Goal: Communication & Community: Answer question/provide support

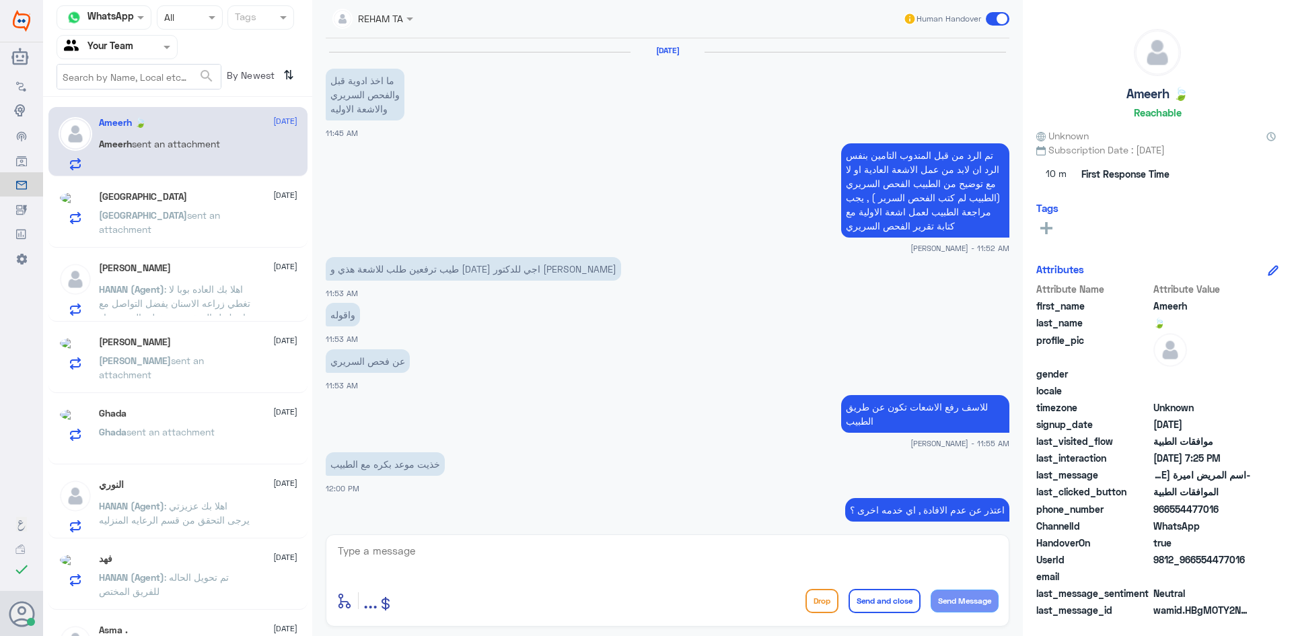
scroll to position [1111, 0]
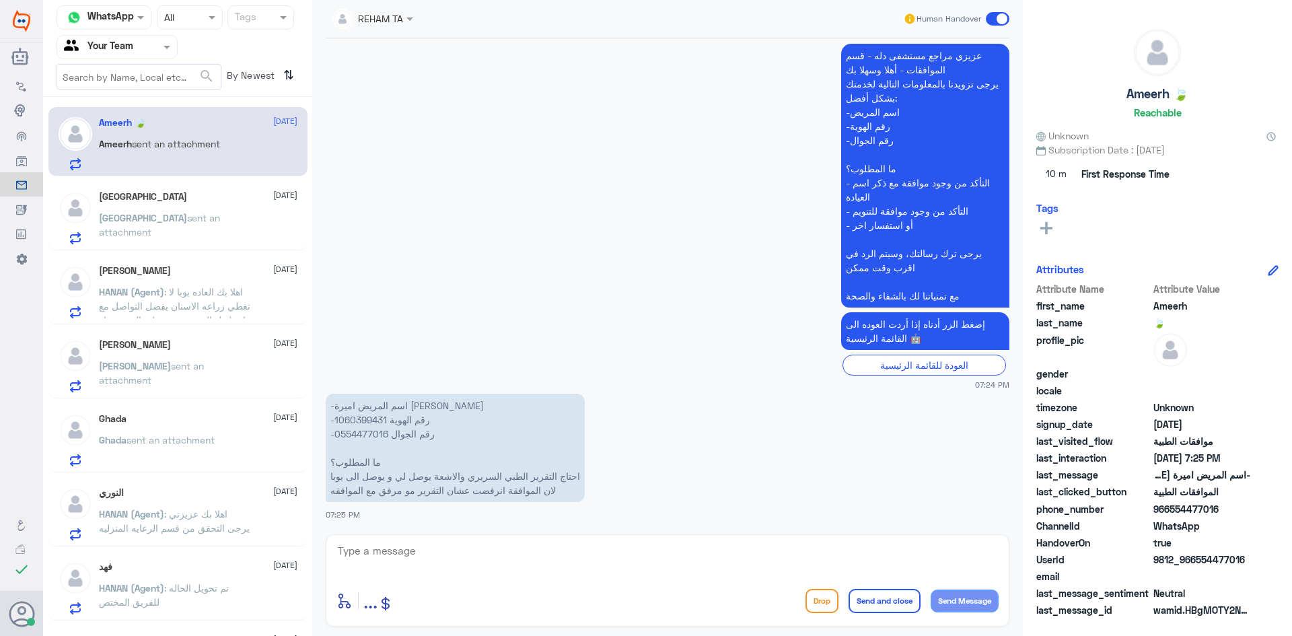
click at [276, 218] on div "Turki sent an attachment" at bounding box center [198, 229] width 198 height 30
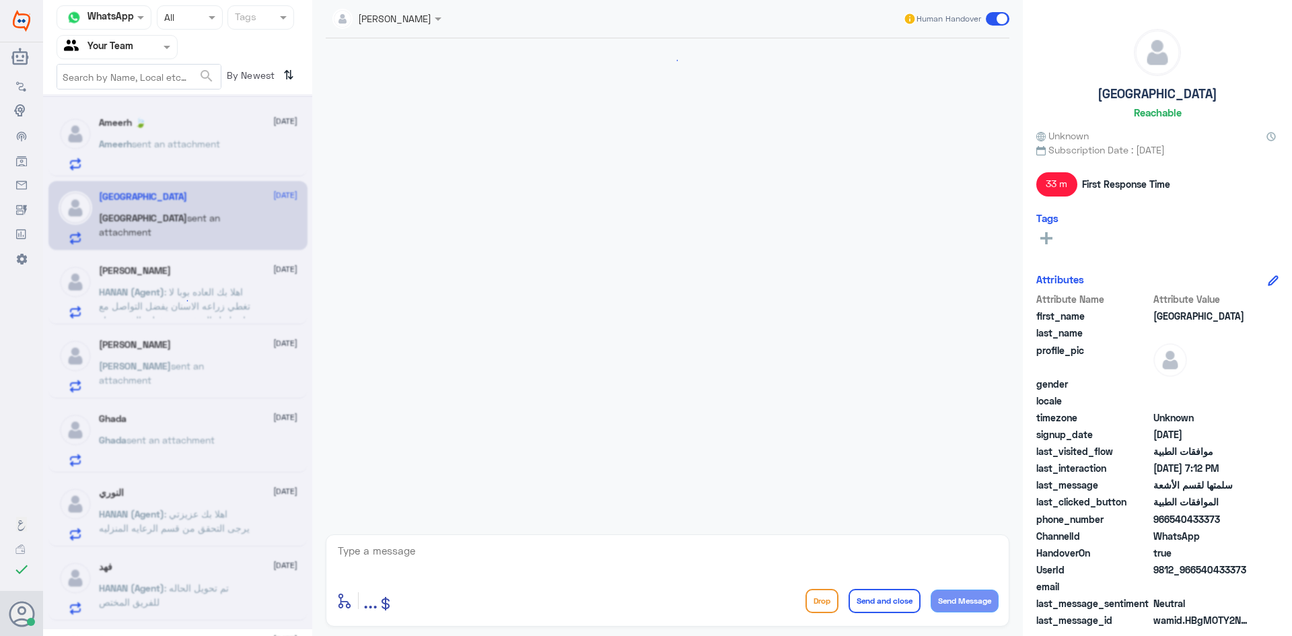
scroll to position [587, 0]
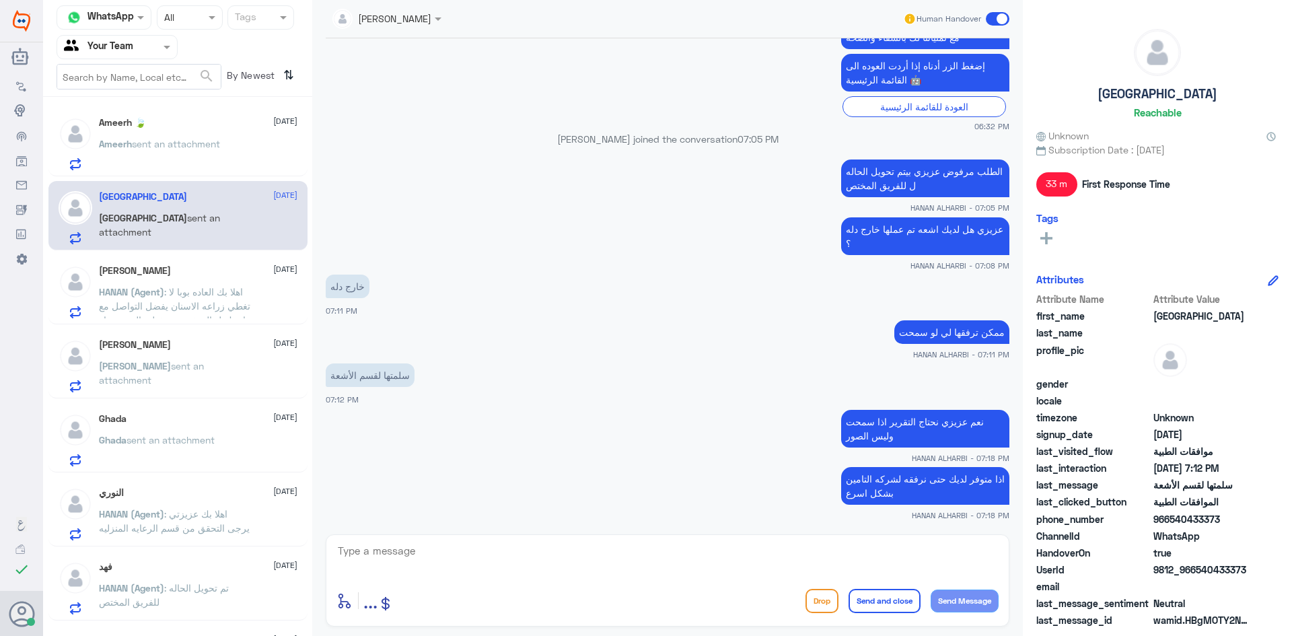
click at [234, 298] on p "HANAN (Agent) : اهلا بك العاده [PERSON_NAME] لا تغطي زراعه الاسنان يفضل التواصل…" at bounding box center [174, 302] width 151 height 34
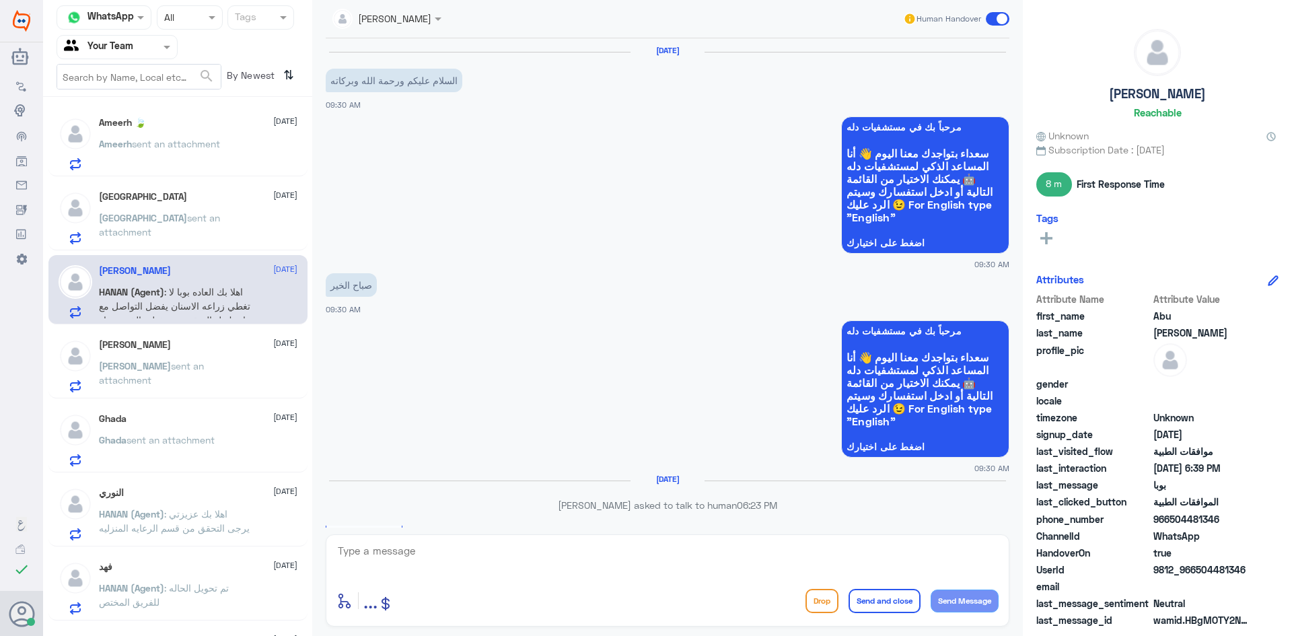
scroll to position [749, 0]
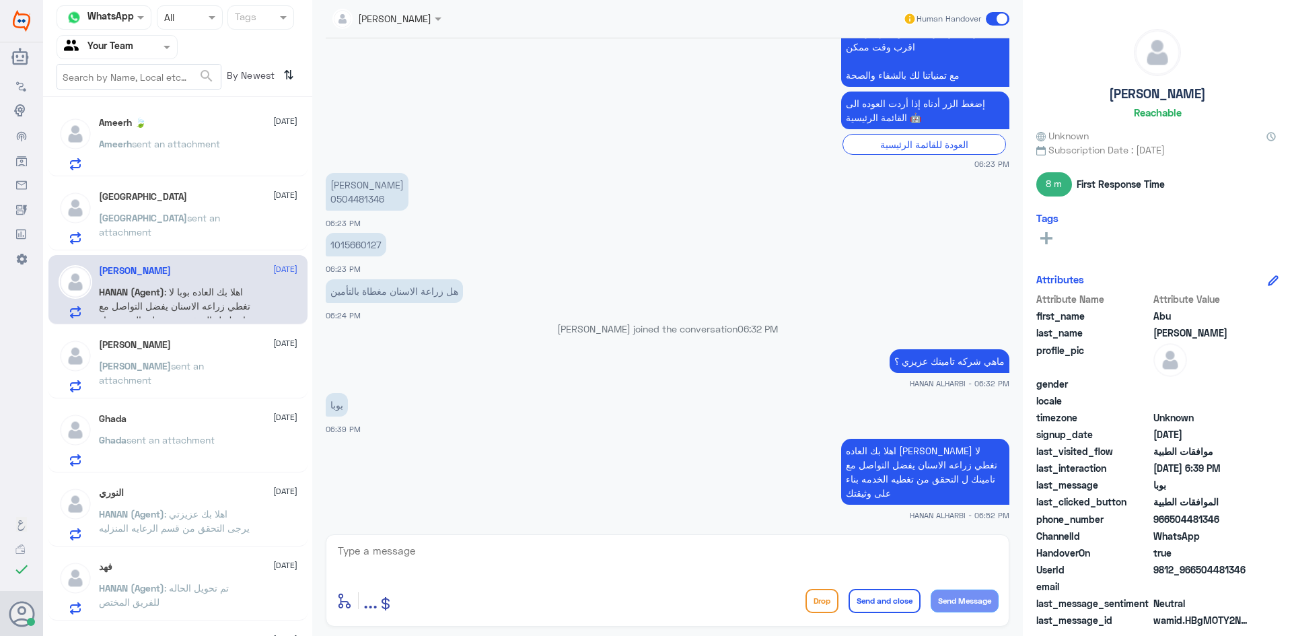
click at [165, 381] on p "[PERSON_NAME] sent an attachment" at bounding box center [174, 376] width 151 height 34
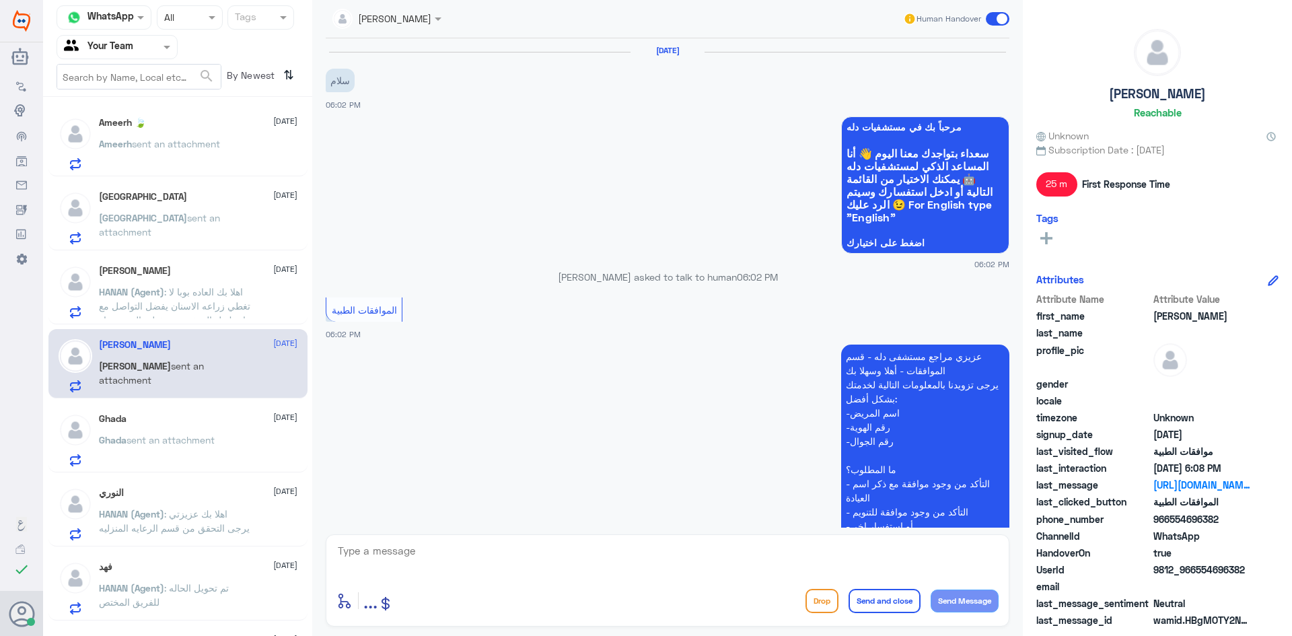
scroll to position [597, 0]
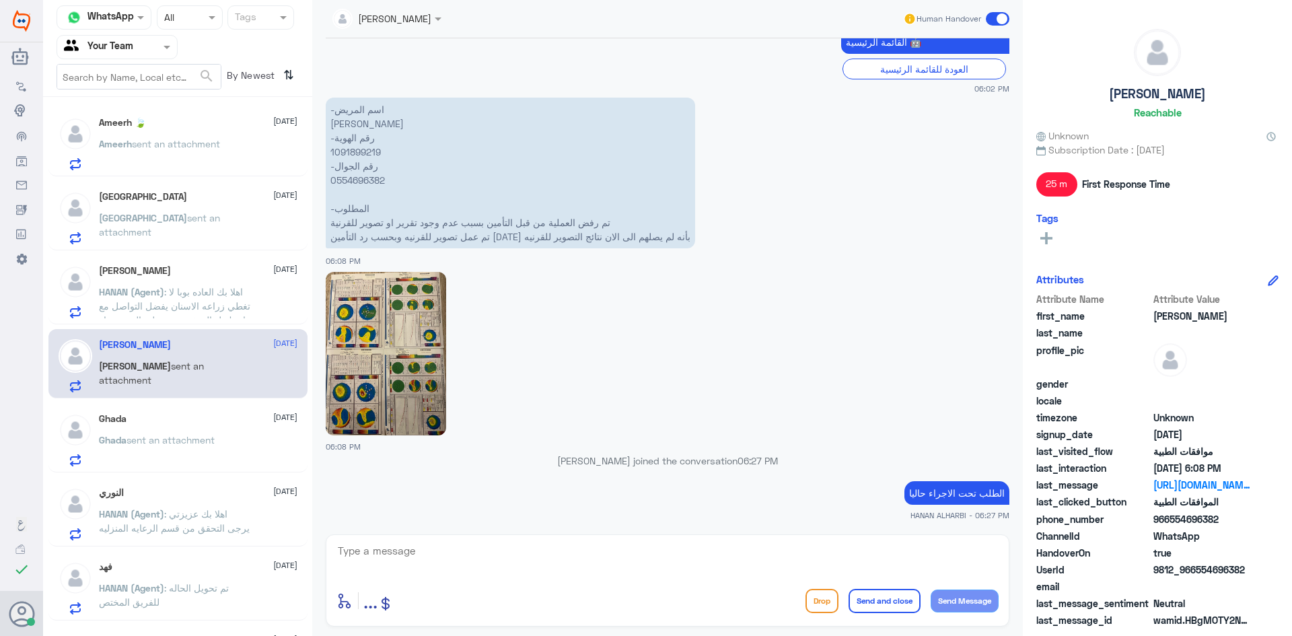
click at [184, 422] on div "Ghada [DATE]" at bounding box center [198, 418] width 198 height 11
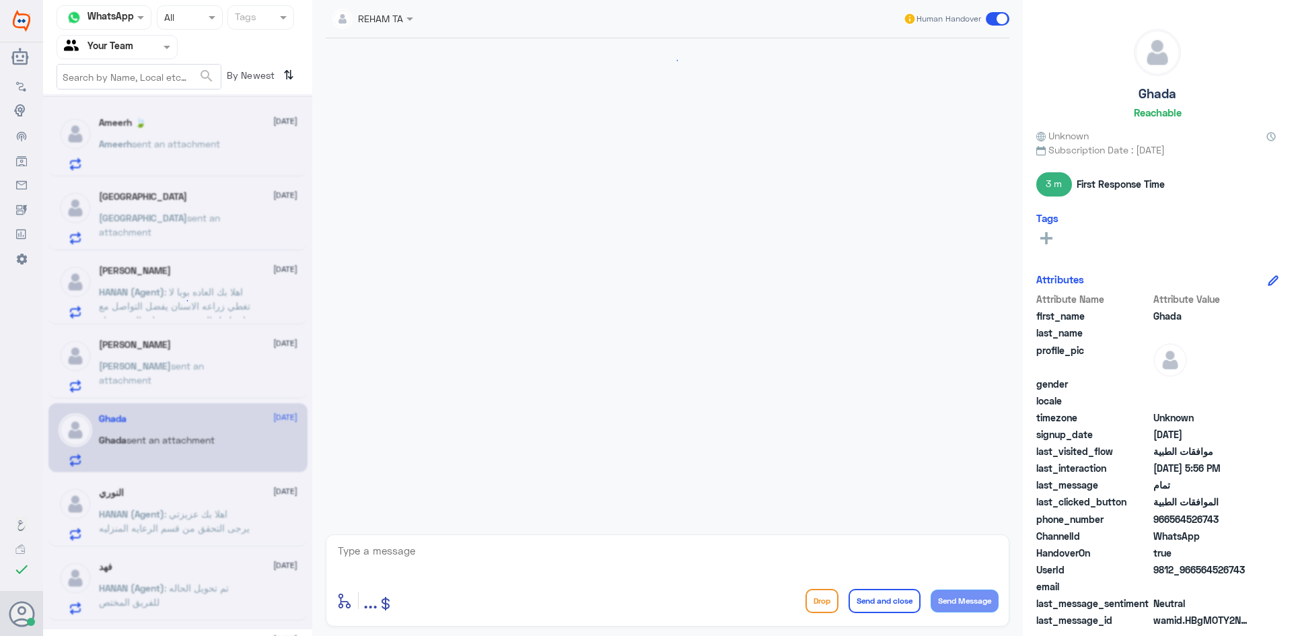
scroll to position [782, 0]
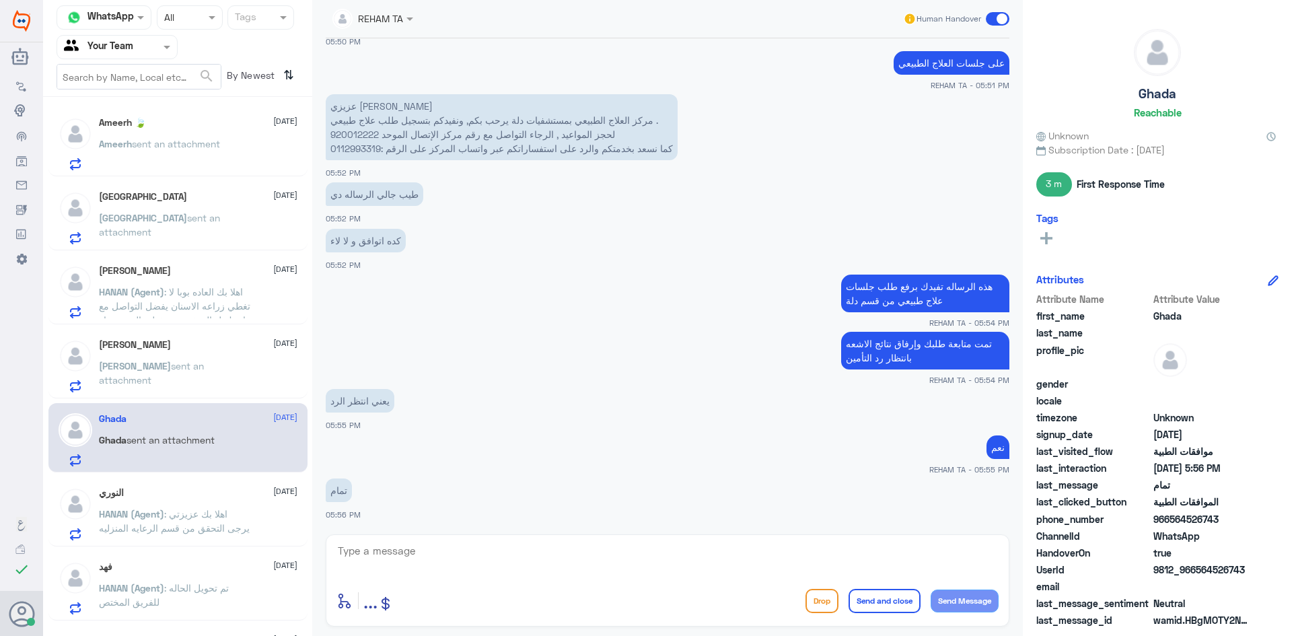
click at [214, 154] on p "[PERSON_NAME] sent an attachment" at bounding box center [159, 154] width 121 height 34
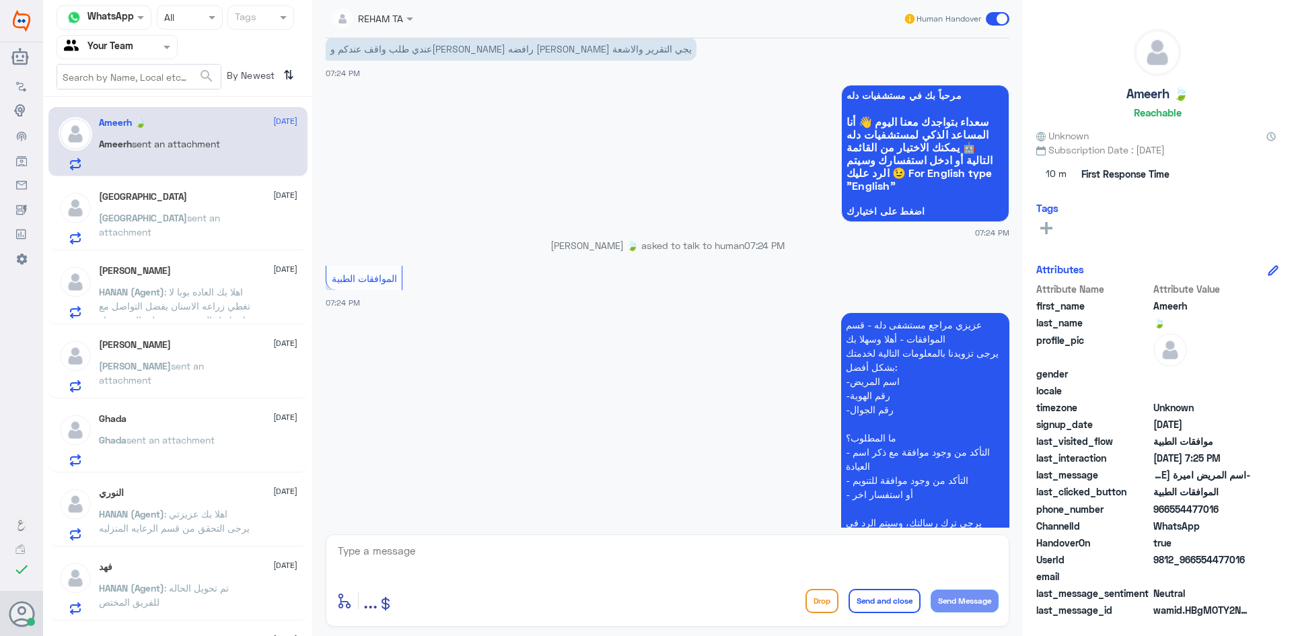
scroll to position [1111, 0]
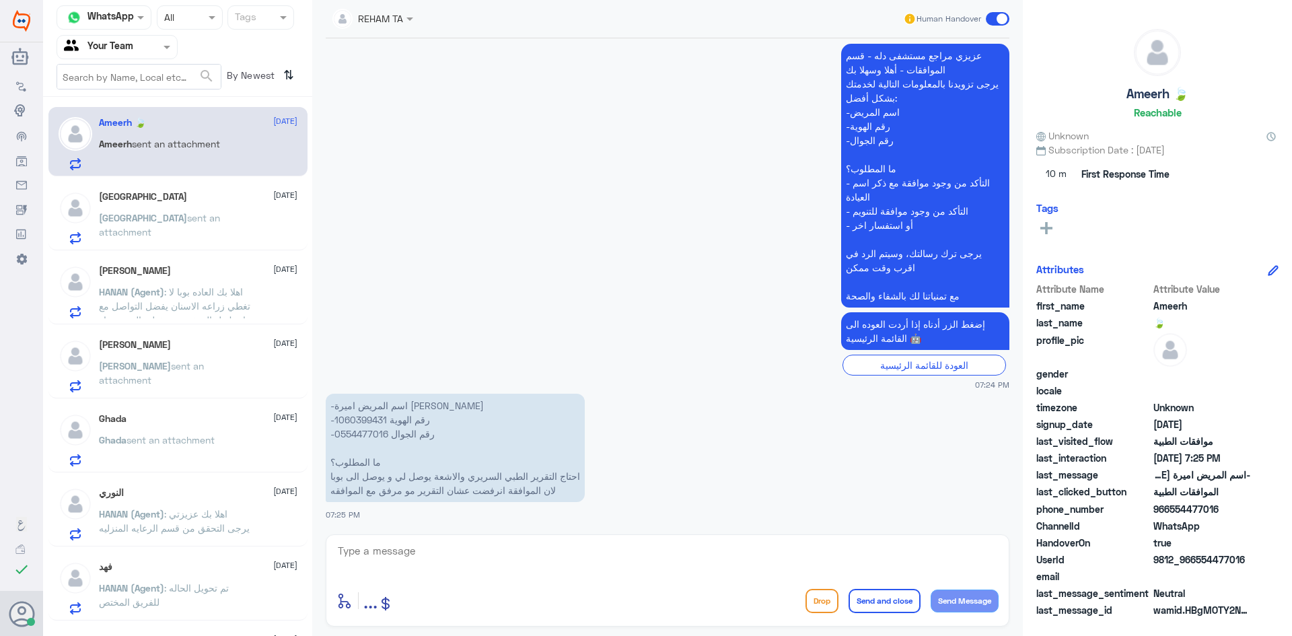
click at [158, 231] on p "Turki sent an attachment" at bounding box center [174, 228] width 151 height 34
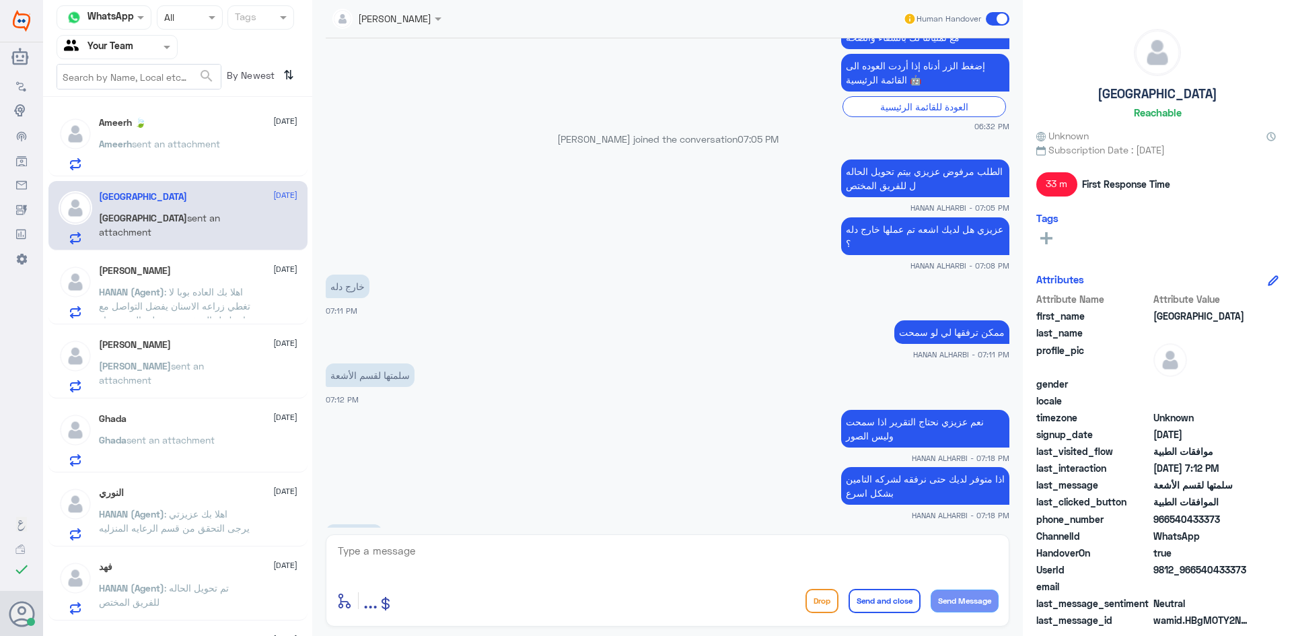
scroll to position [633, 0]
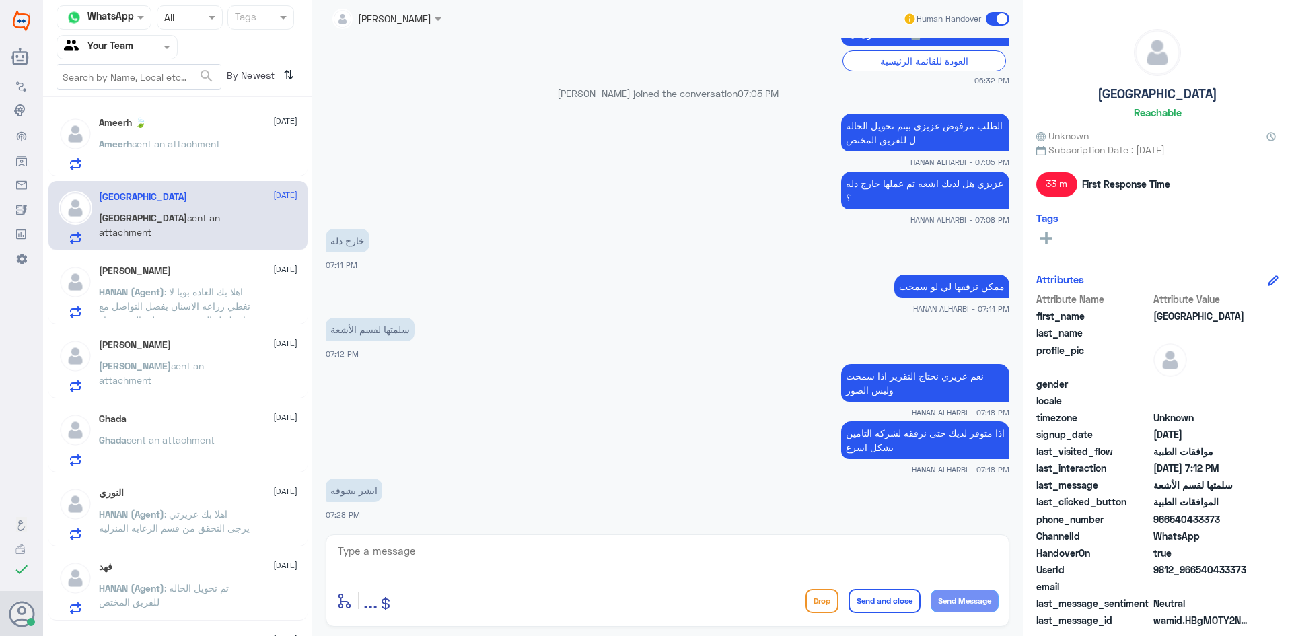
click at [176, 139] on span "sent an attachment" at bounding box center [176, 143] width 88 height 11
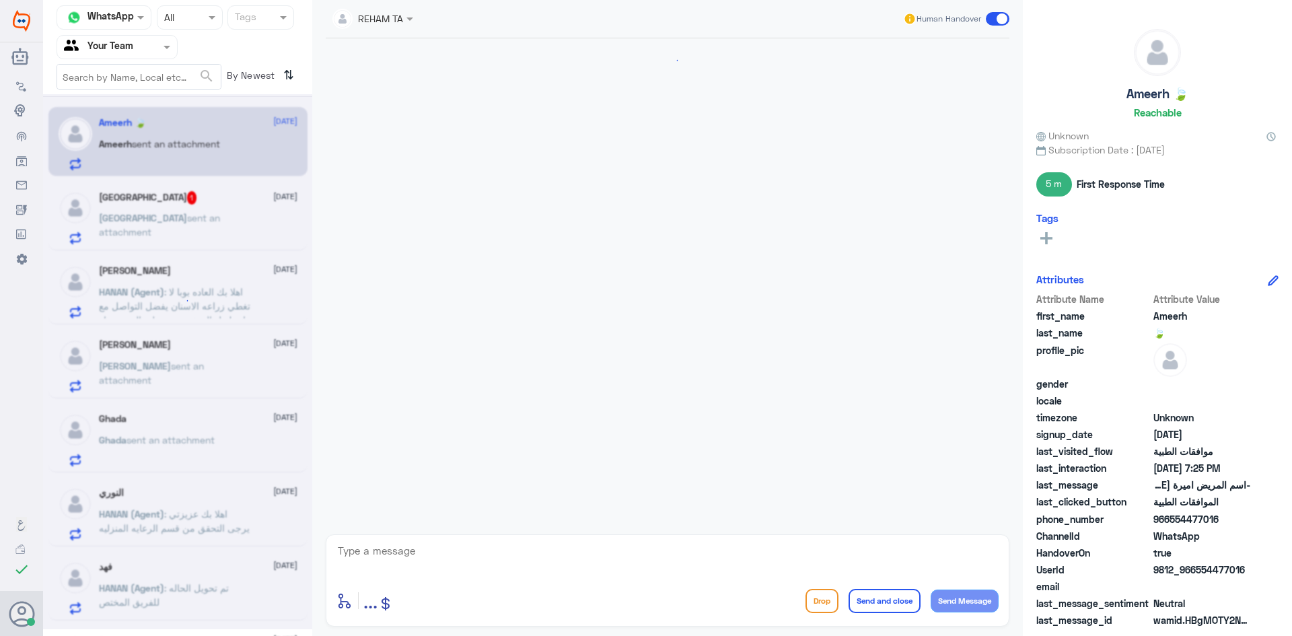
scroll to position [991, 0]
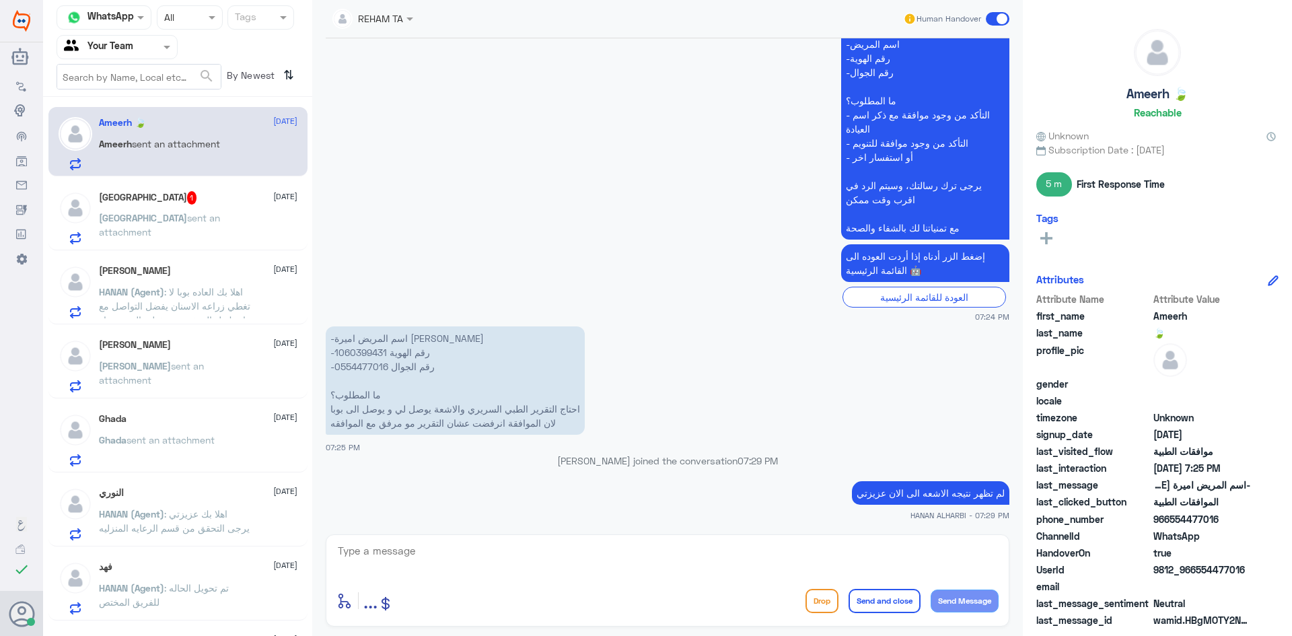
click at [142, 176] on div "Ameerh 🍃 1 September Ameerh sent an attachment Turki 1 1 September Turki sent a…" at bounding box center [177, 371] width 269 height 538
click at [145, 203] on div "Turki 1 1 September" at bounding box center [198, 197] width 198 height 13
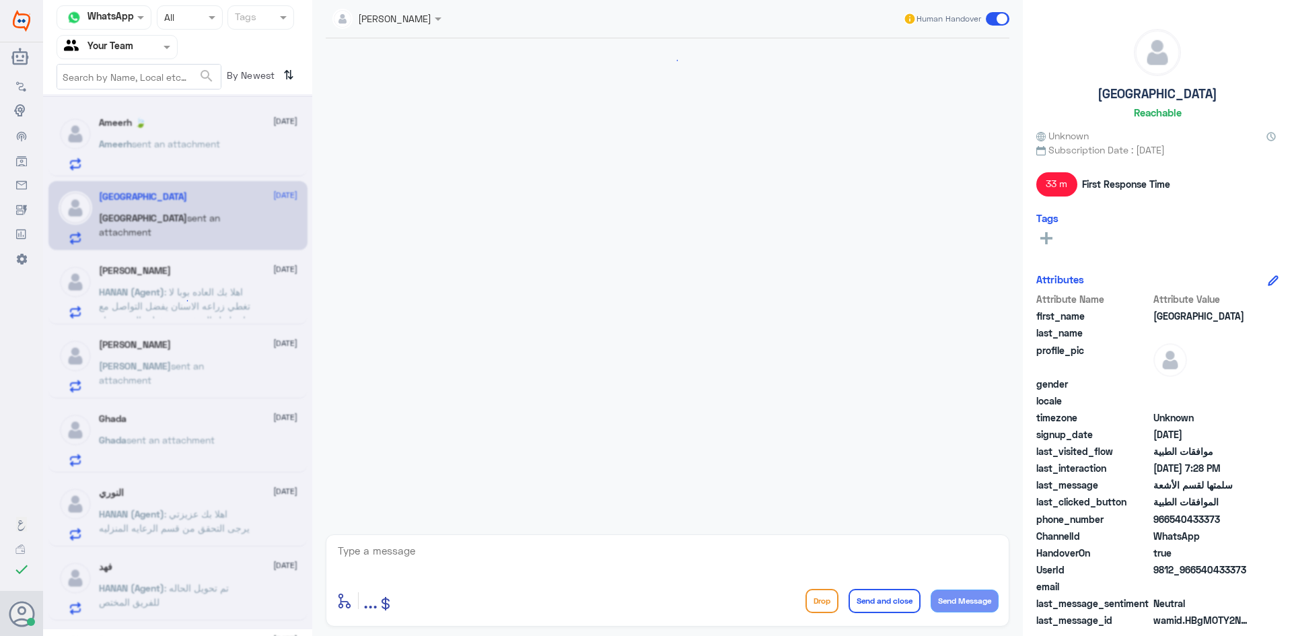
scroll to position [633, 0]
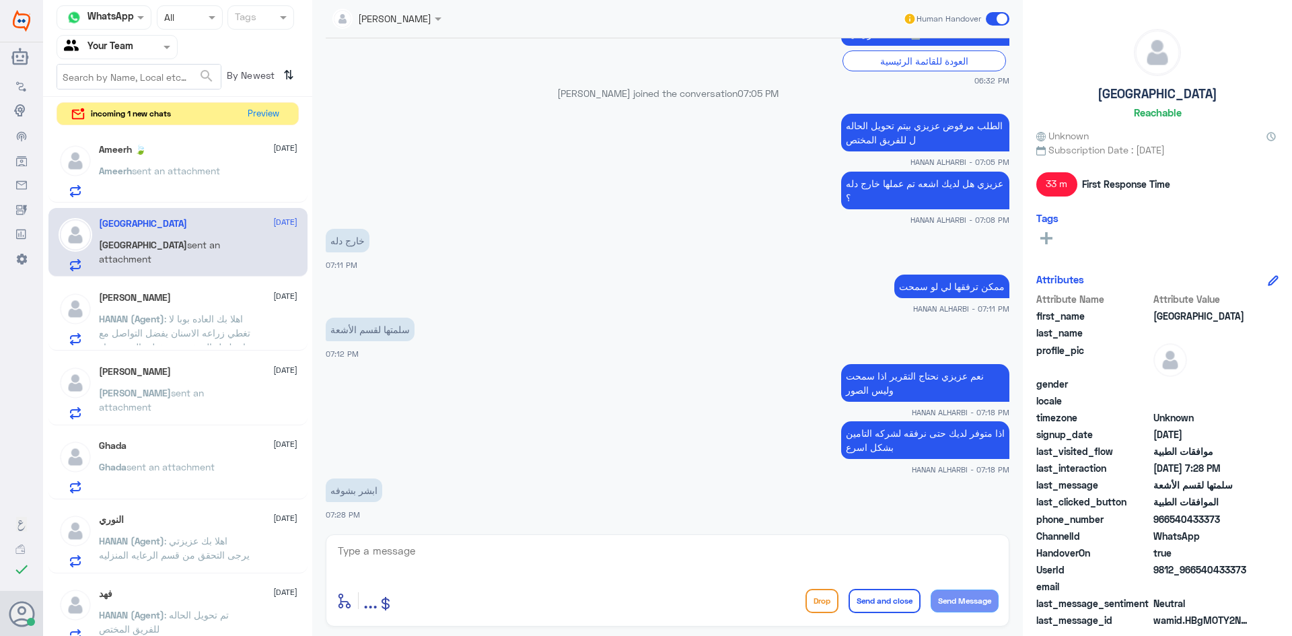
click at [229, 122] on div "incoming 1 new chats Preview" at bounding box center [178, 114] width 242 height 24
click at [248, 114] on button "Preview" at bounding box center [264, 113] width 42 height 21
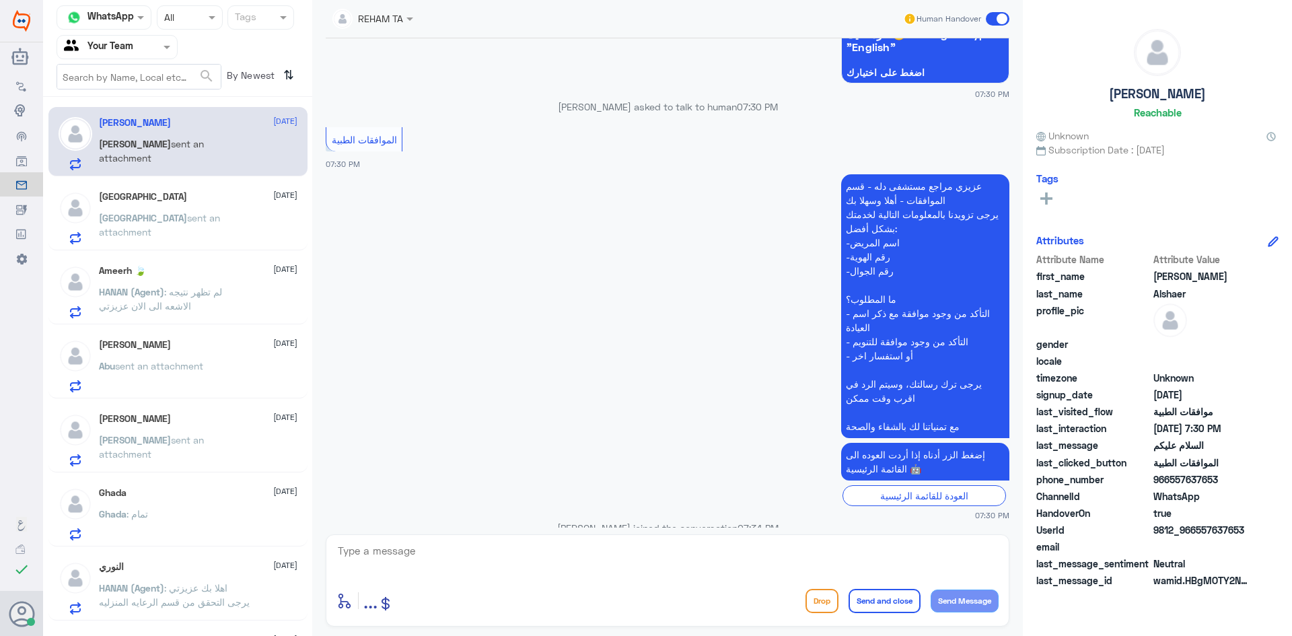
scroll to position [238, 0]
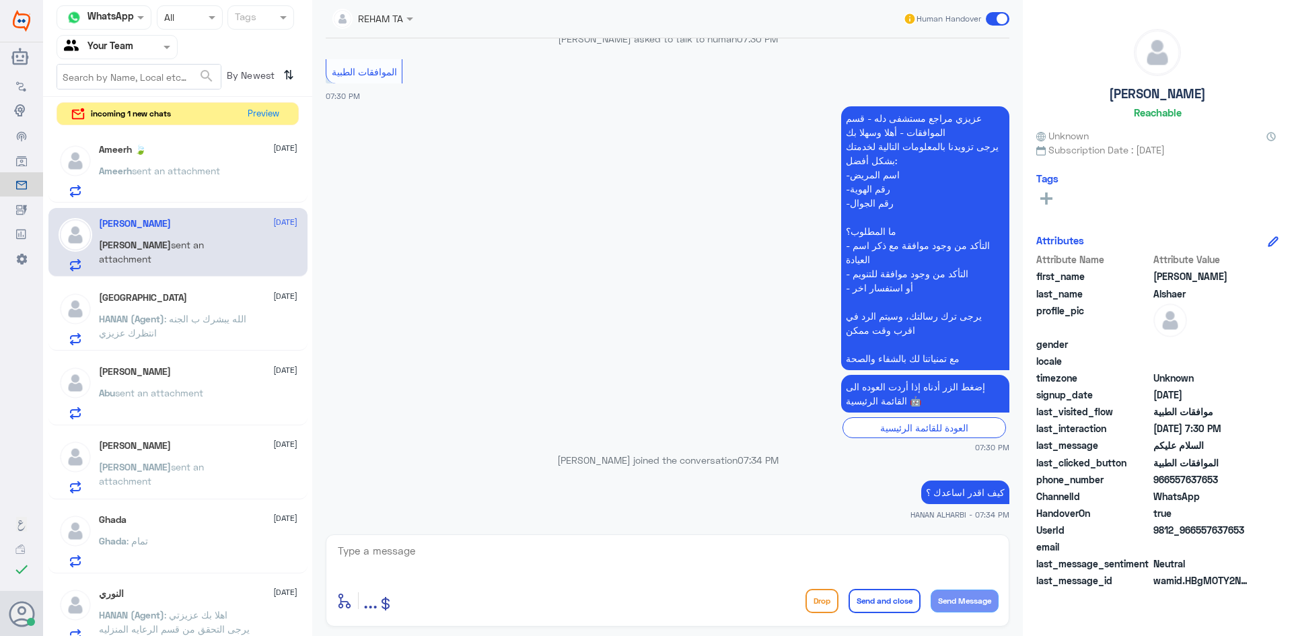
click at [241, 118] on div "incoming 1 new chats Preview" at bounding box center [178, 114] width 242 height 24
click at [253, 114] on button "Preview" at bounding box center [264, 113] width 42 height 21
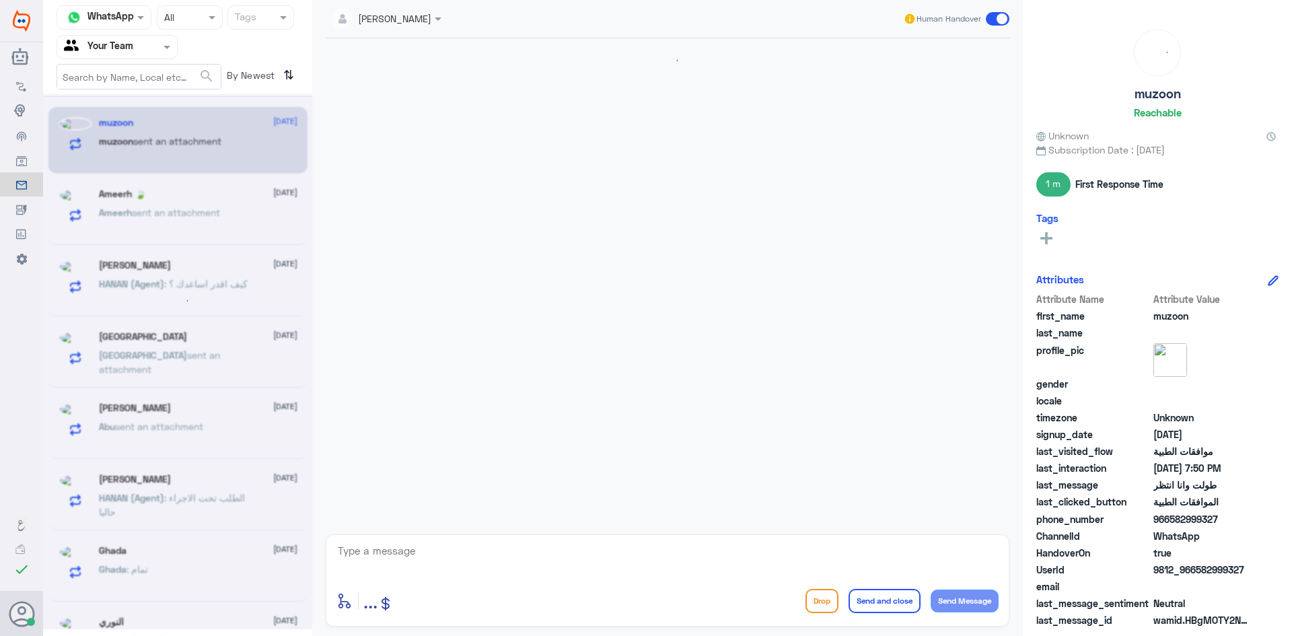
scroll to position [1251, 0]
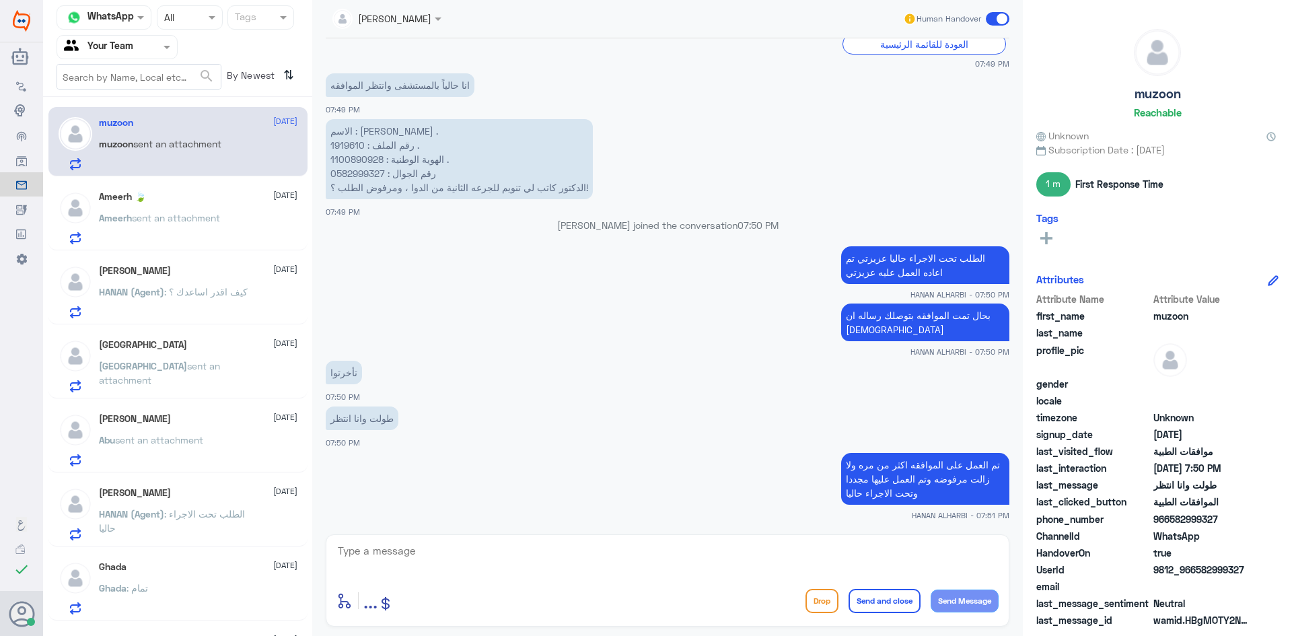
click at [221, 207] on div "Ameerh 🍃 1 September Ameerh sent an attachment" at bounding box center [198, 217] width 198 height 53
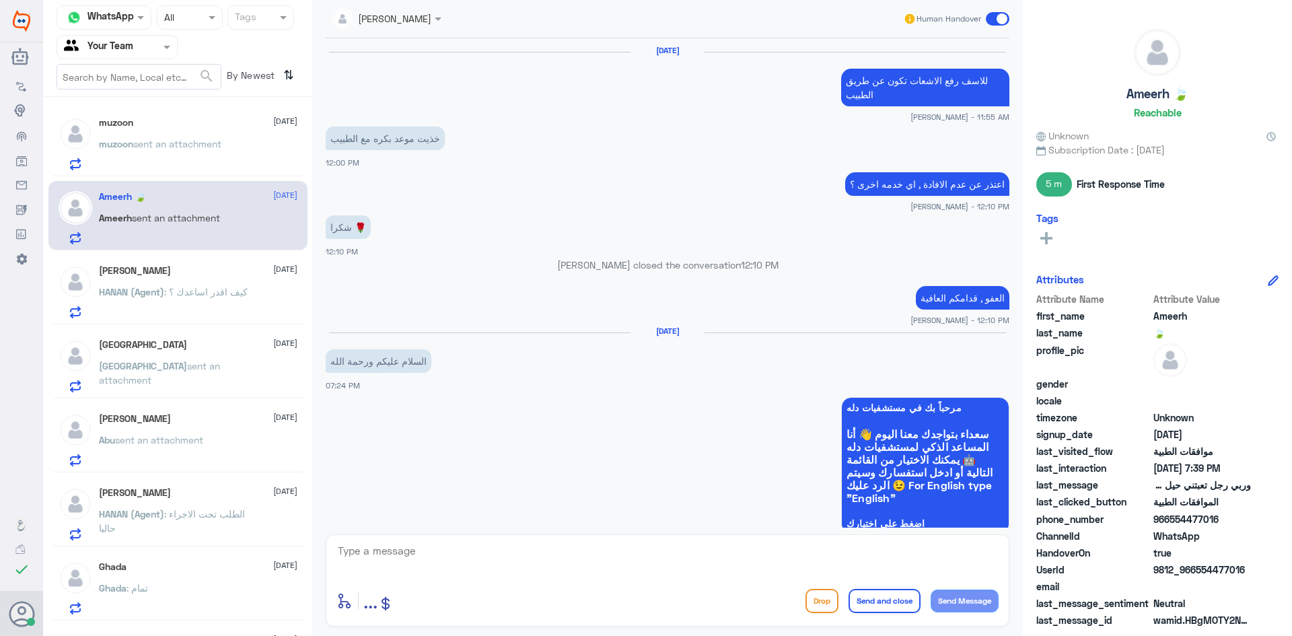
scroll to position [988, 0]
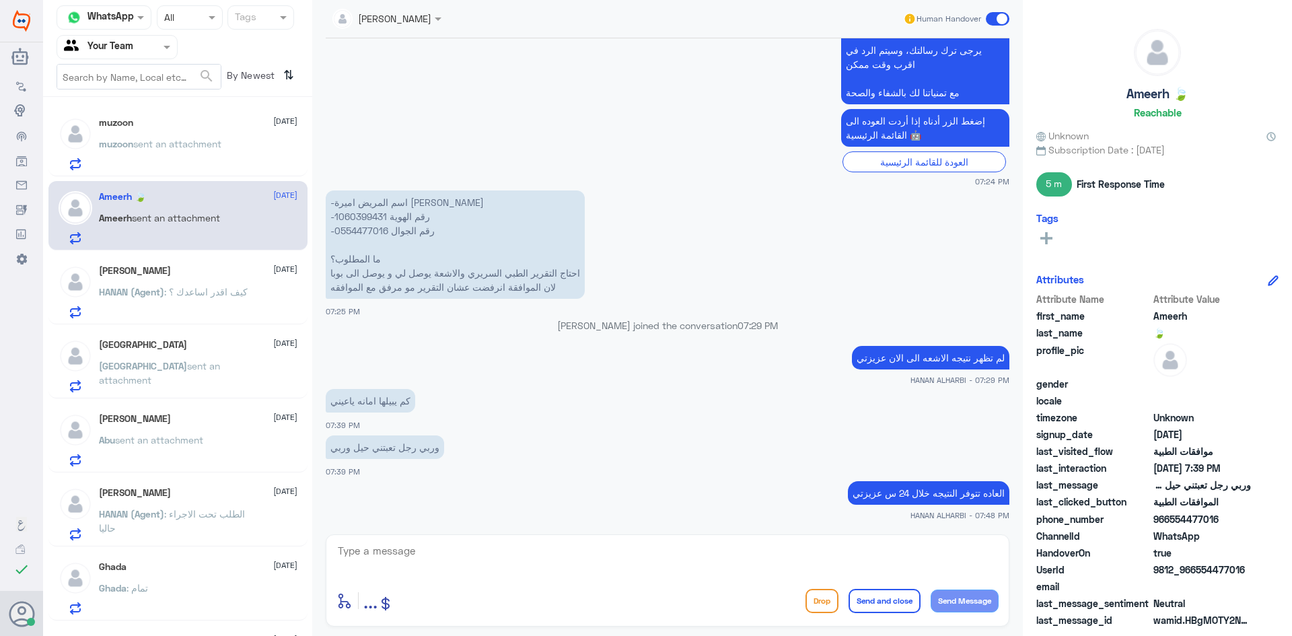
click at [202, 369] on span "sent an attachment" at bounding box center [159, 373] width 121 height 26
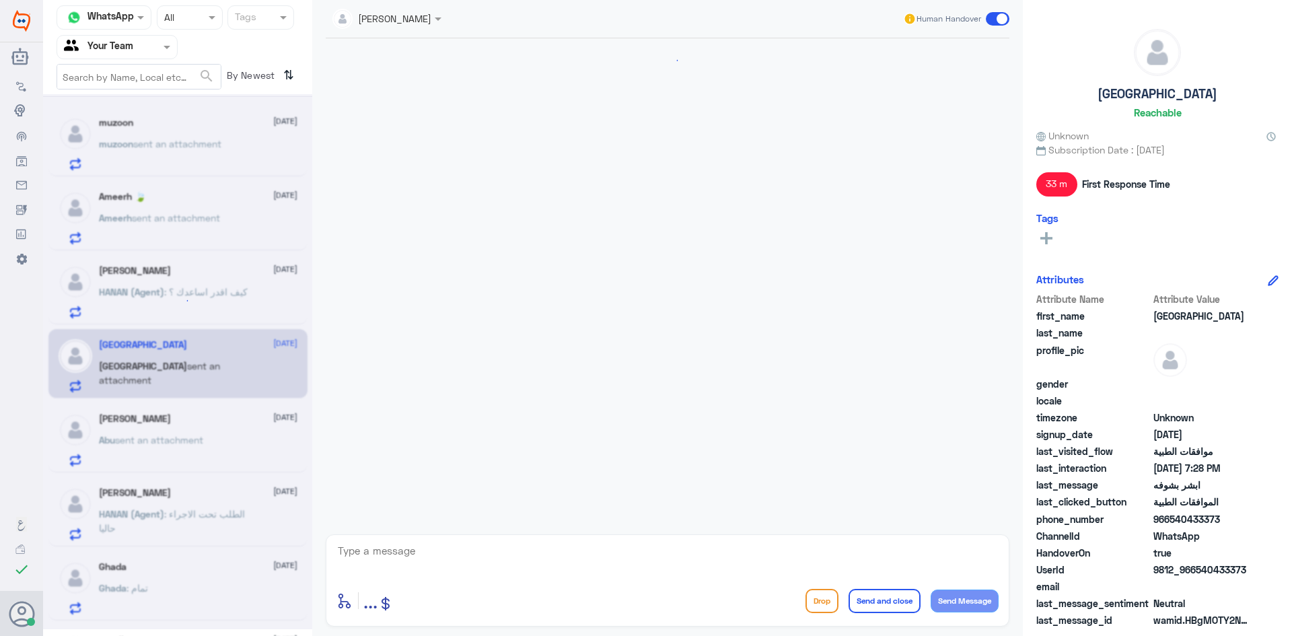
scroll to position [676, 0]
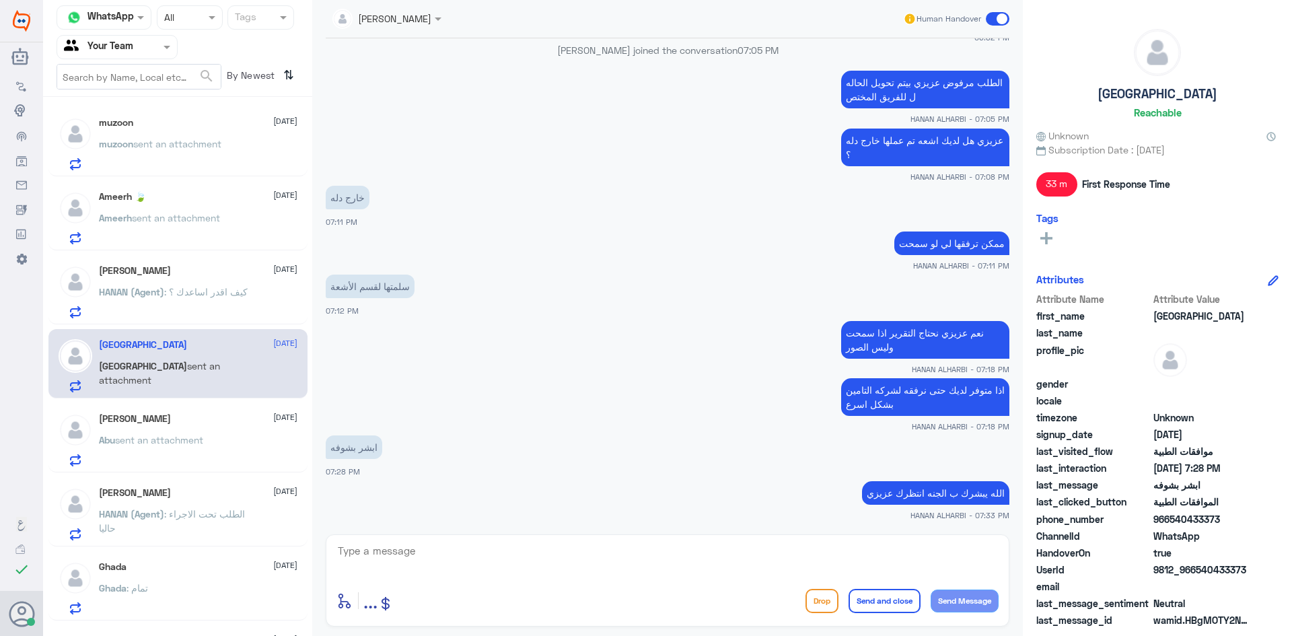
click at [158, 401] on div "muzoon 1 September muzoon sent an attachment Ameerh 🍃 1 September Ameerh sent a…" at bounding box center [177, 371] width 269 height 538
click at [159, 459] on p "Abu sent an attachment" at bounding box center [151, 450] width 104 height 34
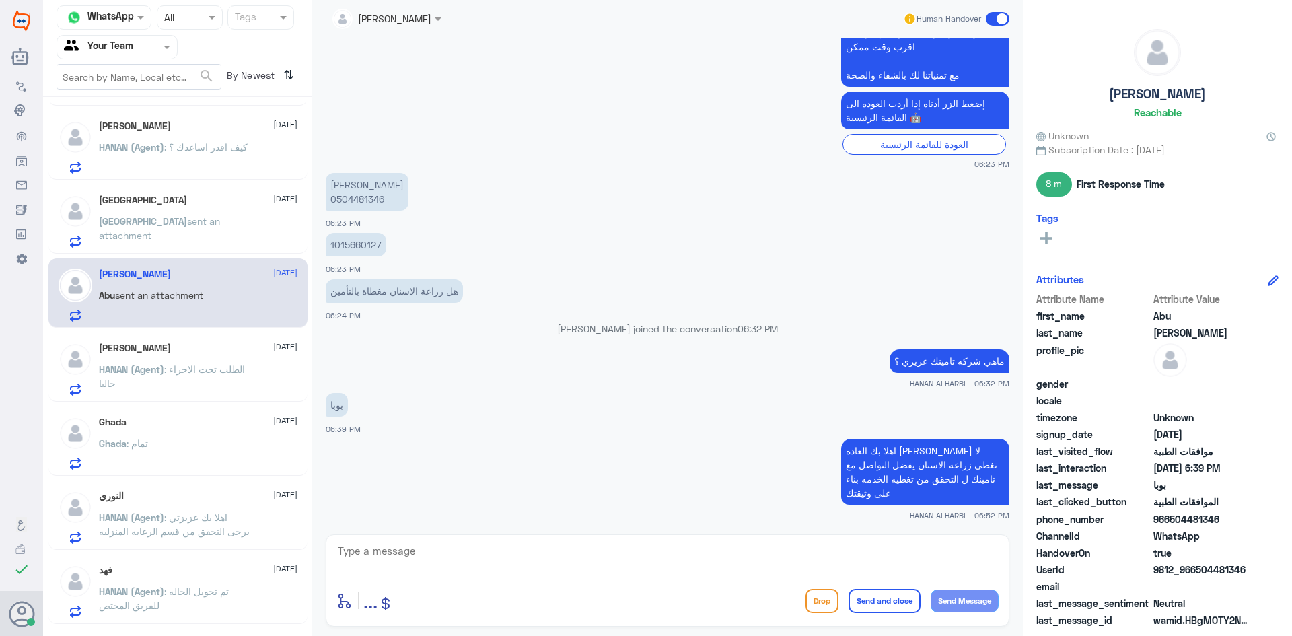
scroll to position [269, 0]
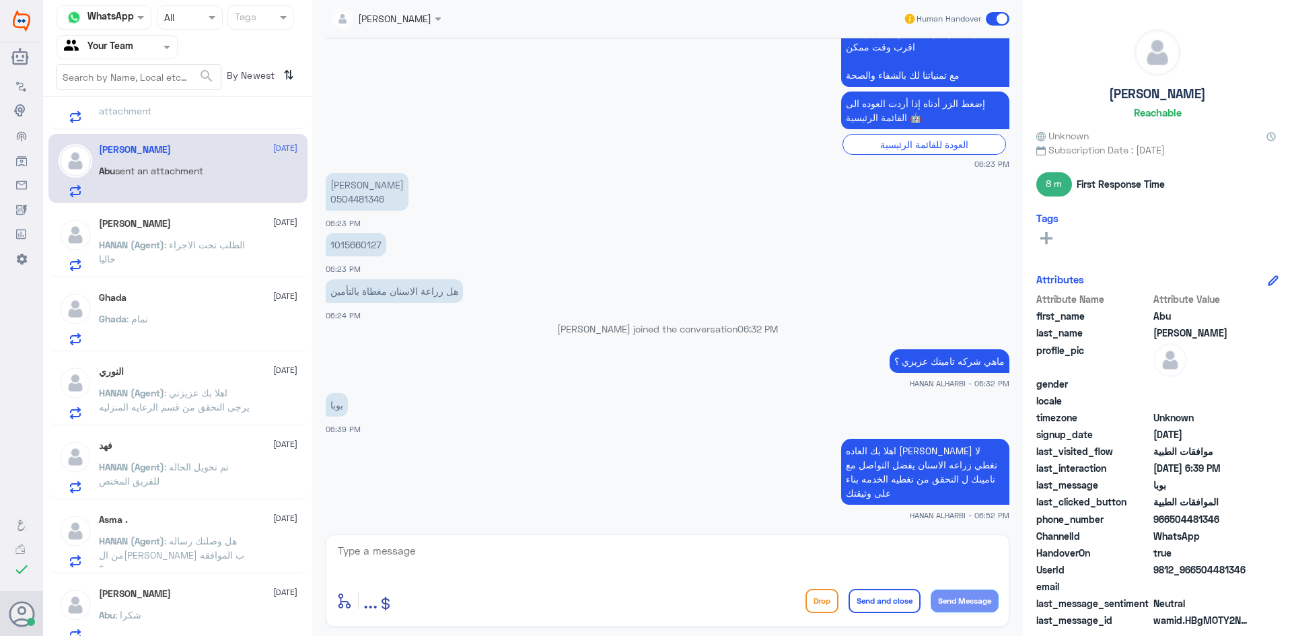
click at [176, 262] on p "HANAN (Agent) : الطلب تحت الاجراء حاليا" at bounding box center [174, 254] width 151 height 34
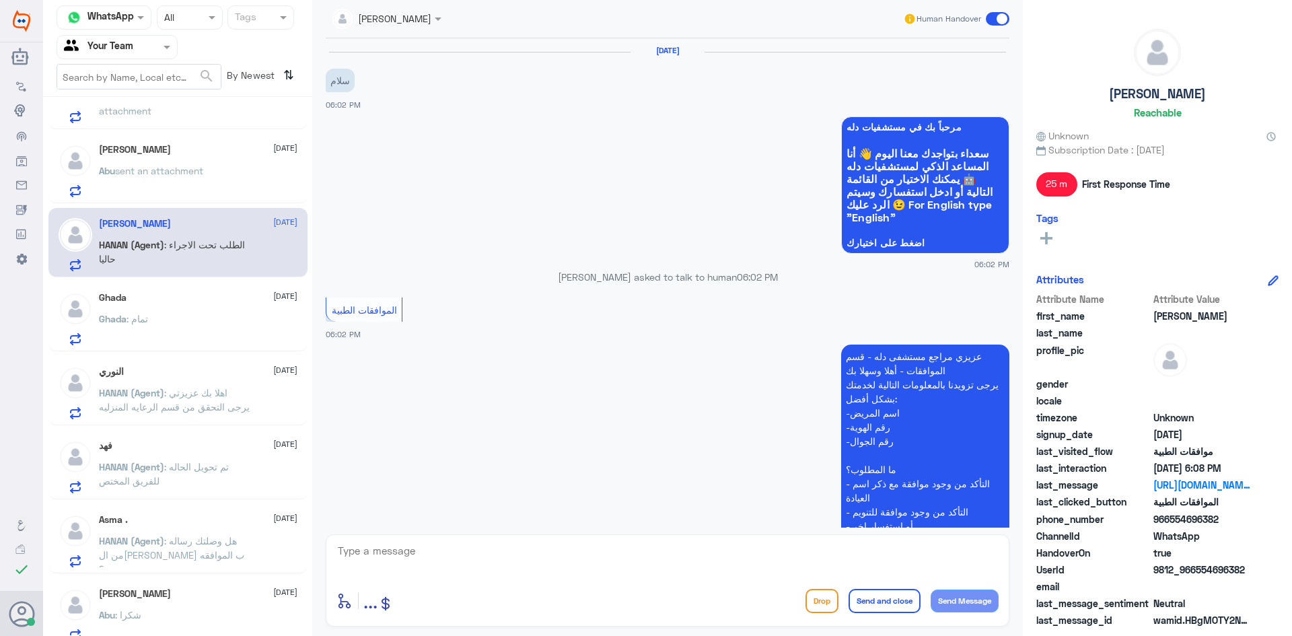
scroll to position [597, 0]
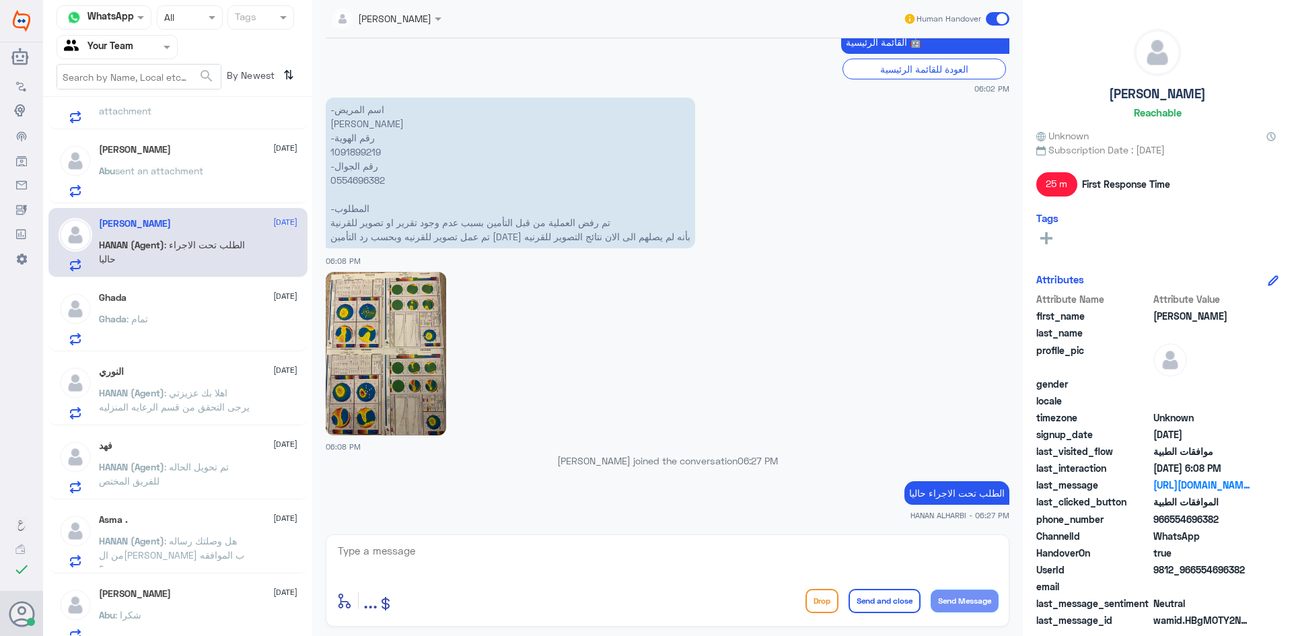
click at [185, 328] on div "Ghada : تمام" at bounding box center [198, 330] width 198 height 30
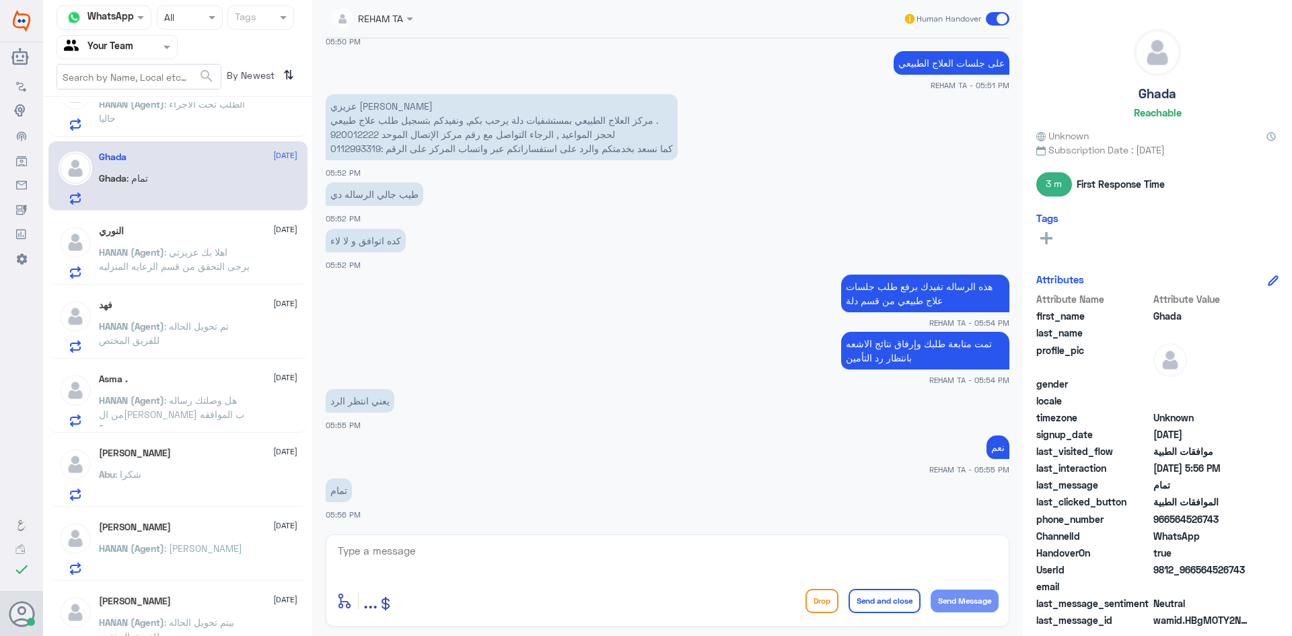
scroll to position [471, 0]
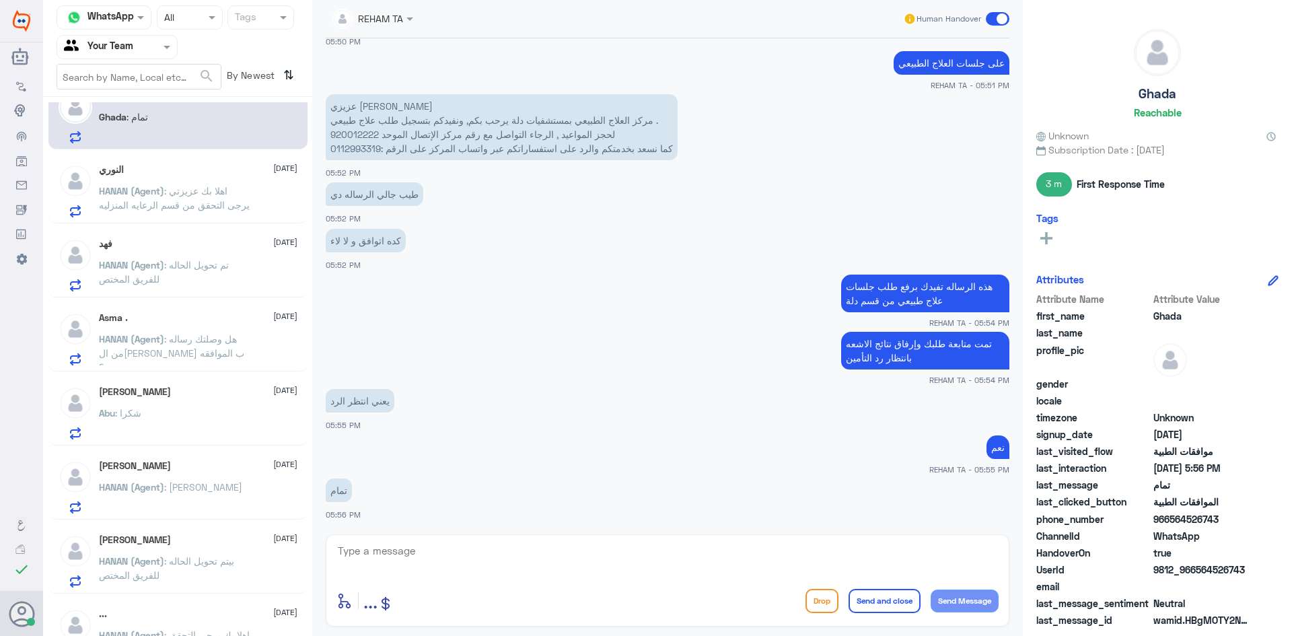
click at [212, 404] on div "Abu Shaibah 1 September Abu : شكرا" at bounding box center [198, 412] width 198 height 53
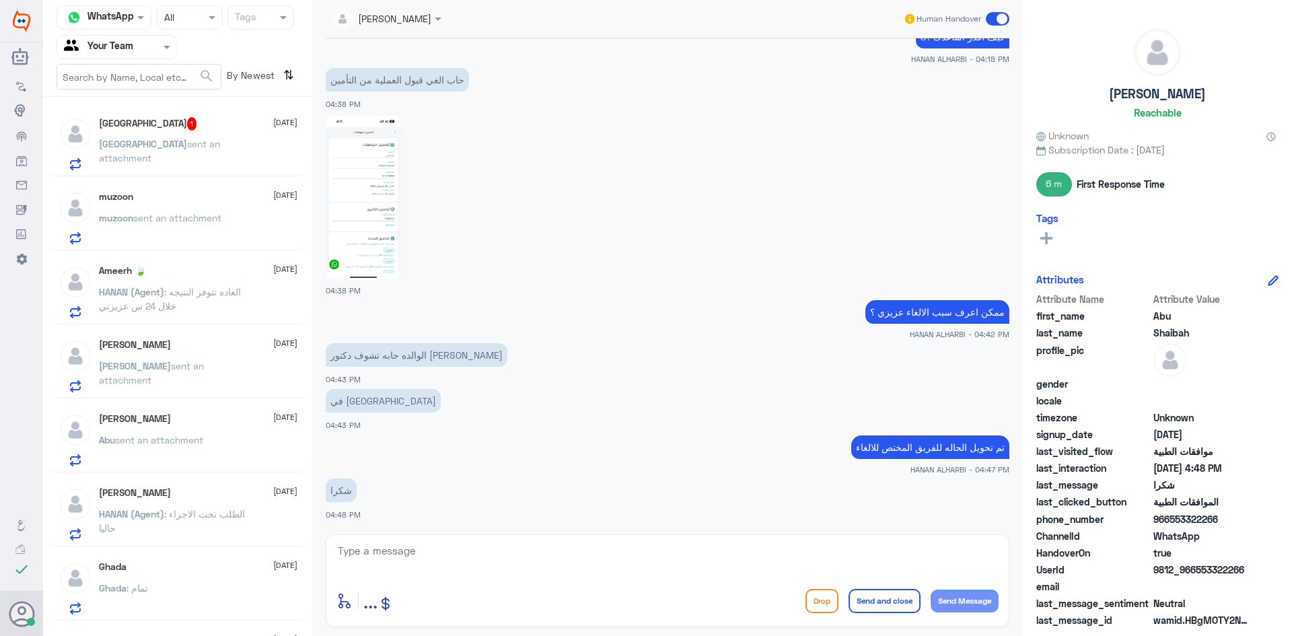
click at [225, 151] on div "Turki sent an attachment" at bounding box center [198, 155] width 198 height 30
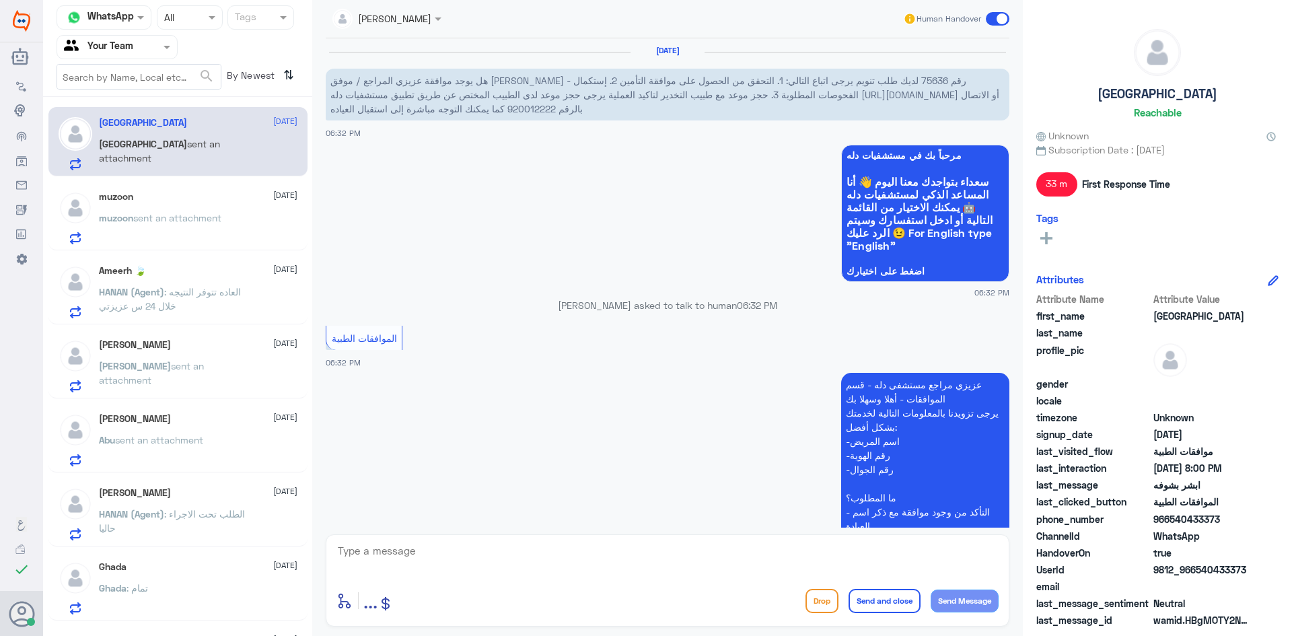
scroll to position [745, 0]
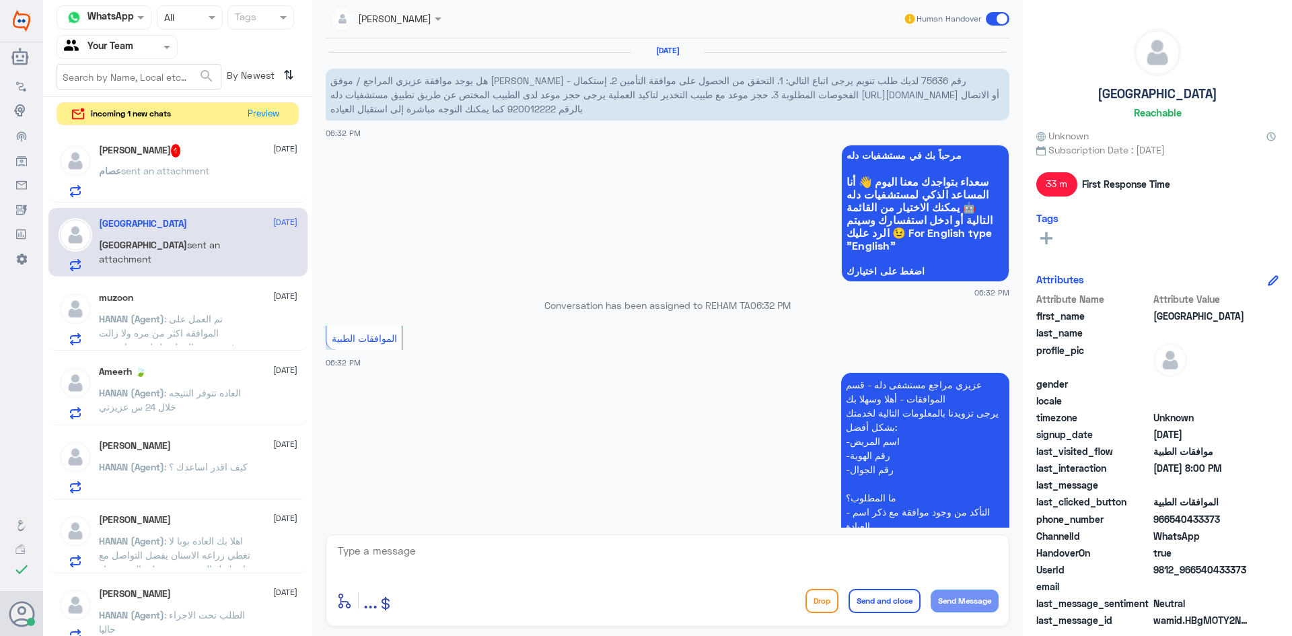
scroll to position [745, 0]
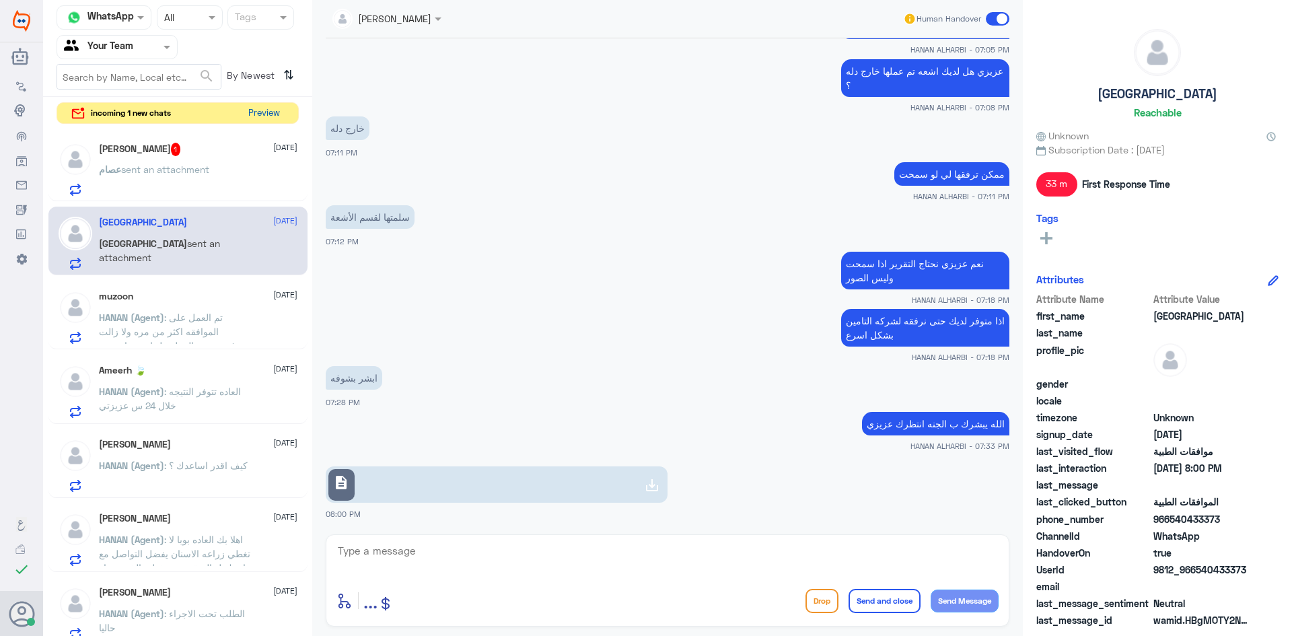
click at [278, 120] on button "Preview" at bounding box center [264, 113] width 42 height 21
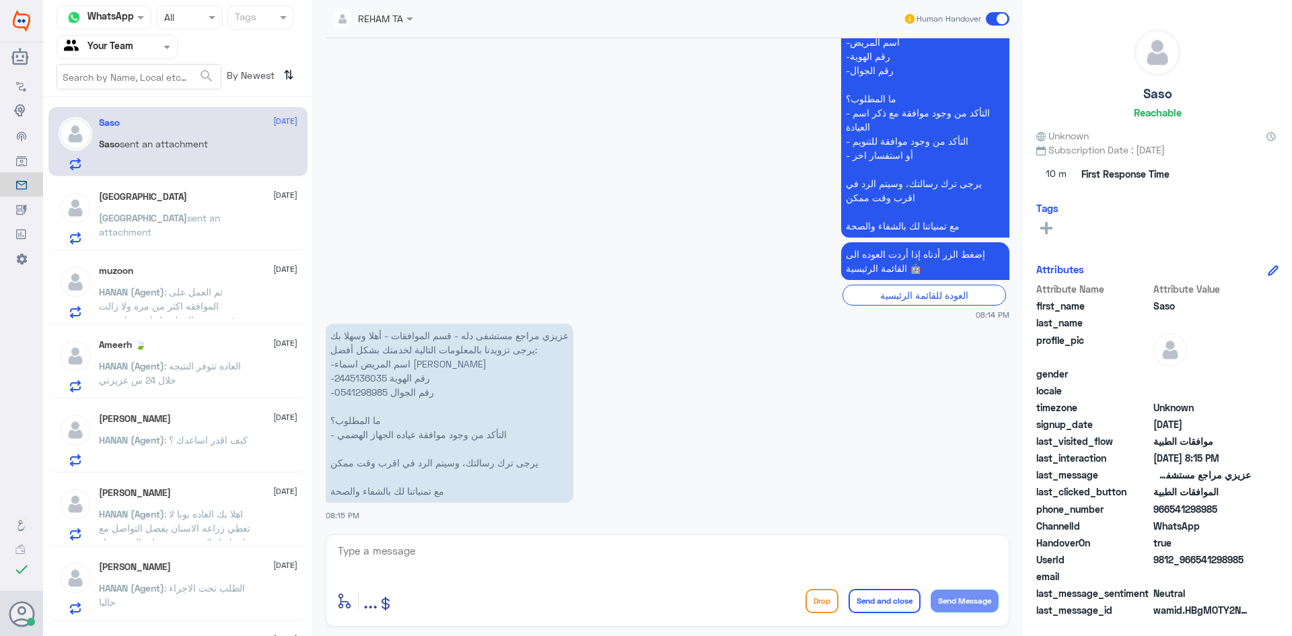
scroll to position [371, 0]
click at [457, 552] on textarea at bounding box center [667, 558] width 662 height 33
click at [458, 564] on textarea at bounding box center [667, 558] width 662 height 33
paste textarea "اهلا كيف نقدر نخدمك؟ ارجو توضيح استفسارك"
type textarea "اهلا كيف نقدر نخدمك؟ ارجو توضيح استفسارك"
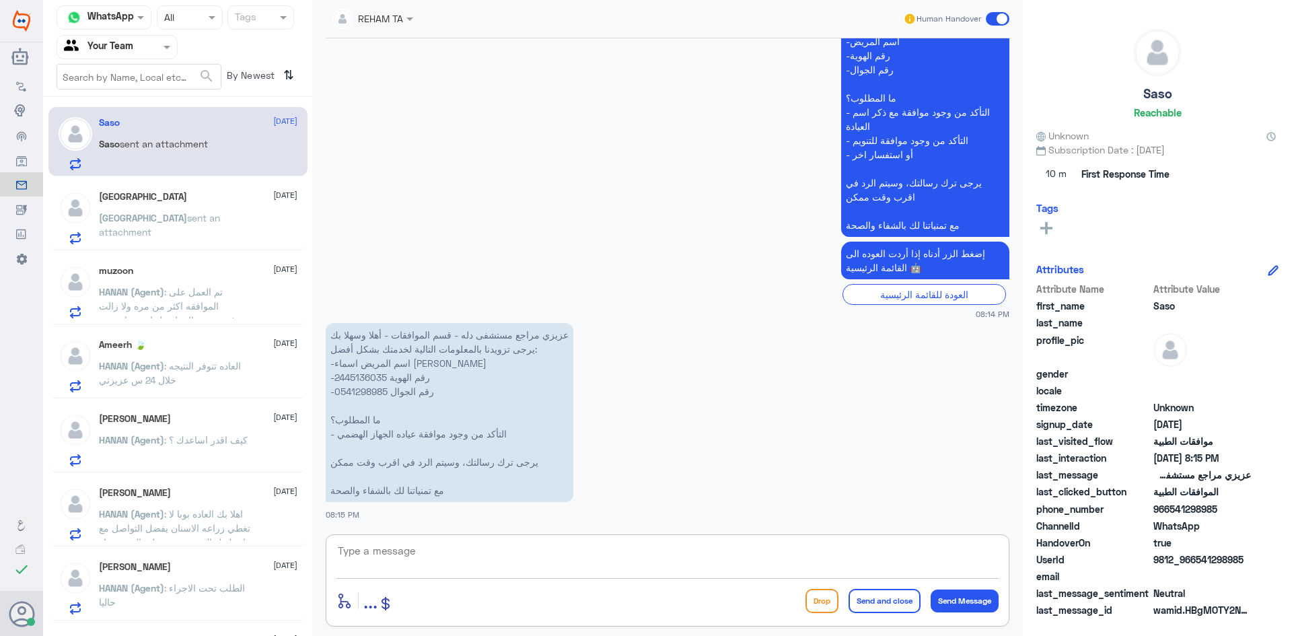
scroll to position [429, 0]
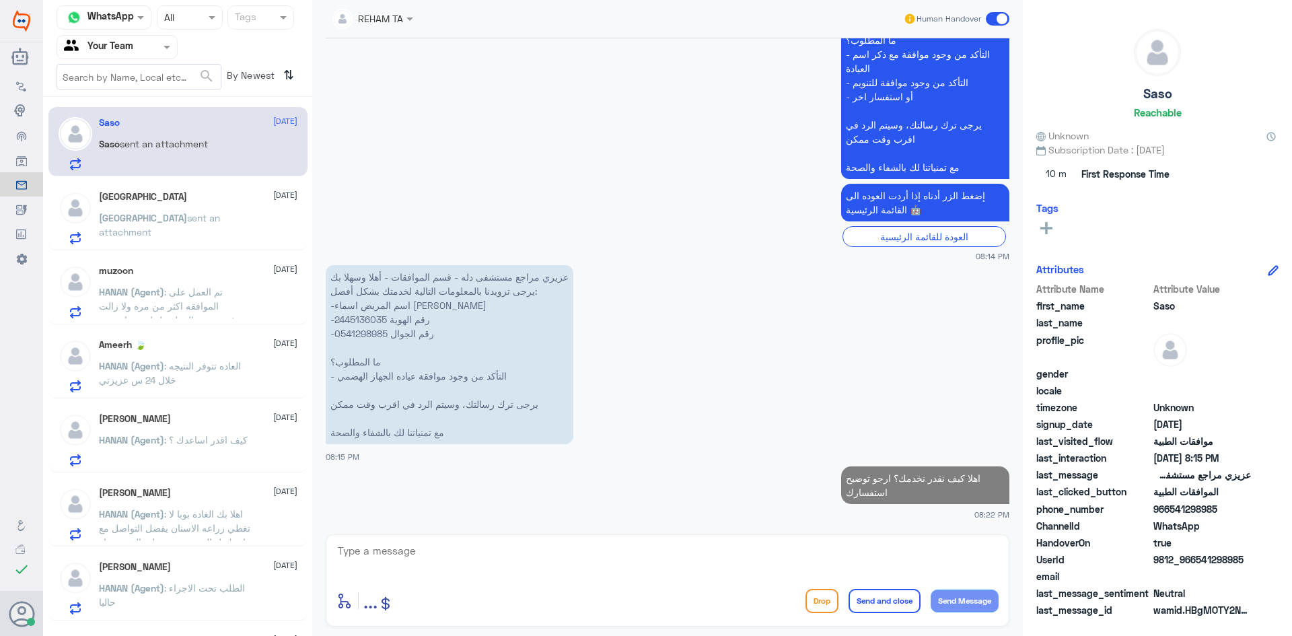
click at [161, 223] on span "sent an attachment" at bounding box center [159, 225] width 121 height 26
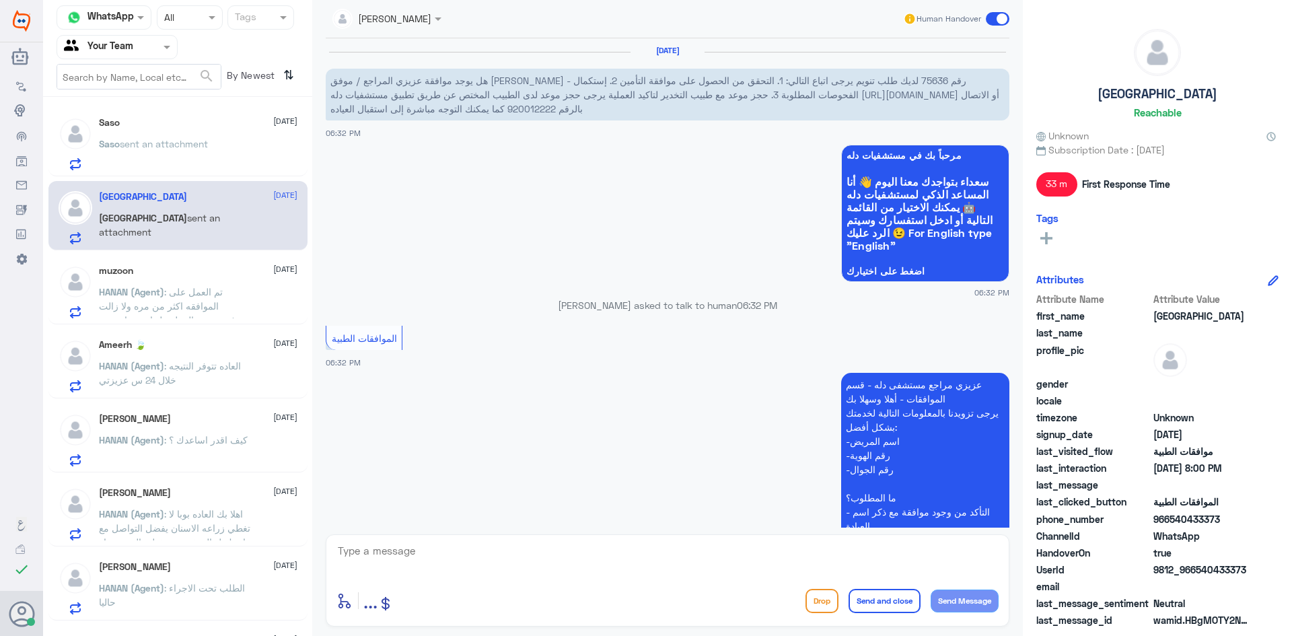
scroll to position [745, 0]
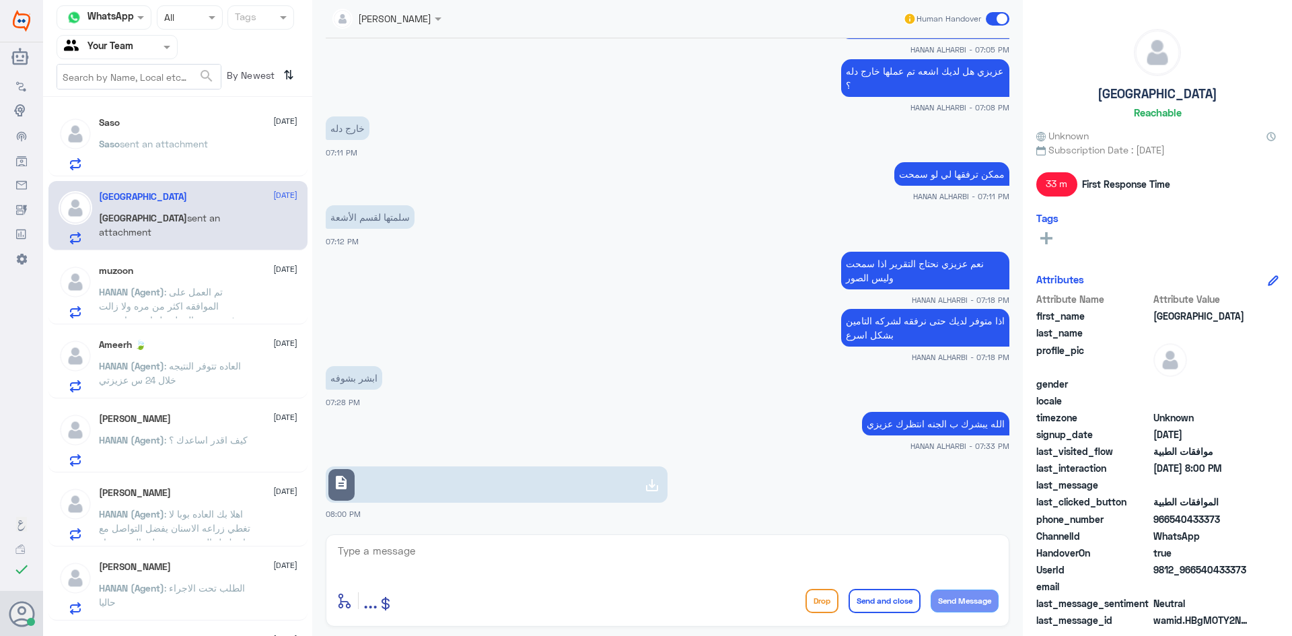
click at [183, 149] on span "sent an attachment" at bounding box center [164, 143] width 88 height 11
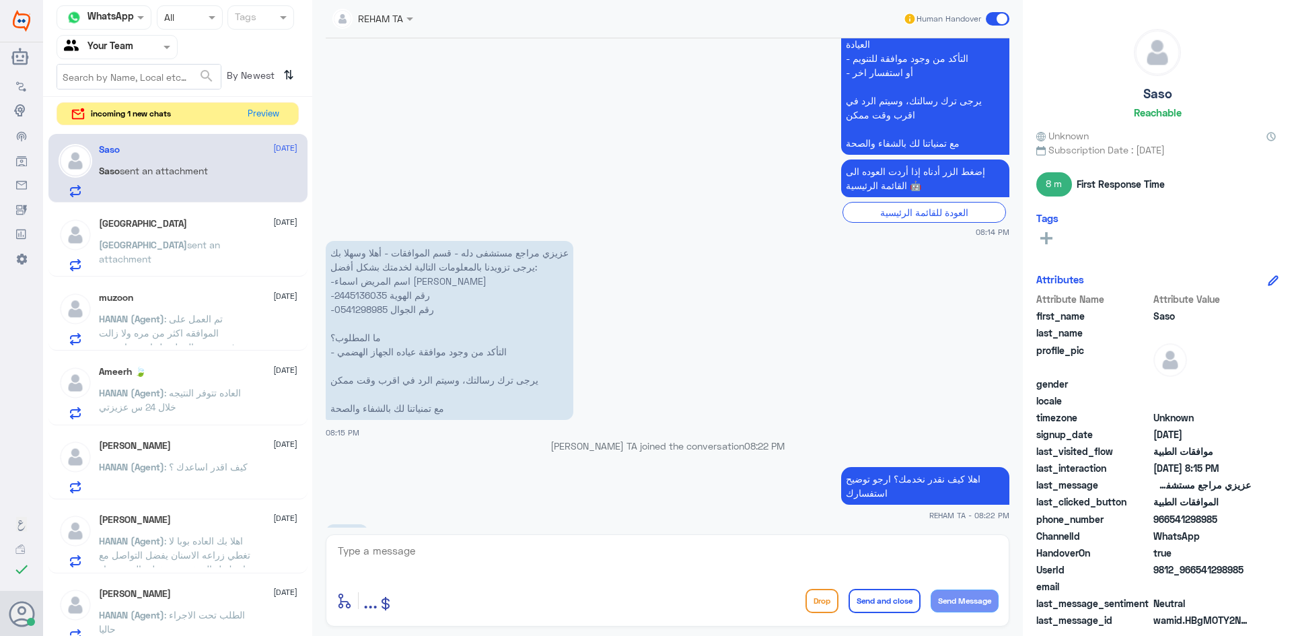
scroll to position [591, 0]
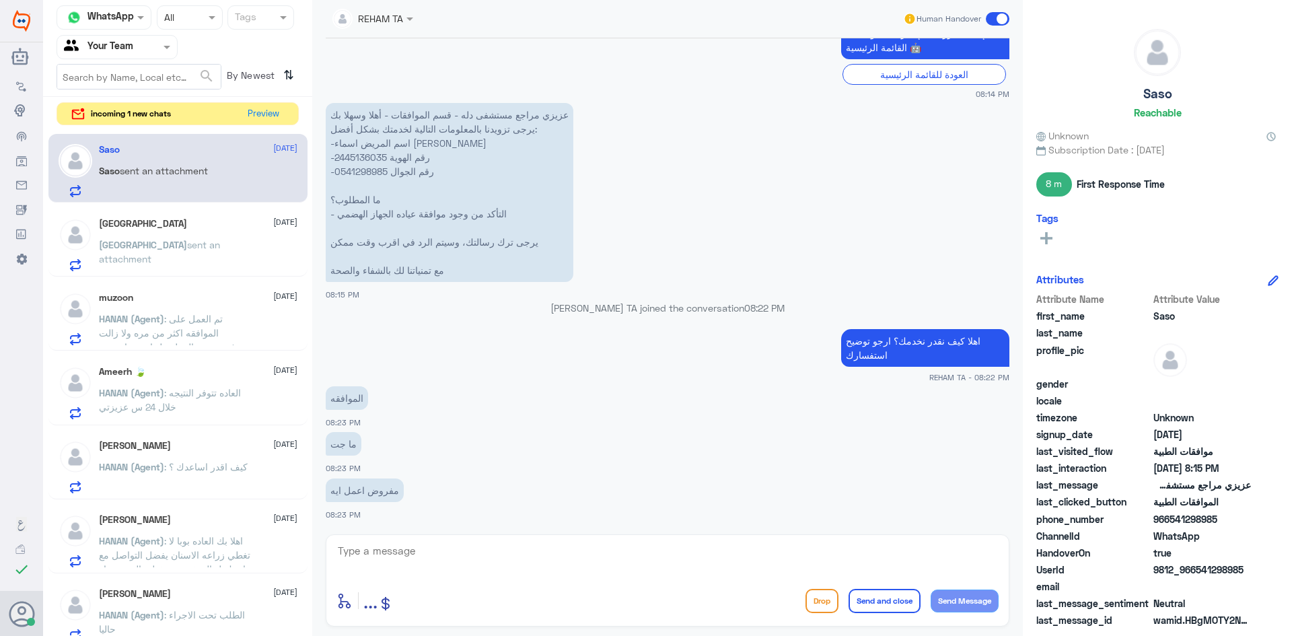
click at [377, 154] on p "عزيزي مراجع مستشفى دله - قسم الموافقات - أهلا وسهلا بك يرجى تزويدنا بالمعلومات …" at bounding box center [450, 192] width 248 height 179
copy p "2445136035"
click at [433, 554] on textarea at bounding box center [667, 558] width 662 height 33
type textarea "j"
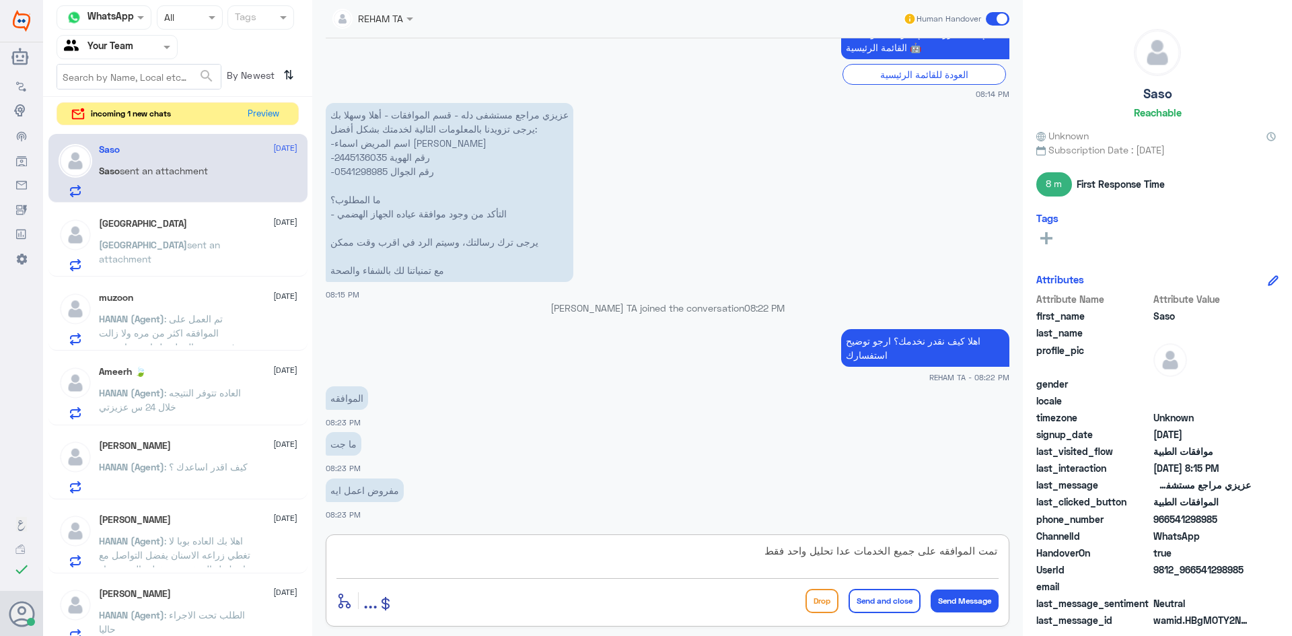
type textarea "تمت الموافقه على جميع الخدمات عدا تحليل واحد فقط"
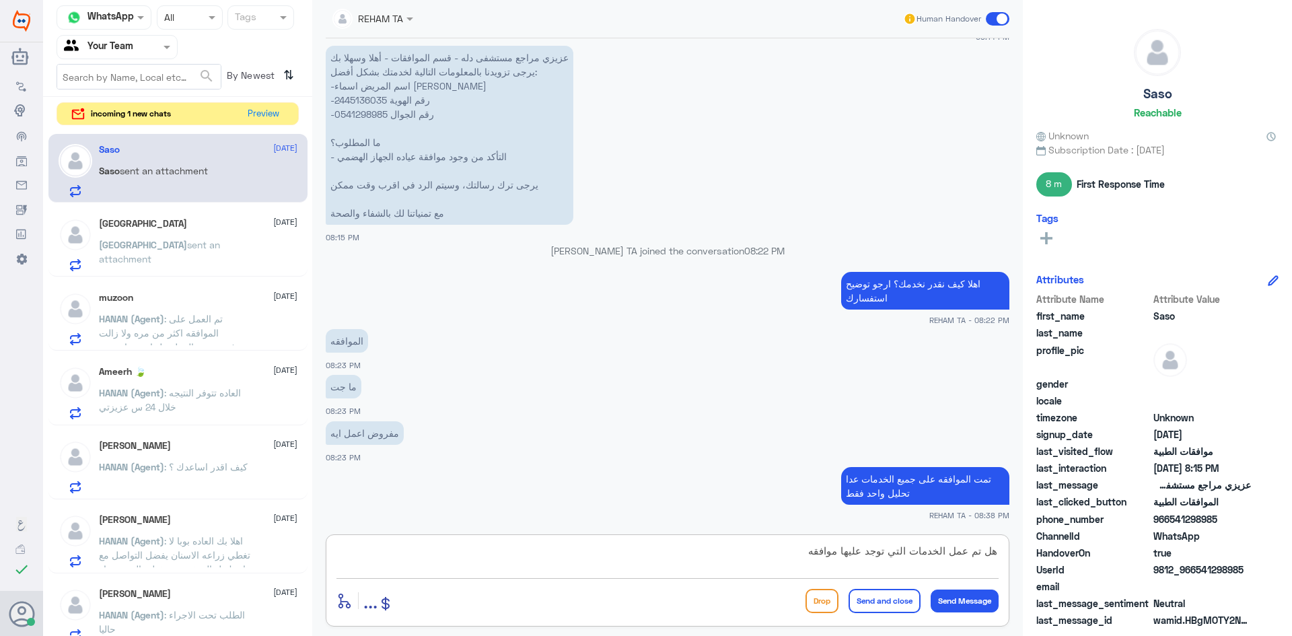
type textarea "هل تم عمل الخدمات التي توجد عليها موافقه؟"
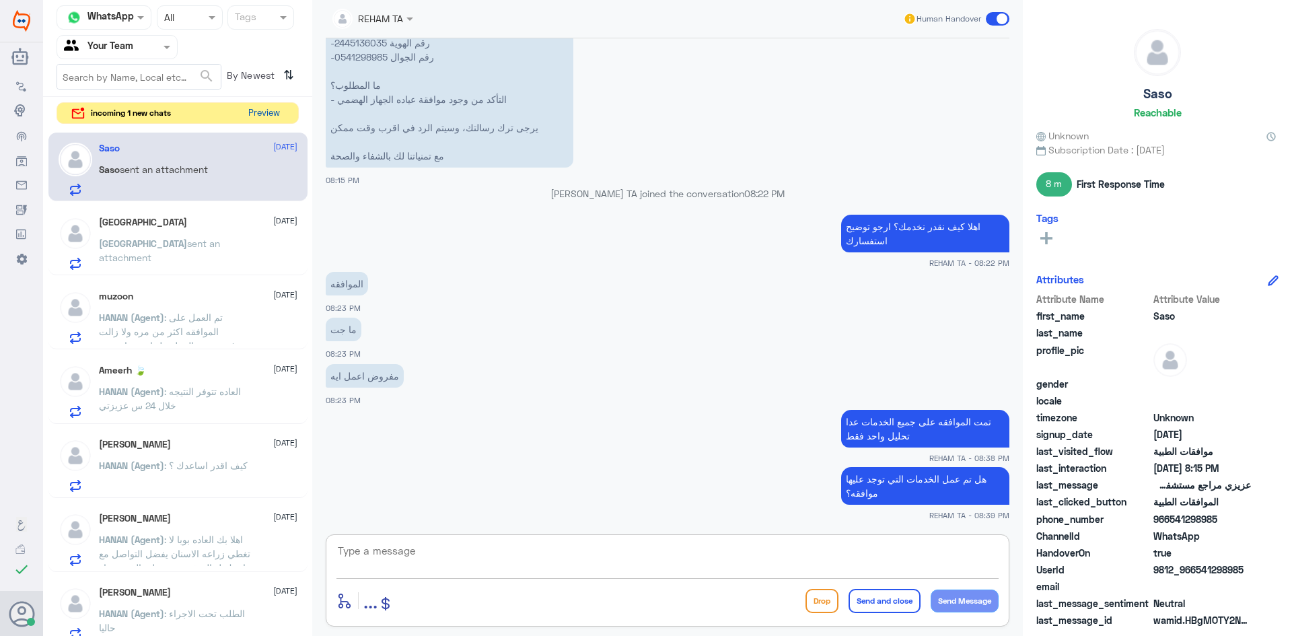
click at [256, 112] on button "Preview" at bounding box center [264, 113] width 42 height 21
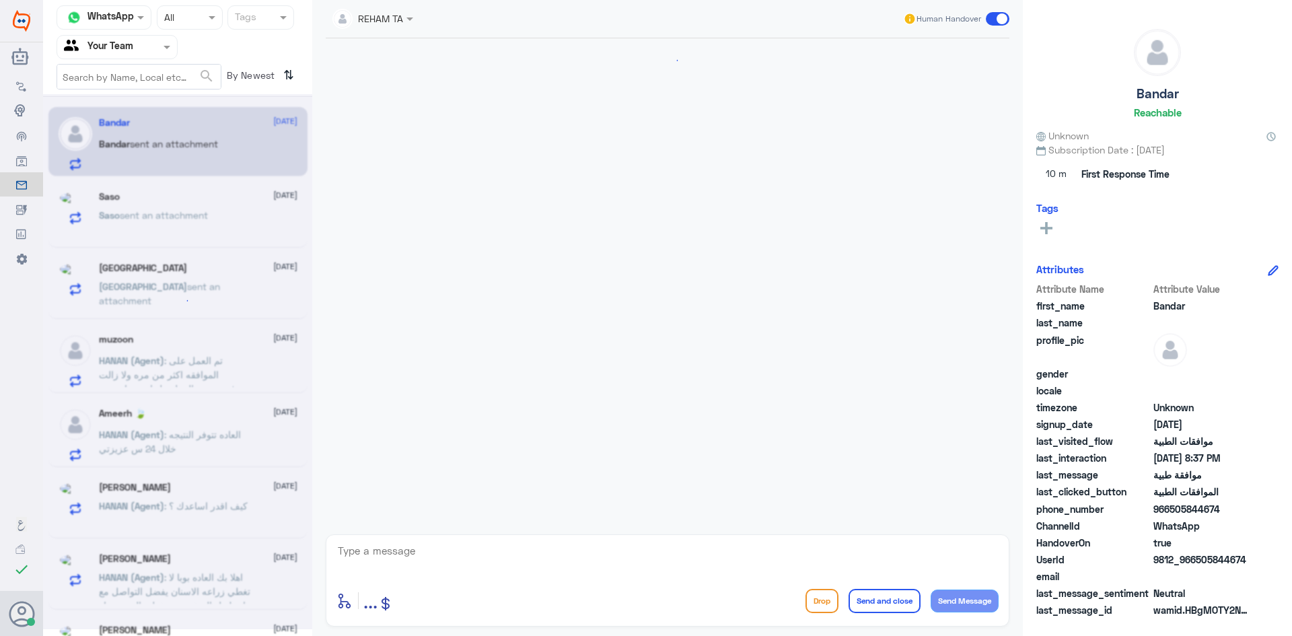
scroll to position [1192, 0]
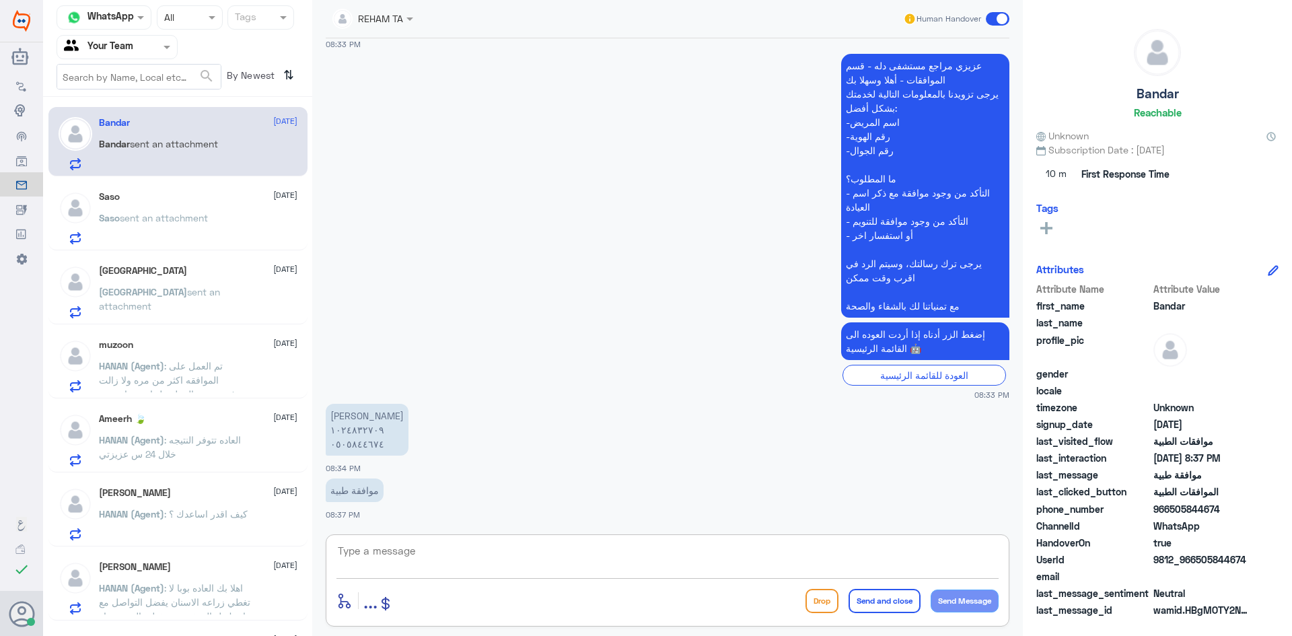
click at [379, 559] on textarea at bounding box center [667, 558] width 662 height 33
drag, startPoint x: 415, startPoint y: 563, endPoint x: 318, endPoint y: 535, distance: 101.4
click at [325, 538] on div "REHAM TA Human Handover 23 Aug 2025 الا لو تم ذلك بعد تواصلي 01:57 PM جميع المب…" at bounding box center [667, 320] width 710 height 640
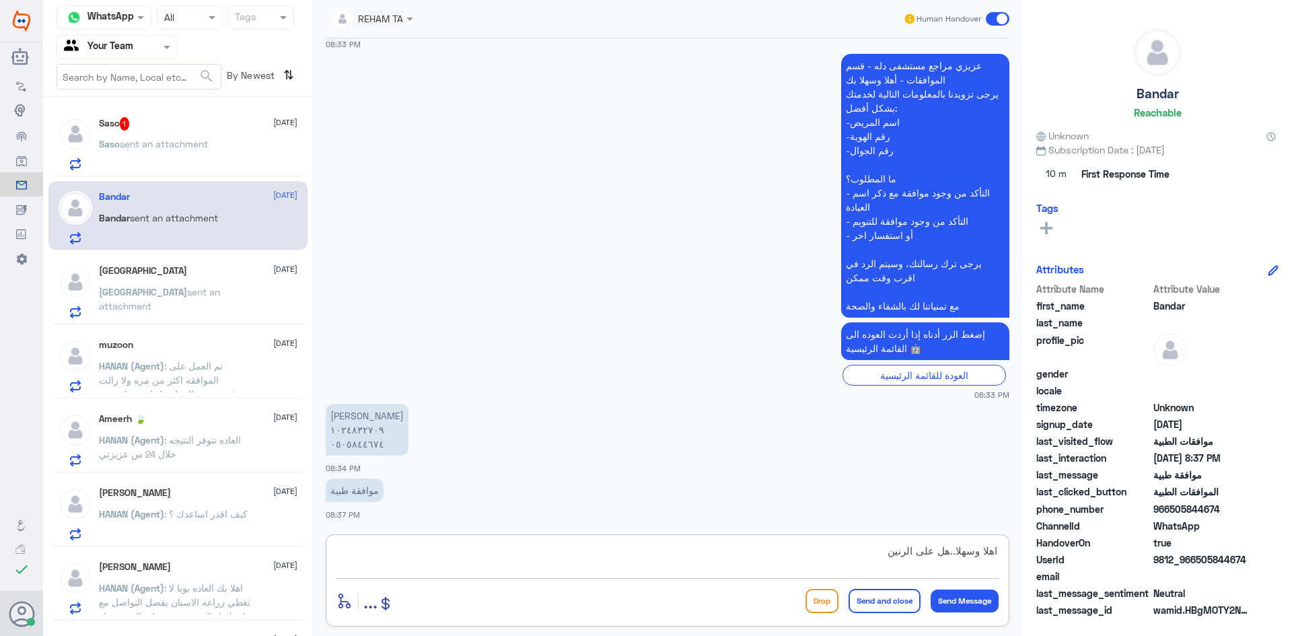
type textarea "اهلا وسهلا..هل على الرنين؟"
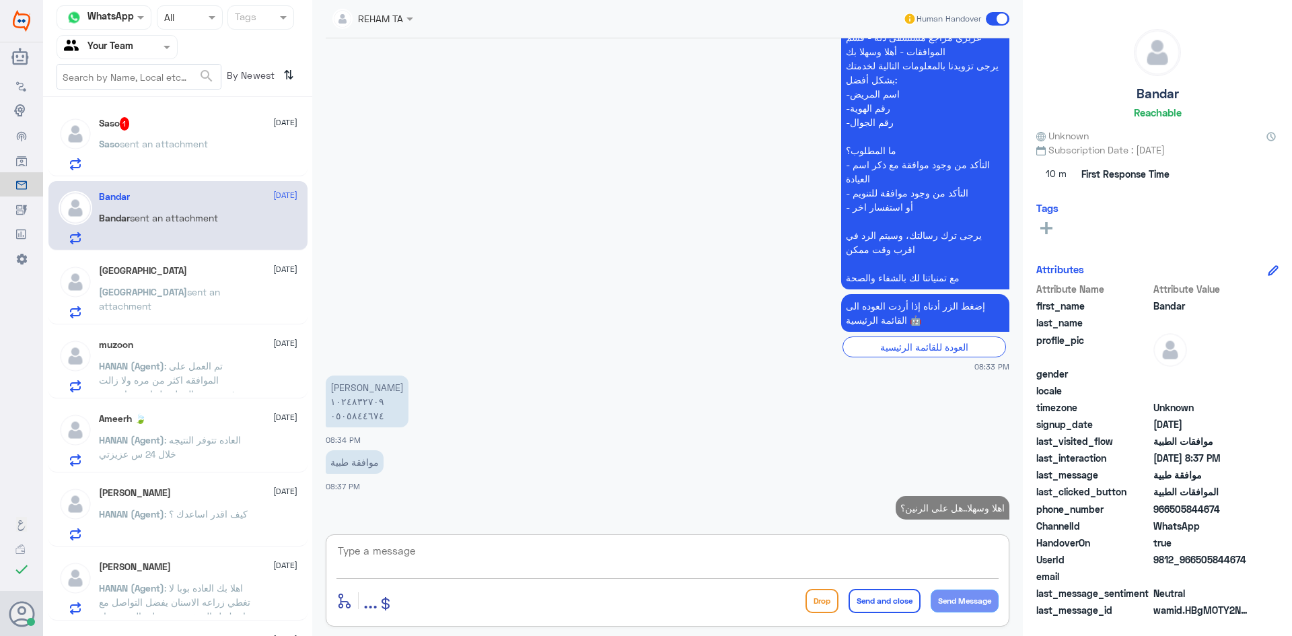
scroll to position [1235, 0]
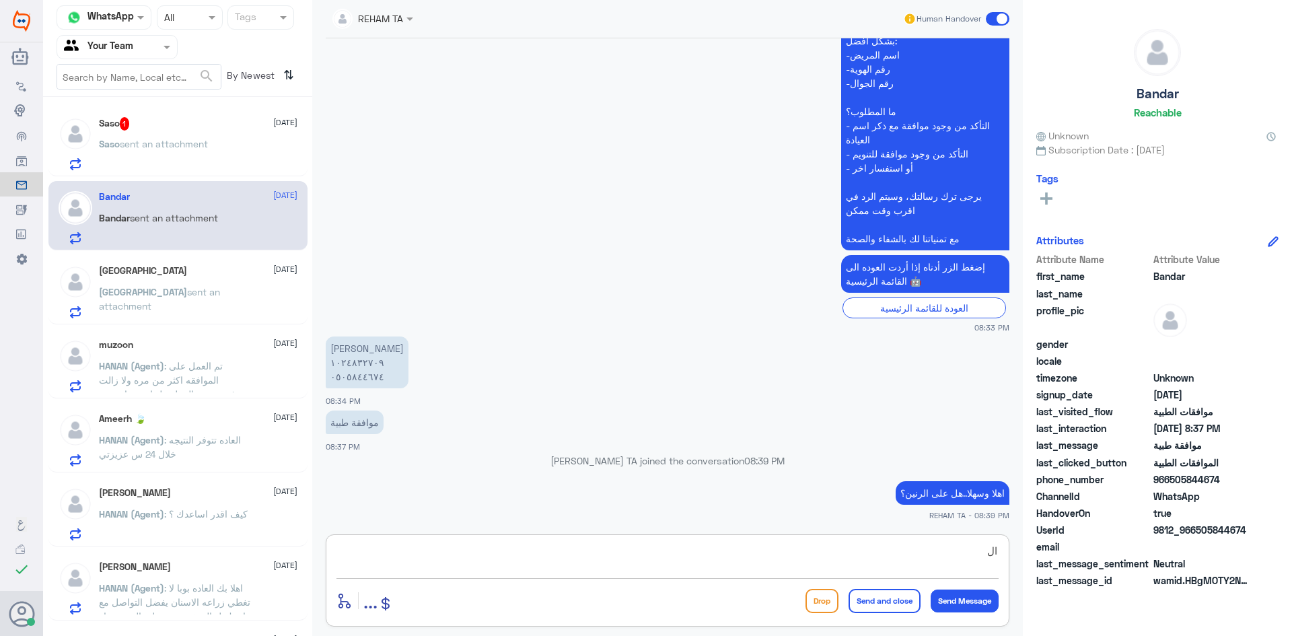
type textarea "ا"
type textarea "م"
click at [74, 114] on div "Saso 1 1 September Saso sent an attachment" at bounding box center [177, 141] width 259 height 69
click at [85, 121] on img at bounding box center [76, 134] width 34 height 34
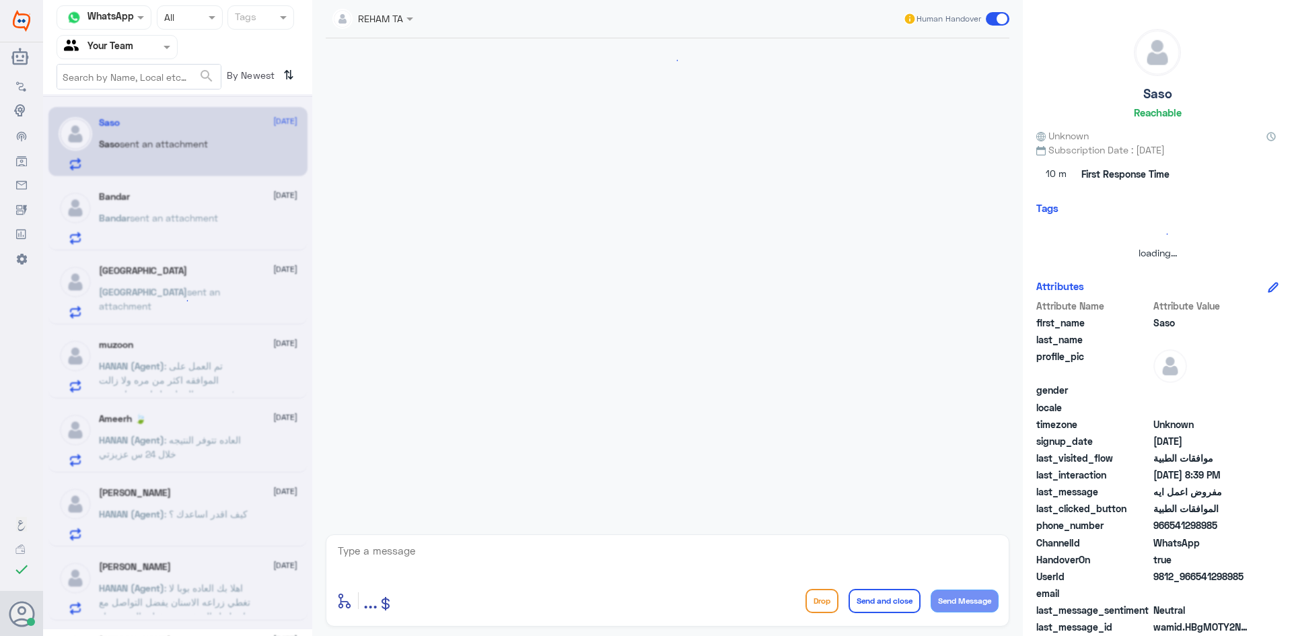
scroll to position [752, 0]
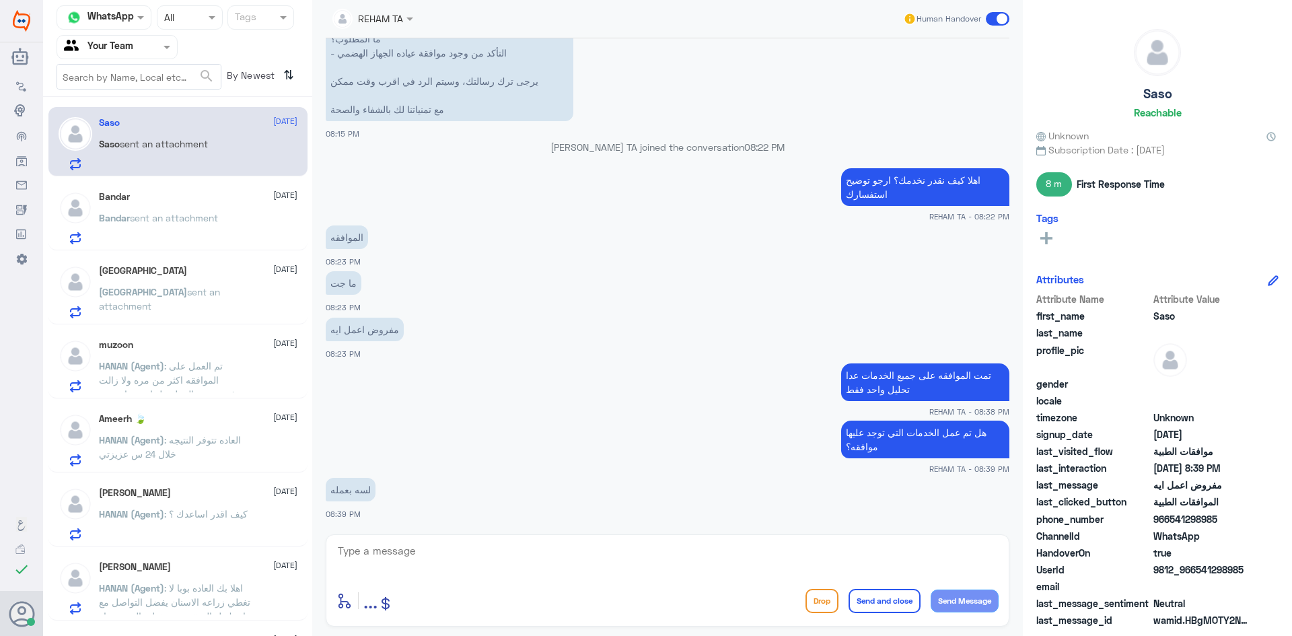
click at [406, 542] on textarea at bounding box center [667, 558] width 662 height 33
type textarea "بعد ظهور النتائج سيتم رفعها للتأمين للموافقه على التحليل المرفوض في حال يوجد دا…"
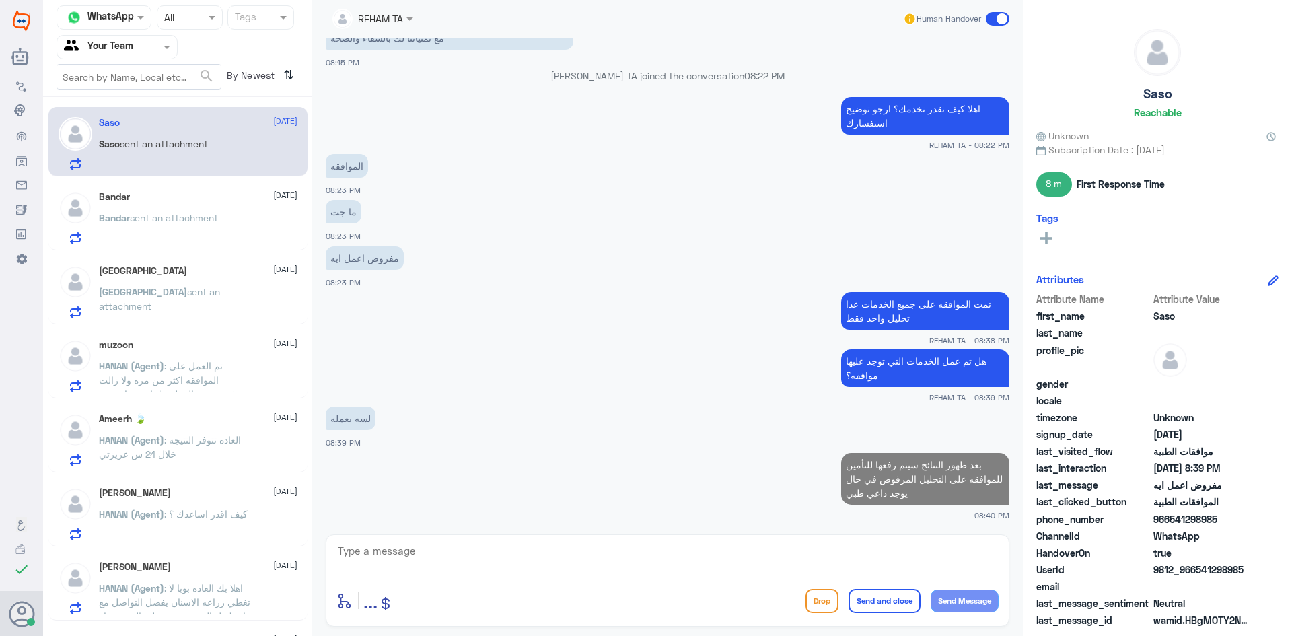
click at [229, 223] on div "Bandar sent an attachment" at bounding box center [198, 229] width 198 height 30
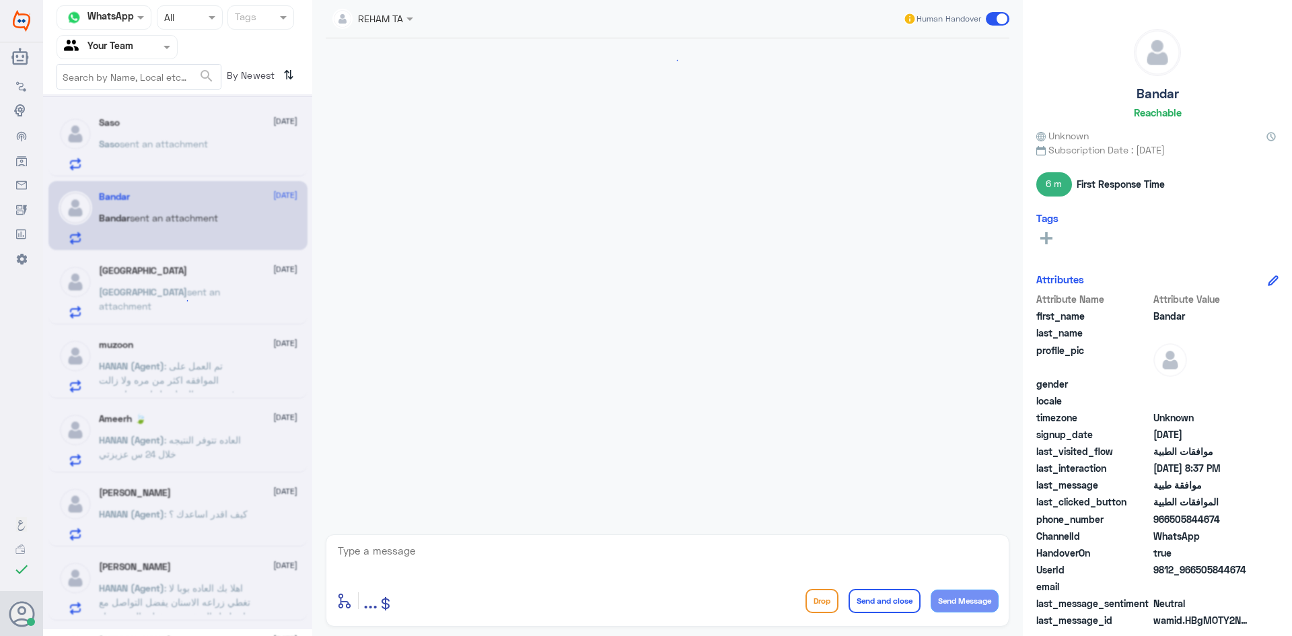
scroll to position [1156, 0]
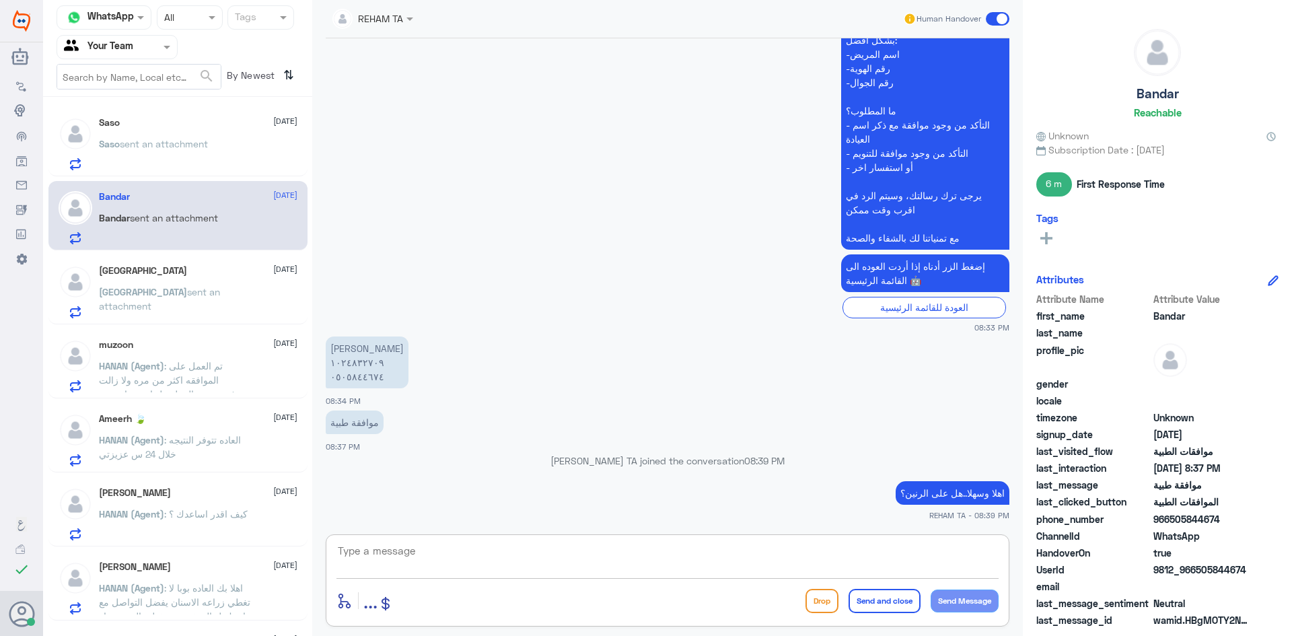
click at [440, 560] on textarea at bounding box center [667, 558] width 662 height 33
click at [440, 558] on textarea at bounding box center [667, 558] width 662 height 33
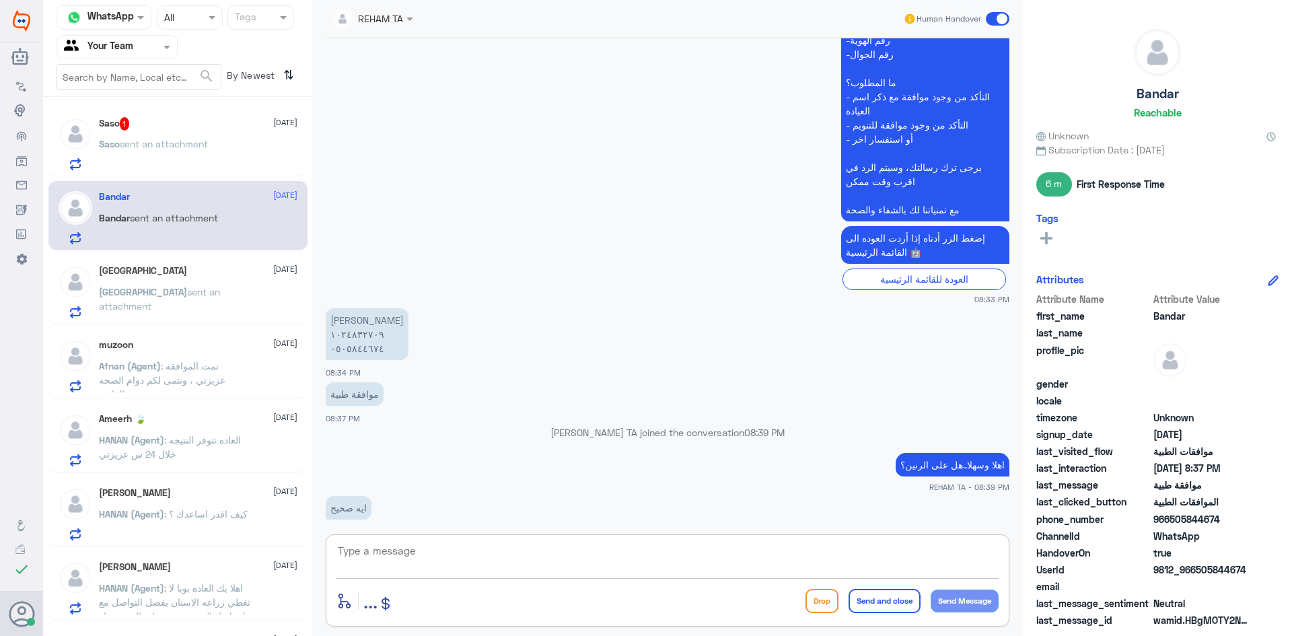
scroll to position [1203, 0]
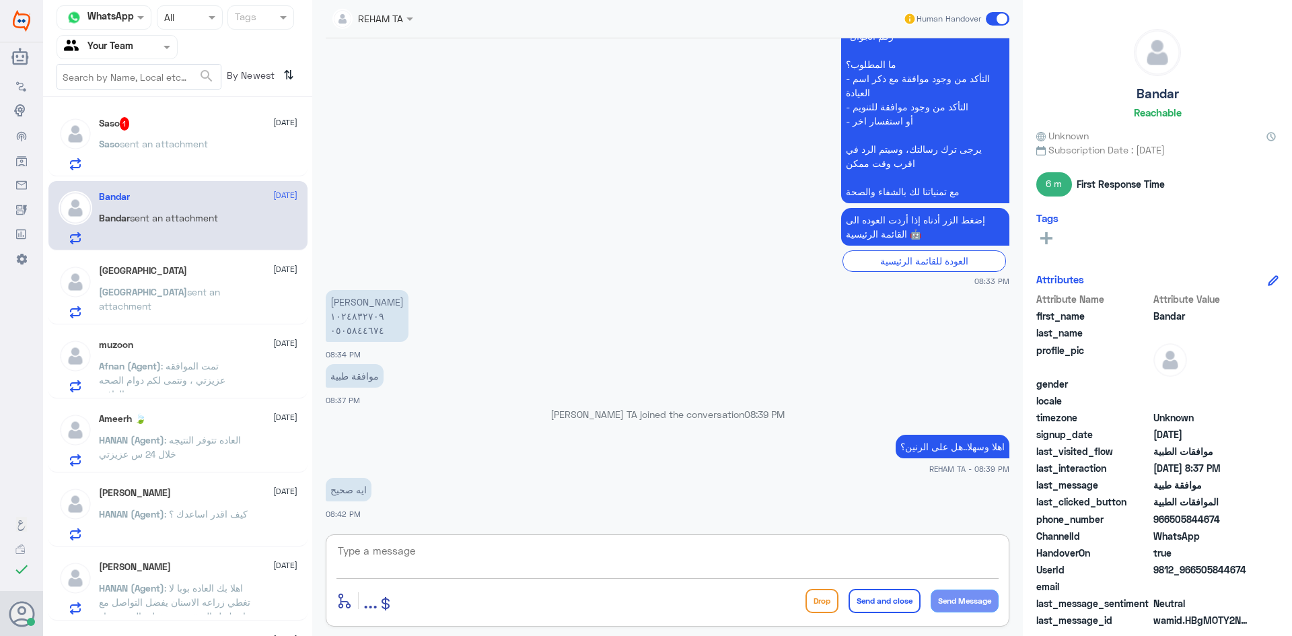
click at [467, 570] on textarea at bounding box center [667, 558] width 662 height 33
type textarea "1024832709"
click at [476, 540] on div "1024832709 enter flow name ... Drop Send and close Send Message" at bounding box center [667, 580] width 683 height 92
copy div "enter flow name"
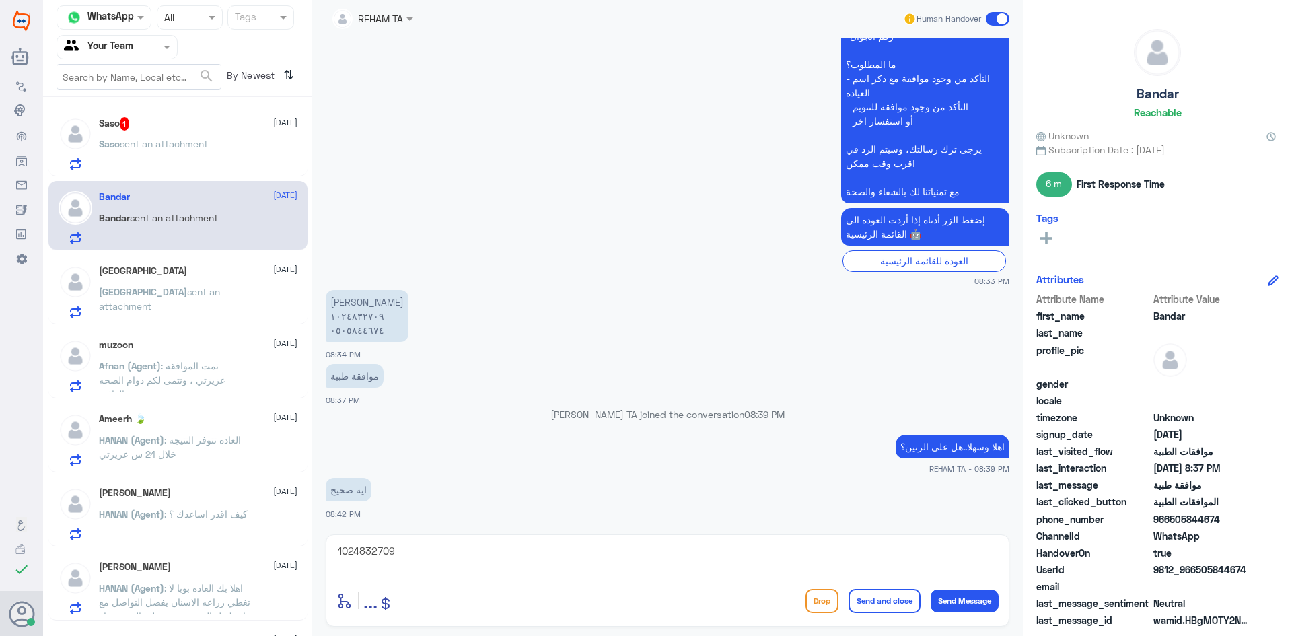
click at [716, 592] on div "enter flow name ... Drop Send and close Send Message" at bounding box center [667, 600] width 662 height 30
click at [681, 564] on textarea "1024832709" at bounding box center [667, 558] width 662 height 33
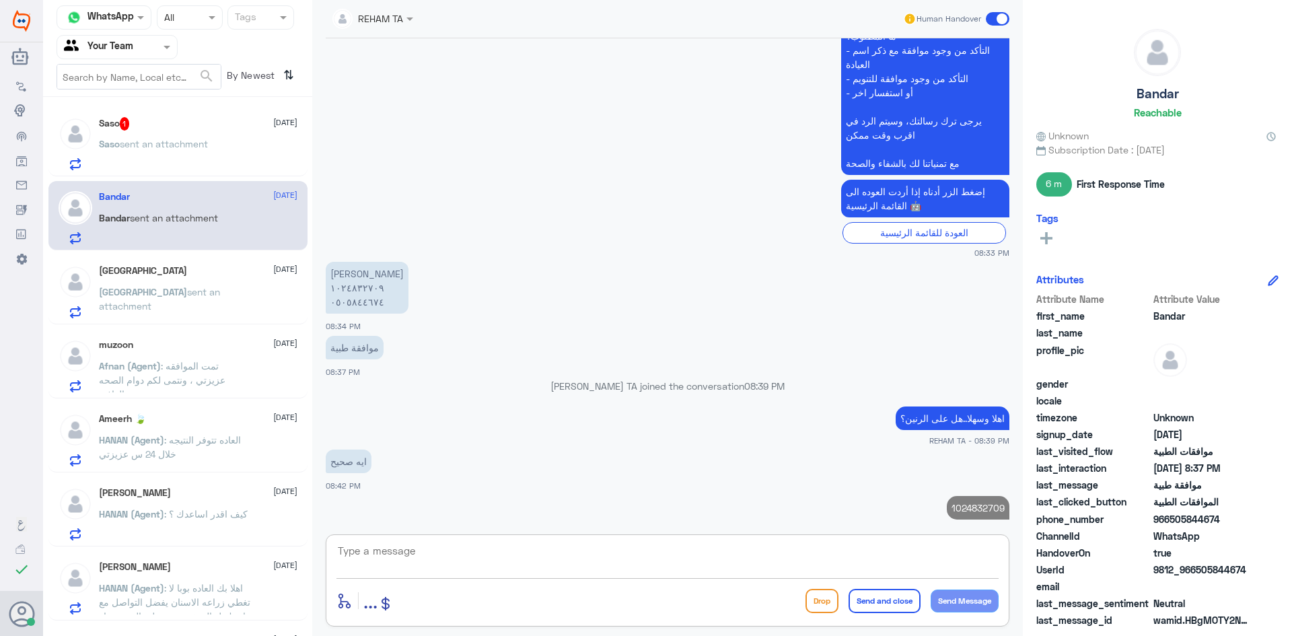
scroll to position [1246, 0]
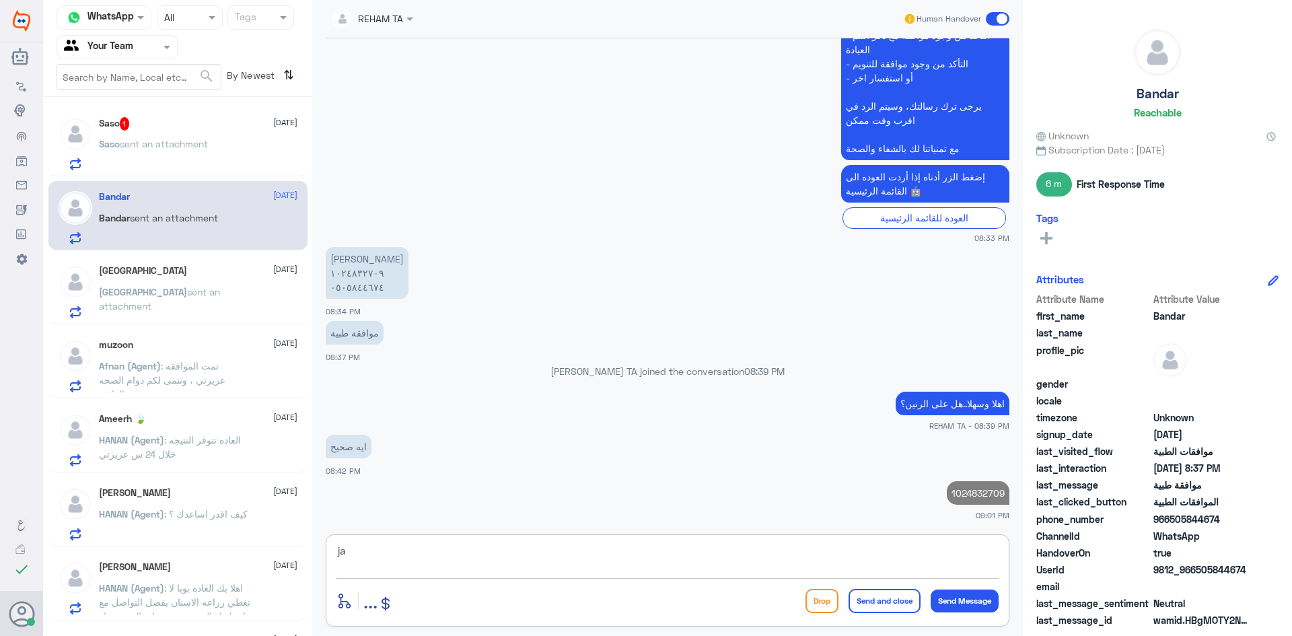
type textarea "j"
type textarea "تشخيص الطبيب غير مغطى لابد من الرجوع للطبيب لتغير التشخيص"
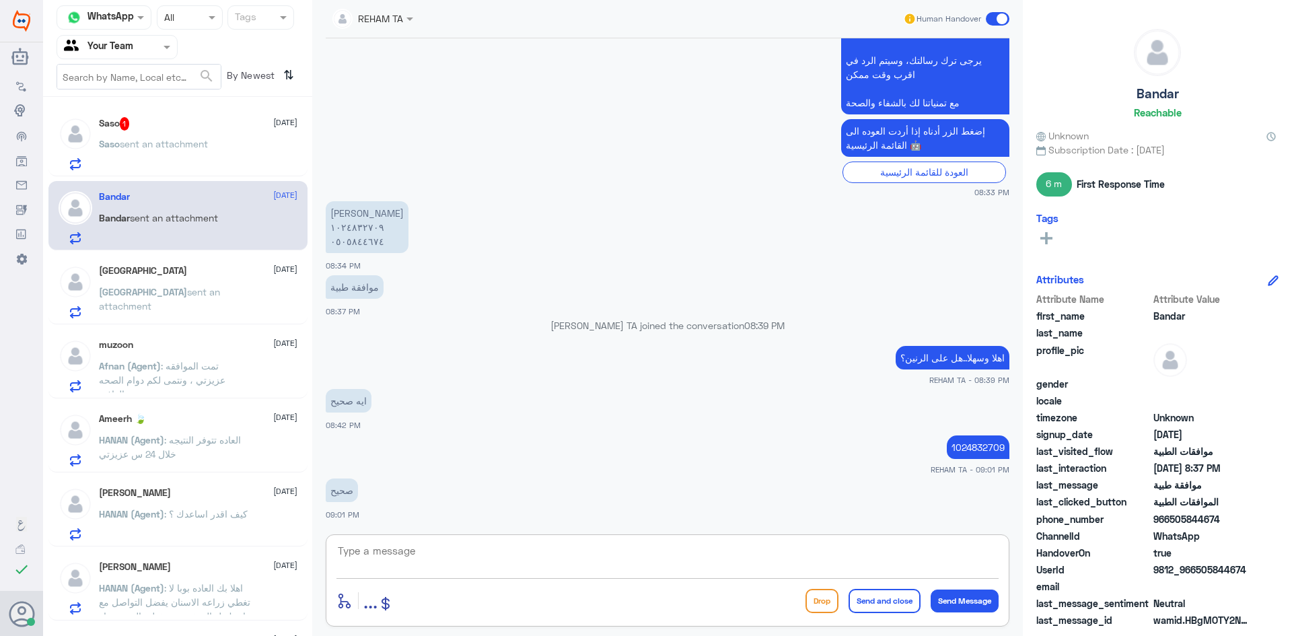
scroll to position [1349, 0]
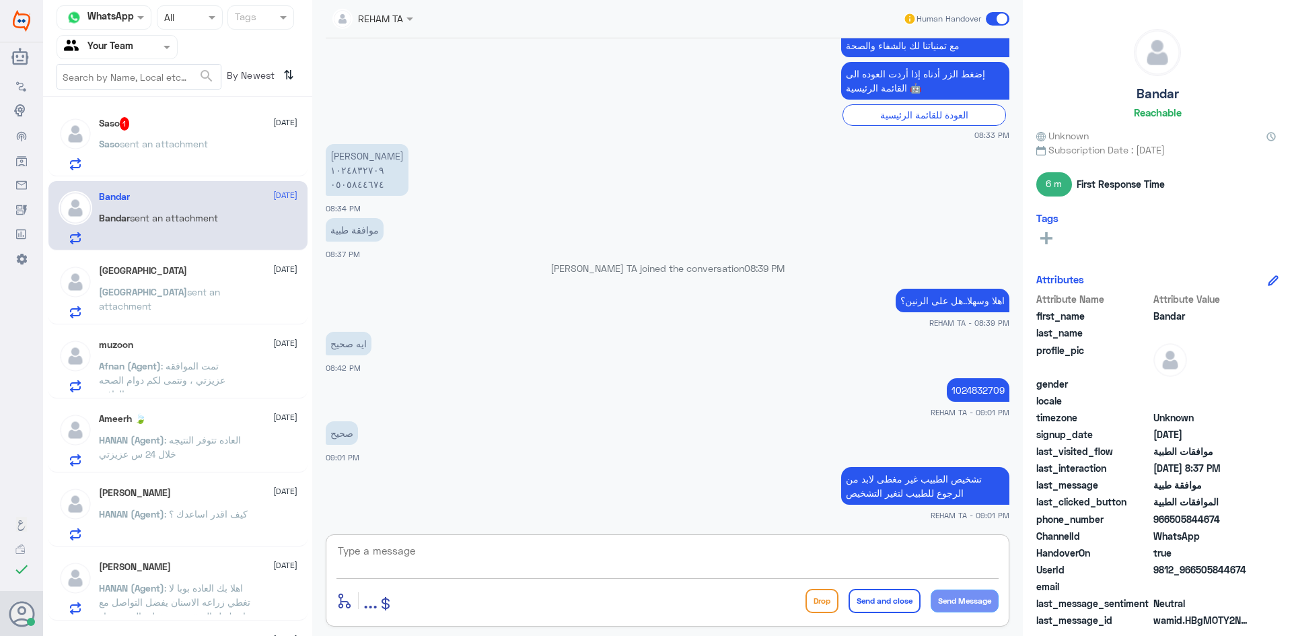
click at [144, 135] on div "Saso 1 1 September Saso sent an attachment" at bounding box center [198, 143] width 198 height 53
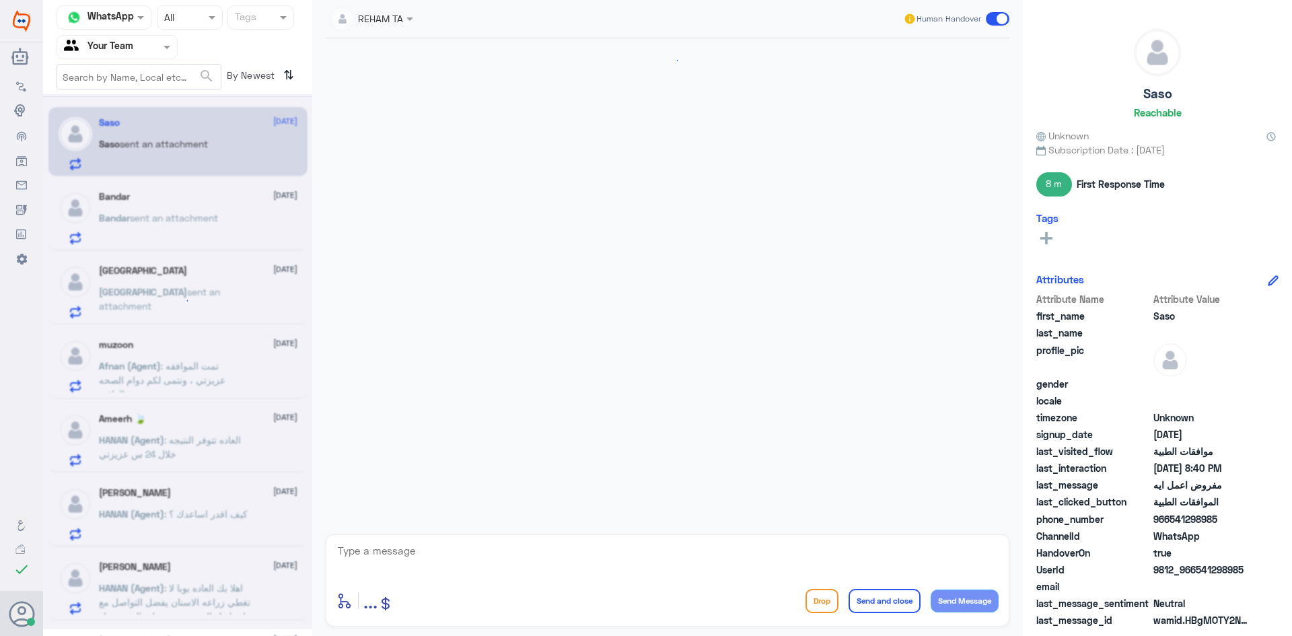
scroll to position [869, 0]
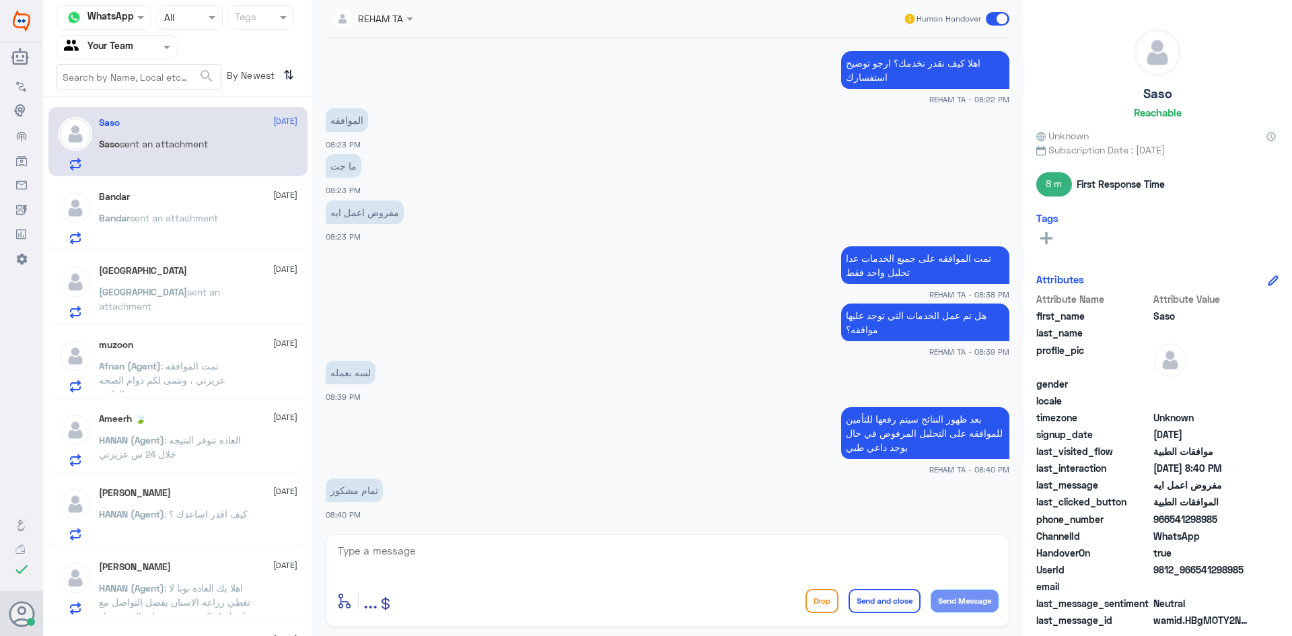
click at [520, 578] on div at bounding box center [667, 560] width 662 height 37
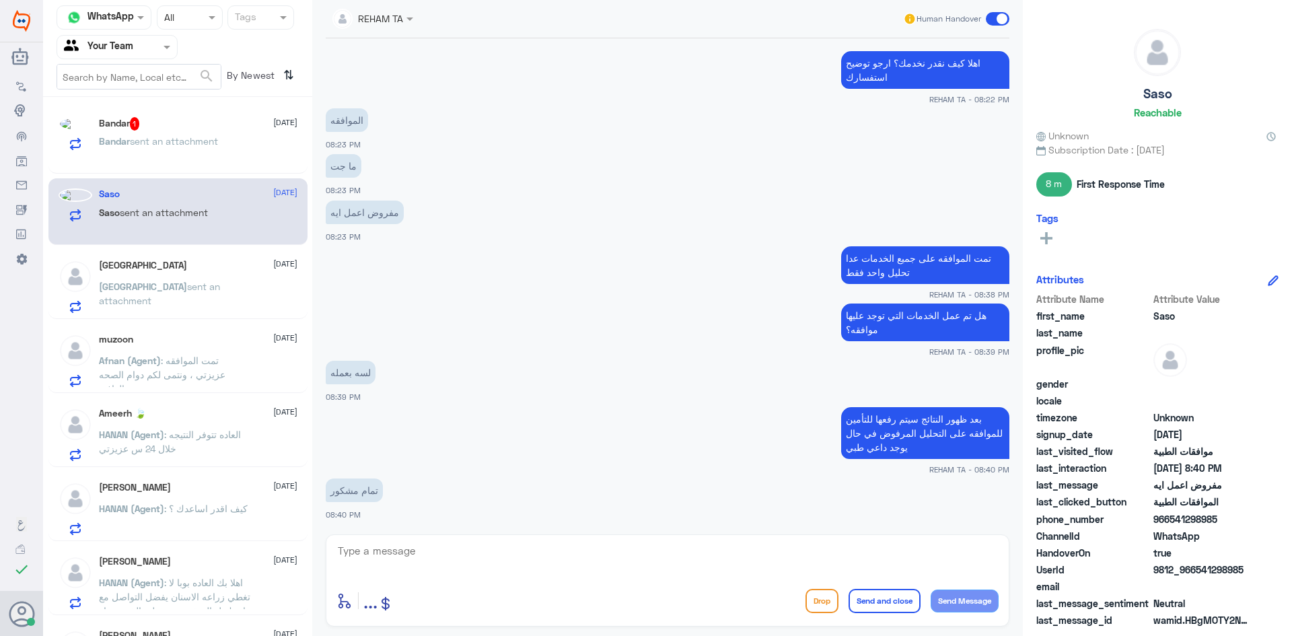
click at [519, 568] on textarea at bounding box center [667, 558] width 662 height 33
paste textarea "العفو قدامكم العافية"
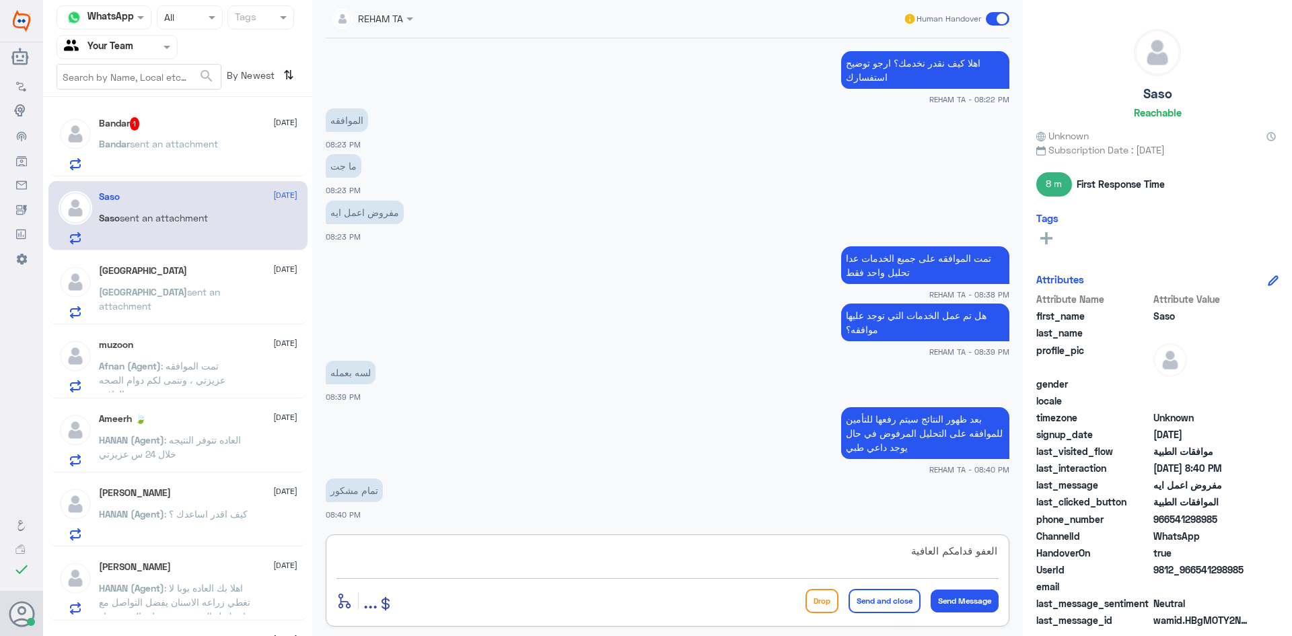
type textarea "العفو قدامكم العافية"
click at [893, 601] on button "Send and close" at bounding box center [884, 601] width 72 height 24
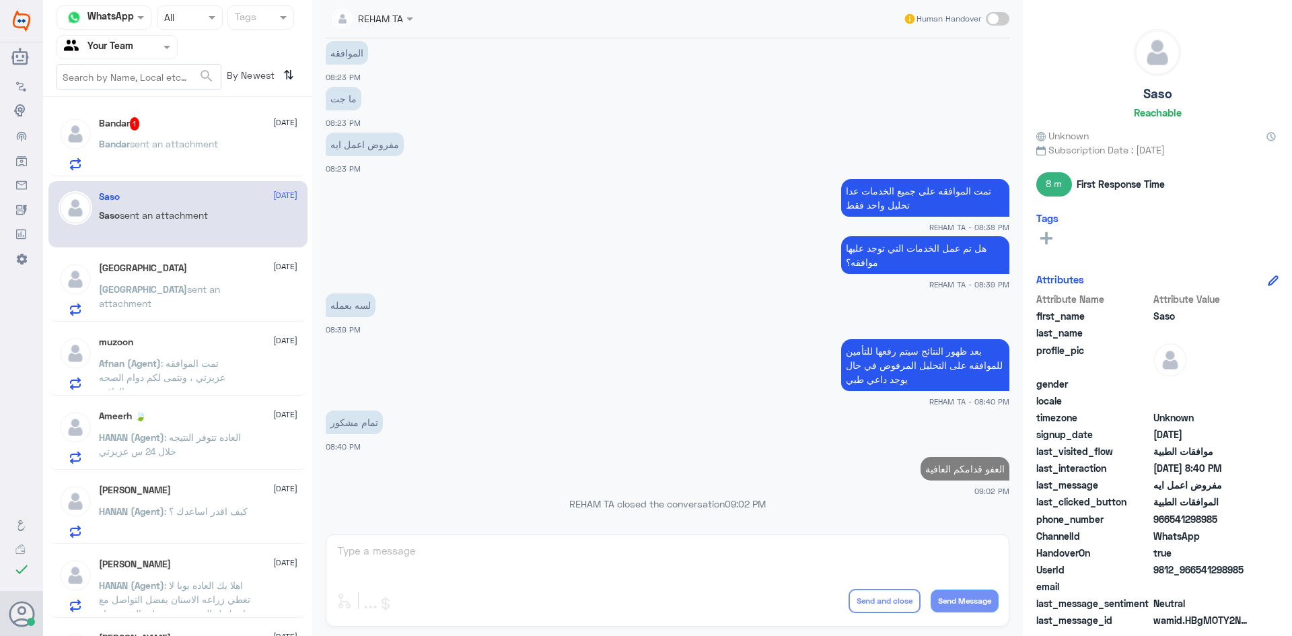
click at [248, 163] on div "Bandar sent an attachment" at bounding box center [198, 155] width 198 height 30
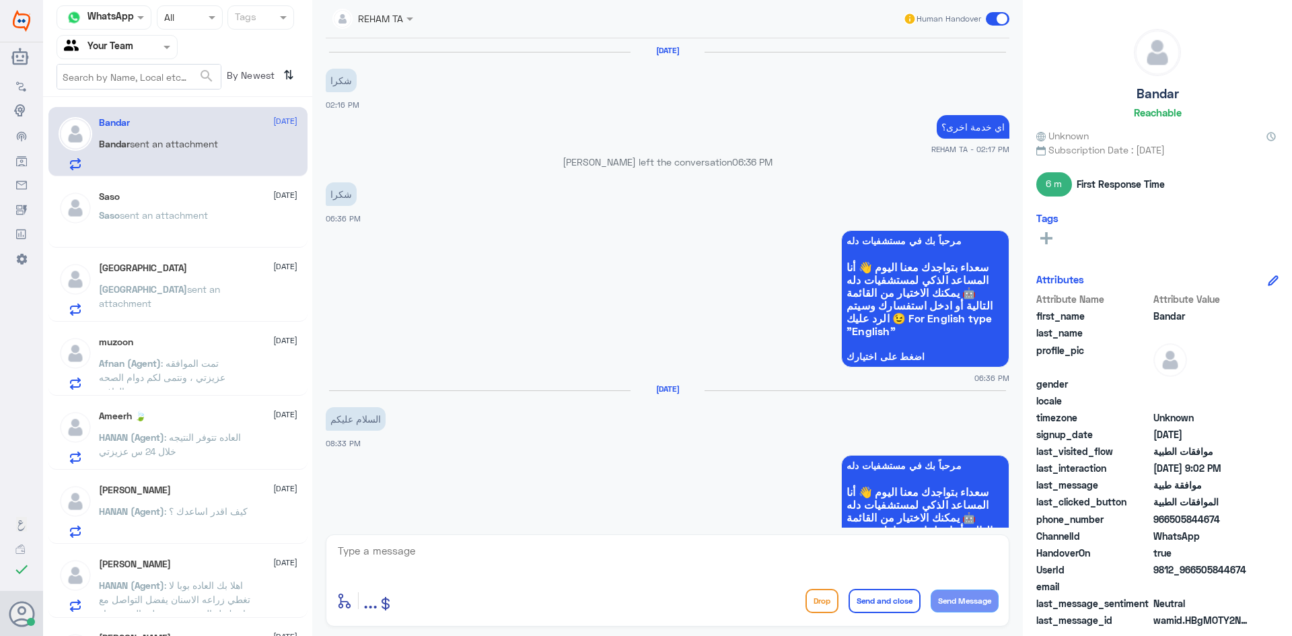
scroll to position [934, 0]
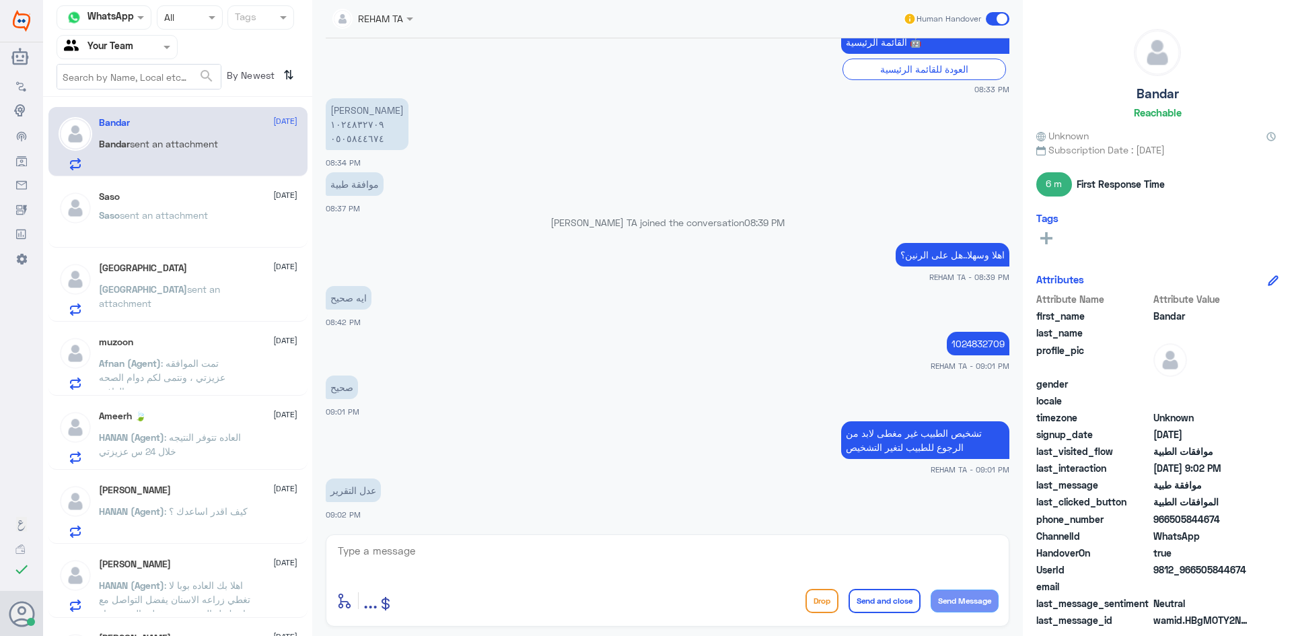
click at [408, 548] on textarea at bounding box center [667, 558] width 662 height 33
click at [982, 348] on p "1024832709" at bounding box center [978, 344] width 63 height 24
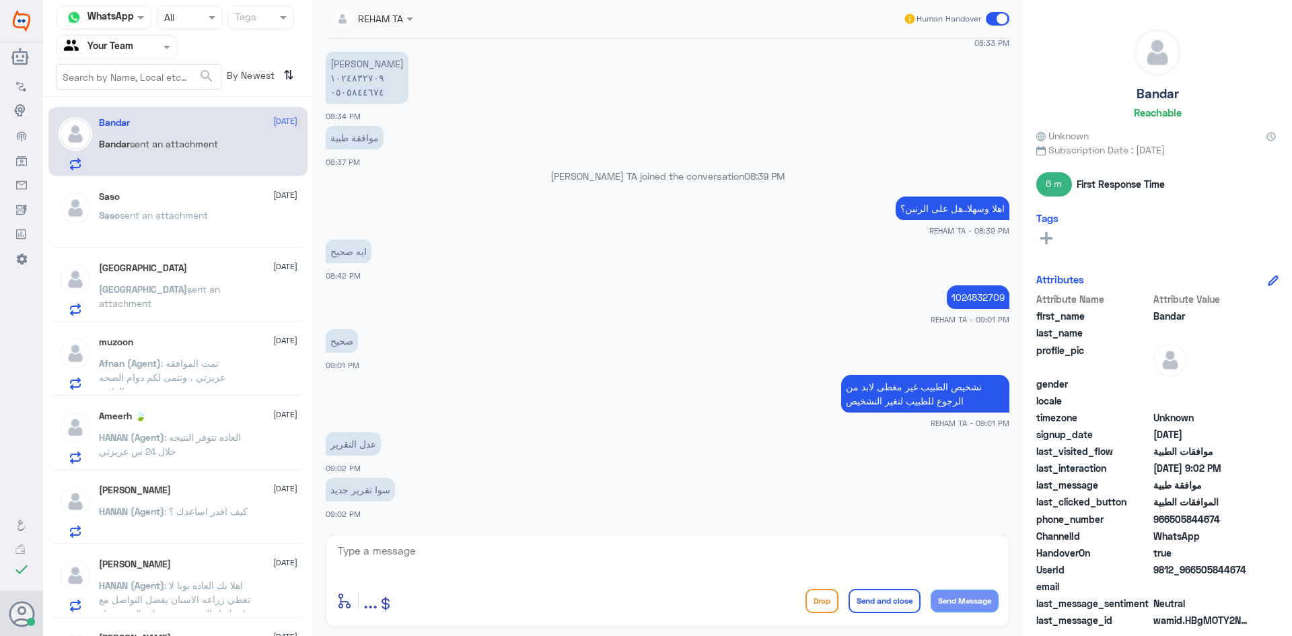
click at [609, 579] on div "enter flow name ... Drop Send and close Send Message" at bounding box center [667, 580] width 683 height 92
click at [609, 576] on div at bounding box center [667, 560] width 662 height 36
drag, startPoint x: 609, startPoint y: 566, endPoint x: 624, endPoint y: 531, distance: 37.1
click at [622, 548] on textarea at bounding box center [667, 558] width 662 height 33
type textarea "الرفض ليس له علاقه بالتقرير انما بالتشخيص"
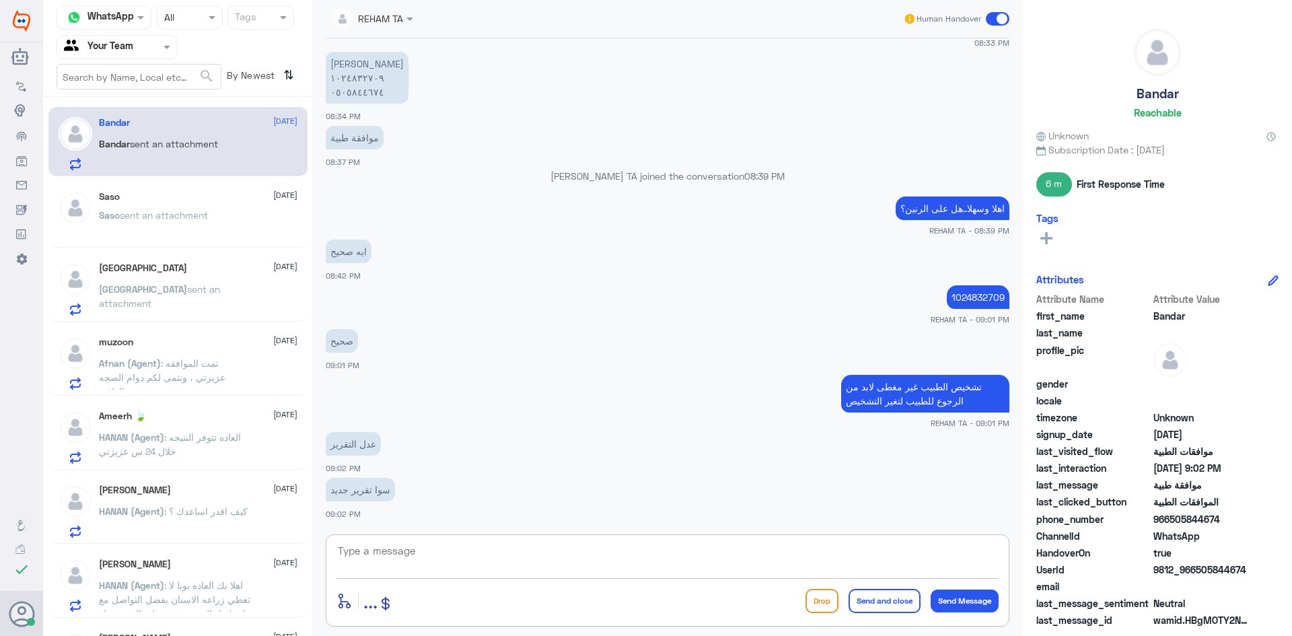
scroll to position [1038, 0]
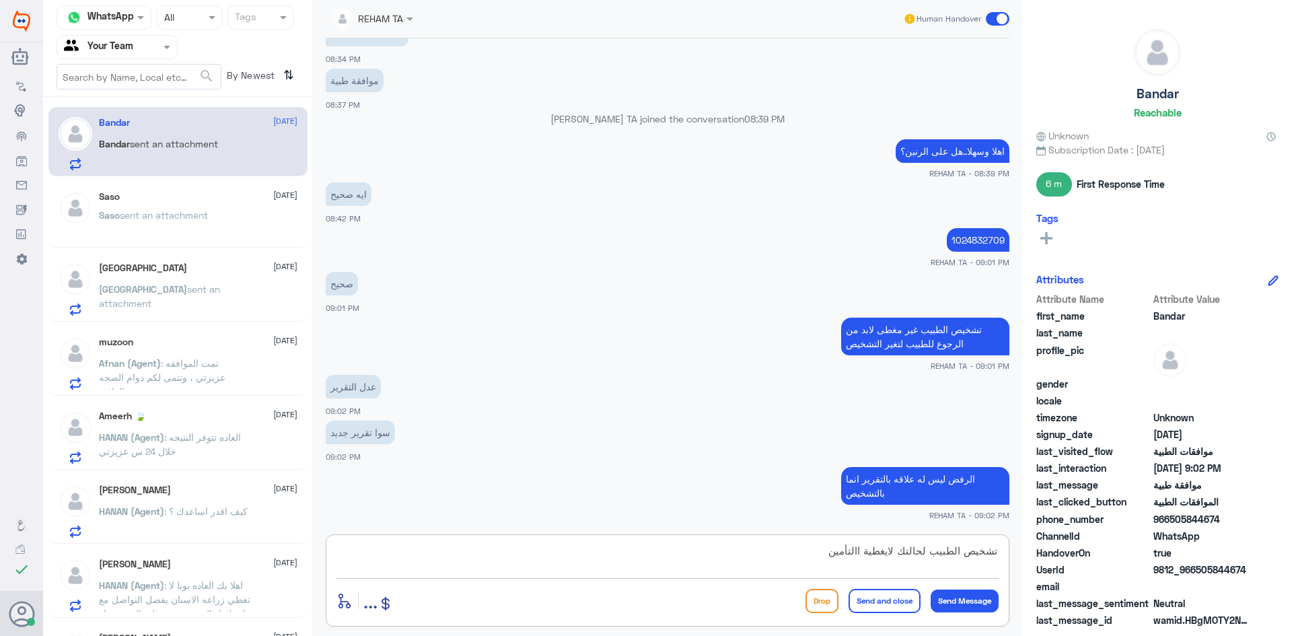
type textarea "تشخيص الطبيب لحالتك لايغطية االتأمين"
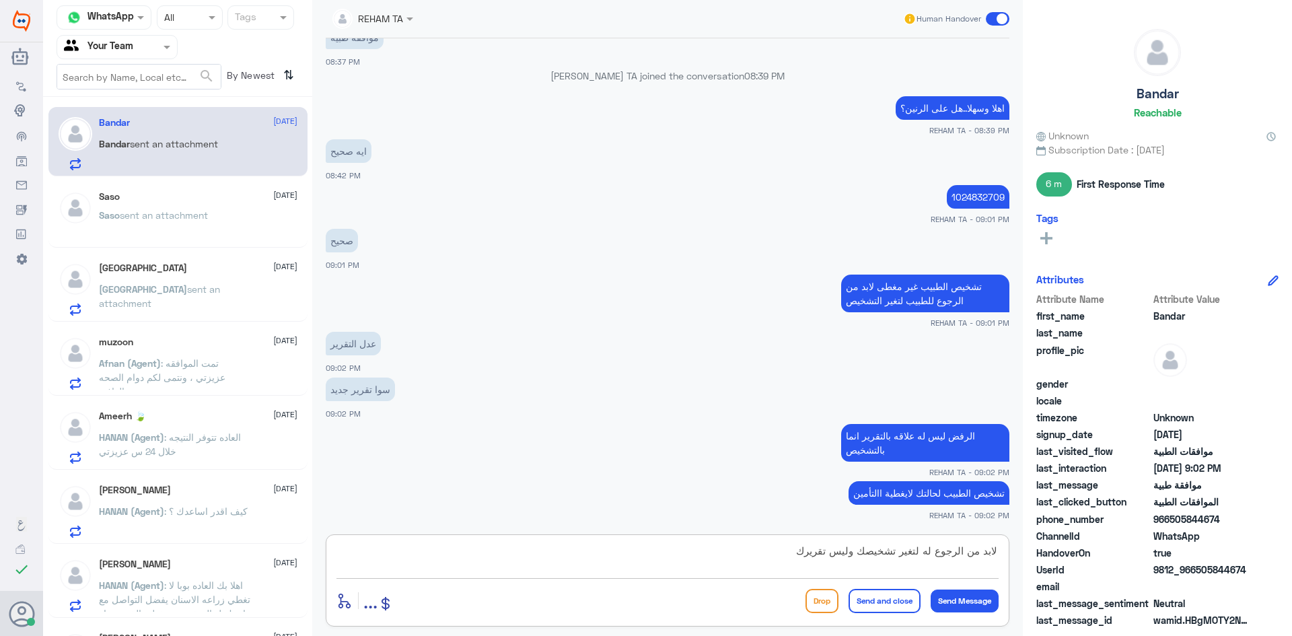
type textarea "لابد من الرجوع له لتغير تشخيصك وليس تقريرك"
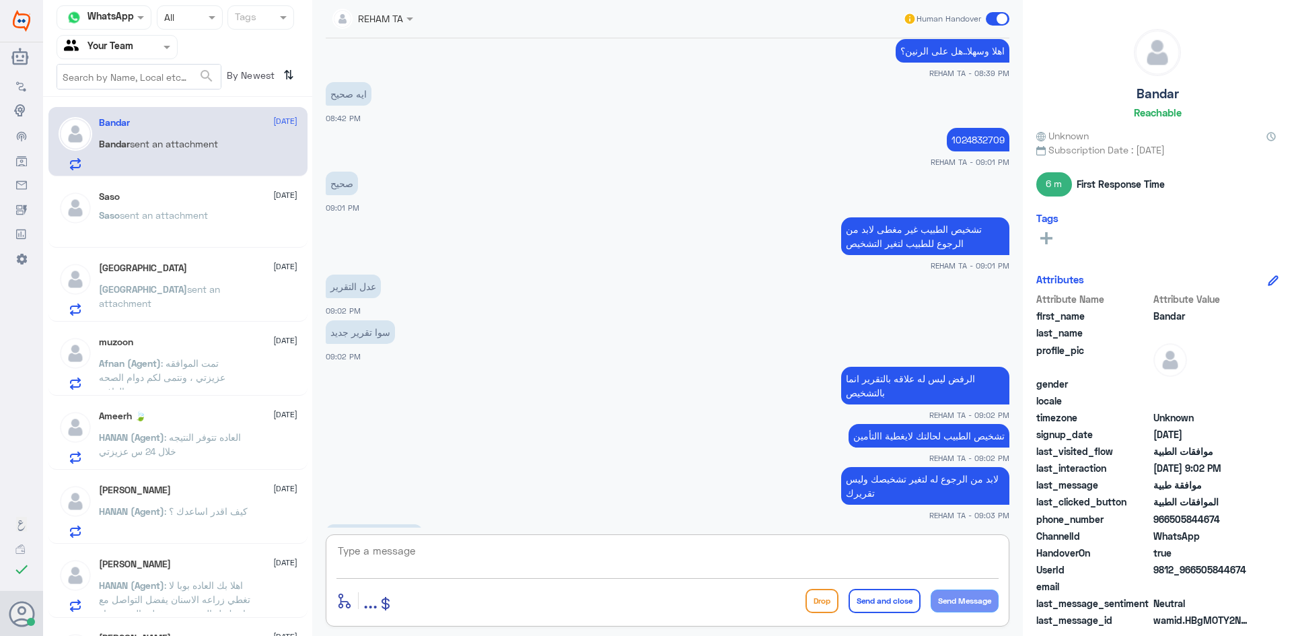
scroll to position [1276, 0]
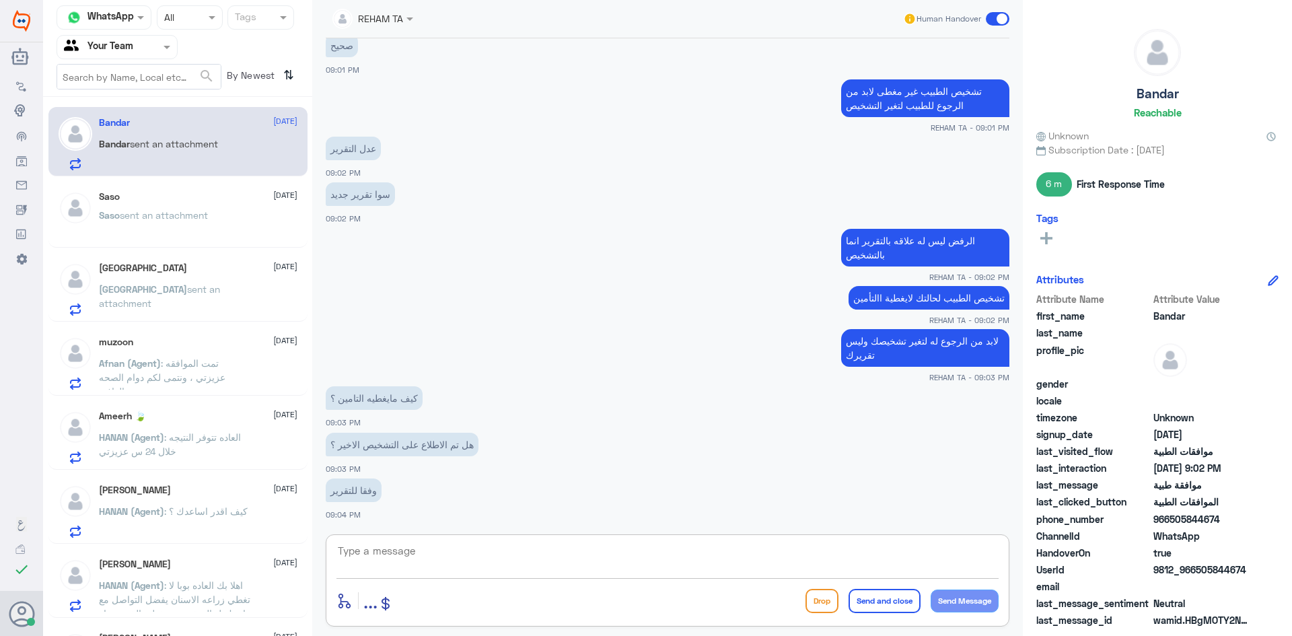
click at [416, 548] on textarea at bounding box center [667, 558] width 662 height 33
click at [461, 562] on textarea at bounding box center [667, 558] width 662 height 33
type textarea "k"
type textarea "نعم وتمت متابعة طلبك ولكن بناء على رد التأمين فلابد من تغير التشخيص"
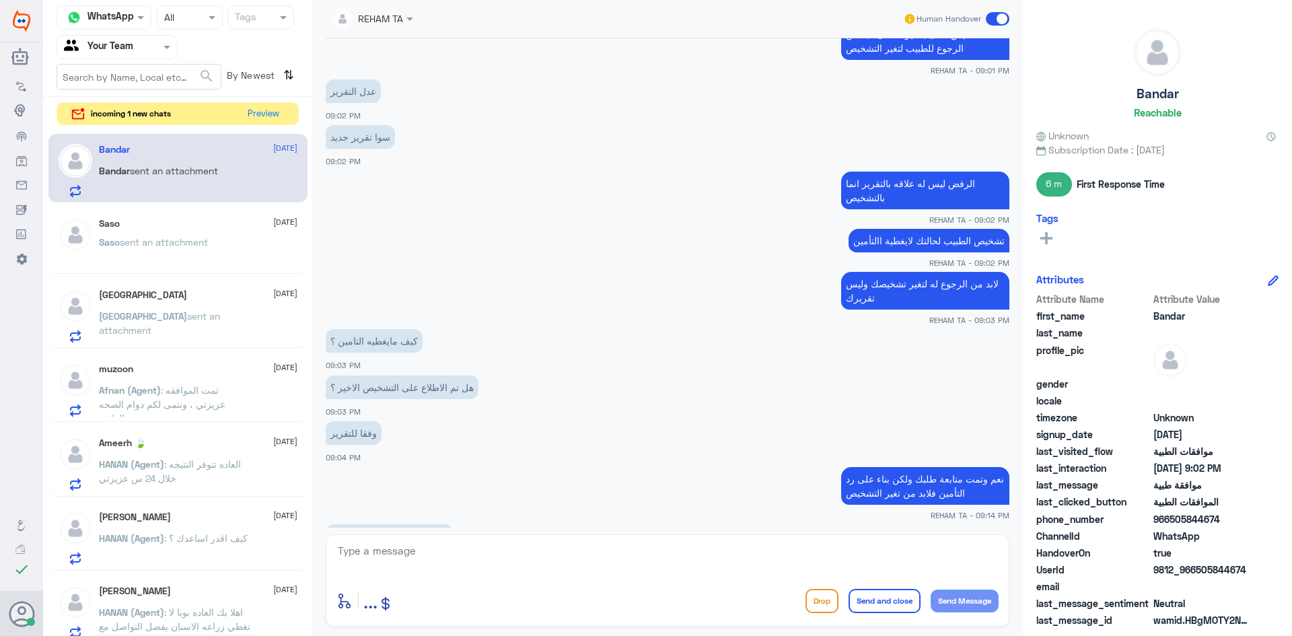
scroll to position [1380, 0]
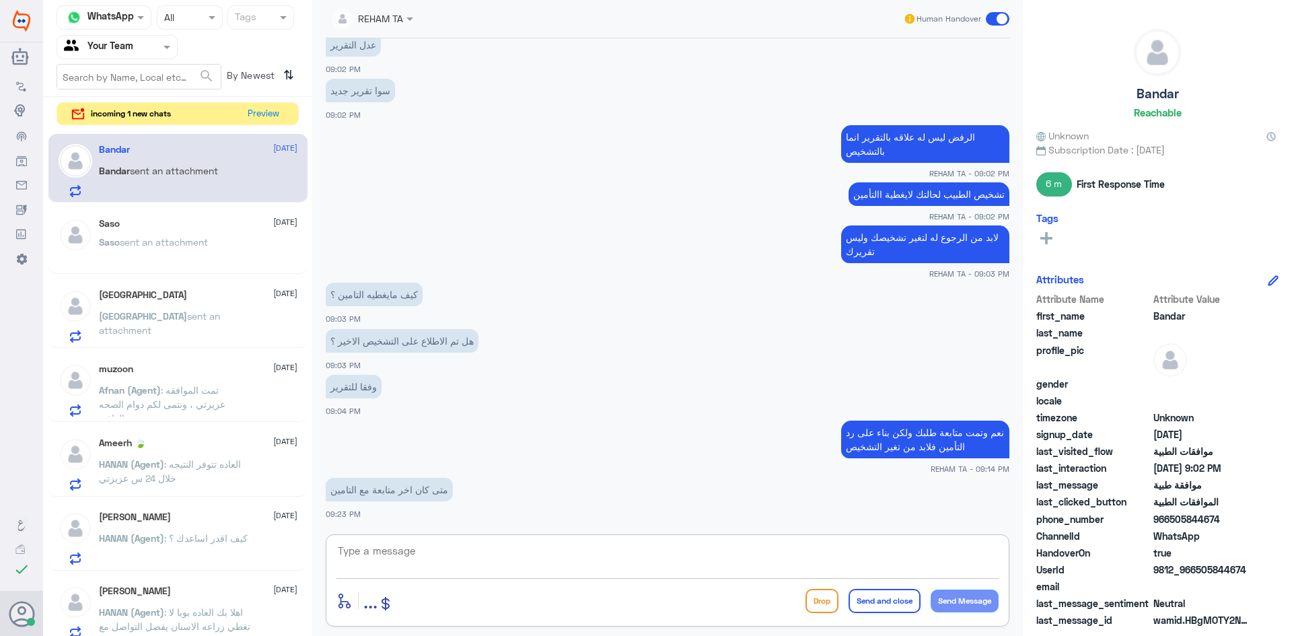
click at [442, 547] on textarea at bounding box center [667, 558] width 662 height 33
click at [442, 562] on textarea at bounding box center [667, 558] width 662 height 33
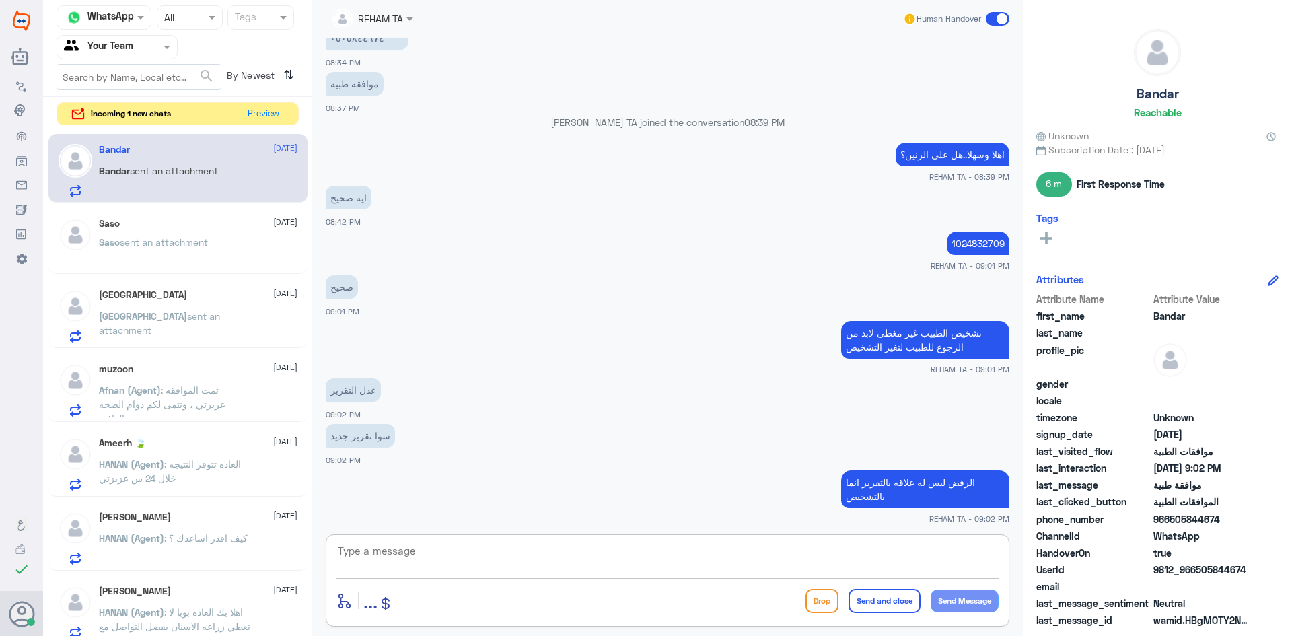
scroll to position [909, 0]
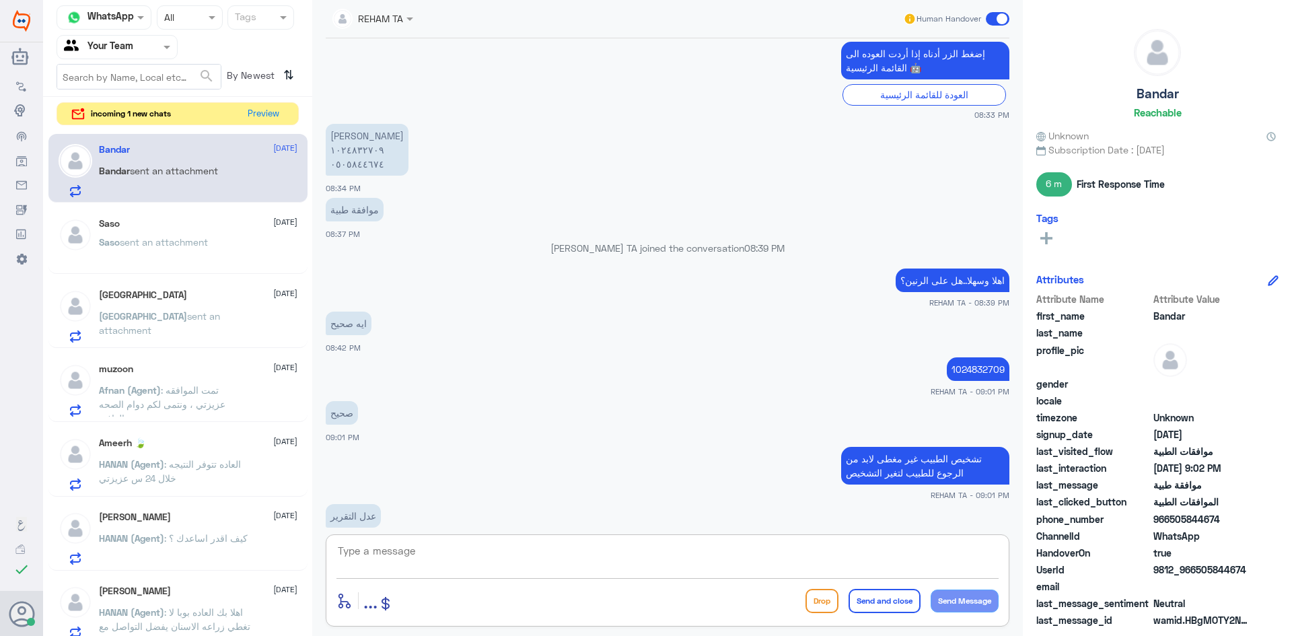
click at [973, 378] on p "1024832709" at bounding box center [978, 369] width 63 height 24
click at [973, 372] on p "1024832709" at bounding box center [978, 369] width 63 height 24
click at [411, 552] on textarea at bounding box center [667, 558] width 662 height 33
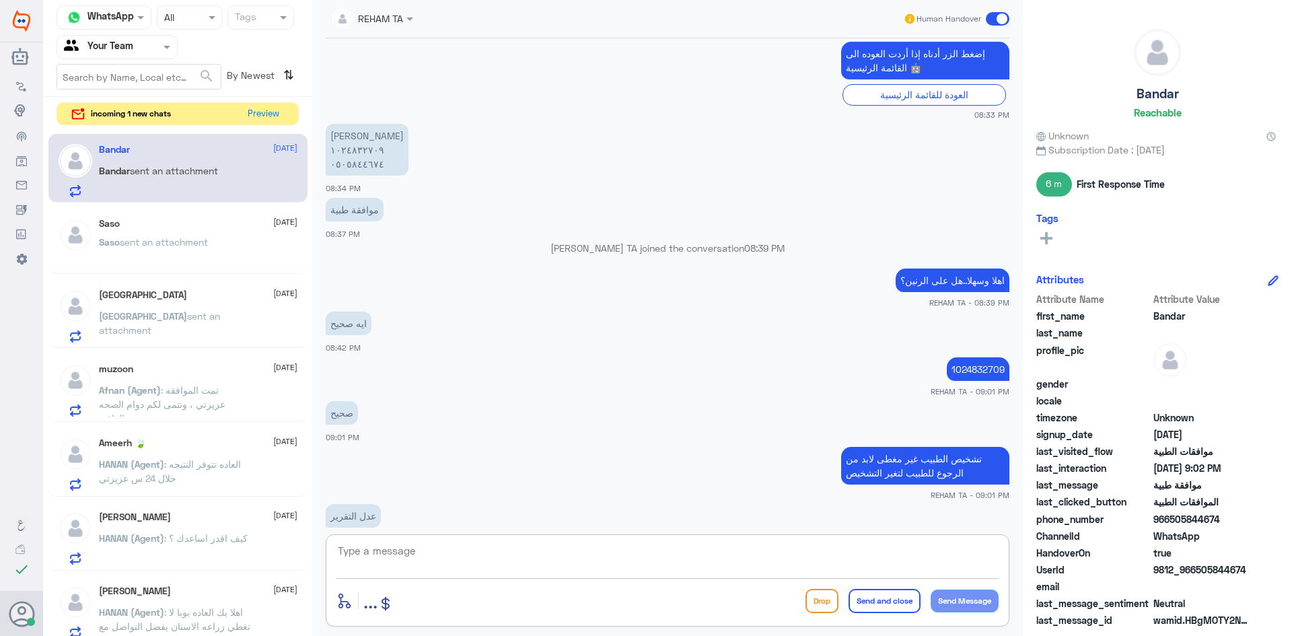
paste textarea "28-08-2025"
type textarea "28-08-2025"
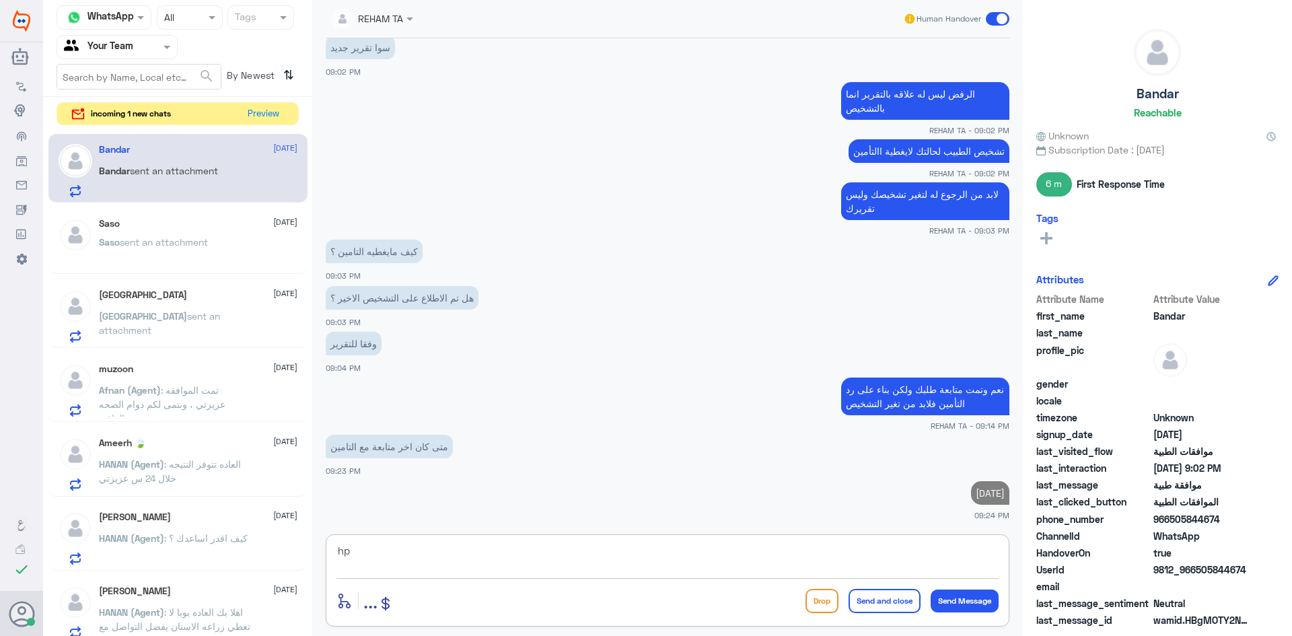
type textarea "h"
type textarea "ا"
type textarea "تم تزويدهم باخر تقرير مرفق"
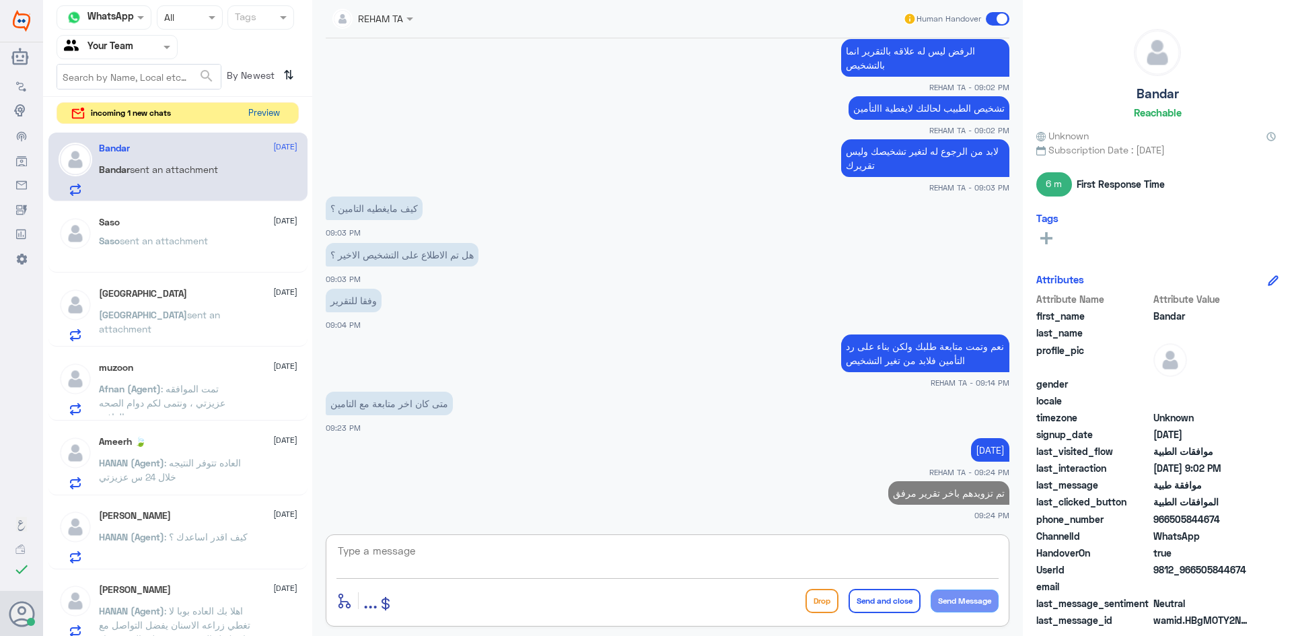
click at [276, 109] on button "Preview" at bounding box center [264, 113] width 42 height 21
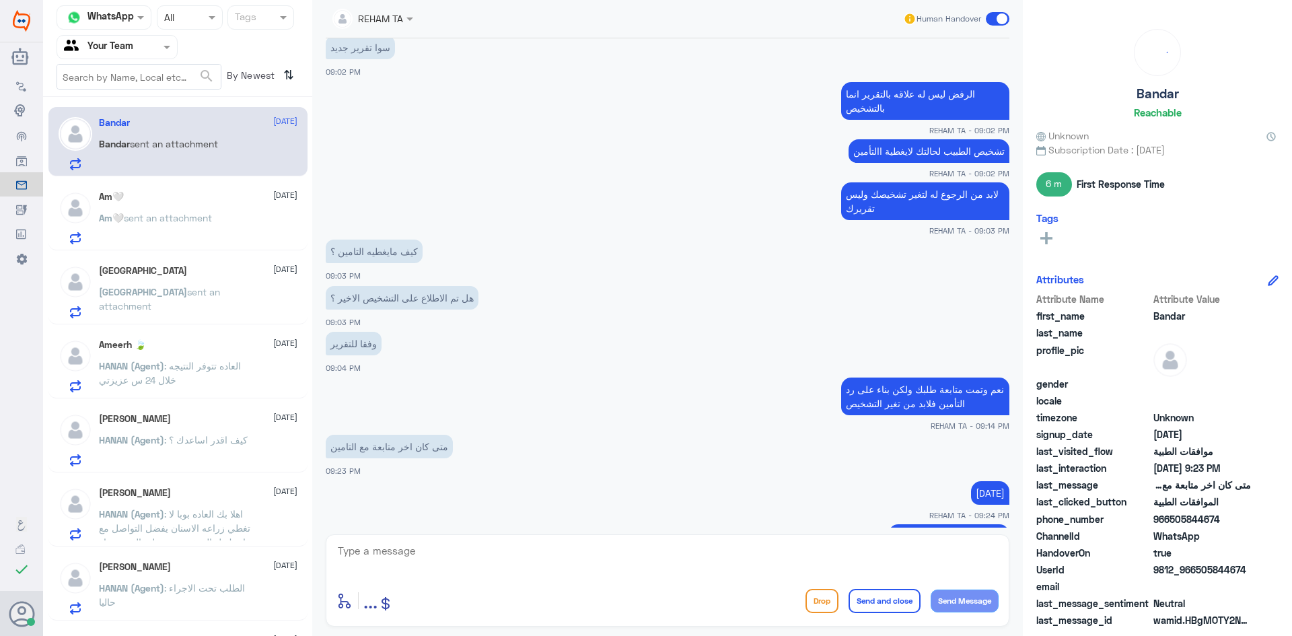
scroll to position [852, 0]
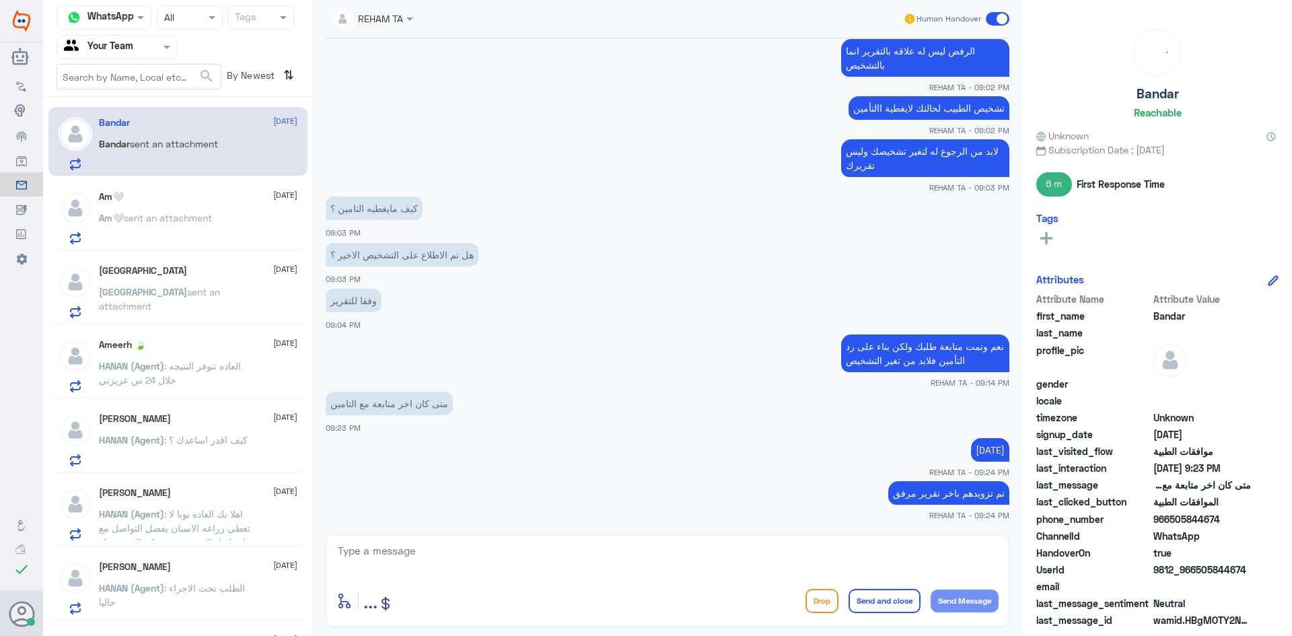
click at [151, 205] on div "Am🤍 1 September Am🤍 sent an attachment" at bounding box center [198, 217] width 198 height 53
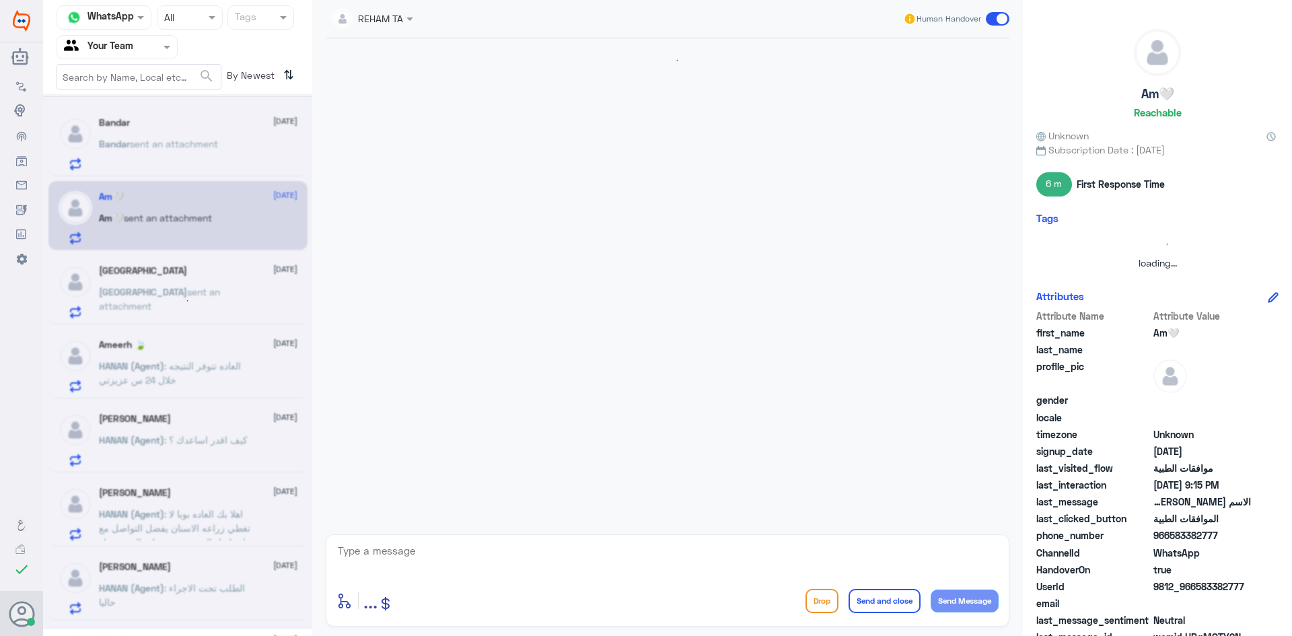
scroll to position [569, 0]
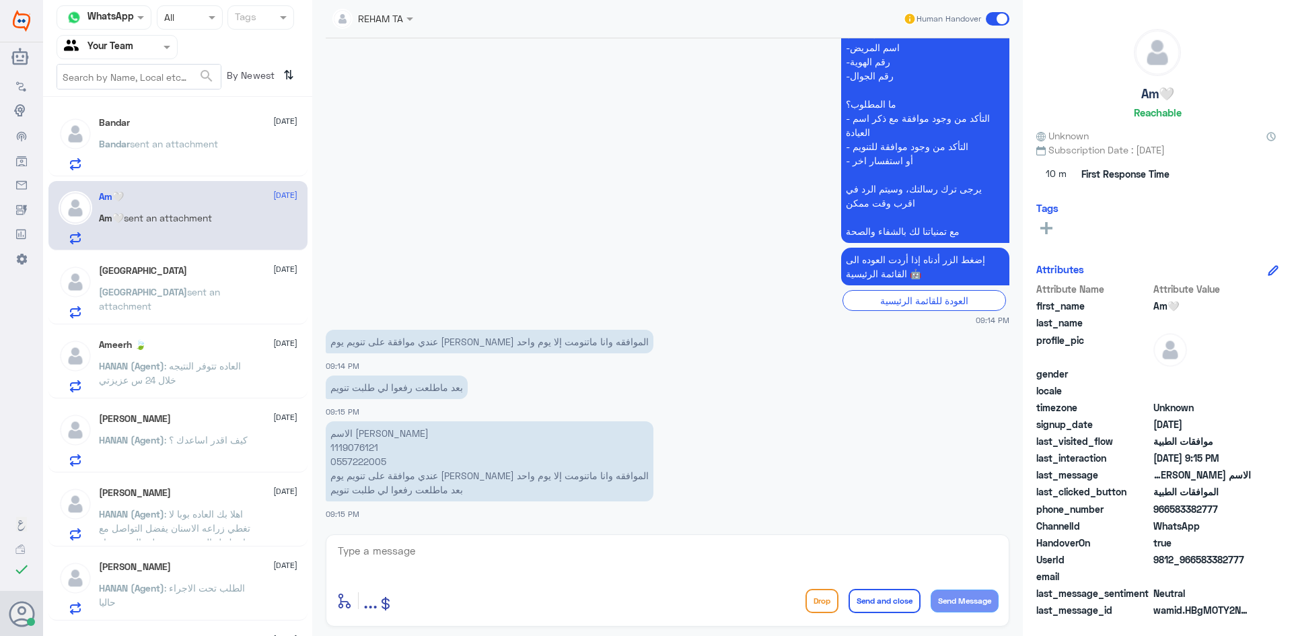
click at [491, 492] on p "الاسم عبير مبخوت الدوسري 1119076121 0557222005 عندي موافقة على تنويم يوم ثاني و…" at bounding box center [490, 461] width 328 height 80
click at [438, 572] on textarea at bounding box center [667, 558] width 662 height 33
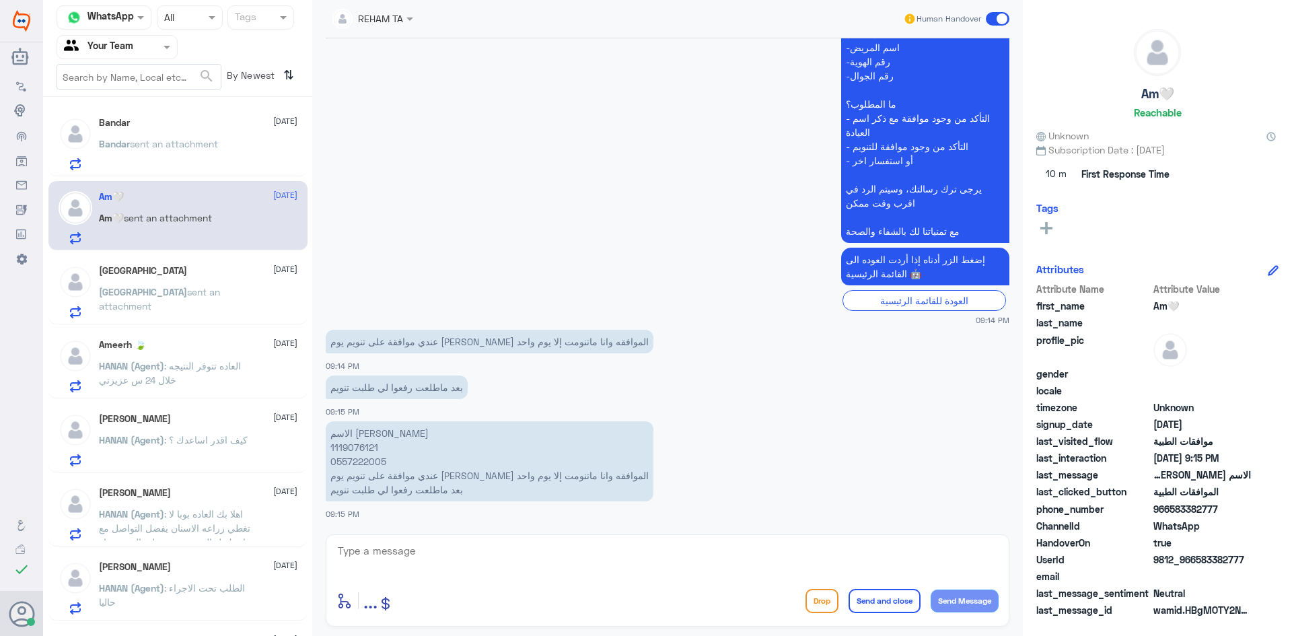
click at [380, 571] on textarea at bounding box center [667, 558] width 662 height 33
paste textarea "اهلا كيف نقدر نخدمك؟ ارجو توضيح استفسارك"
type textarea "اهلا كيف نقدر نخدمك؟ ارجو توضيح استفسارك"
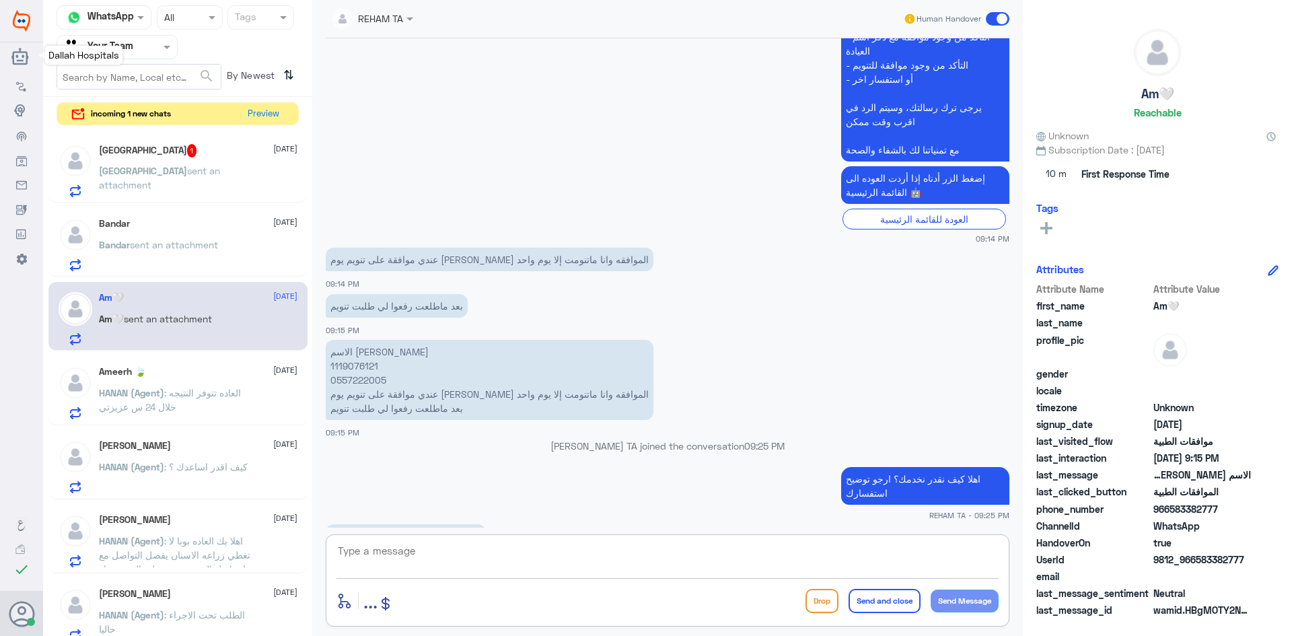
scroll to position [718, 0]
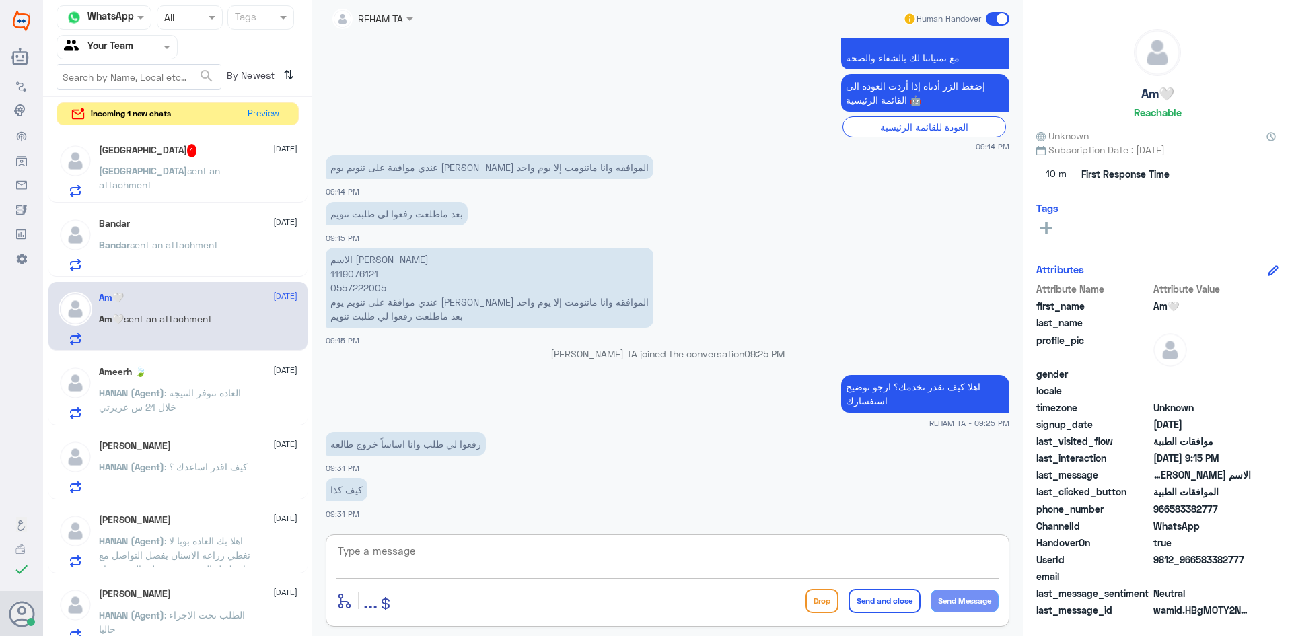
click at [184, 160] on div "Turki 1 1 September Turki sent an attachment" at bounding box center [198, 170] width 198 height 53
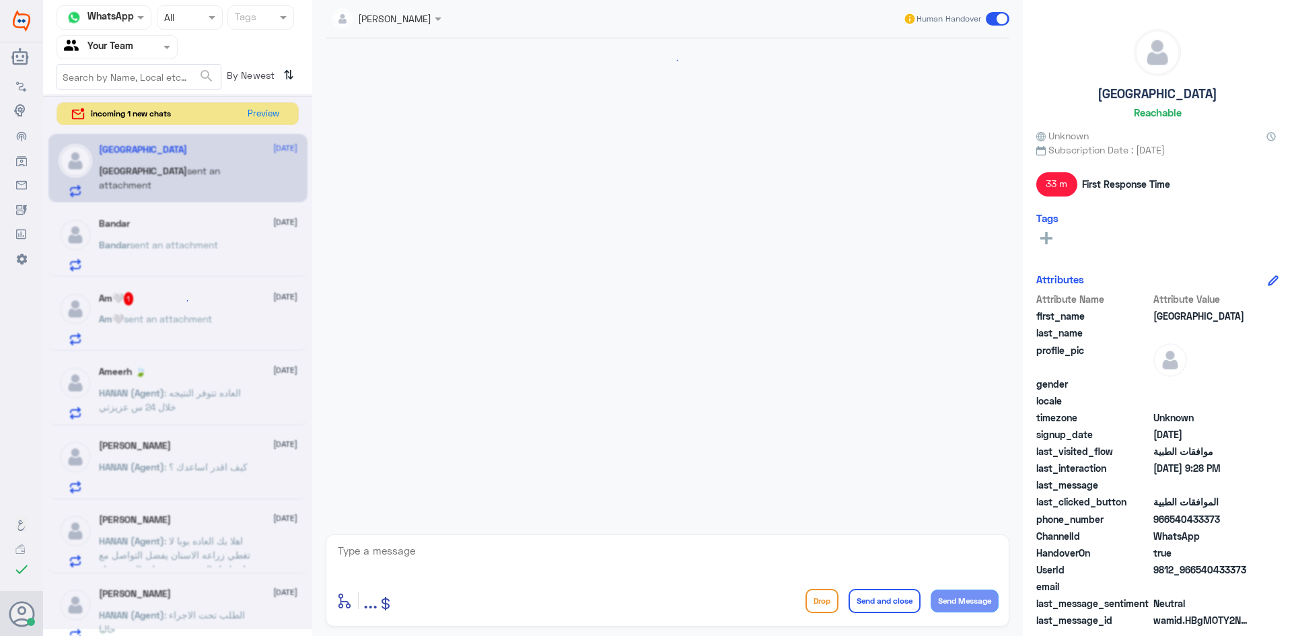
scroll to position [834, 0]
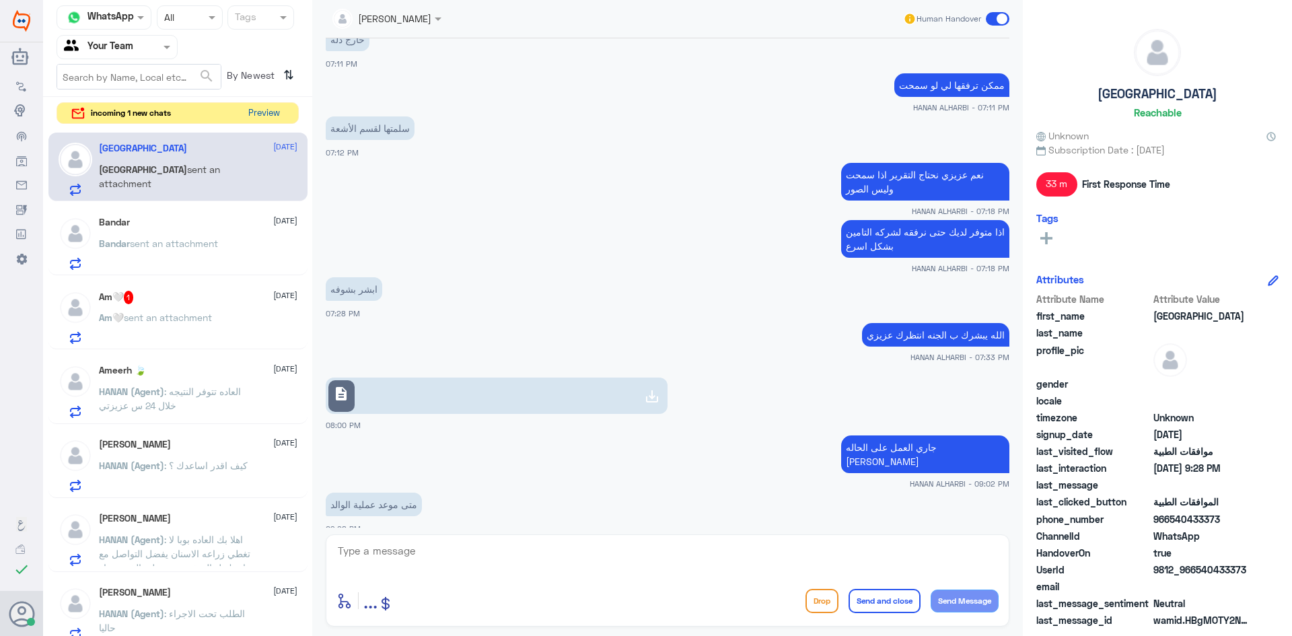
click at [256, 120] on button "Preview" at bounding box center [264, 113] width 42 height 21
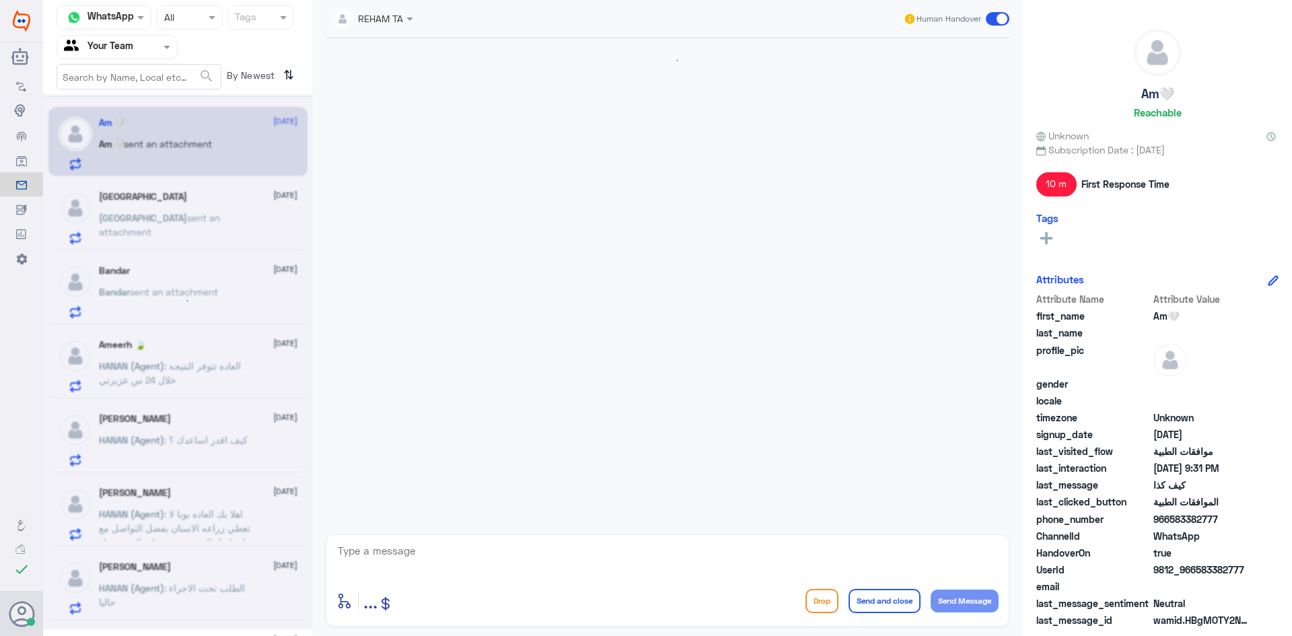
scroll to position [743, 0]
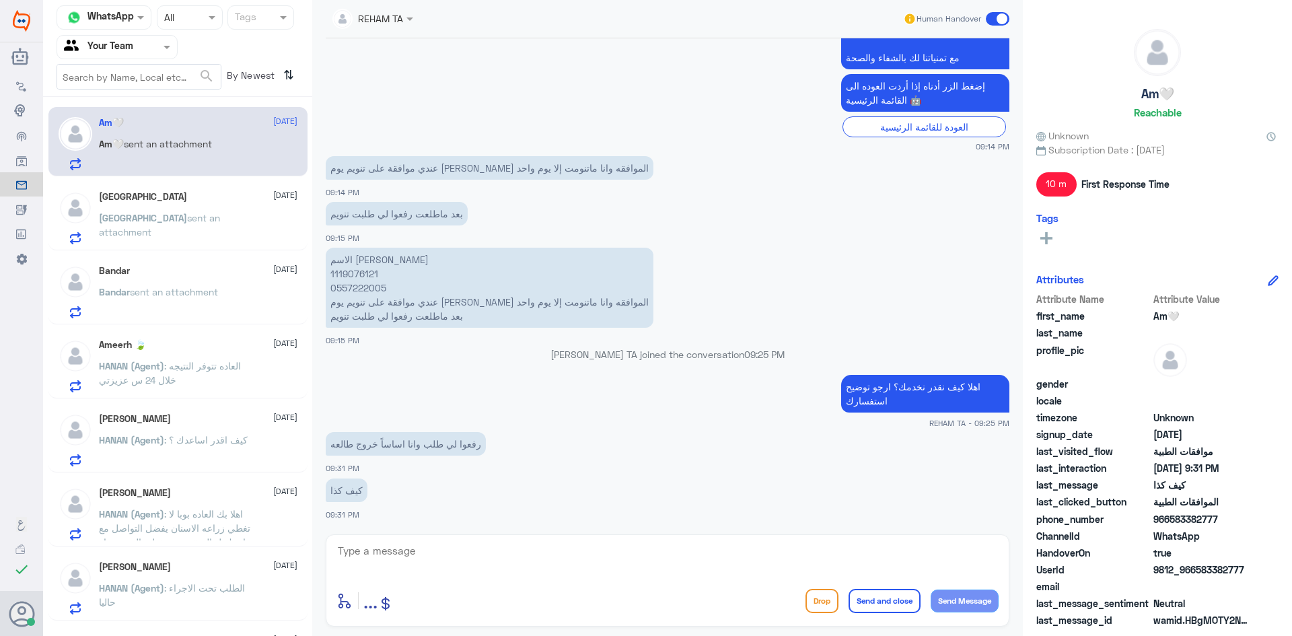
click at [187, 224] on p "Turki sent an attachment" at bounding box center [174, 228] width 151 height 34
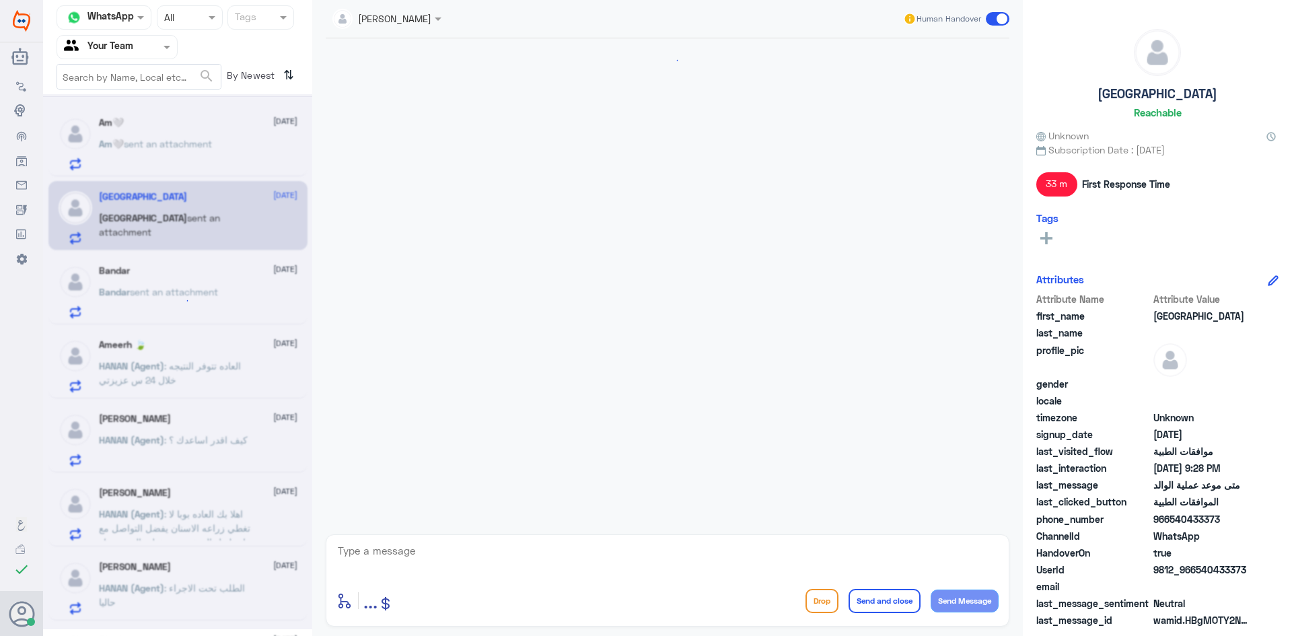
scroll to position [834, 0]
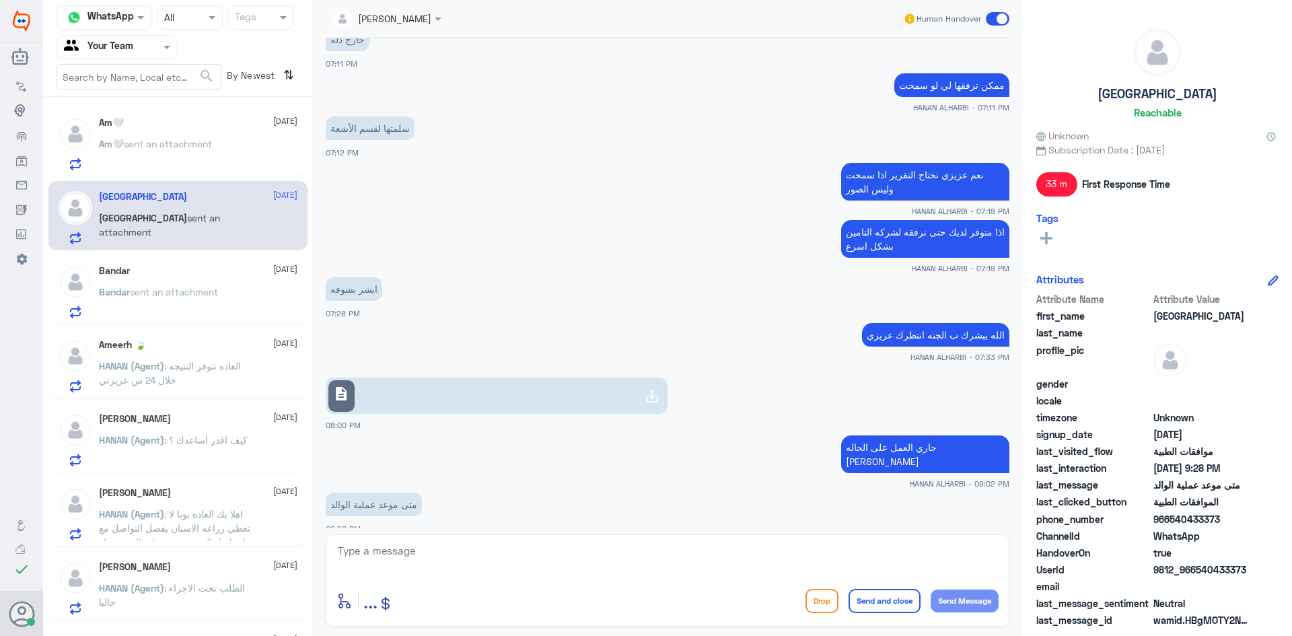
click at [193, 266] on div "Bandar 1 September" at bounding box center [198, 270] width 198 height 11
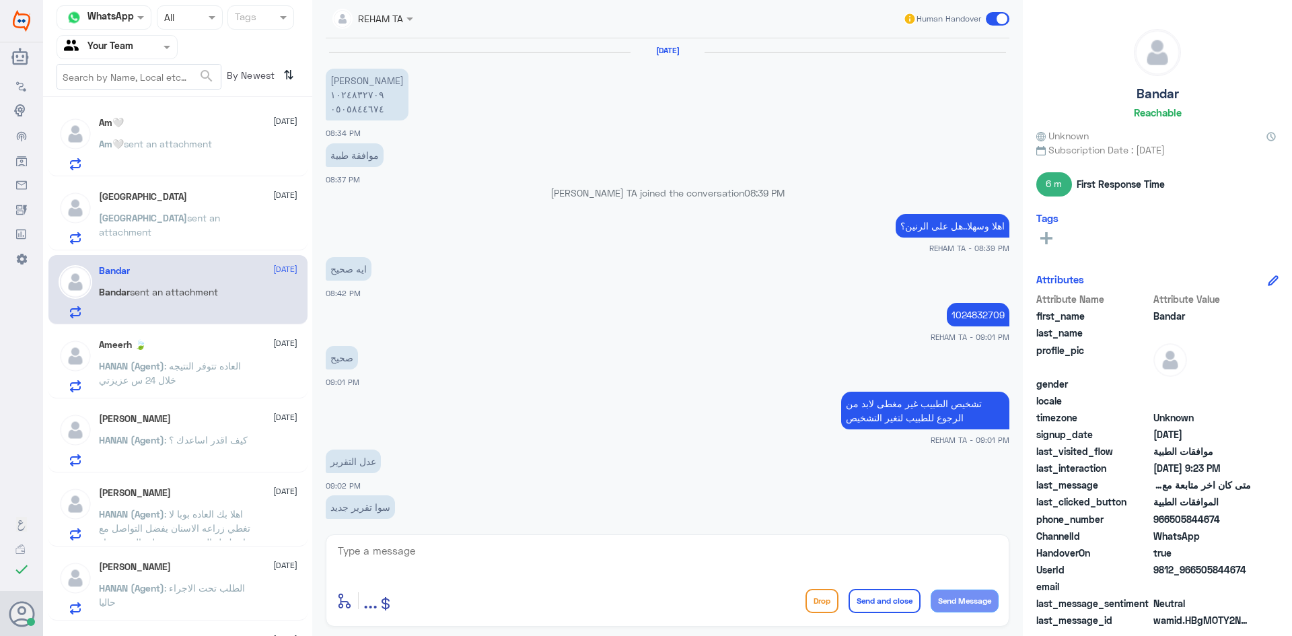
scroll to position [503, 0]
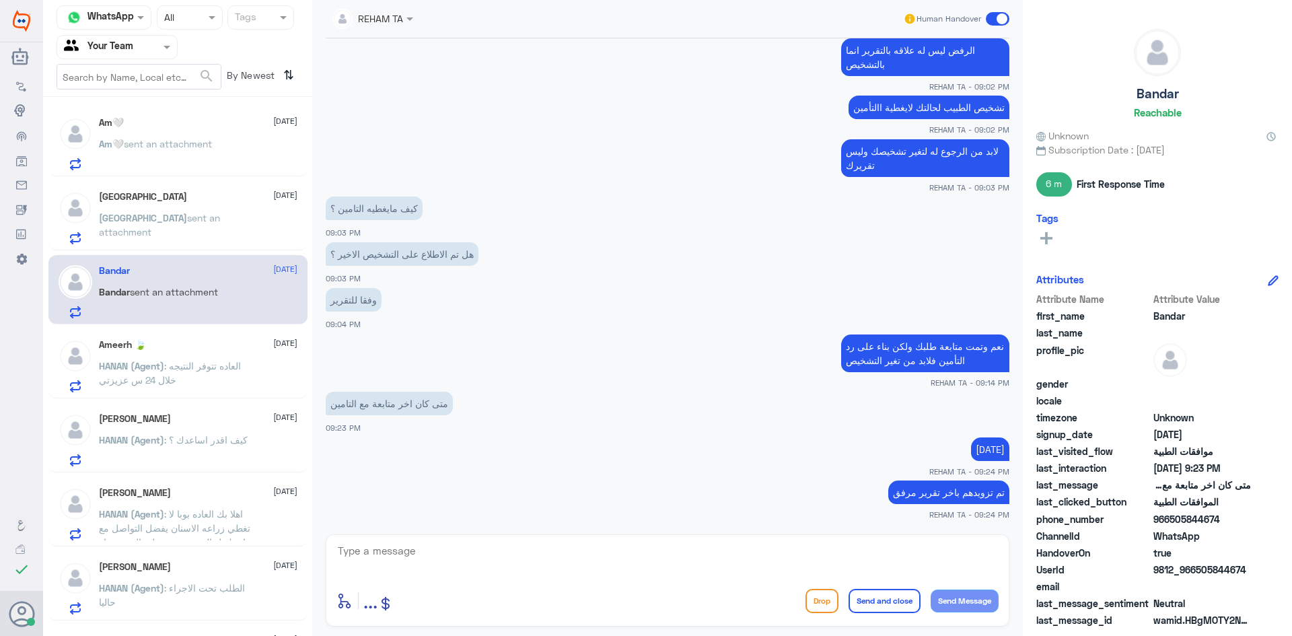
click at [380, 581] on div "enter flow name ... Drop Send and close Send Message" at bounding box center [667, 580] width 683 height 92
click at [383, 555] on textarea at bounding box center [667, 558] width 662 height 33
paste textarea "اي خدمة اخرى؟"
type textarea "اي خدمة اخرى؟"
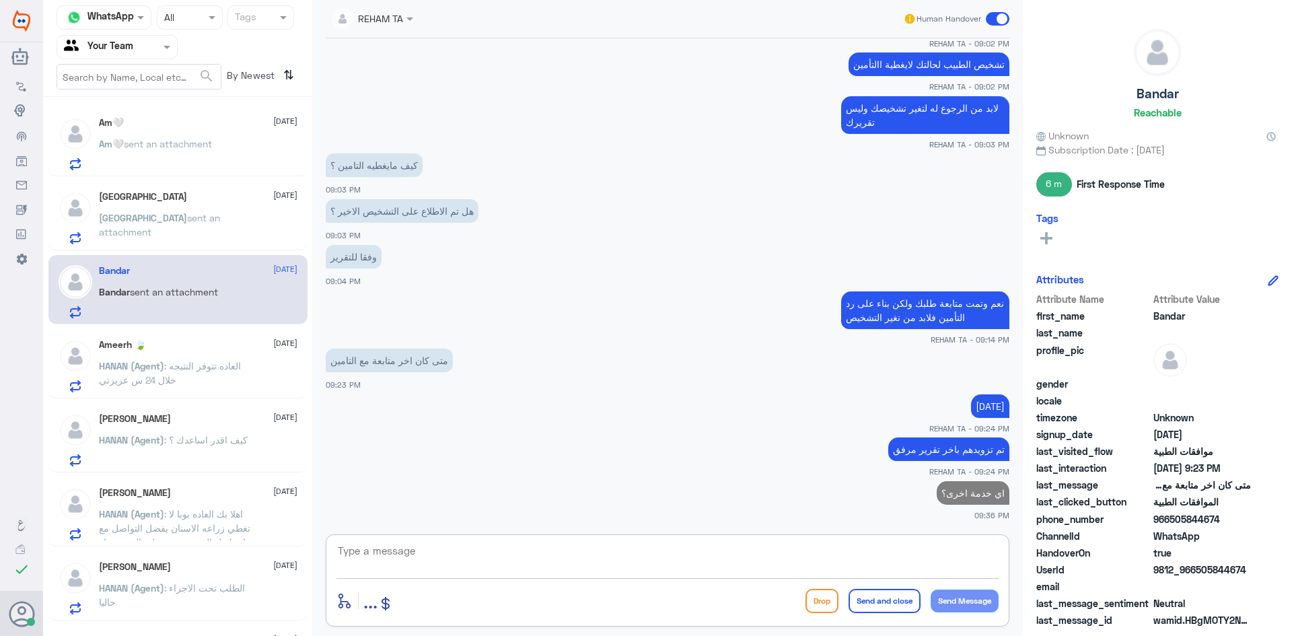
click at [164, 239] on p "Turki sent an attachment" at bounding box center [174, 228] width 151 height 34
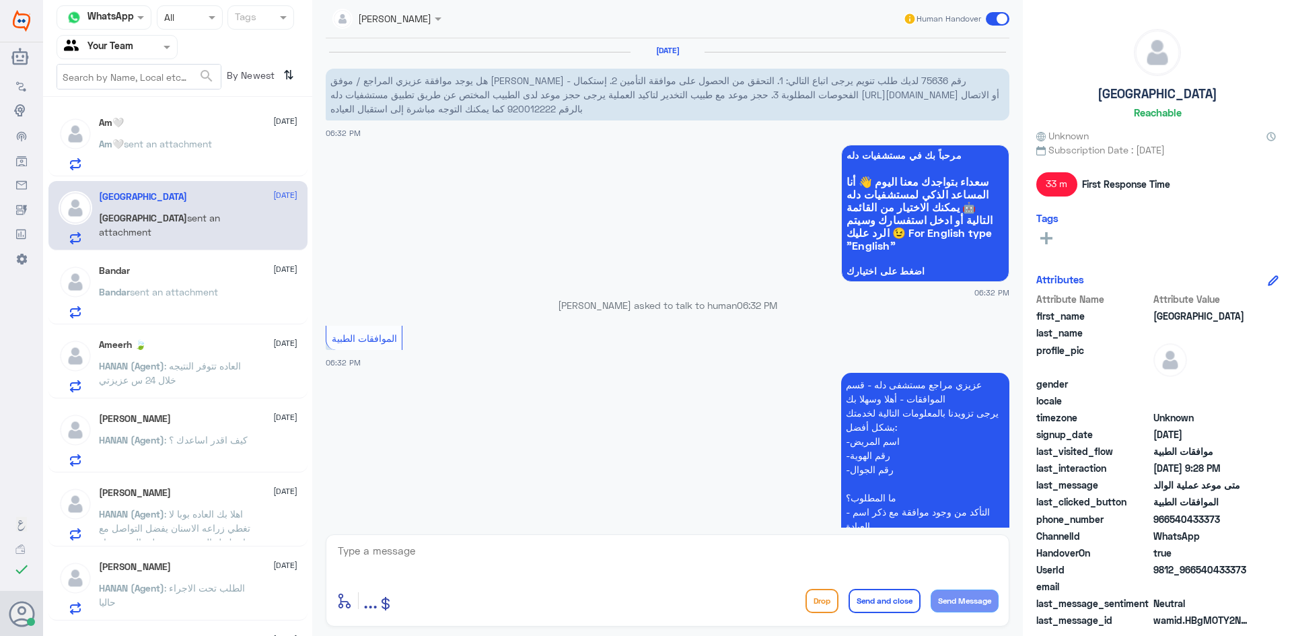
scroll to position [834, 0]
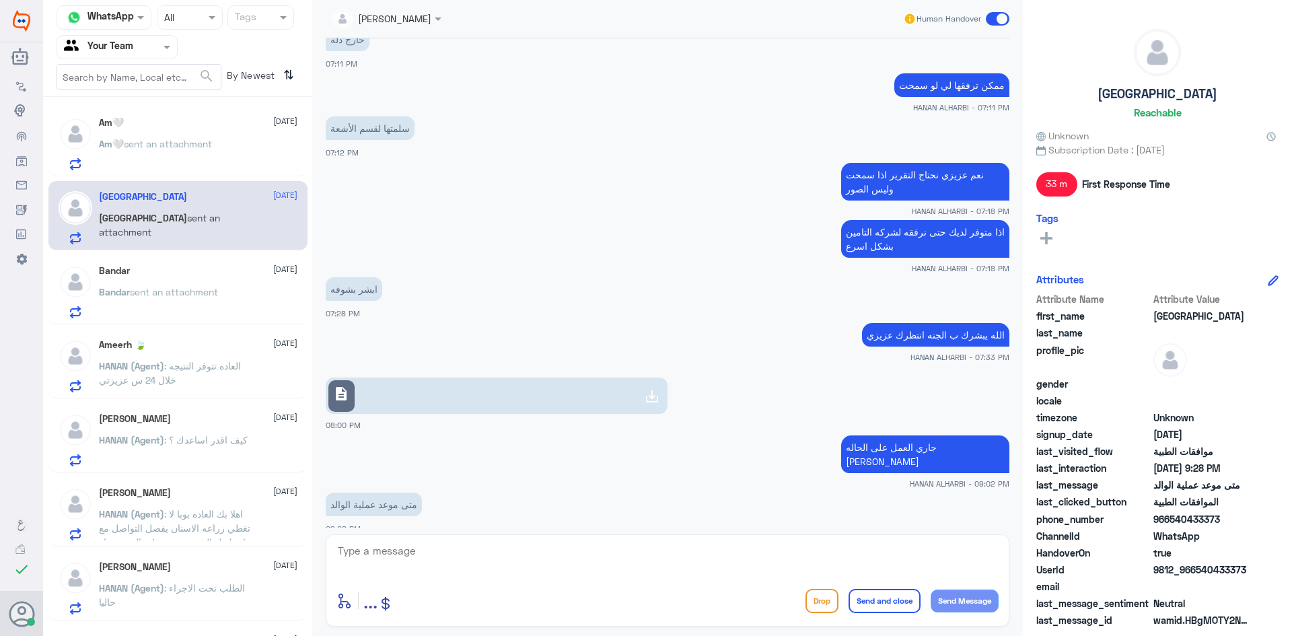
click at [159, 357] on div "Ameerh 🍃 1 September HANAN (Agent) : العاده تتوفر النتيجه خلال 24 س عزيزتي" at bounding box center [198, 365] width 198 height 53
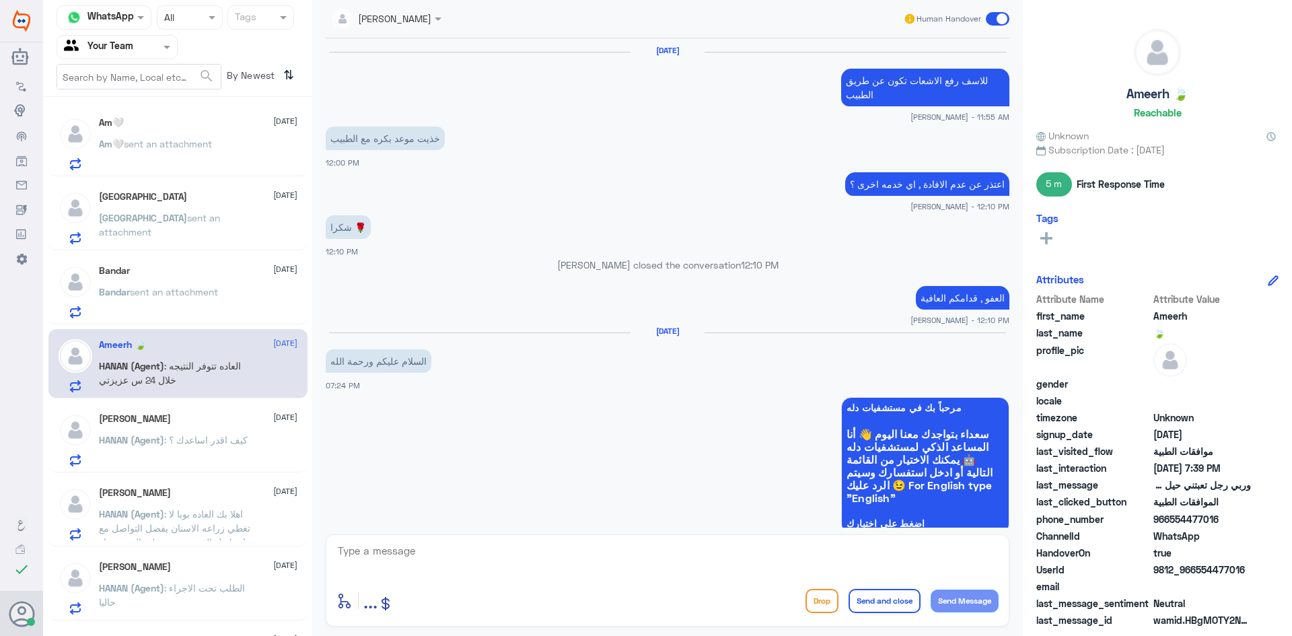
scroll to position [988, 0]
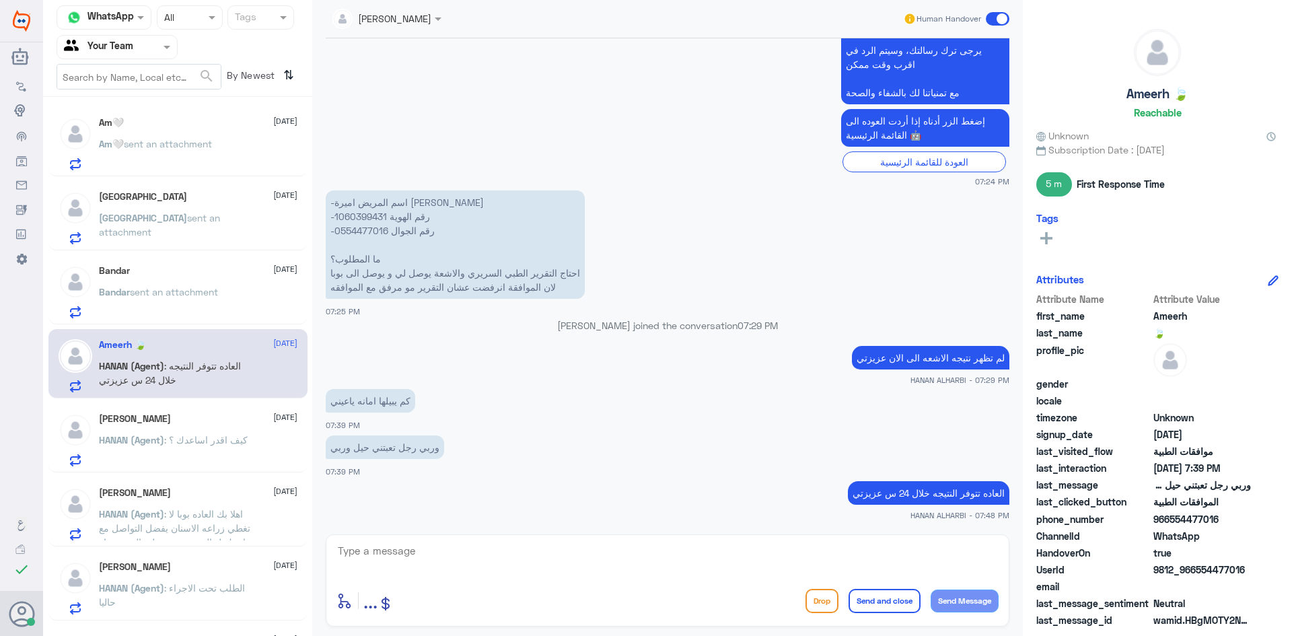
click at [159, 443] on span "HANAN (Agent)" at bounding box center [131, 439] width 65 height 11
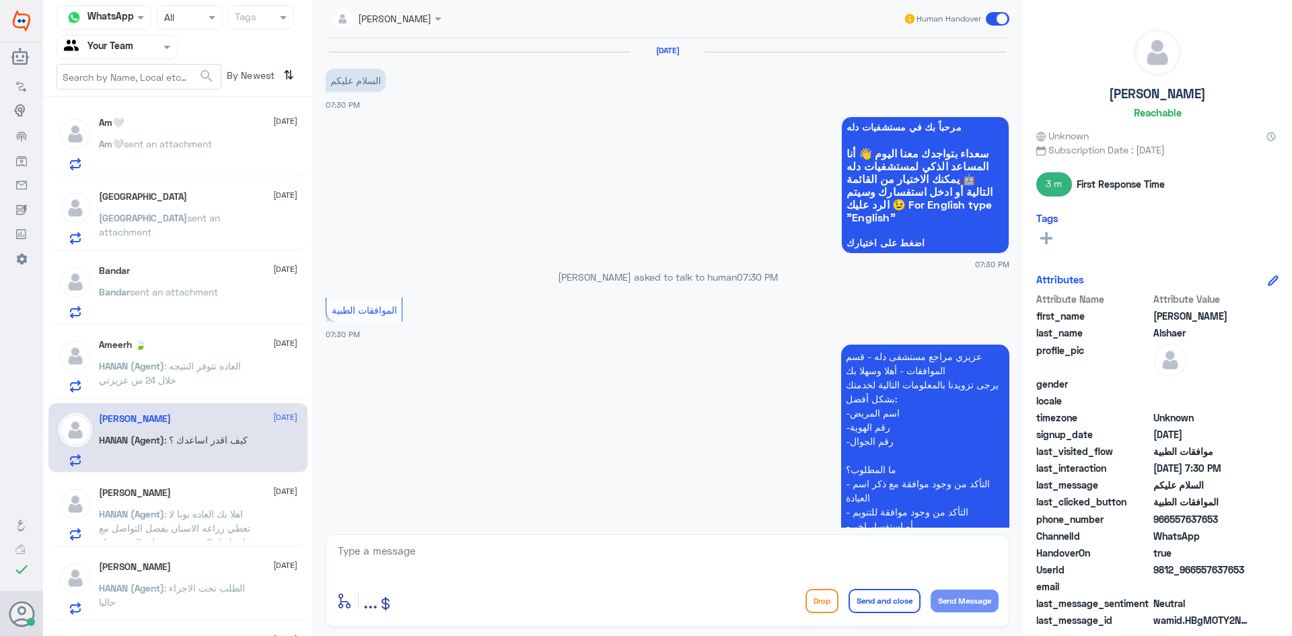
scroll to position [238, 0]
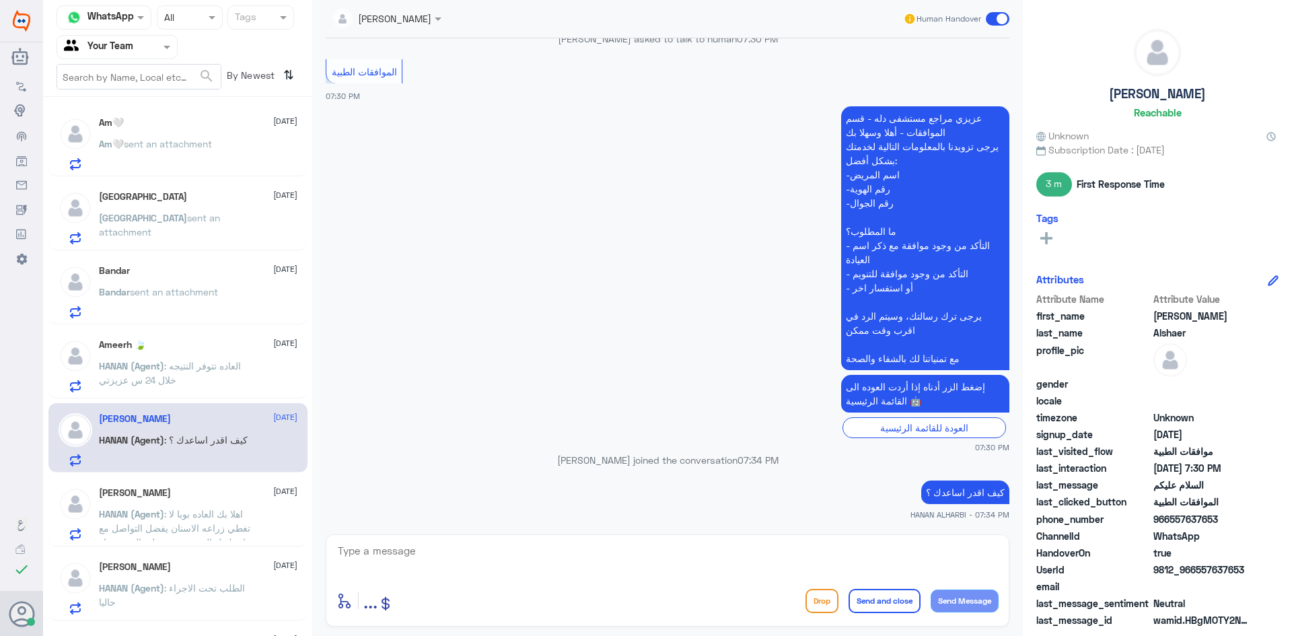
click at [181, 142] on span "sent an attachment" at bounding box center [168, 143] width 88 height 11
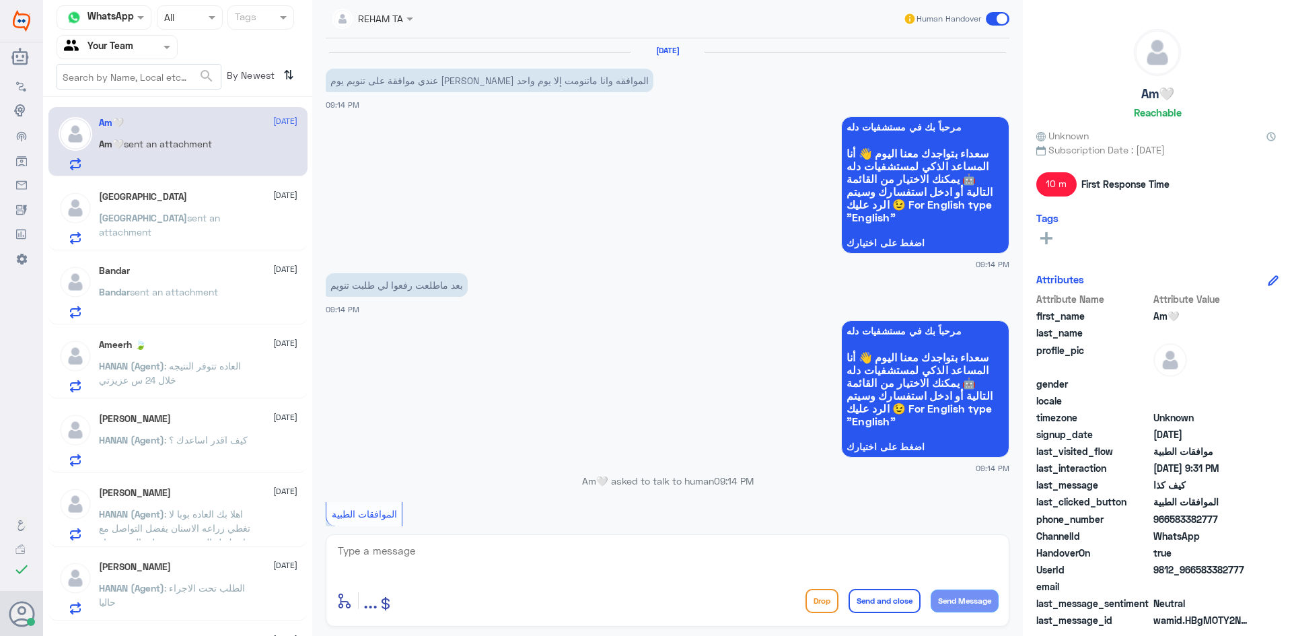
scroll to position [743, 0]
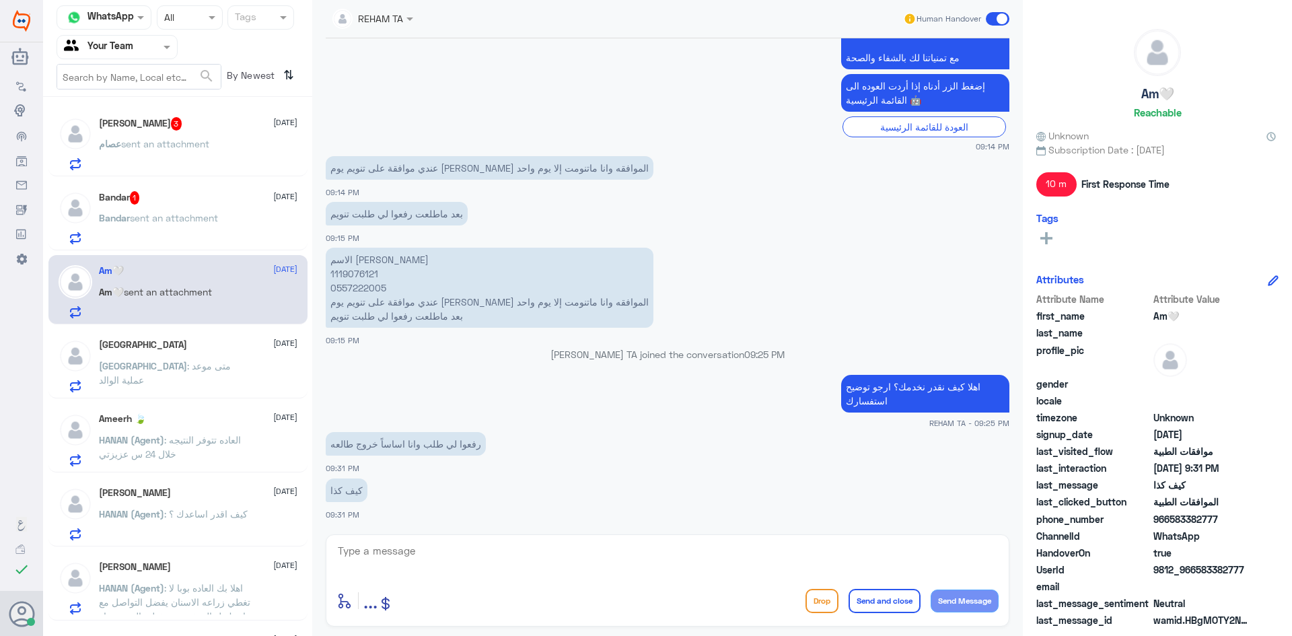
click at [207, 217] on span "sent an attachment" at bounding box center [174, 217] width 88 height 11
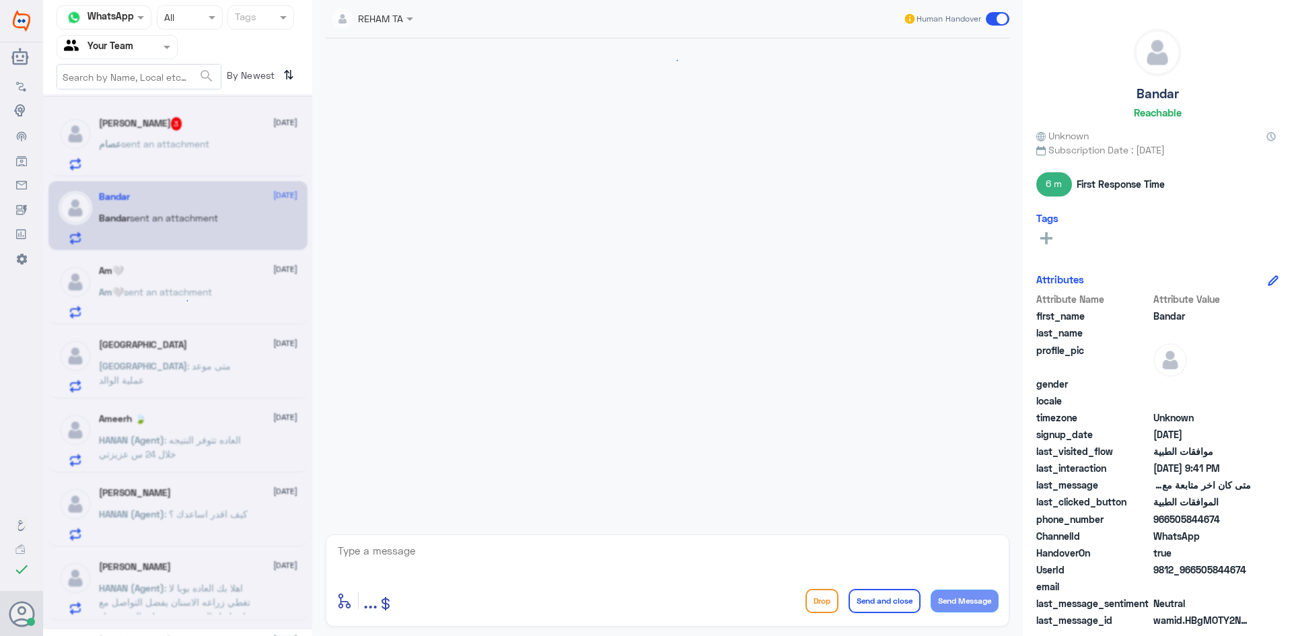
scroll to position [474, 0]
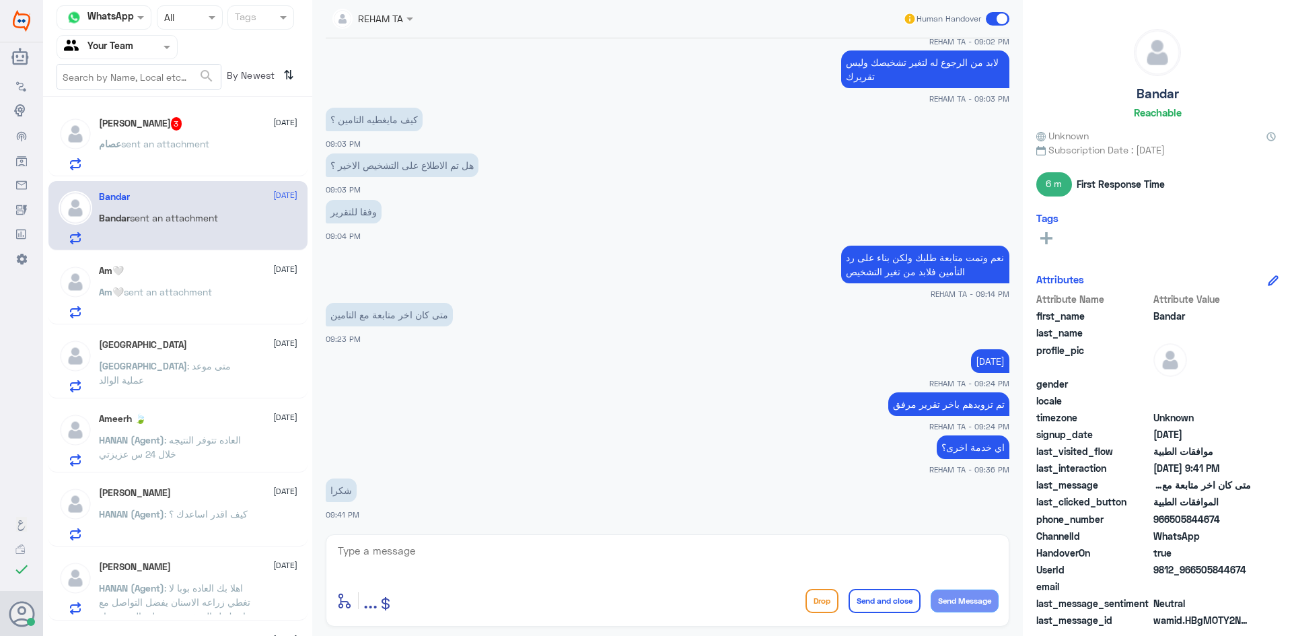
click at [435, 549] on textarea at bounding box center [667, 558] width 662 height 33
paste textarea "العفو قدامكم العافية"
type textarea "العفو قدامكم العافية"
click at [886, 613] on div "enter flow name ... Drop Send and close Send Message" at bounding box center [667, 600] width 662 height 30
click at [875, 599] on button "Send and close" at bounding box center [884, 601] width 72 height 24
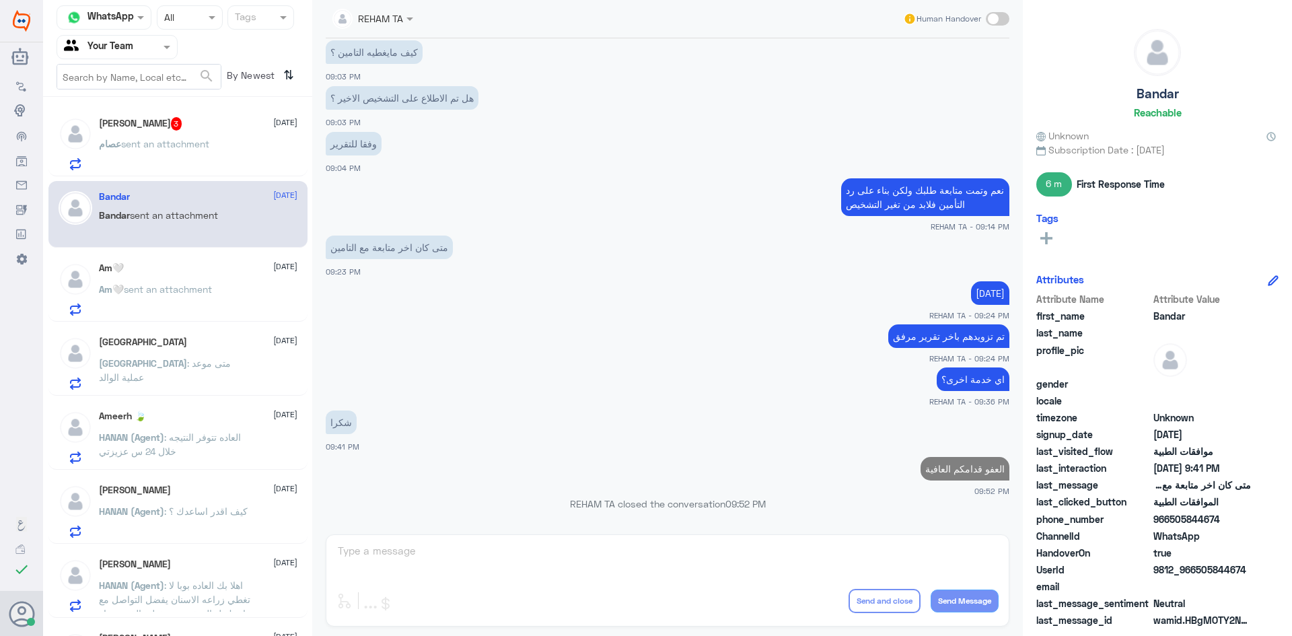
scroll to position [514, 0]
click at [219, 143] on div "عصام sent an attachment" at bounding box center [198, 155] width 198 height 30
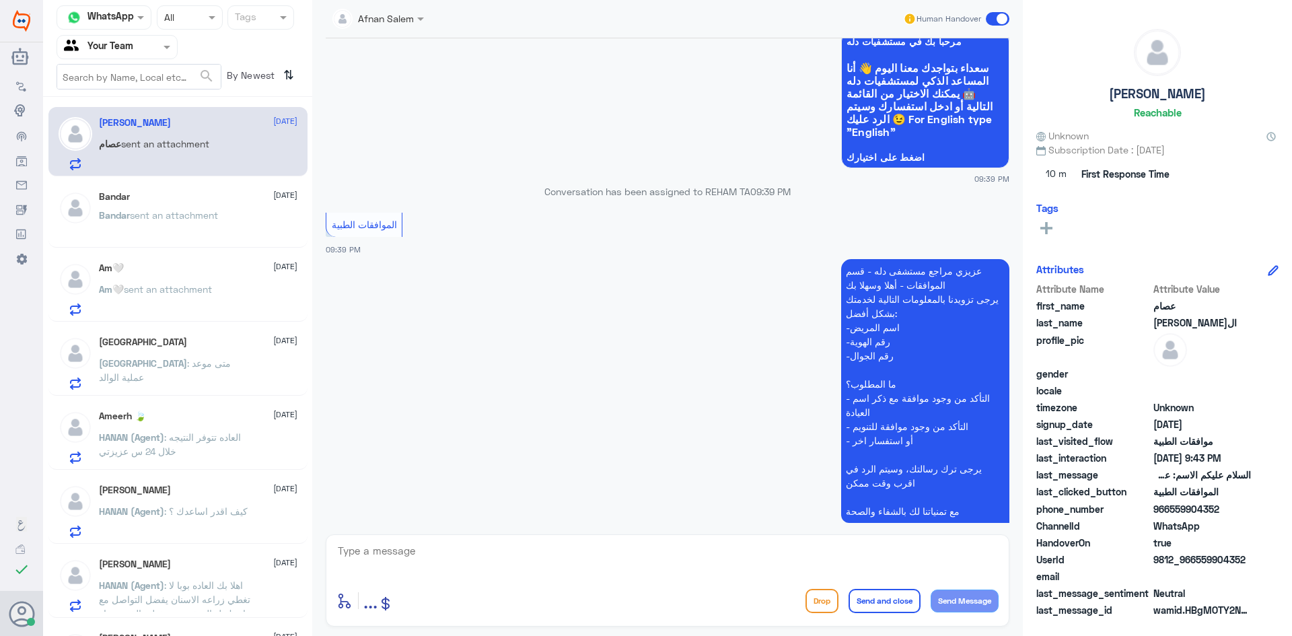
scroll to position [1331, 0]
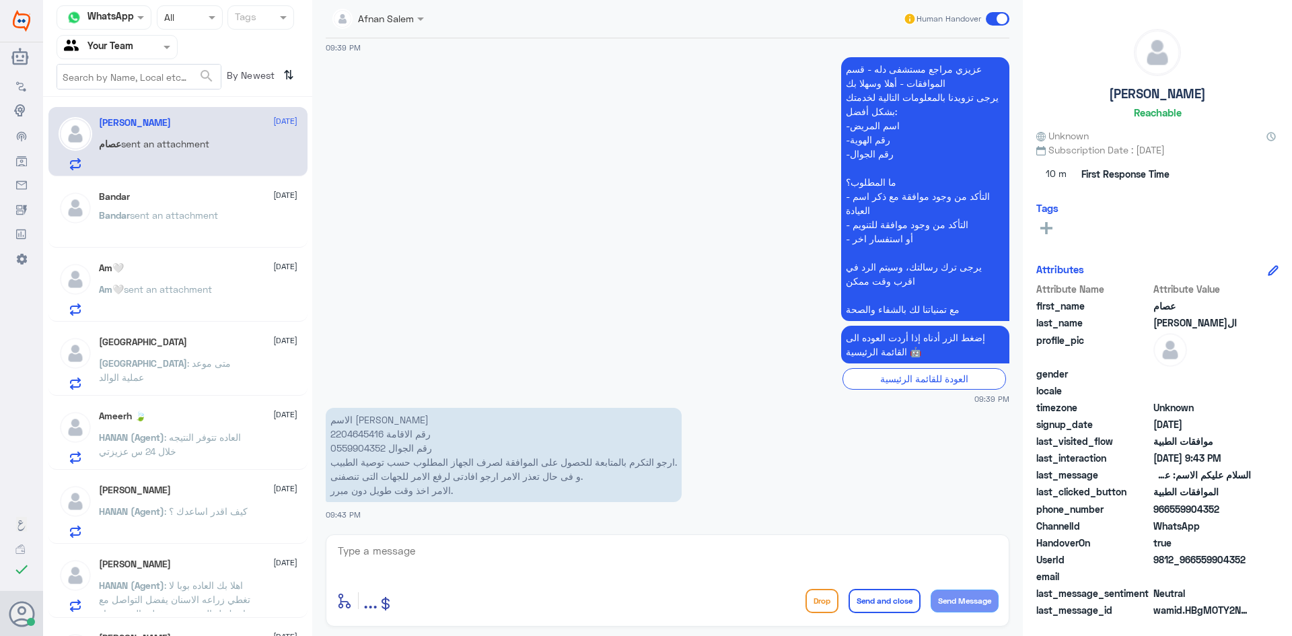
click at [366, 433] on p "الاسم عصام الدين عبد المطلب رقم الاقامة 2204645416 رقم الجوال 0559904352 ارجو ا…" at bounding box center [504, 455] width 356 height 94
copy p "2204645416"
click at [450, 548] on textarea at bounding box center [667, 558] width 662 height 33
type textarea "اهلا وسهلا بحسب رد التأمين فإن هذا النوع للجهاز غير نغطى"
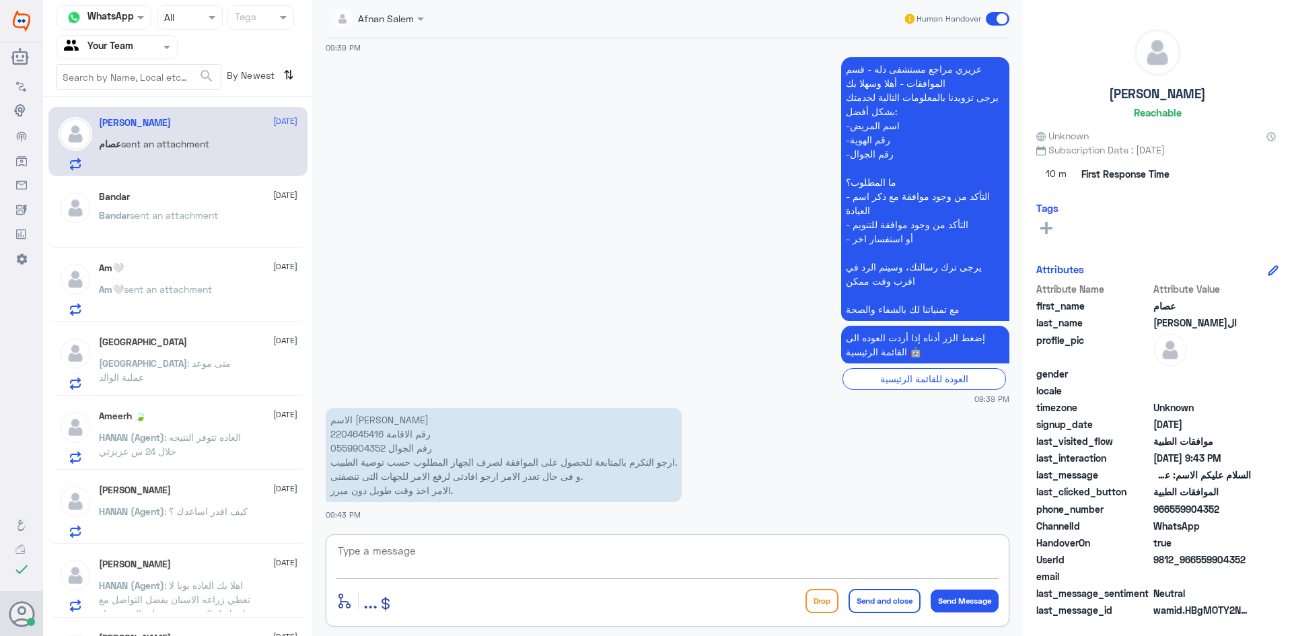
scroll to position [1388, 0]
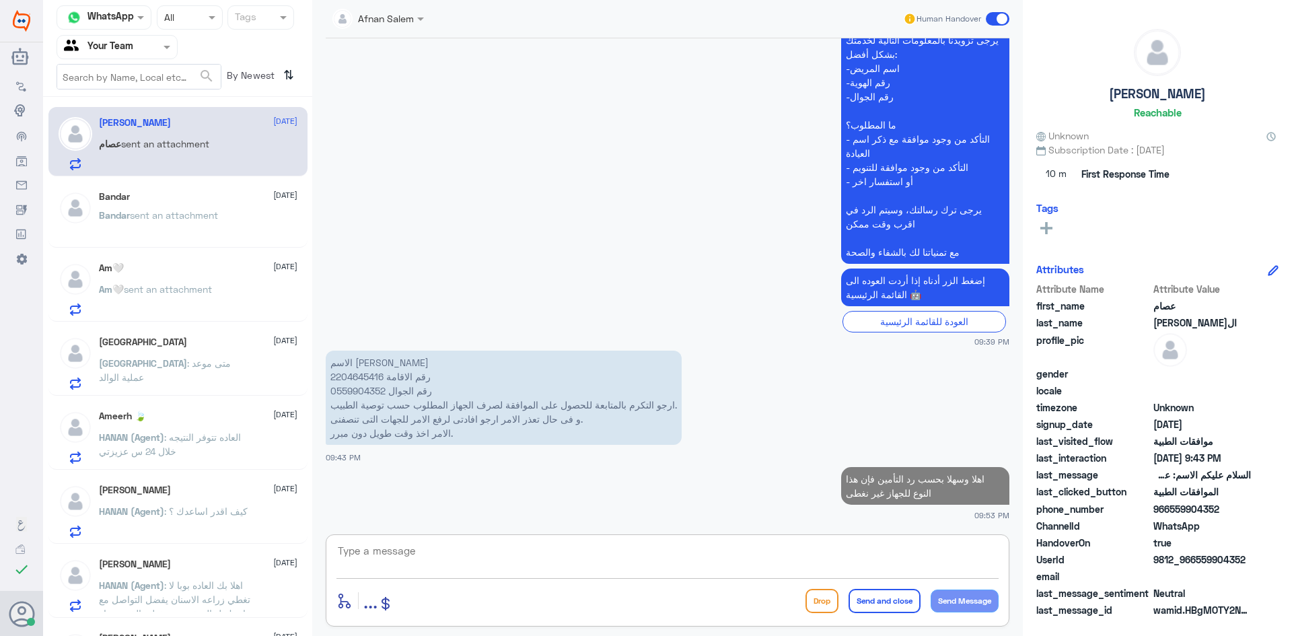
type textarea "ي"
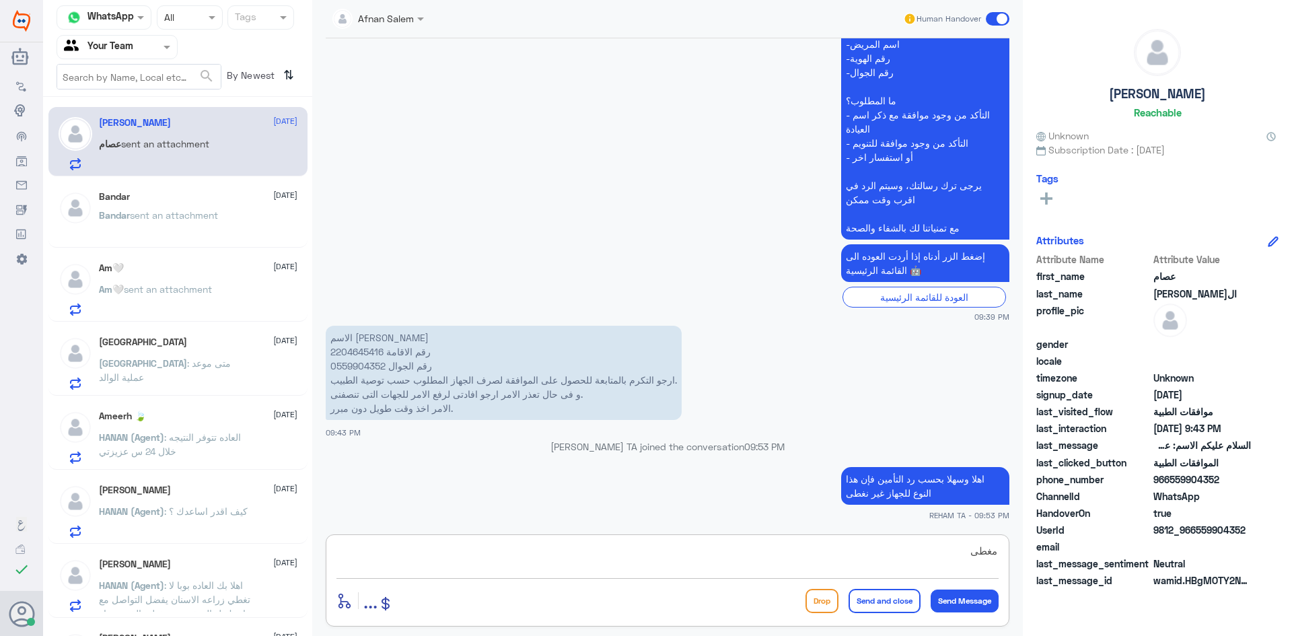
type textarea "مغطى*"
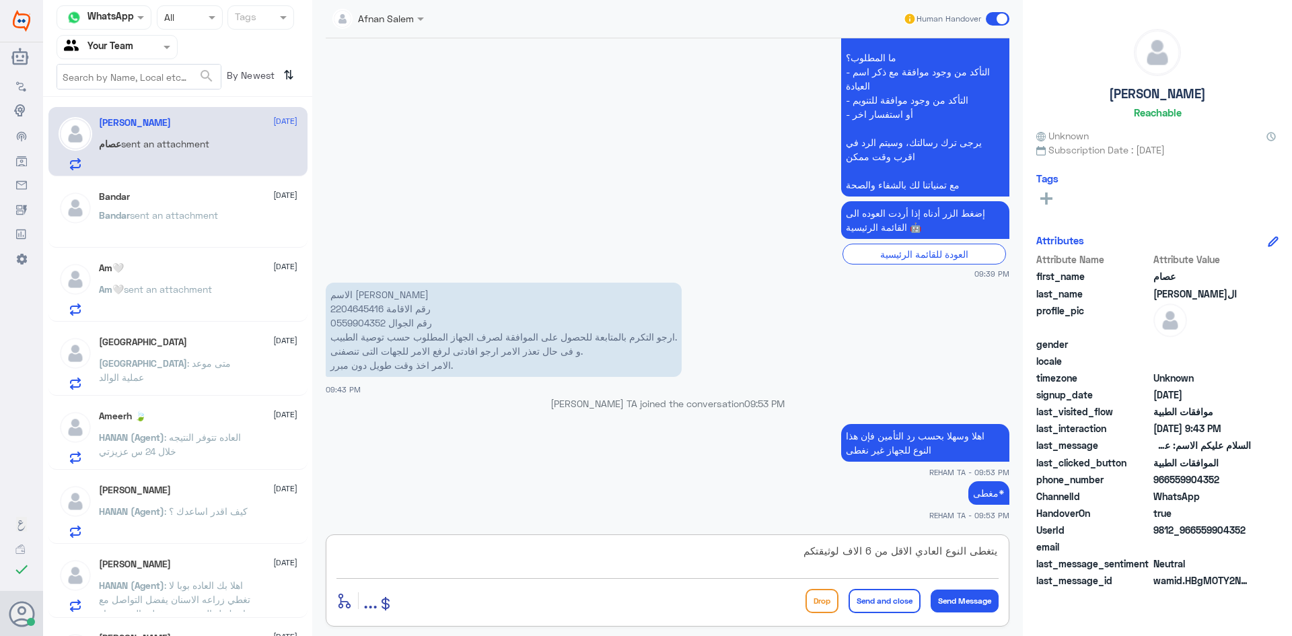
type textarea "يتغطى النوع العادي الاقل من 6 الاف لوثيقتكم"
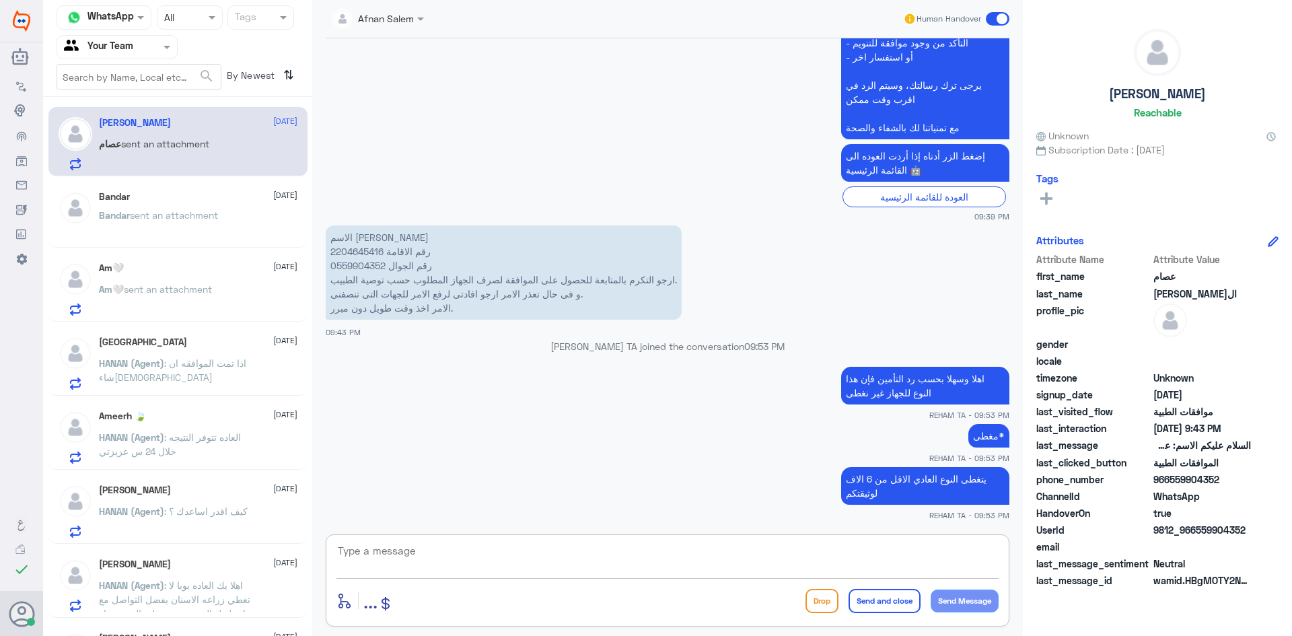
click at [206, 214] on span "sent an attachment" at bounding box center [174, 214] width 88 height 11
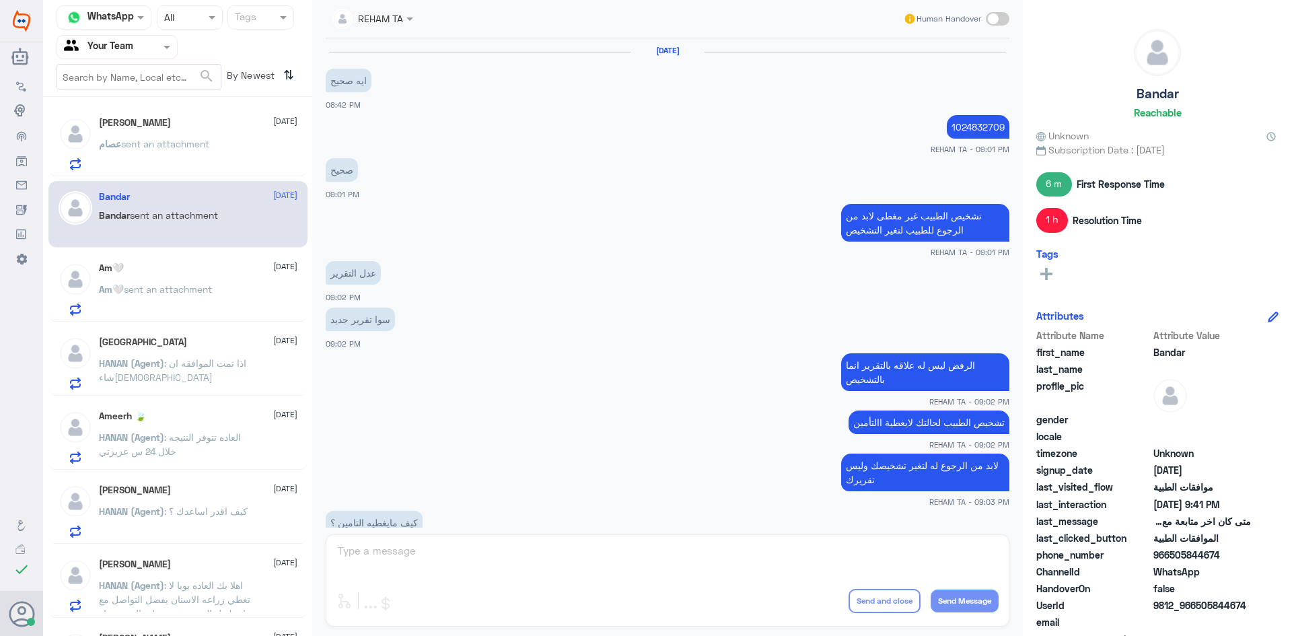
scroll to position [471, 0]
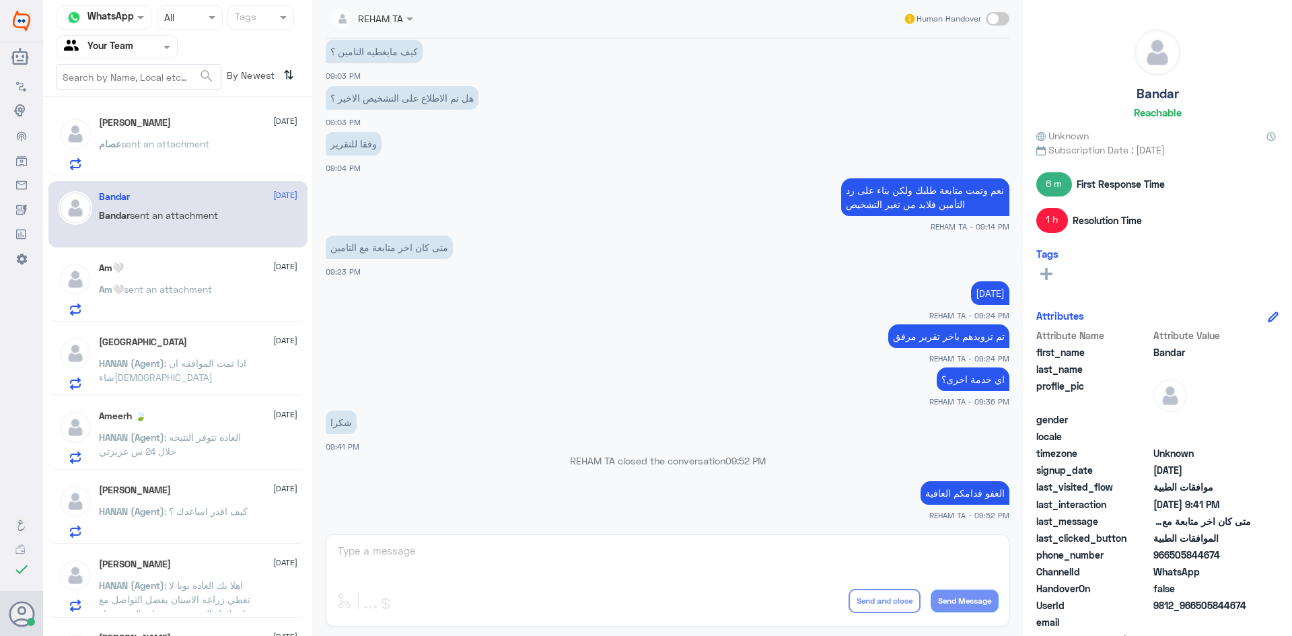
click at [193, 289] on span "sent an attachment" at bounding box center [168, 288] width 88 height 11
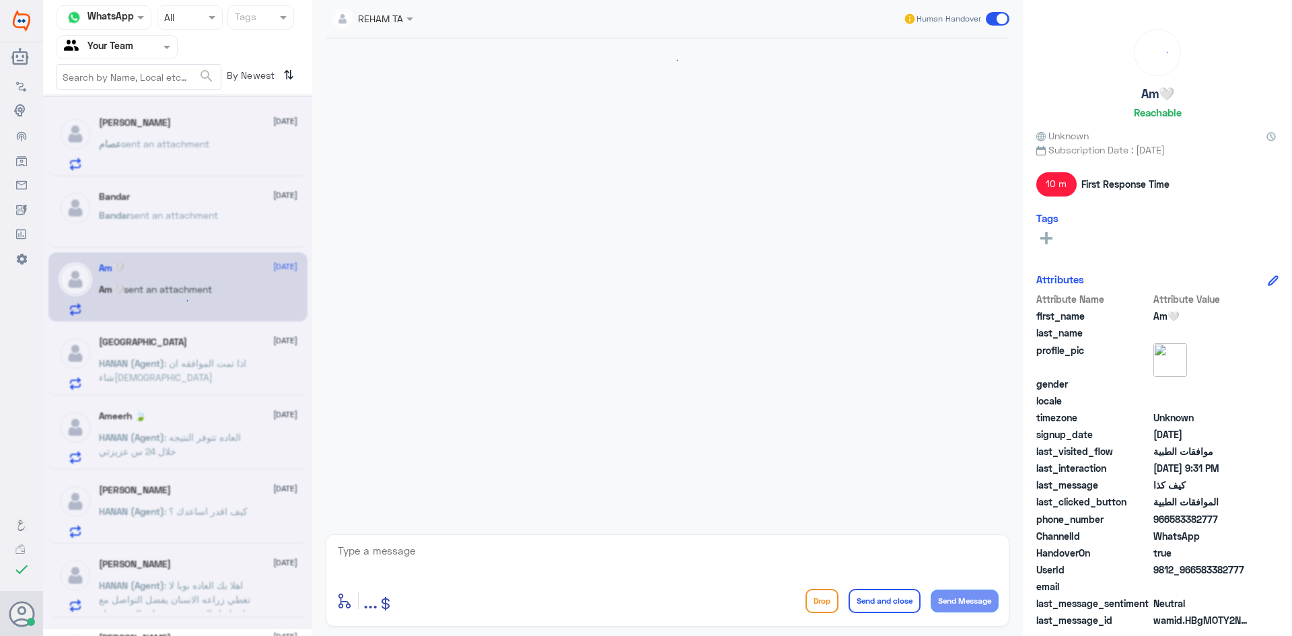
scroll to position [743, 0]
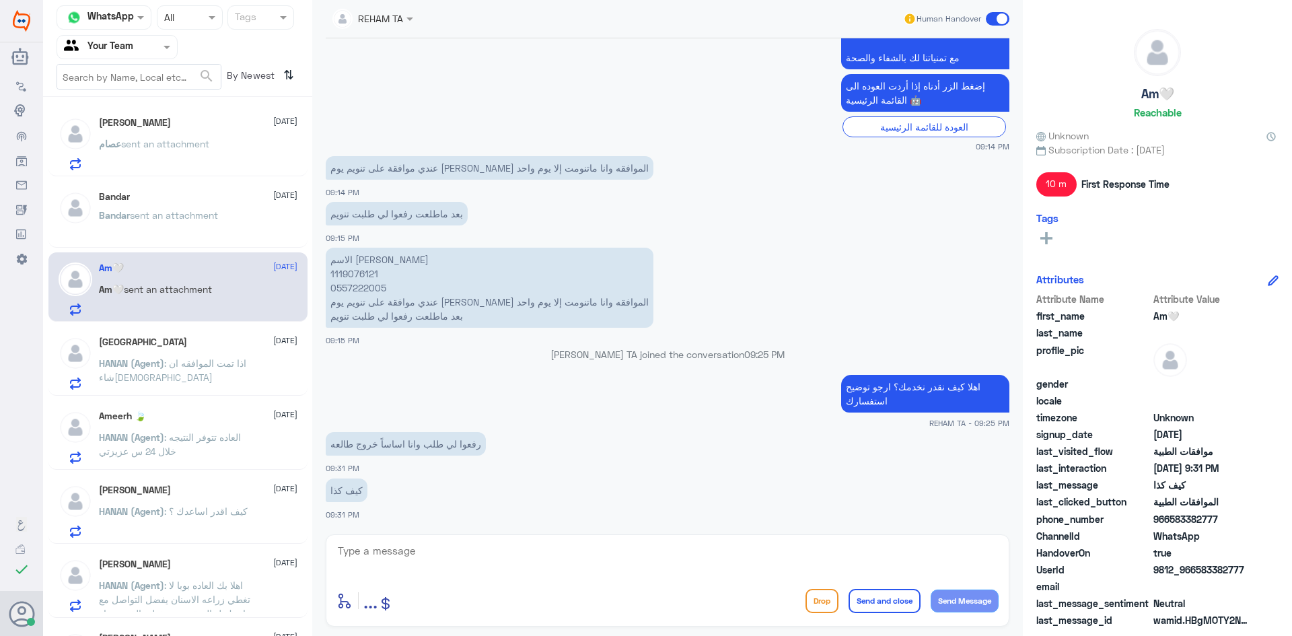
click at [439, 535] on div "enter flow name ... Drop Send and close Send Message" at bounding box center [667, 580] width 683 height 92
click at [435, 563] on textarea at bounding box center [667, 558] width 662 height 33
type textarea "تم تحويل حالتك لقسم التنويم لالغاء اليوم الثاني"
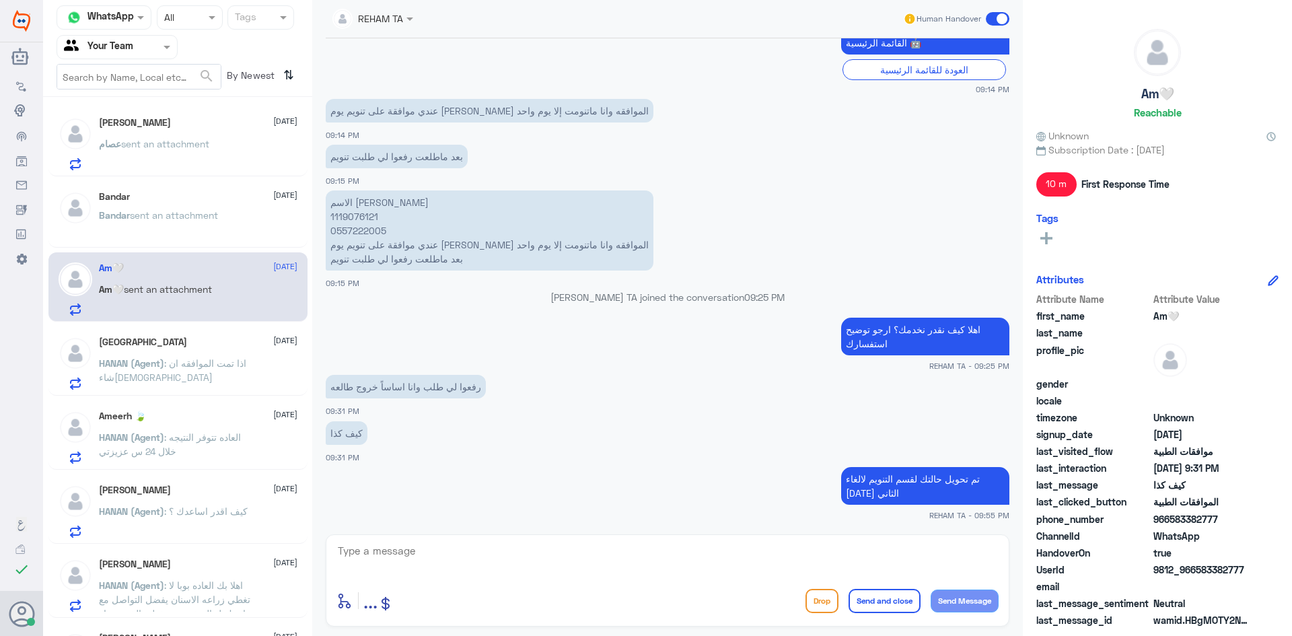
click at [385, 559] on textarea at bounding box center [667, 558] width 662 height 33
paste textarea "اي خدمة اخرى؟"
type textarea "اي خدمة اخرى؟"
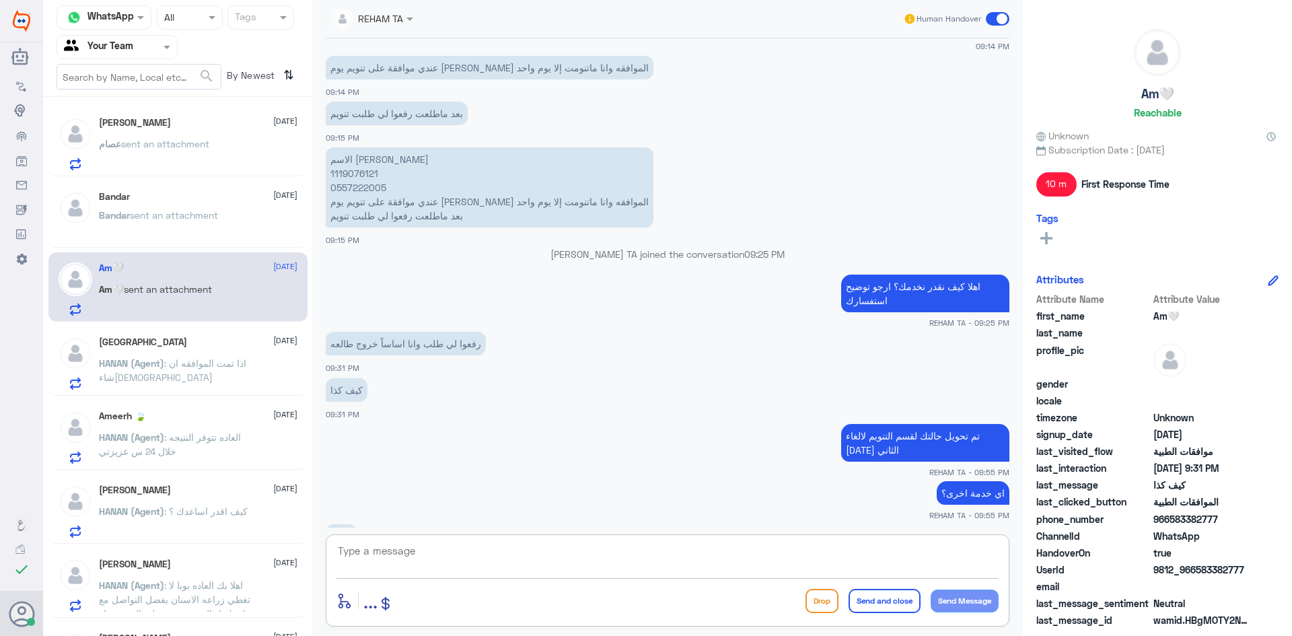
scroll to position [889, 0]
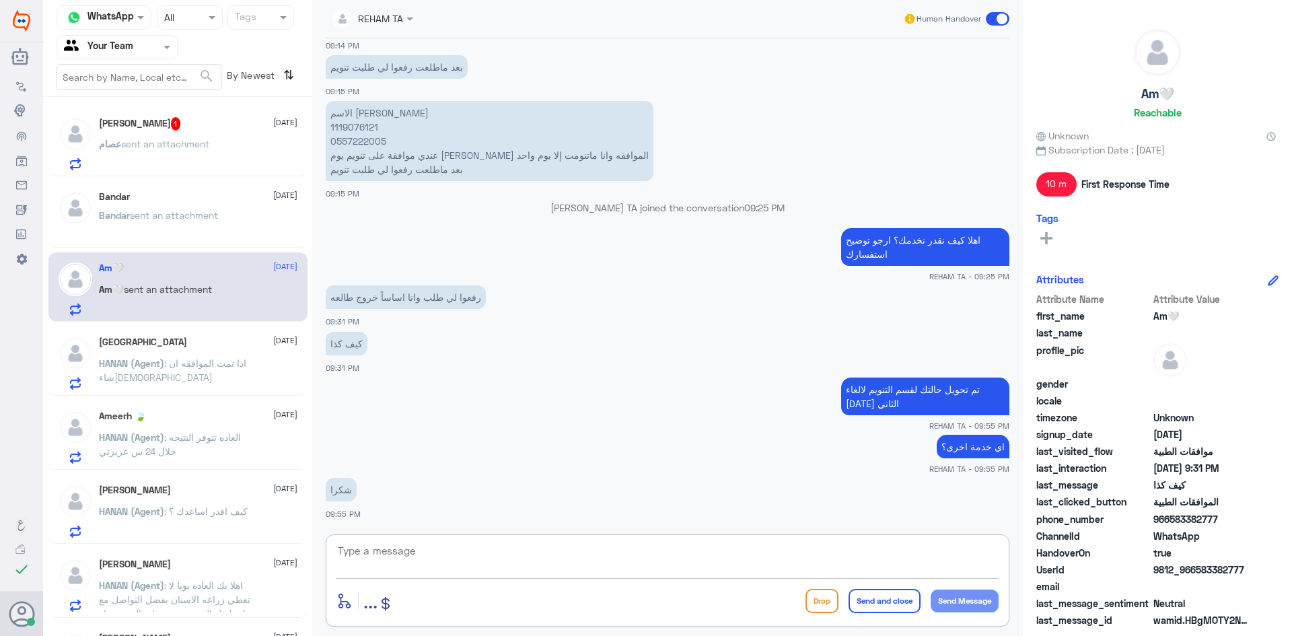
click at [417, 550] on textarea at bounding box center [667, 558] width 662 height 33
paste textarea "العفو قدامكم العافية"
type textarea "العفو قدامكم العافية"
click at [885, 597] on button "Send and close" at bounding box center [884, 601] width 72 height 24
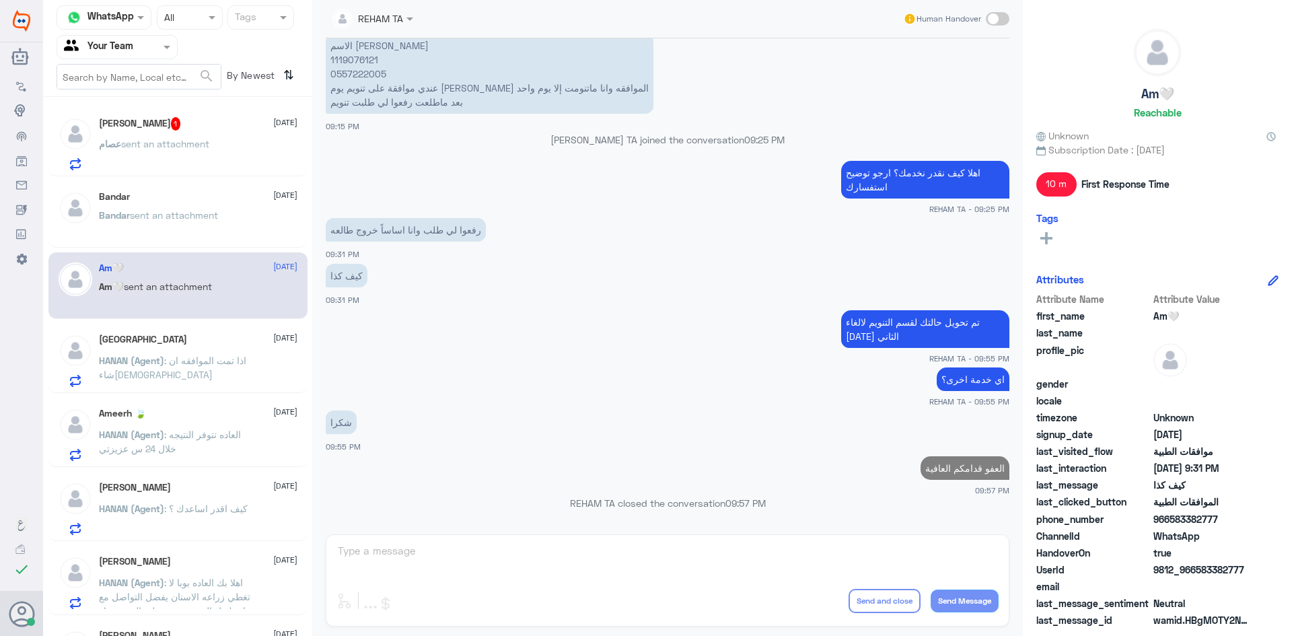
click at [244, 149] on div "عصام sent an attachment" at bounding box center [198, 155] width 198 height 30
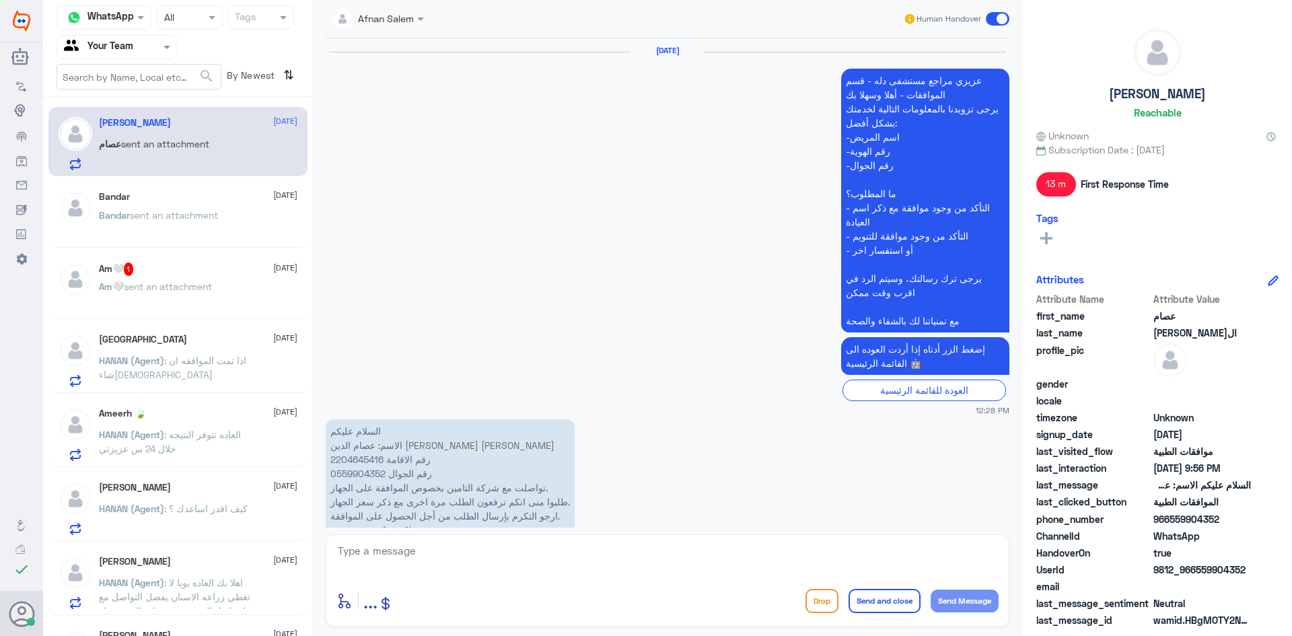
scroll to position [1298, 0]
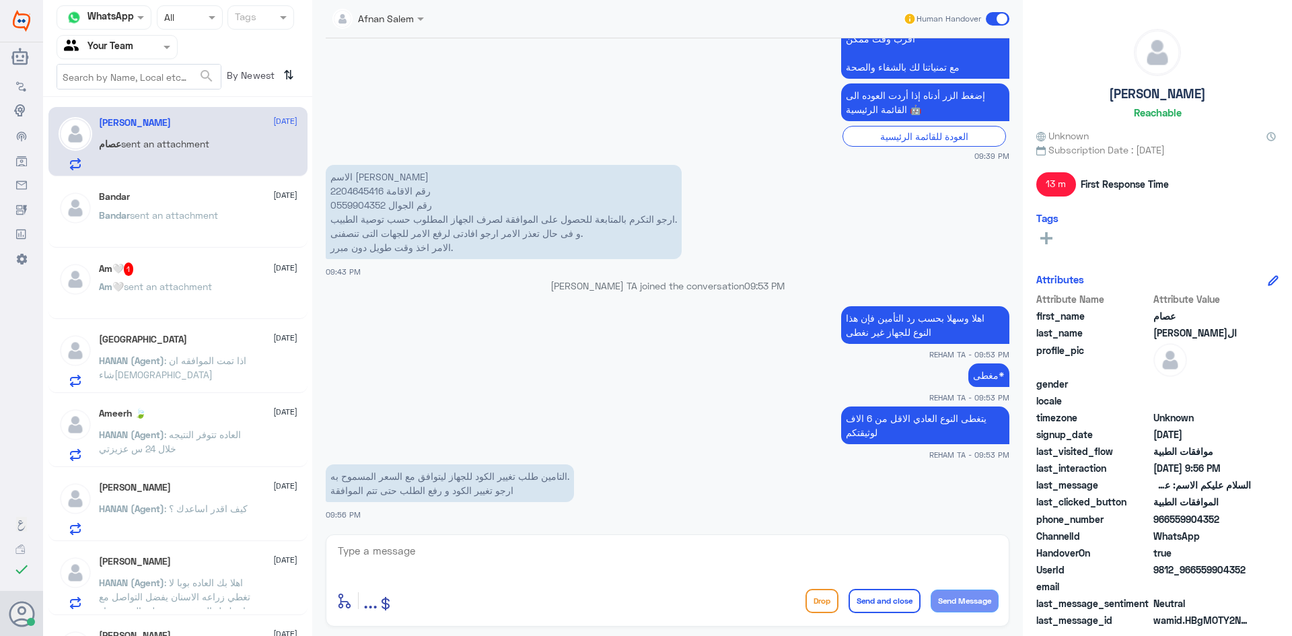
click at [496, 555] on textarea at bounding box center [667, 558] width 662 height 33
click at [788, 552] on textarea "التغيير يتم عن طريق الدكتور بعد مراجعته وتأكيده مناسب ام لا" at bounding box center [667, 558] width 662 height 33
click at [678, 548] on textarea "التغيير يتم عن طريق الدكتور بعد مراجعته وتأكيده هل مناسب ام لا" at bounding box center [667, 558] width 662 height 33
type textarea "التغيير يتم عن طريق الدكتور بعد مراجعته وتأكيده هل مناسب ام لا لحالتك"
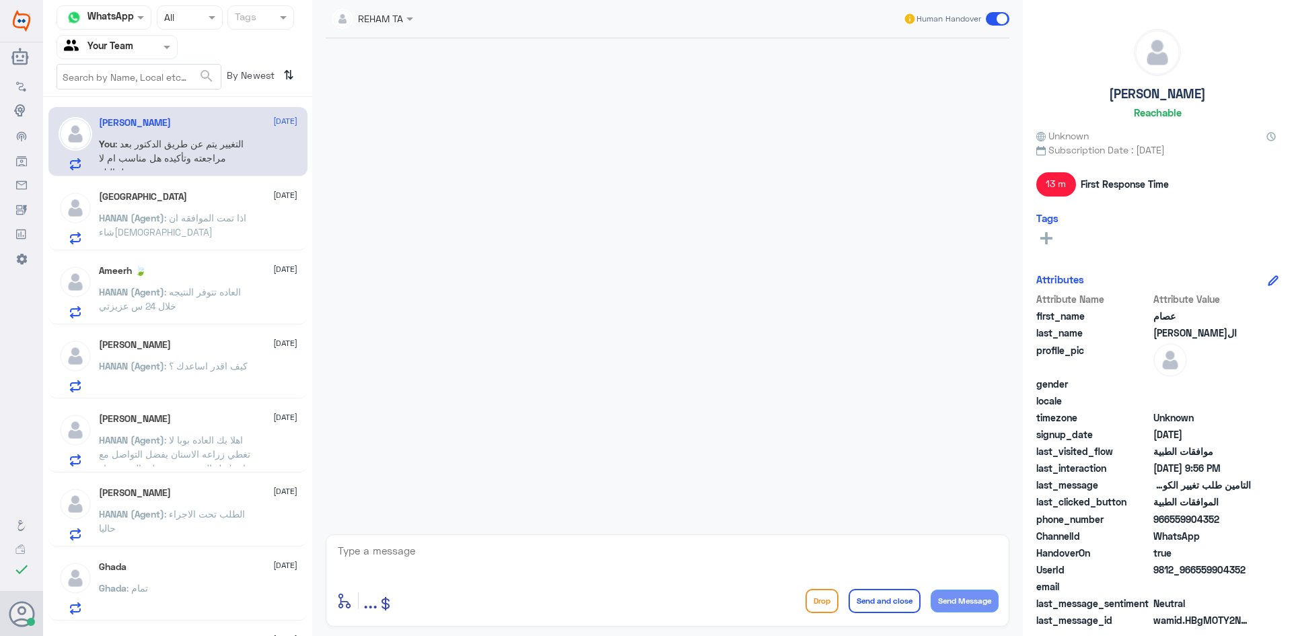
click at [192, 228] on p "HANAN (Agent) : اذا تمت الموافقه ان شاءالله" at bounding box center [174, 228] width 151 height 34
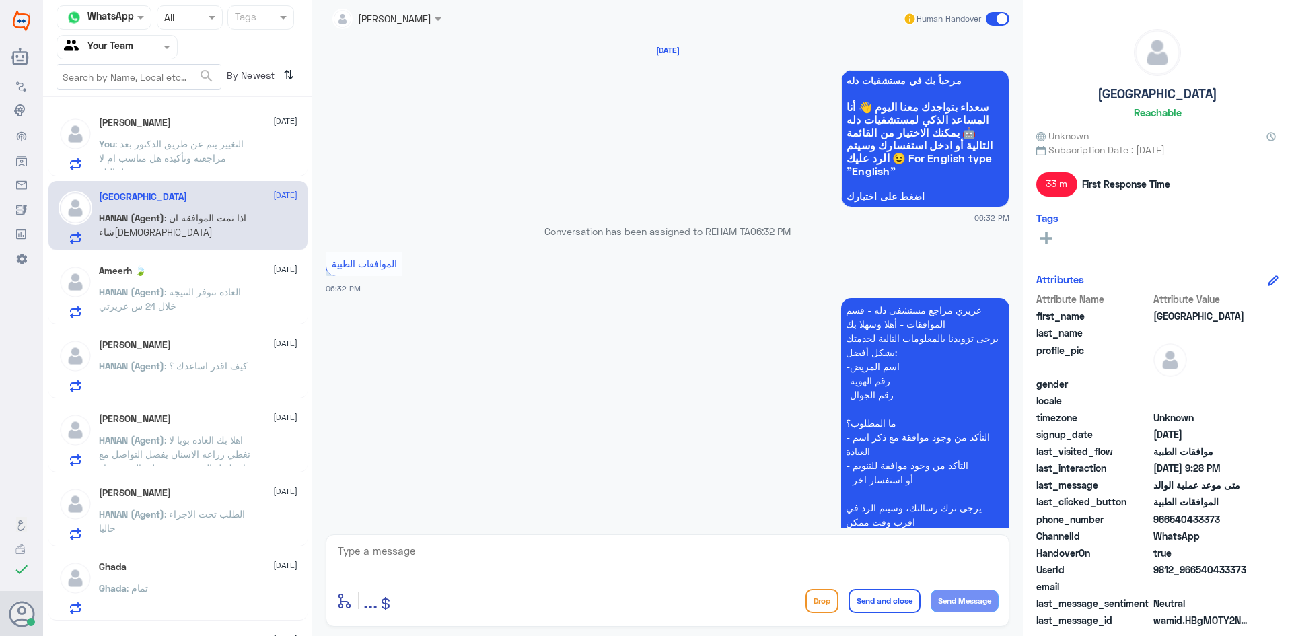
scroll to position [860, 0]
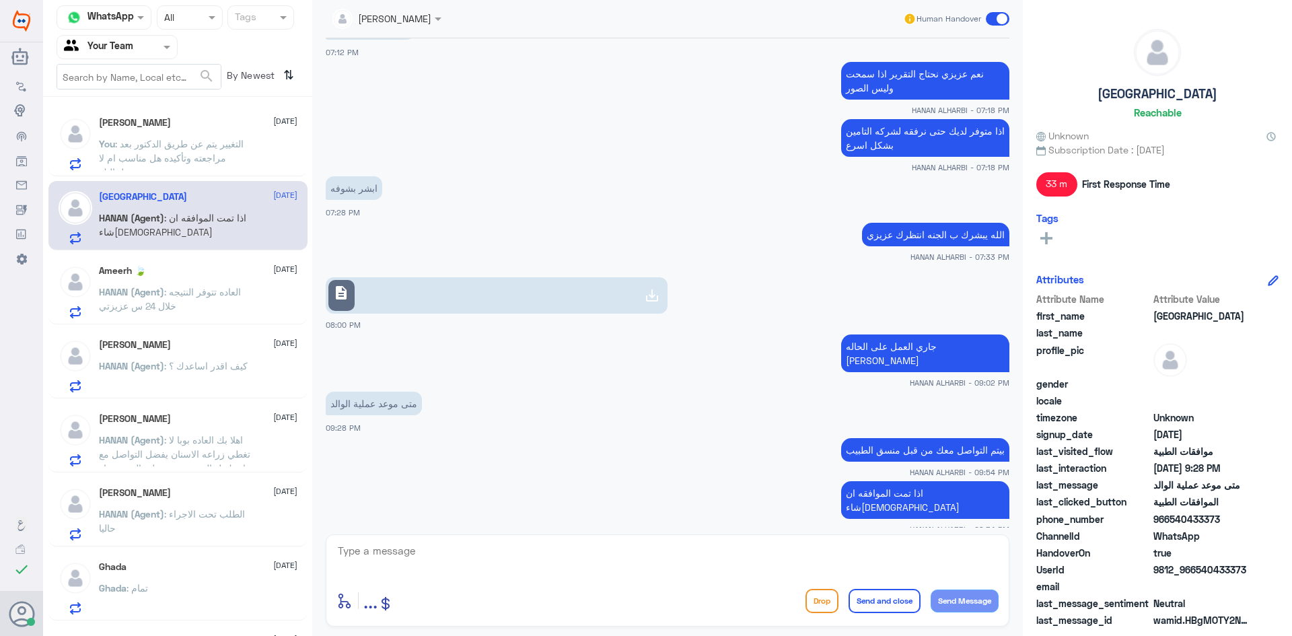
click at [225, 163] on span ": التغيير يتم عن طريق الدكتور بعد مراجعته وتأكيده هل مناسب ام لا لحالتك" at bounding box center [171, 158] width 145 height 40
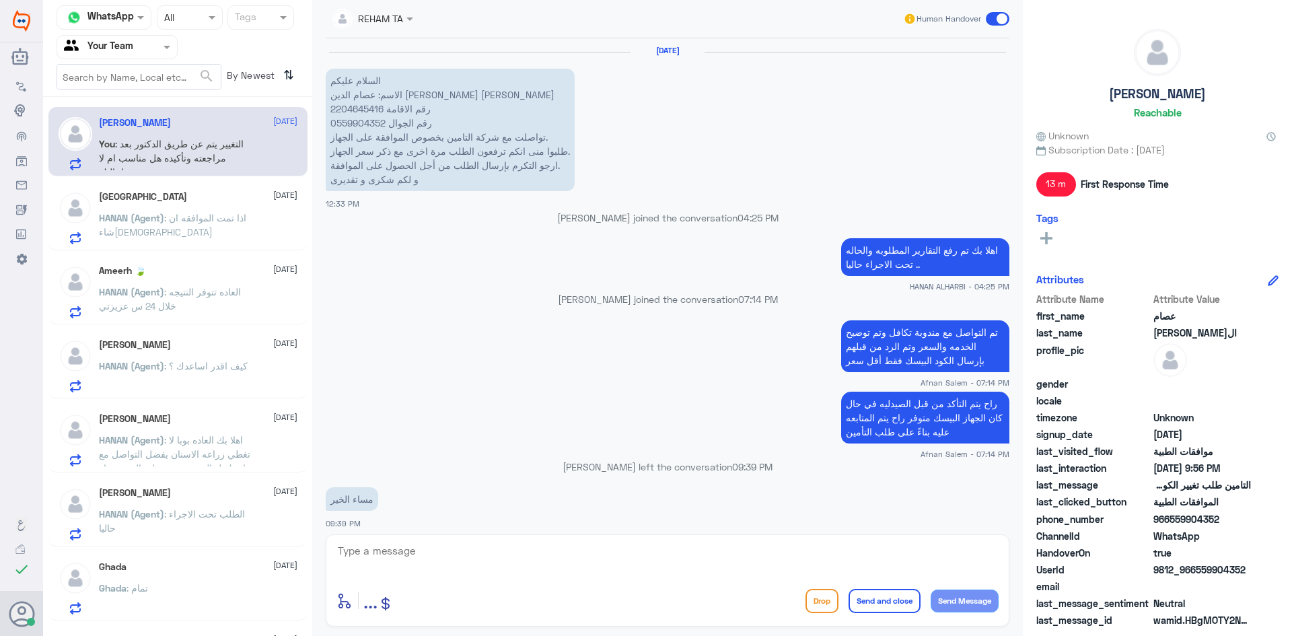
scroll to position [1005, 0]
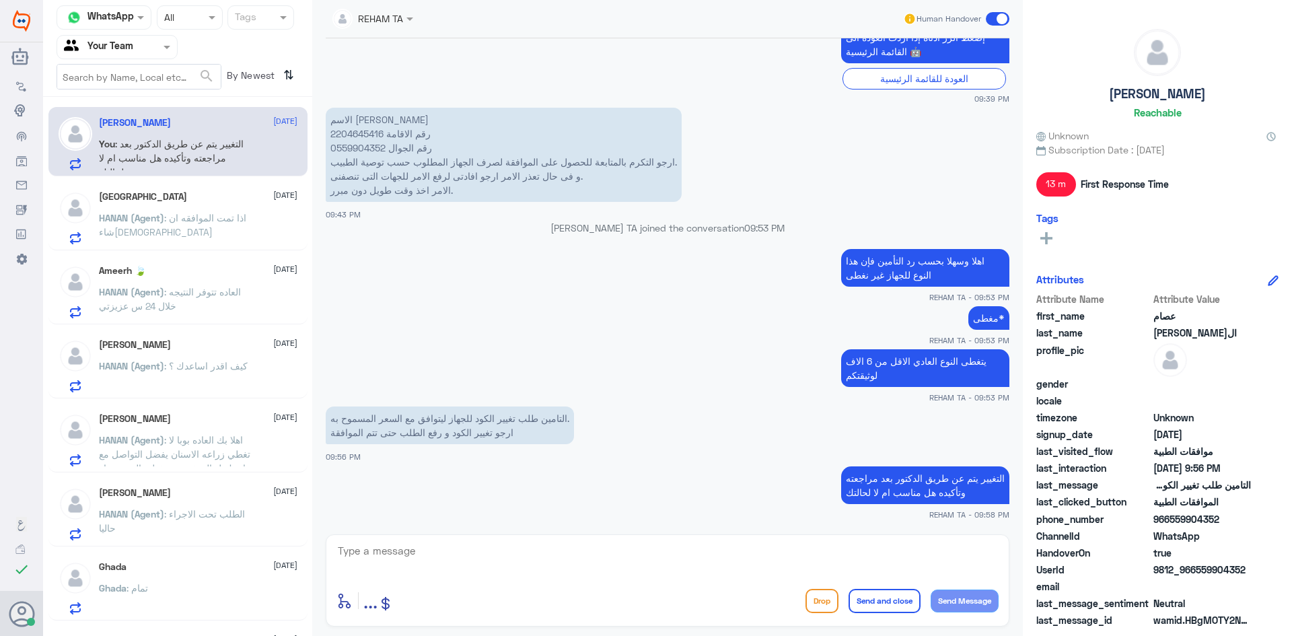
click at [503, 589] on div "enter flow name ... Drop Send and close Send Message" at bounding box center [667, 600] width 662 height 30
click at [505, 577] on div at bounding box center [667, 560] width 662 height 36
click at [505, 559] on textarea at bounding box center [667, 558] width 662 height 33
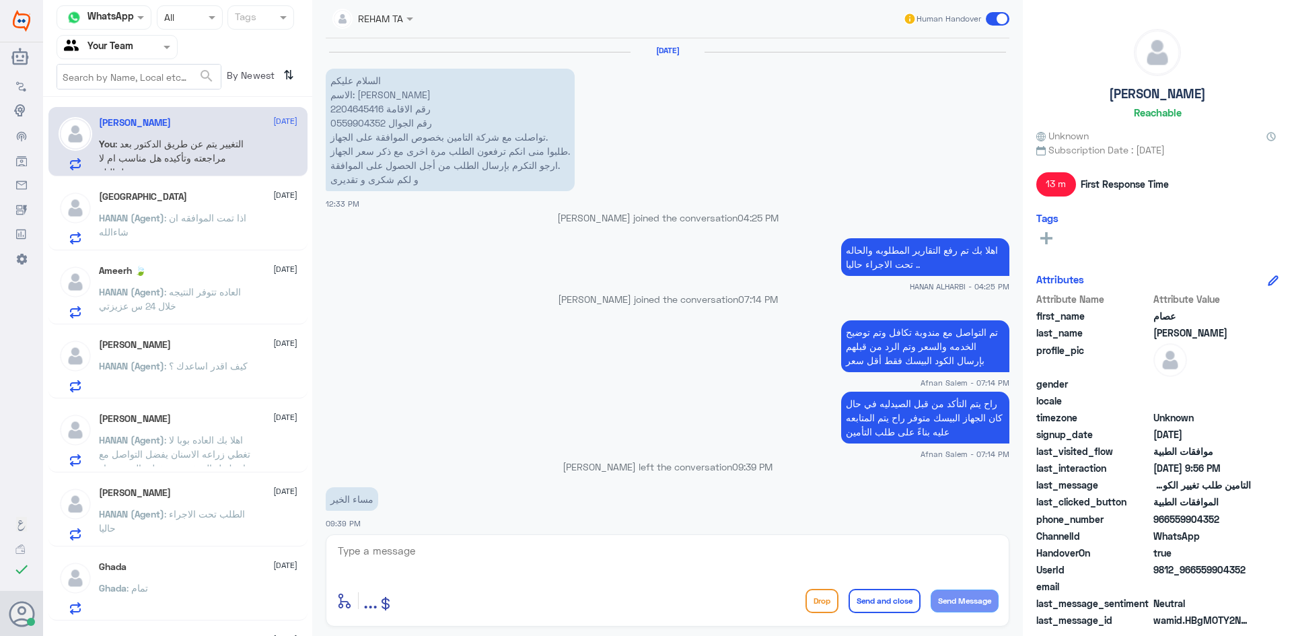
scroll to position [1005, 0]
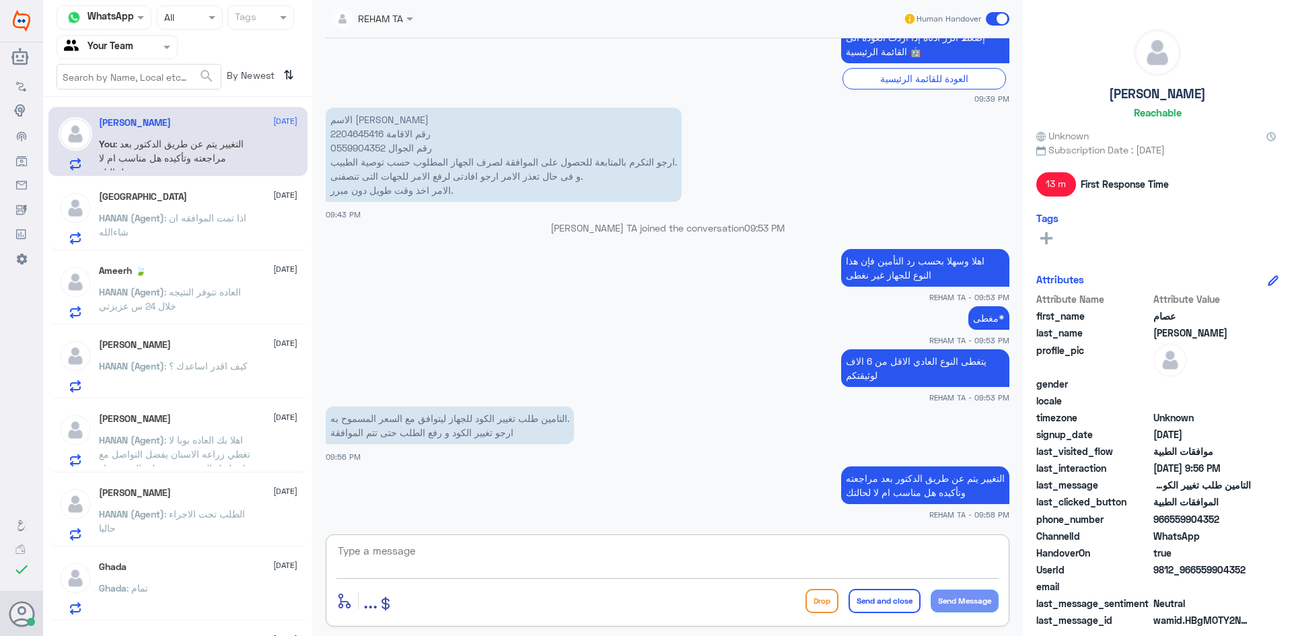
click at [435, 554] on textarea at bounding box center [667, 558] width 662 height 33
paste textarea "اي خدمة اخرى؟"
type textarea "اي خدمة اخرى؟"
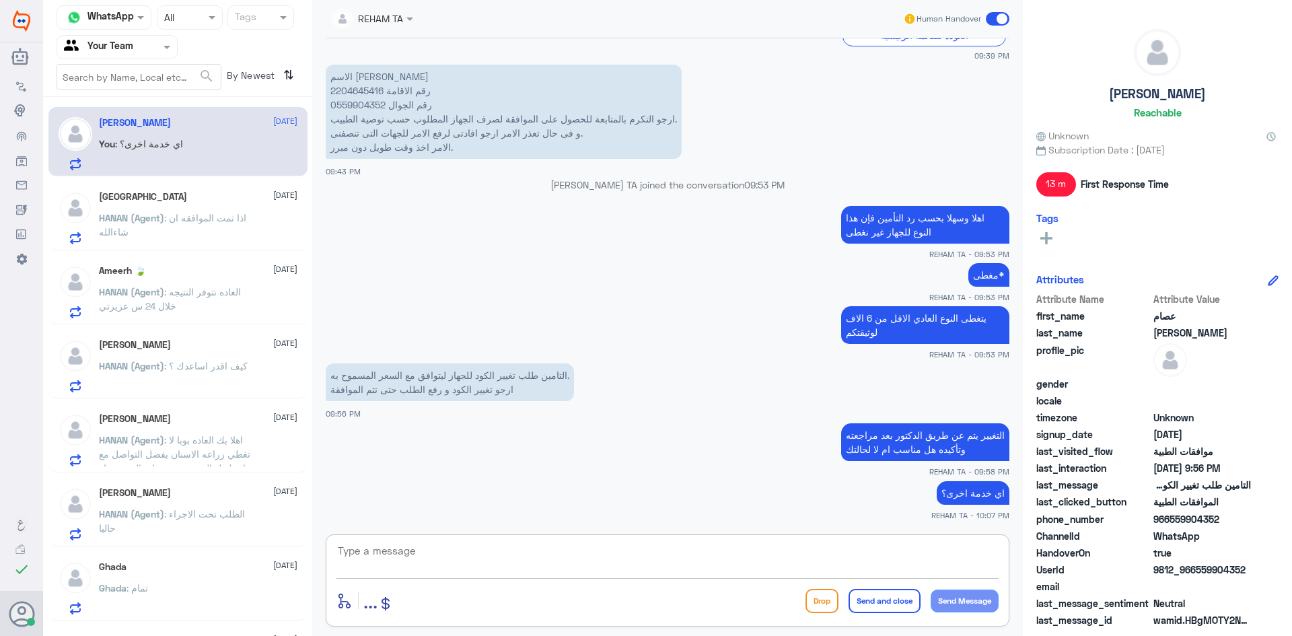
click at [180, 219] on span ": اذا تمت الموافقه ان شاءالله" at bounding box center [172, 225] width 147 height 26
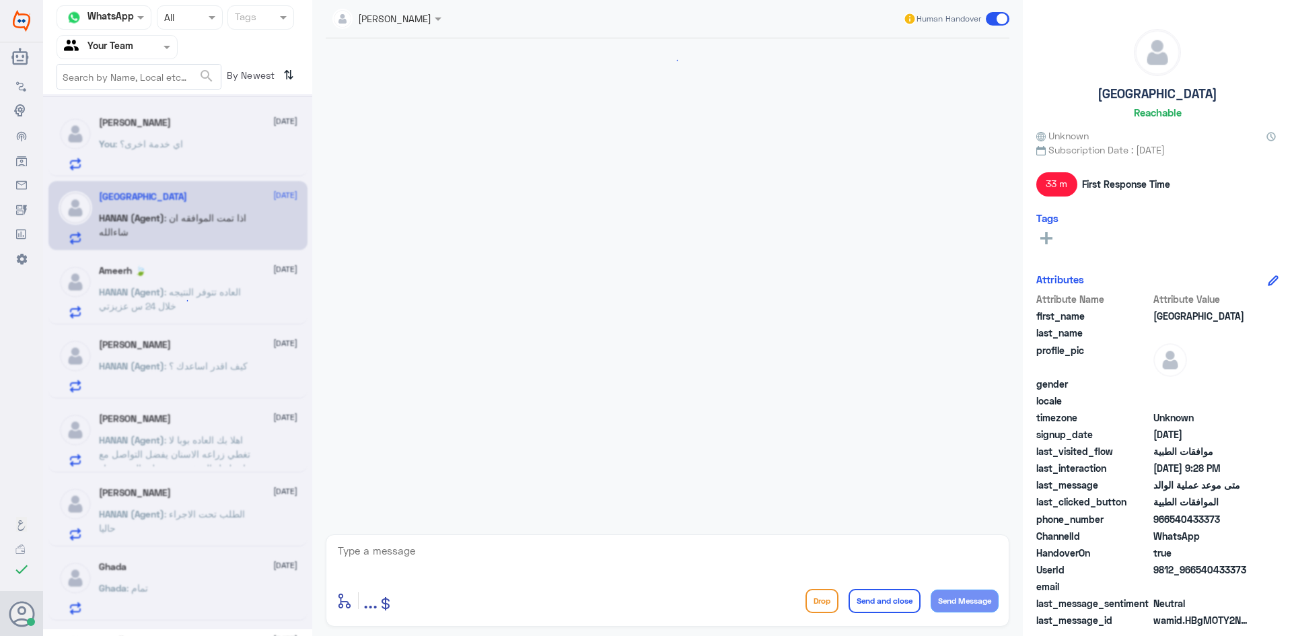
scroll to position [860, 0]
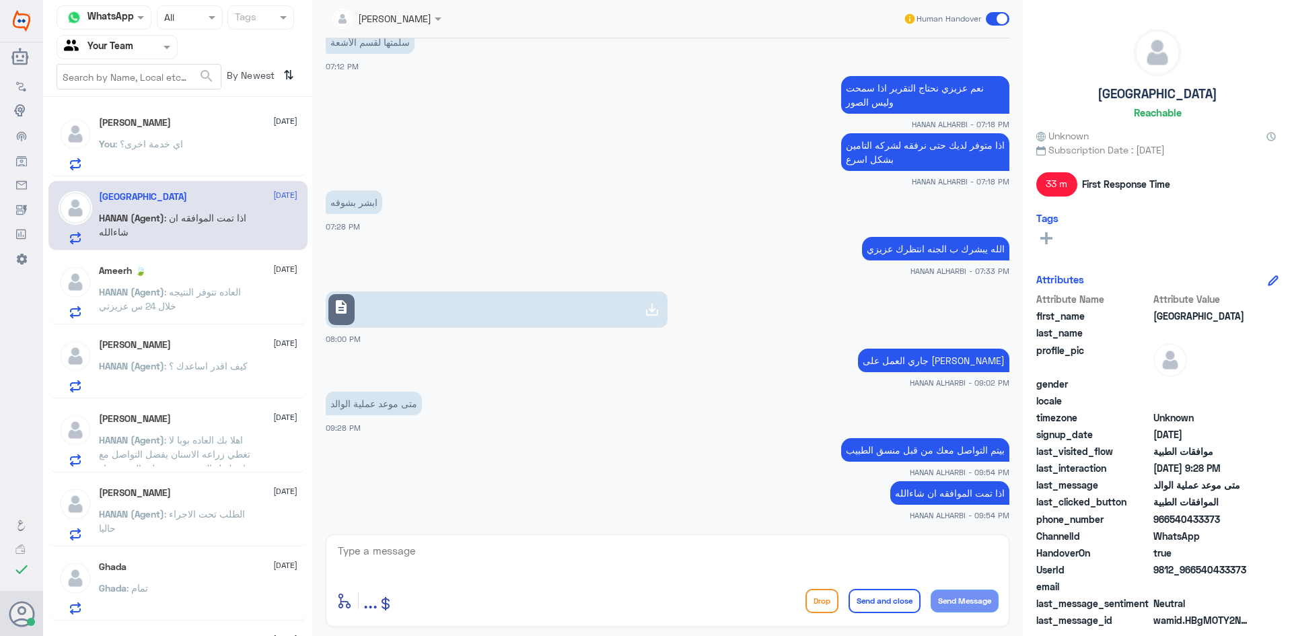
click at [173, 145] on span ": اي خدمة اخرى؟" at bounding box center [149, 143] width 68 height 11
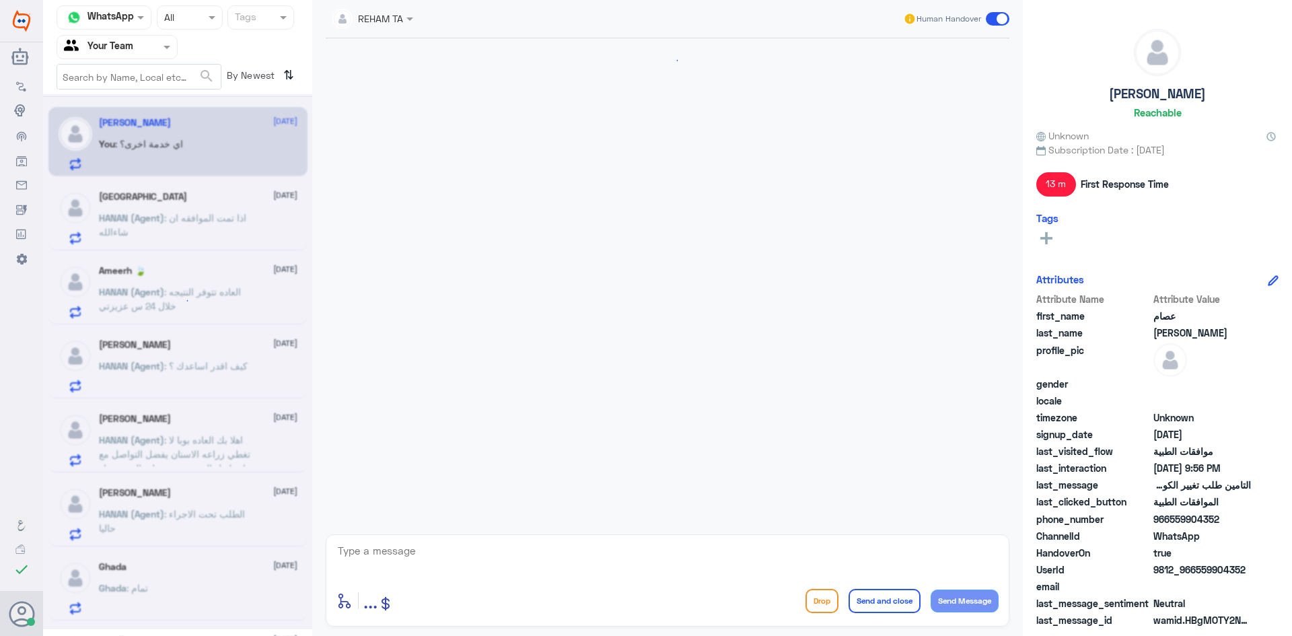
scroll to position [906, 0]
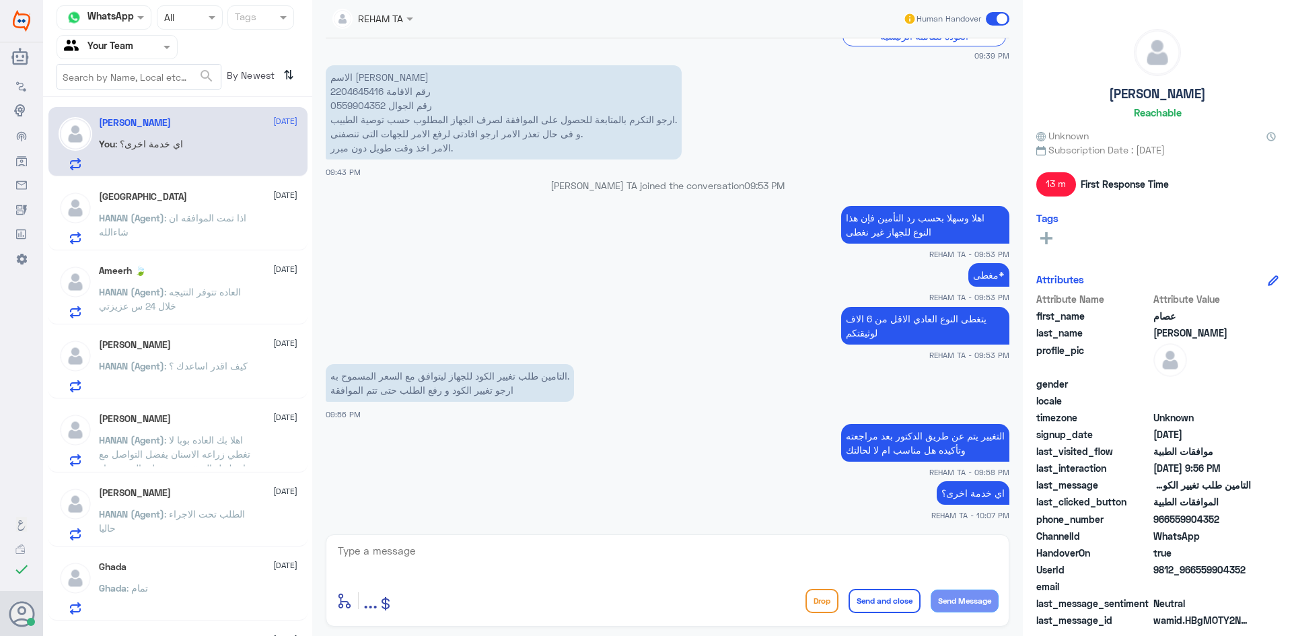
click at [207, 303] on p "HANAN (Agent) : العاده تتوفر النتيجه خلال 24 س عزيزتي" at bounding box center [174, 302] width 151 height 34
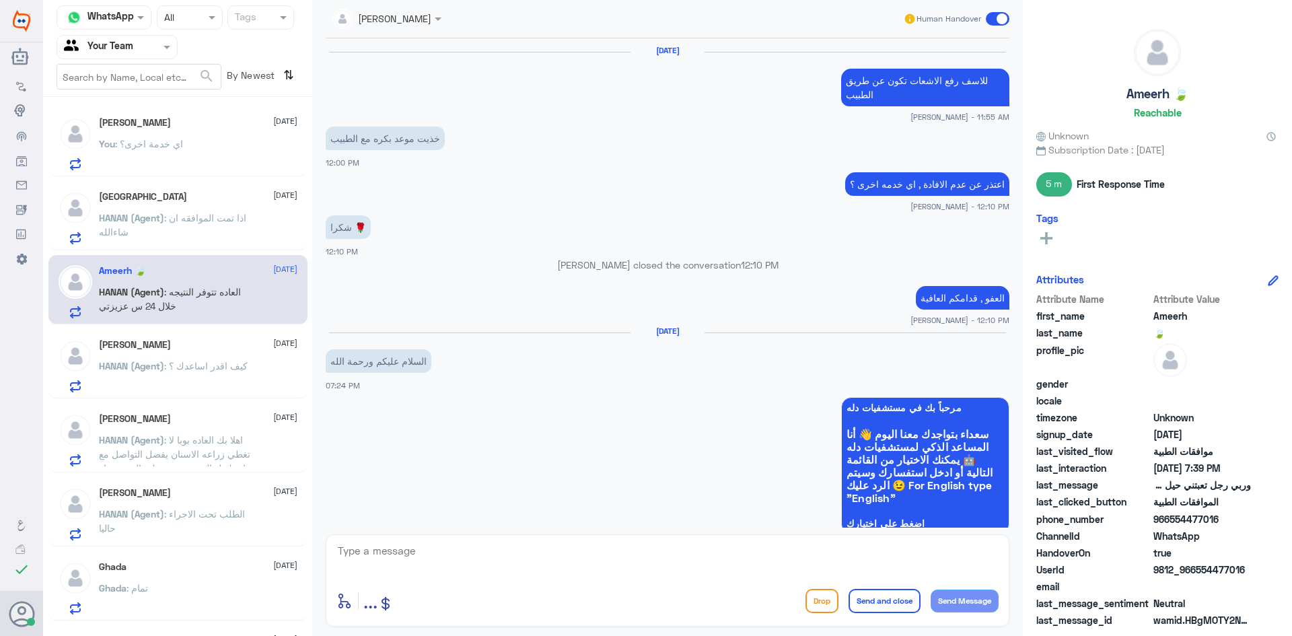
scroll to position [988, 0]
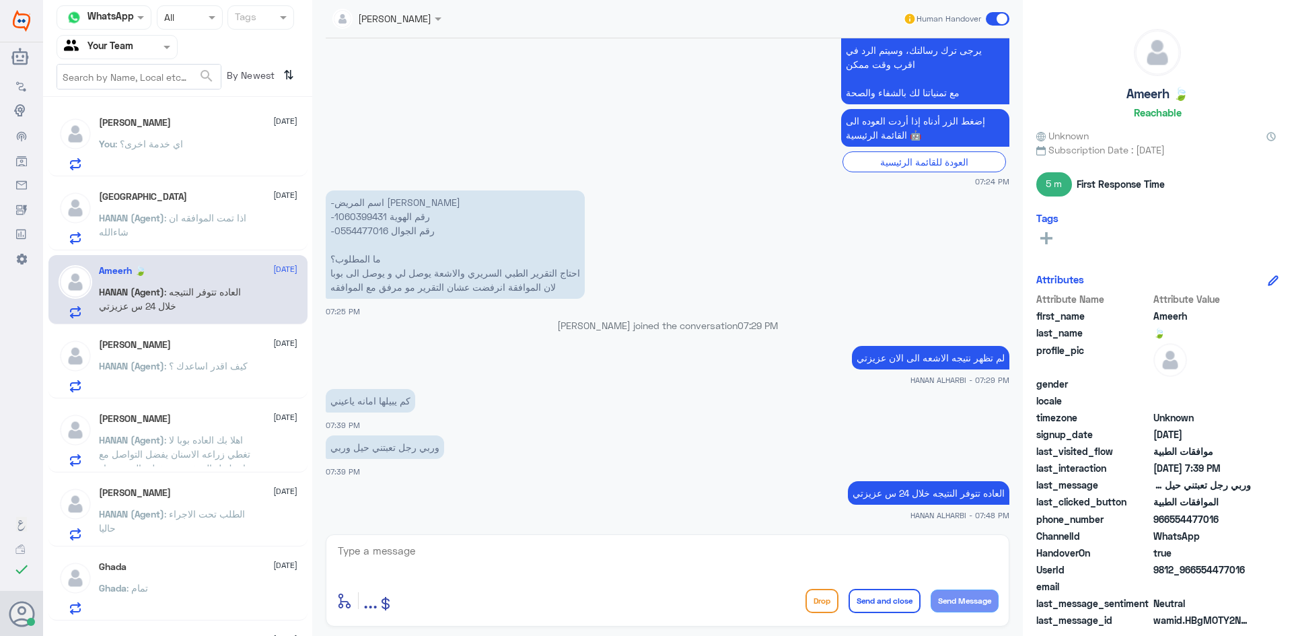
click at [211, 162] on div "You : اي خدمة اخرى؟" at bounding box center [198, 155] width 198 height 30
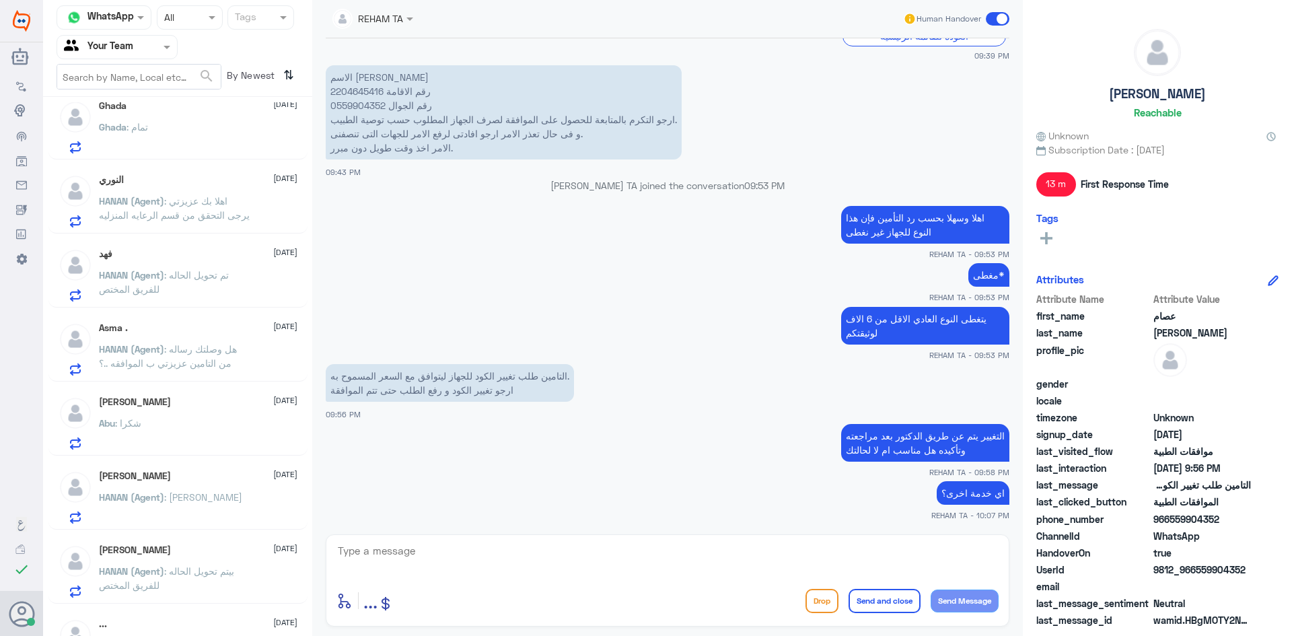
scroll to position [651, 0]
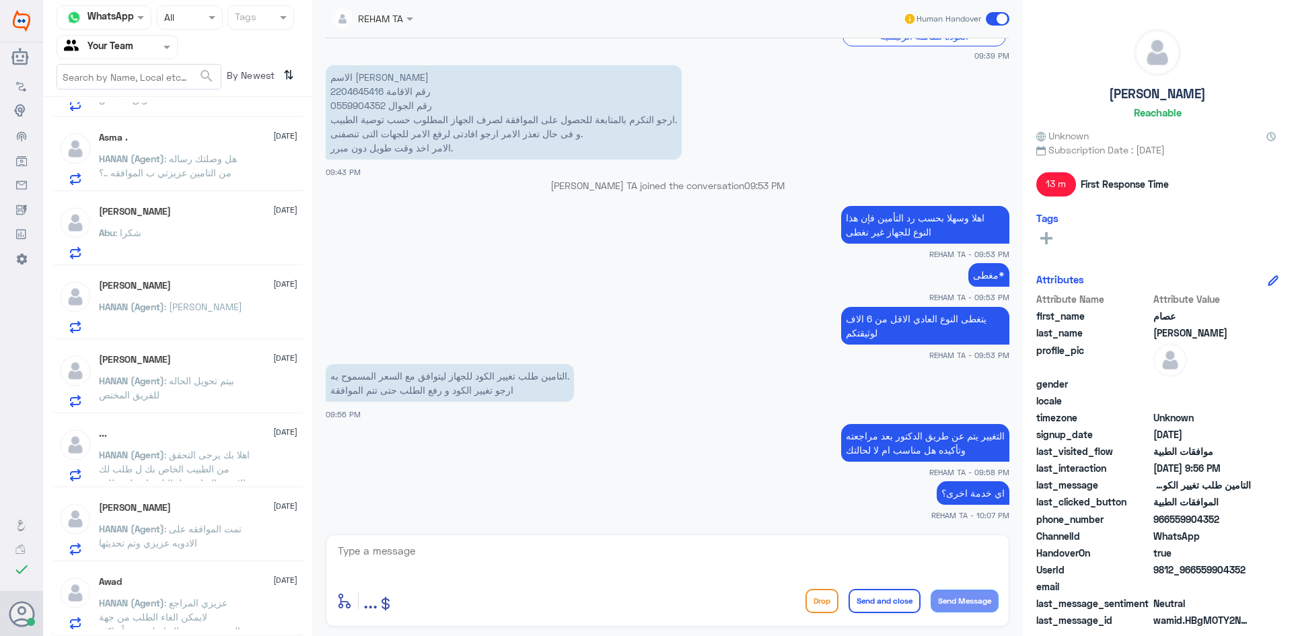
click at [220, 586] on div "Awad 1 September" at bounding box center [198, 581] width 198 height 11
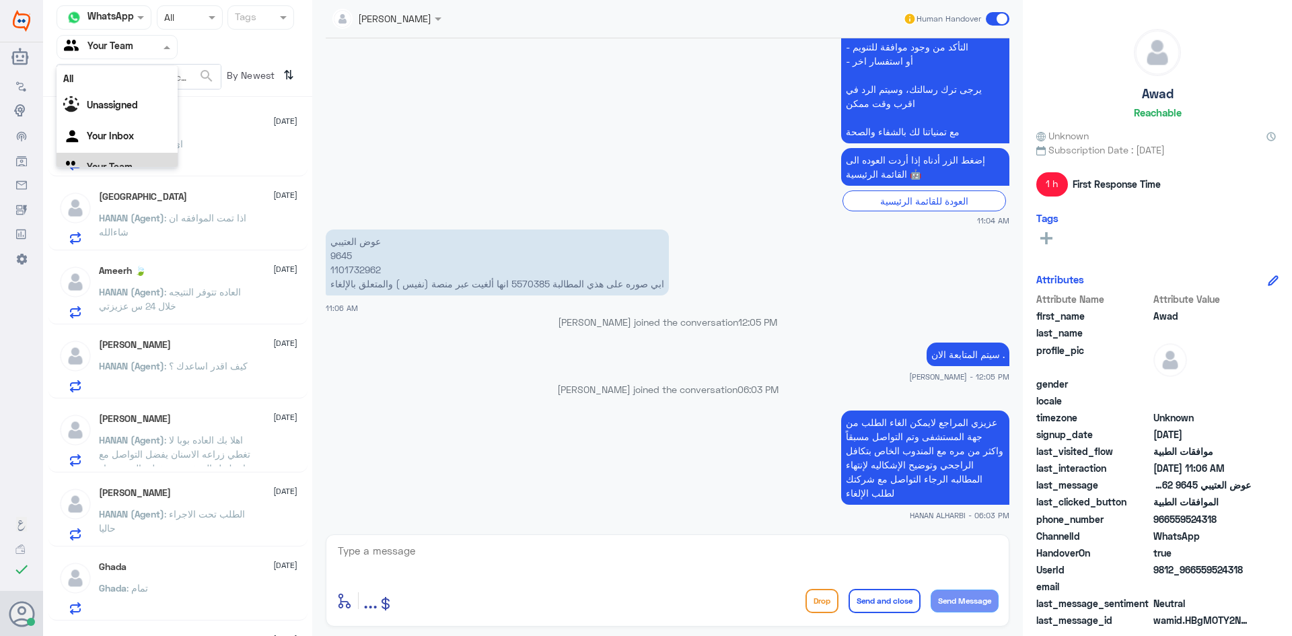
click at [111, 51] on input "text" at bounding box center [101, 46] width 74 height 15
click at [122, 136] on Inbox "Your Inbox" at bounding box center [110, 135] width 47 height 11
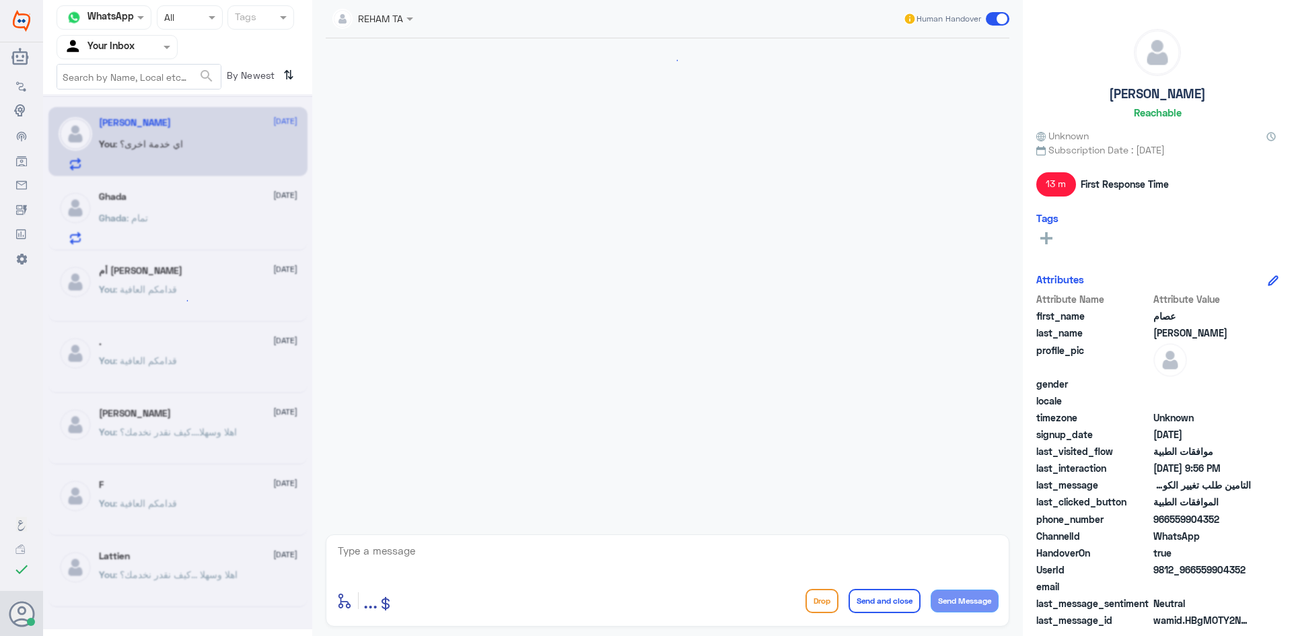
scroll to position [906, 0]
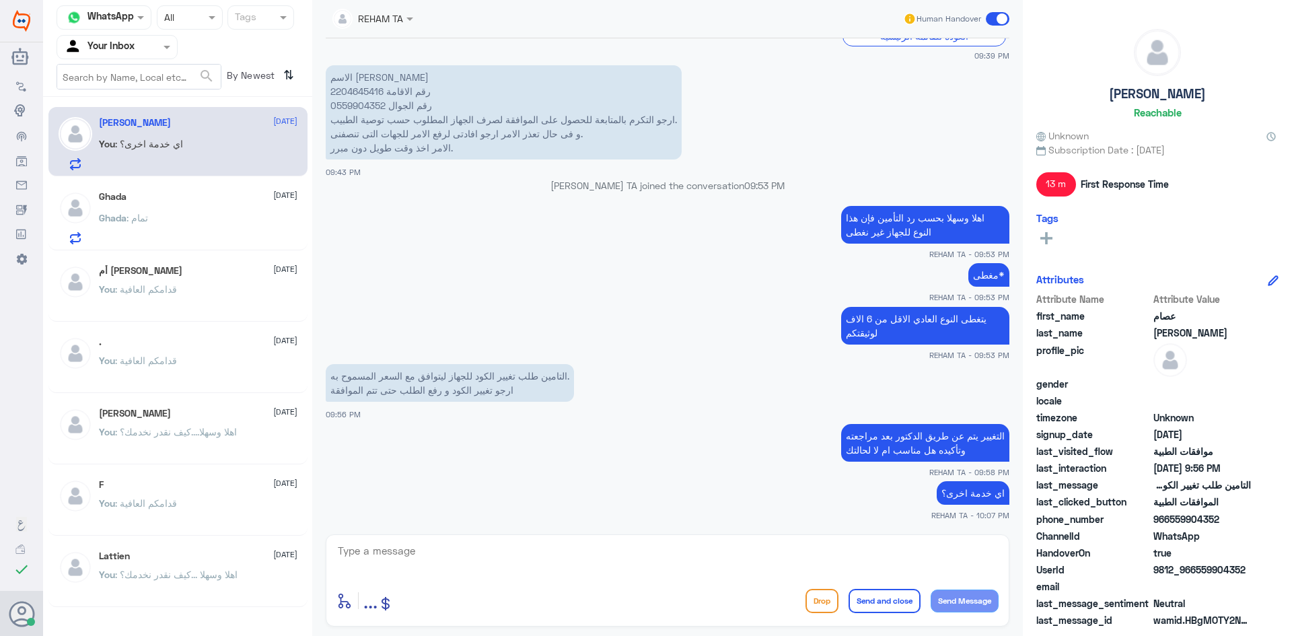
click at [112, 46] on input "text" at bounding box center [101, 46] width 74 height 15
click at [112, 92] on b "Unassigned" at bounding box center [112, 87] width 51 height 11
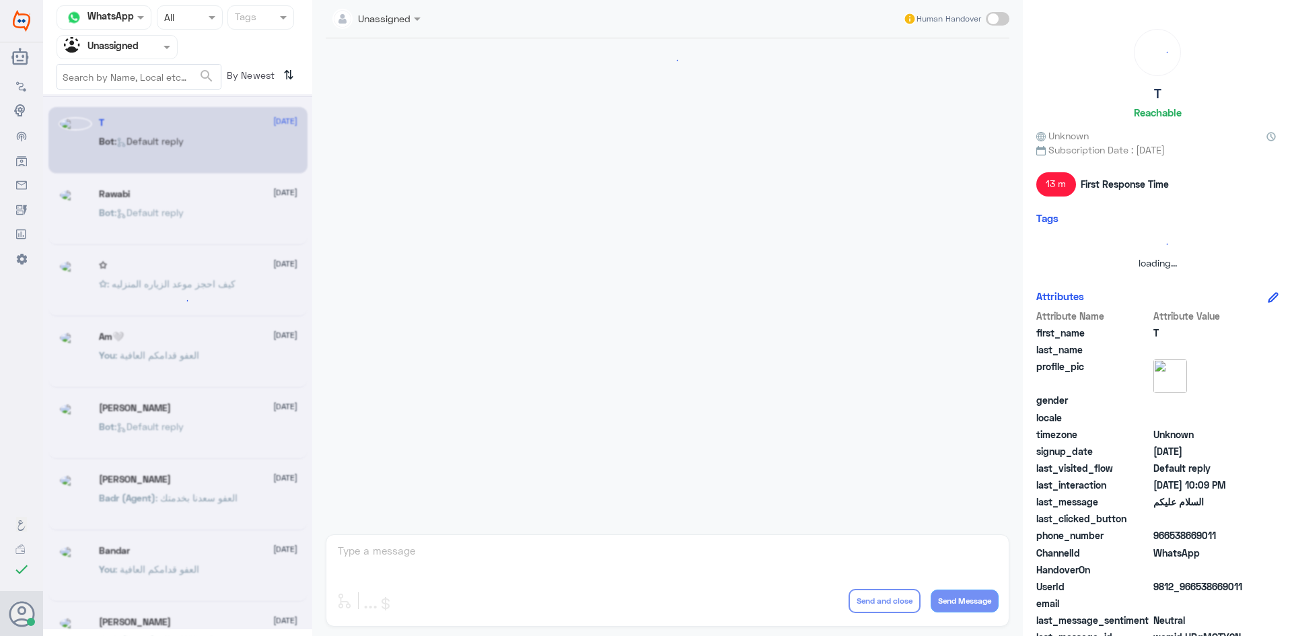
scroll to position [0, 0]
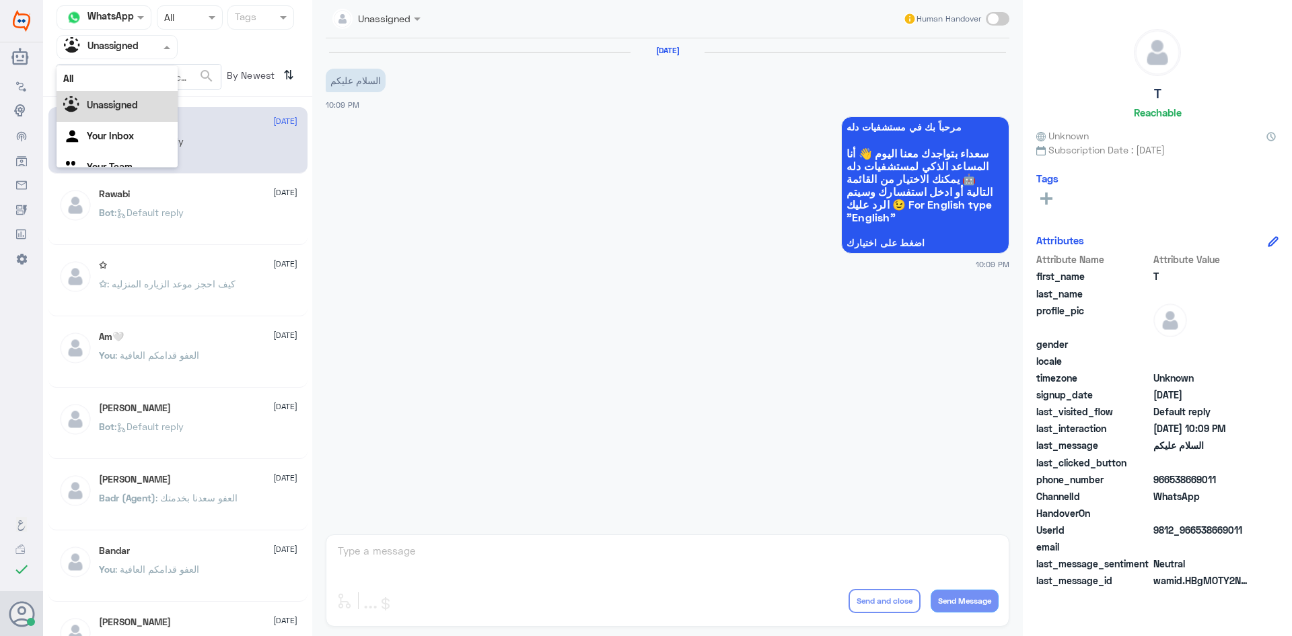
click at [115, 50] on input "text" at bounding box center [101, 46] width 74 height 15
click at [110, 143] on div "Your Team" at bounding box center [117, 151] width 121 height 31
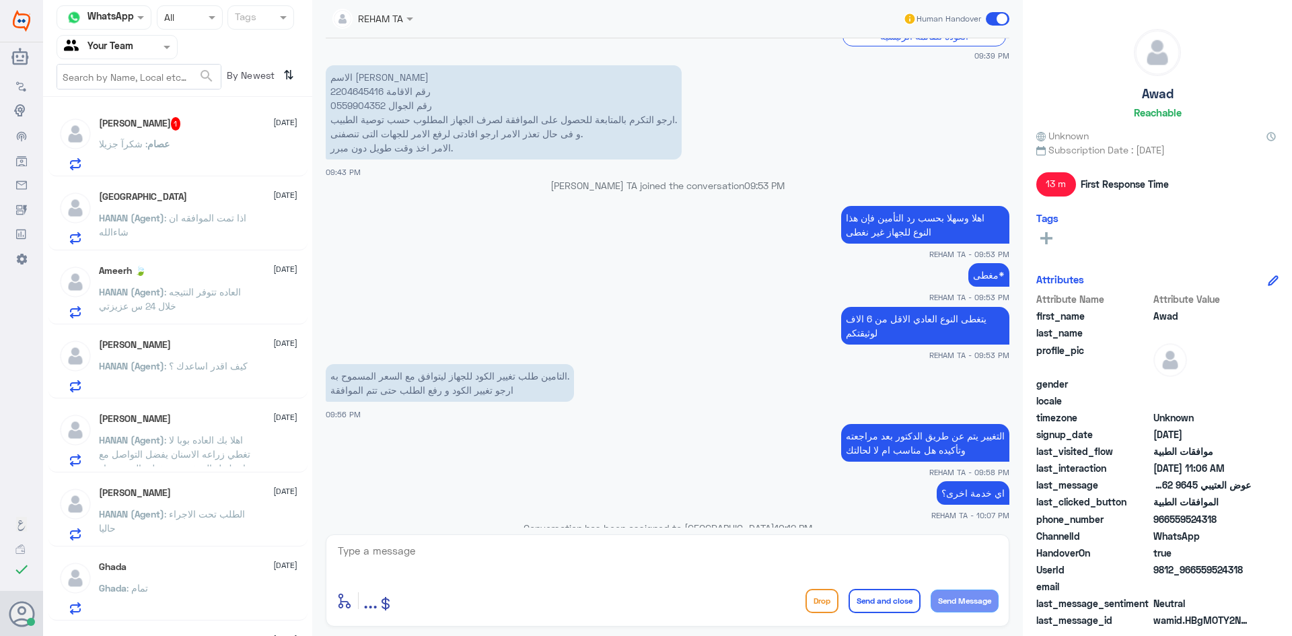
scroll to position [977, 0]
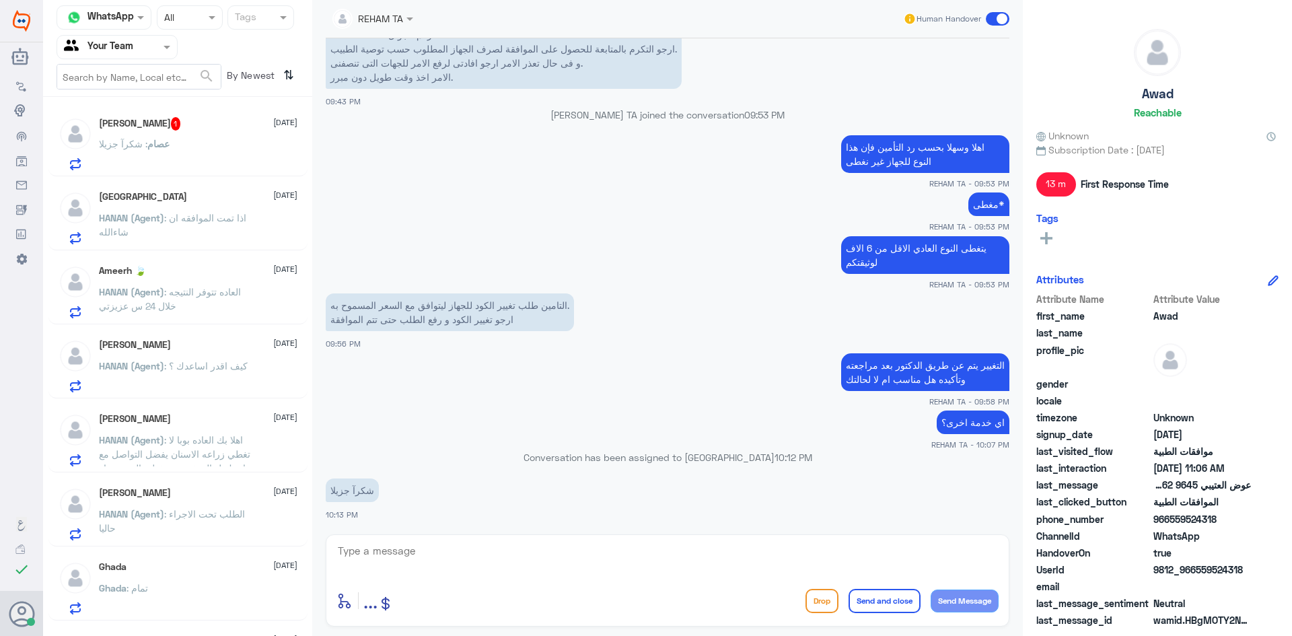
click at [600, 567] on textarea at bounding box center [667, 558] width 662 height 33
click at [424, 549] on textarea at bounding box center [667, 558] width 662 height 33
paste textarea "العفو قدامكم العافية"
type textarea "العفو قدامكم العافية"
click at [875, 603] on button "Send and close" at bounding box center [884, 601] width 72 height 24
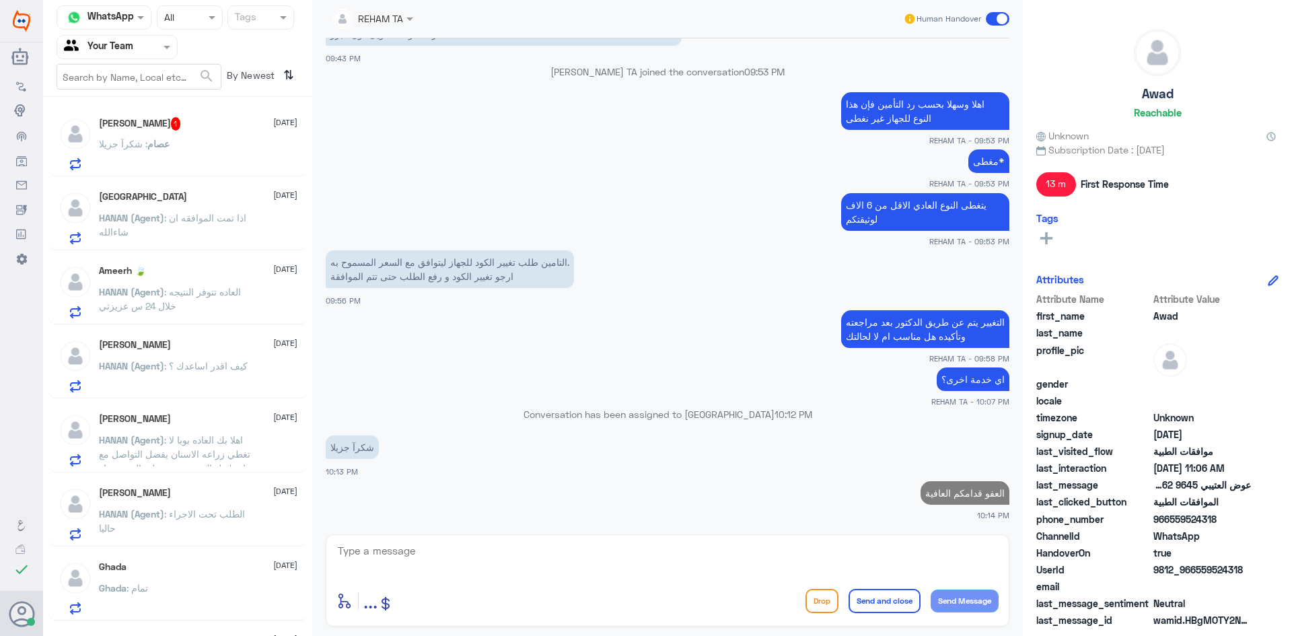
scroll to position [1016, 0]
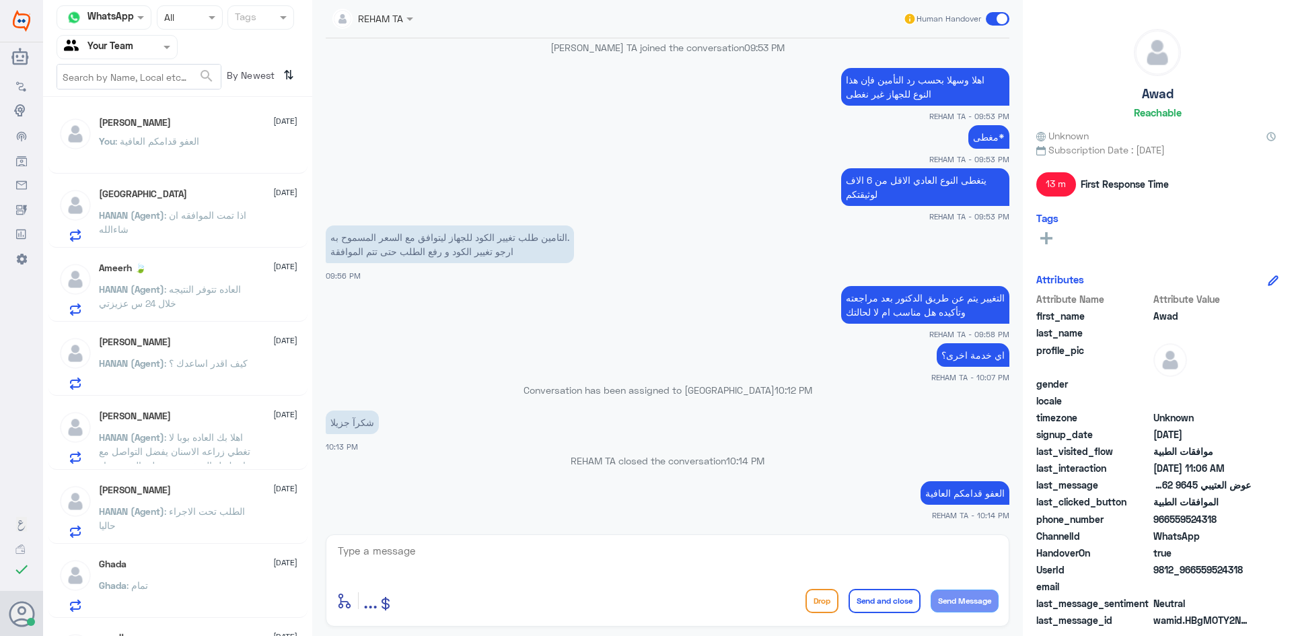
click at [126, 201] on div "Turki 1 September HANAN (Agent) : اذا تمت الموافقه ان شاءالله" at bounding box center [198, 214] width 198 height 53
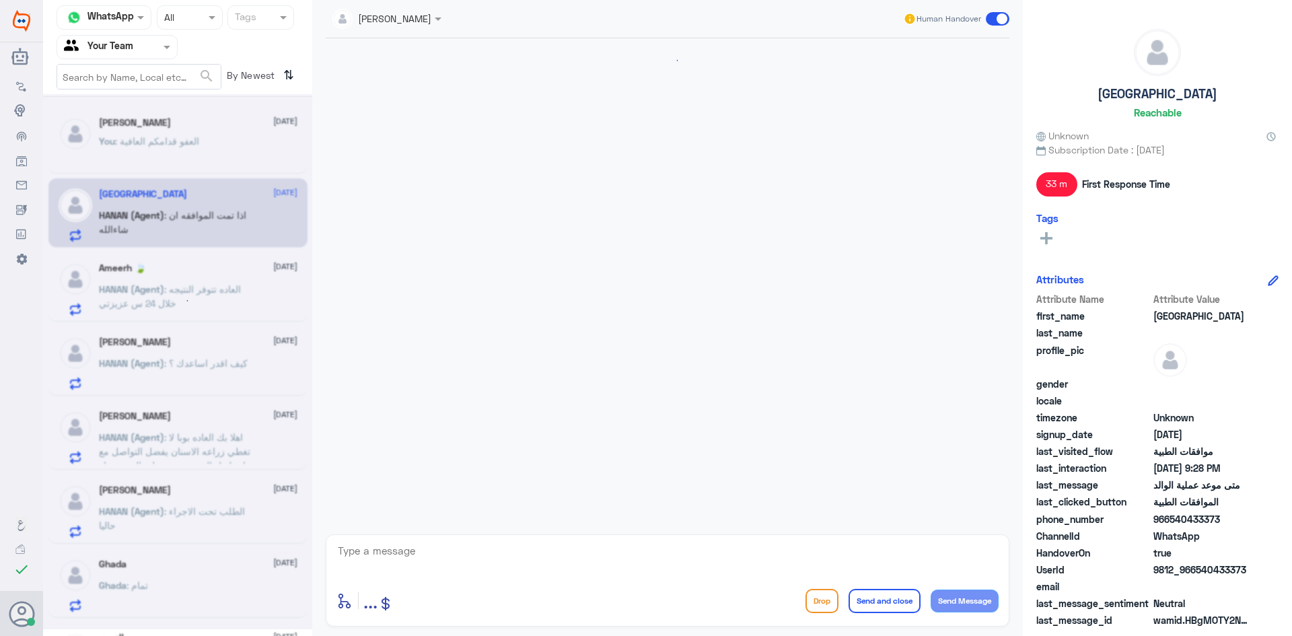
scroll to position [860, 0]
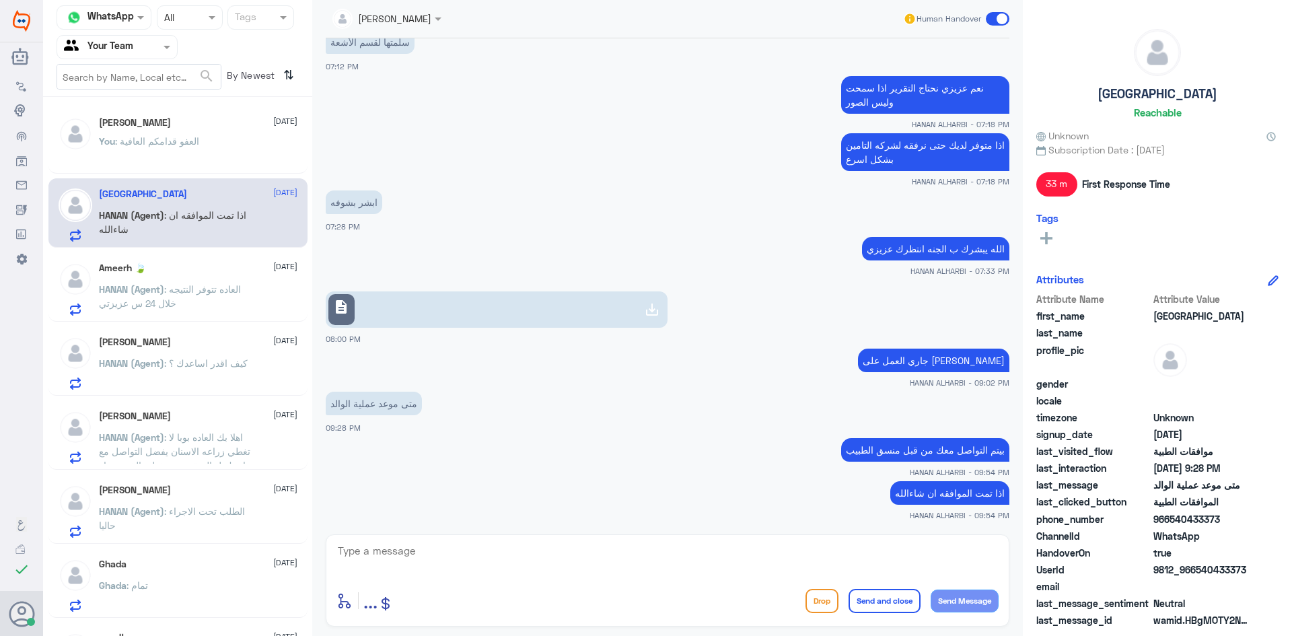
click at [188, 142] on span ": العفو قدامكم العافية" at bounding box center [157, 140] width 84 height 11
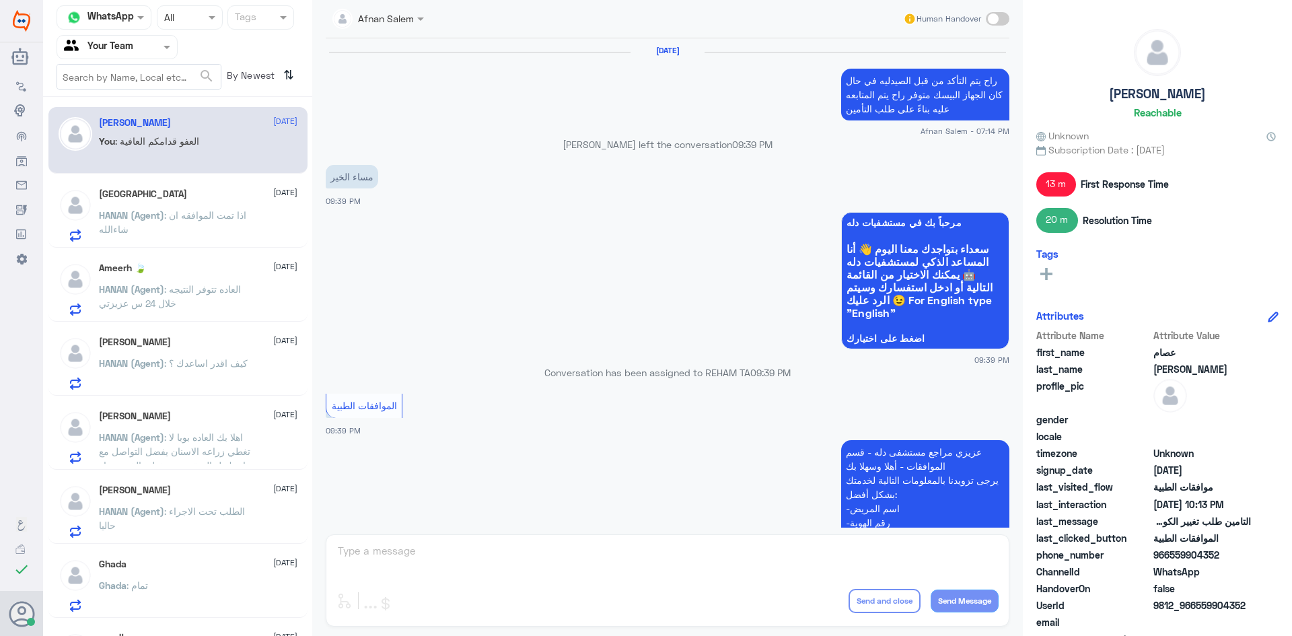
scroll to position [864, 0]
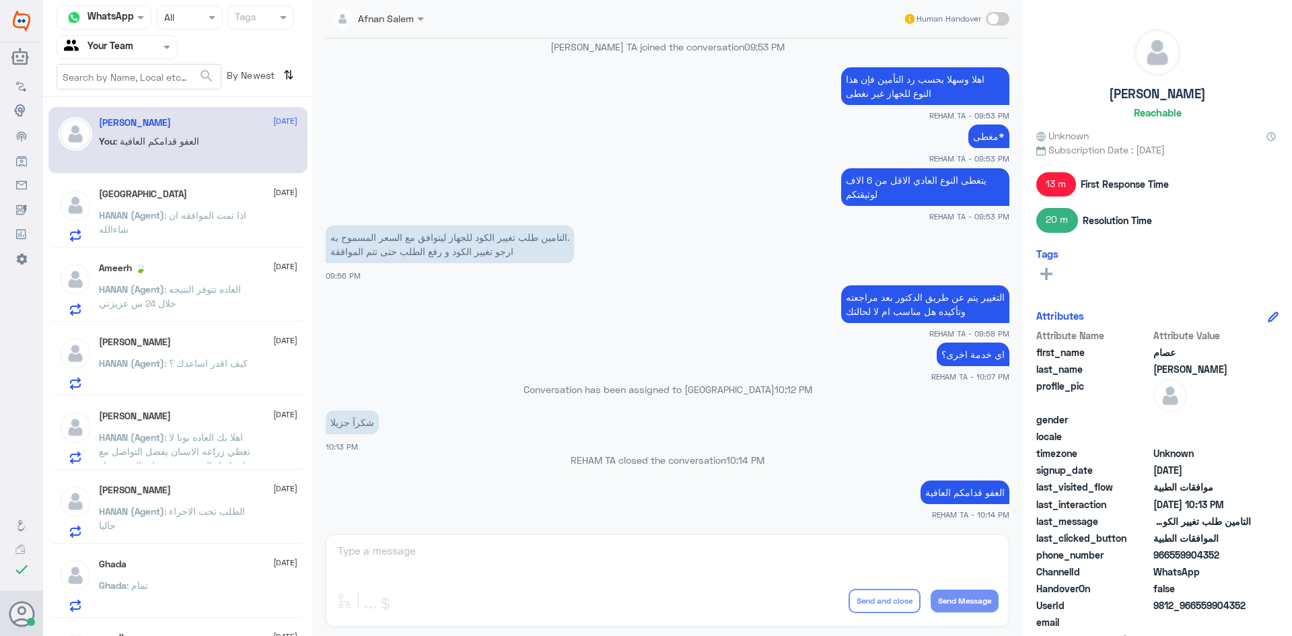
click at [182, 223] on p "HANAN (Agent) : اذا تمت الموافقه ان شاءالله" at bounding box center [174, 225] width 151 height 34
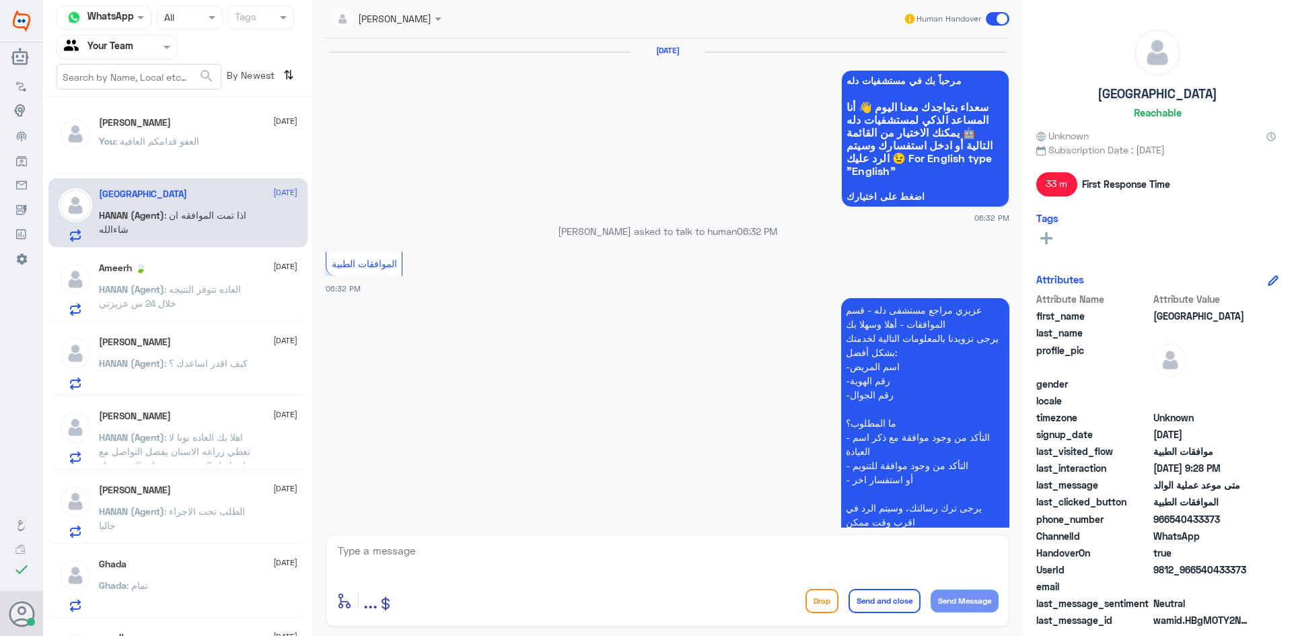
scroll to position [860, 0]
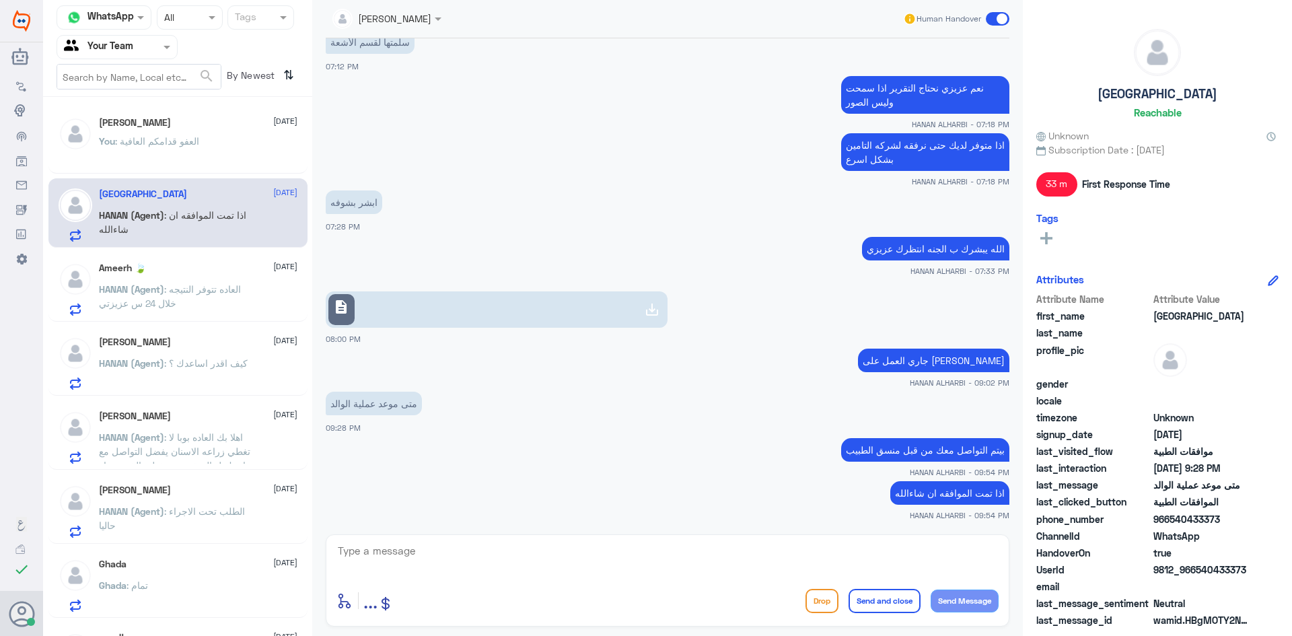
click at [215, 143] on div "You : العفو قدامكم العافية" at bounding box center [198, 152] width 198 height 30
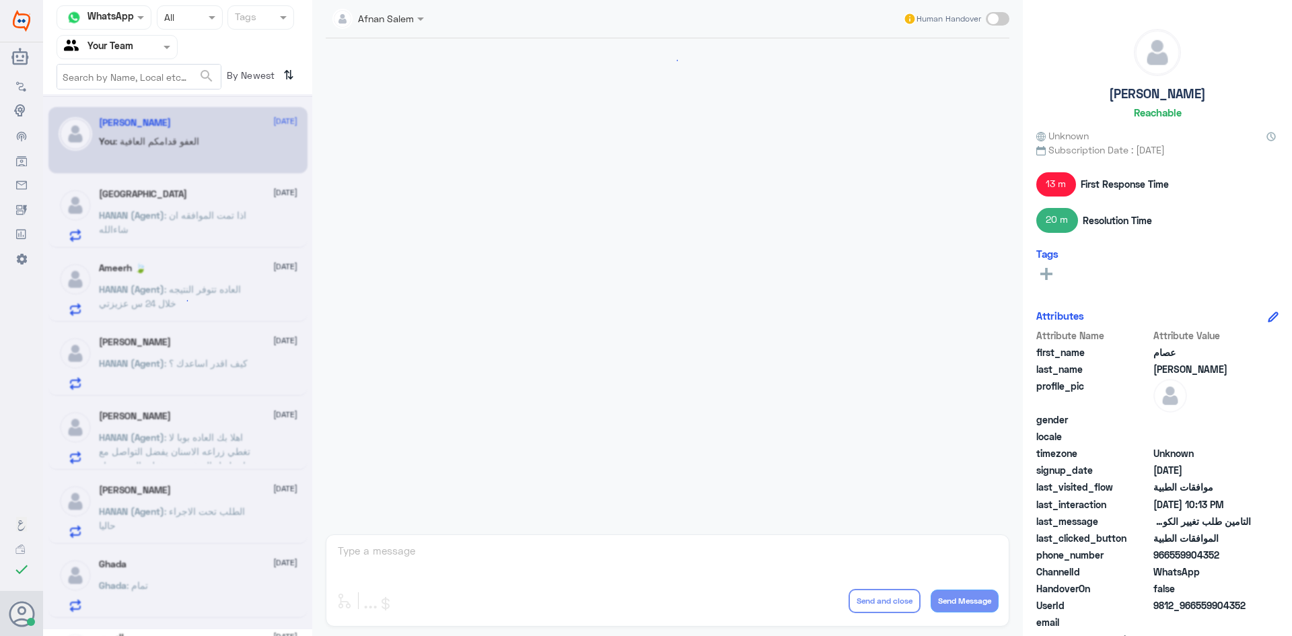
scroll to position [864, 0]
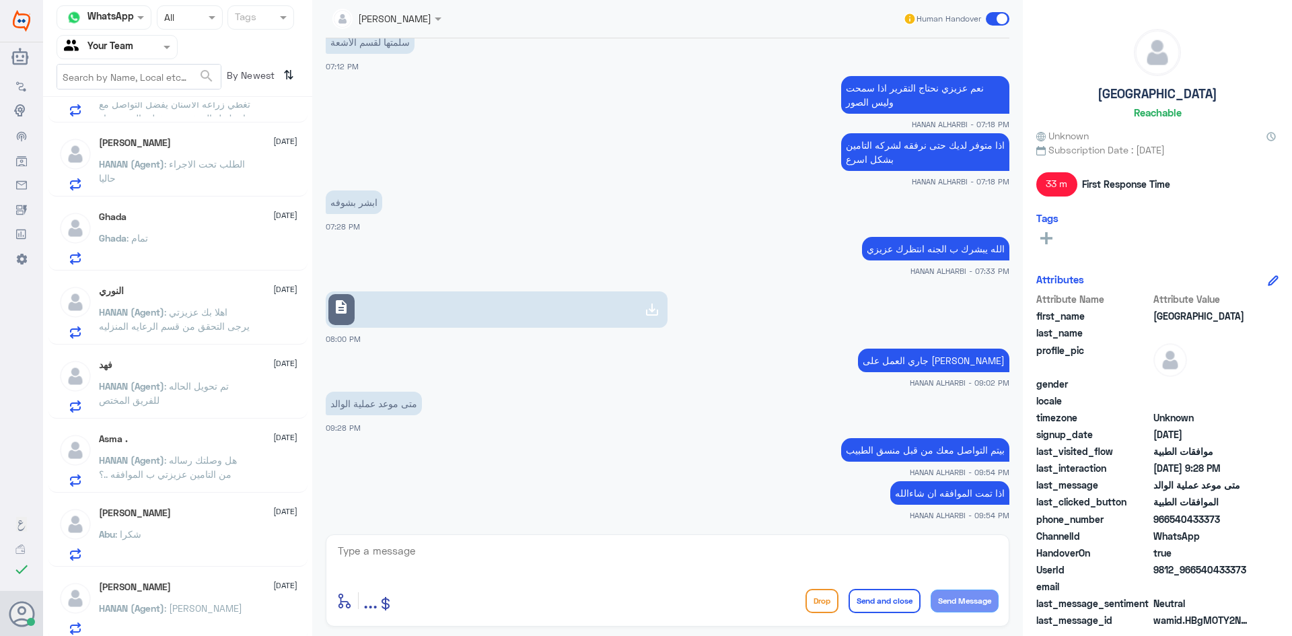
scroll to position [577, 0]
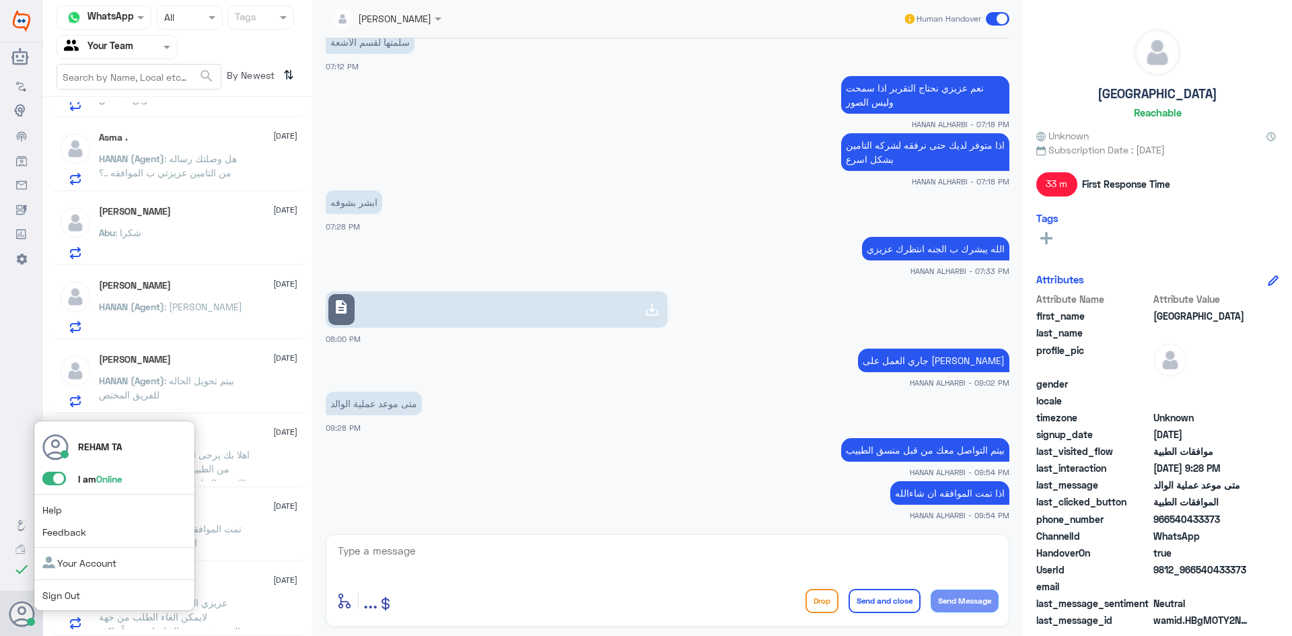
drag, startPoint x: 50, startPoint y: 482, endPoint x: 48, endPoint y: 501, distance: 18.3
click at [50, 482] on span at bounding box center [54, 478] width 24 height 13
click at [0, 0] on input "checkbox" at bounding box center [0, 0] width 0 height 0
click at [64, 589] on link "Sign Out" at bounding box center [61, 594] width 38 height 11
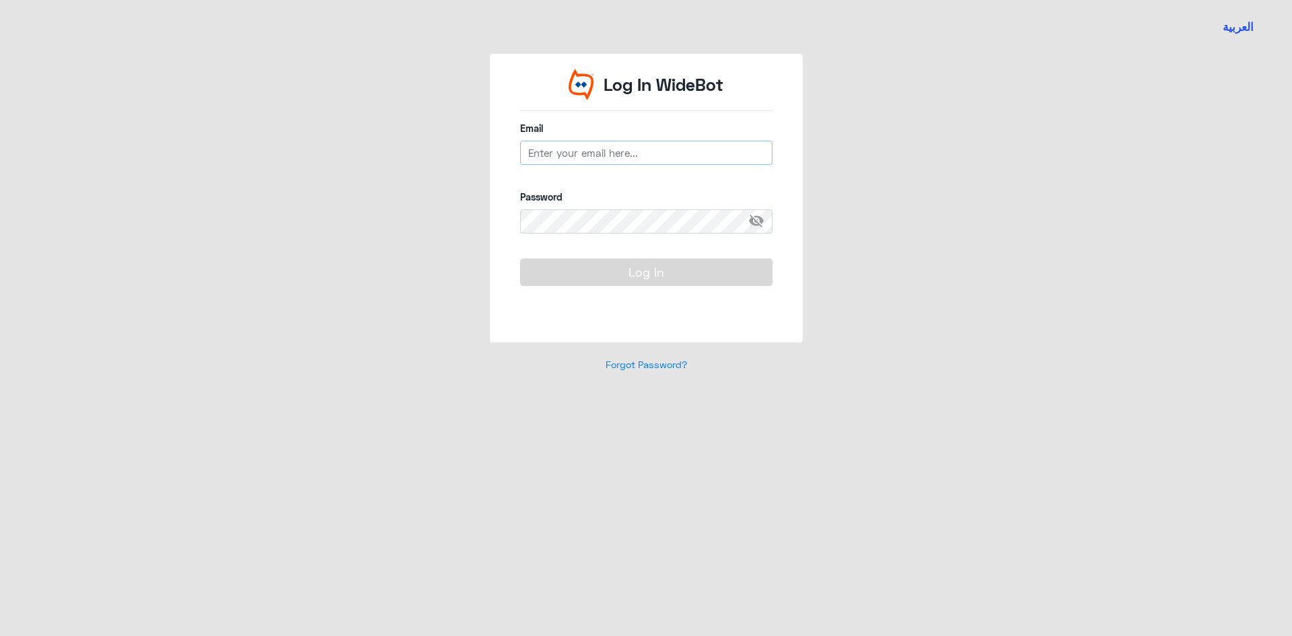
type input "[EMAIL_ADDRESS][DOMAIN_NAME]"
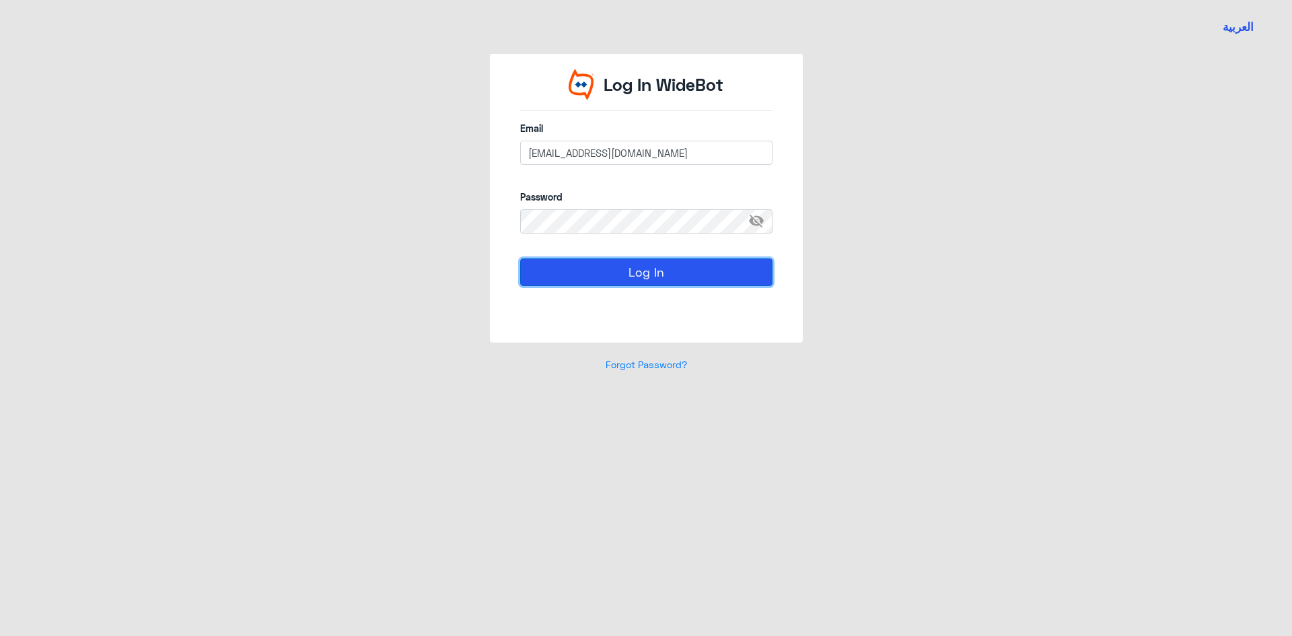
click at [579, 271] on button "Log In" at bounding box center [646, 271] width 252 height 27
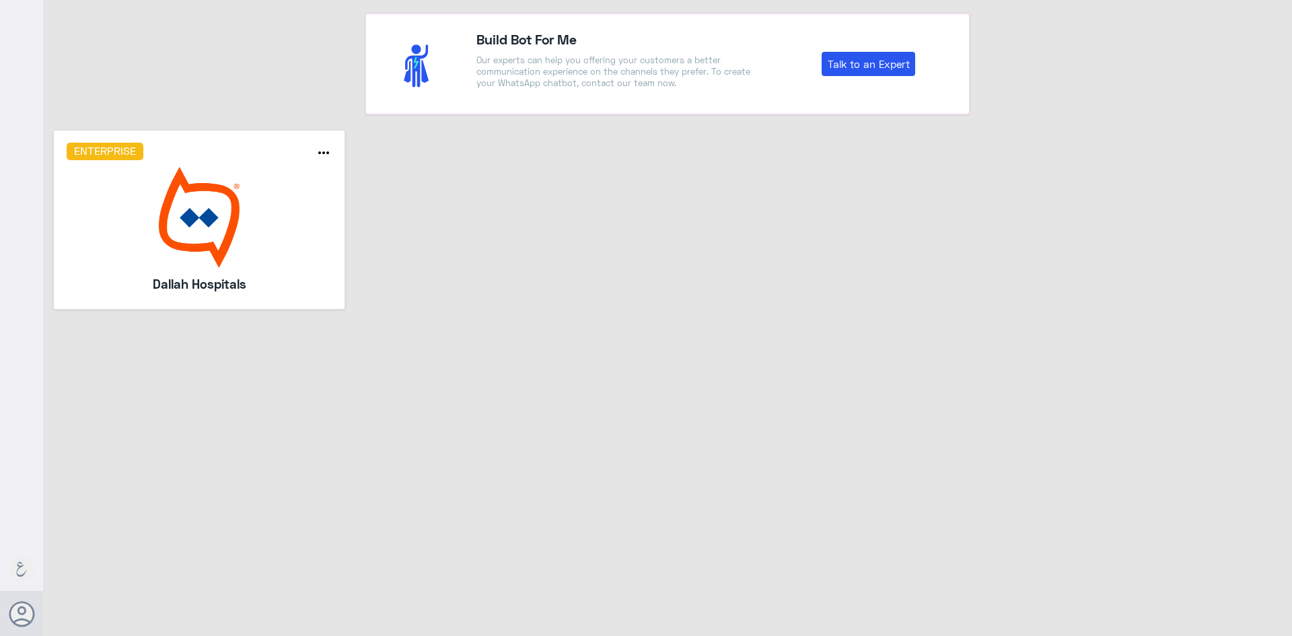
click at [262, 211] on img at bounding box center [200, 217] width 266 height 101
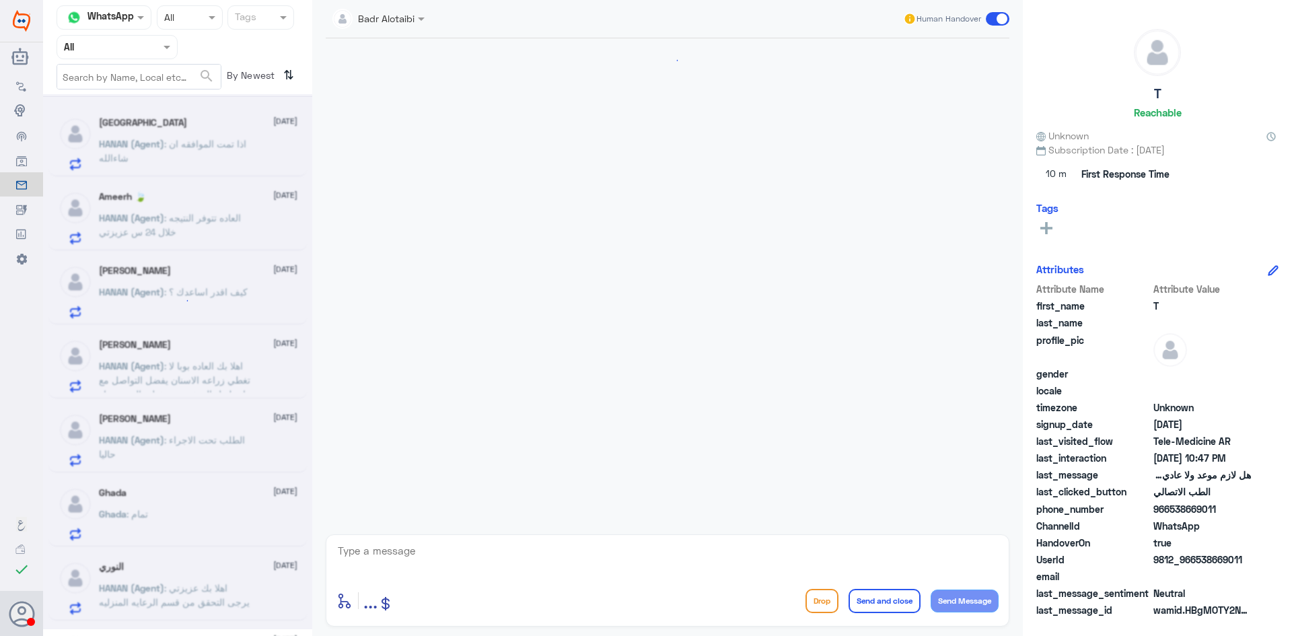
scroll to position [860, 0]
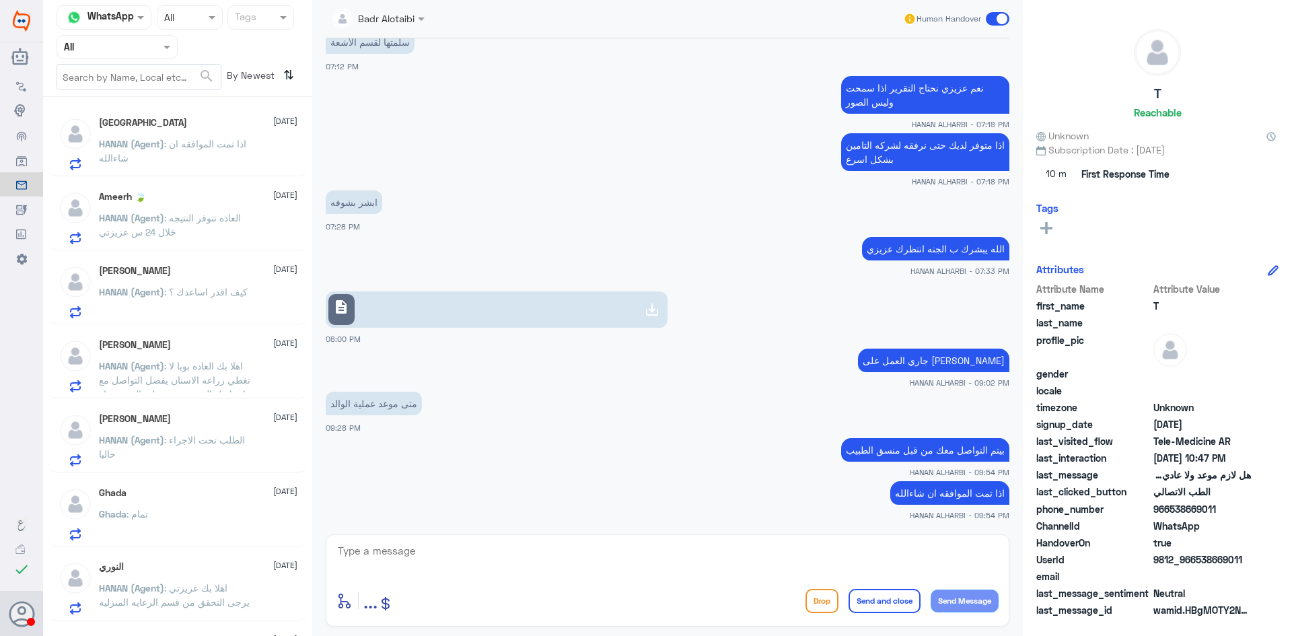
click at [111, 42] on input "text" at bounding box center [101, 46] width 74 height 15
click at [110, 140] on Inbox "Your Inbox" at bounding box center [110, 135] width 47 height 11
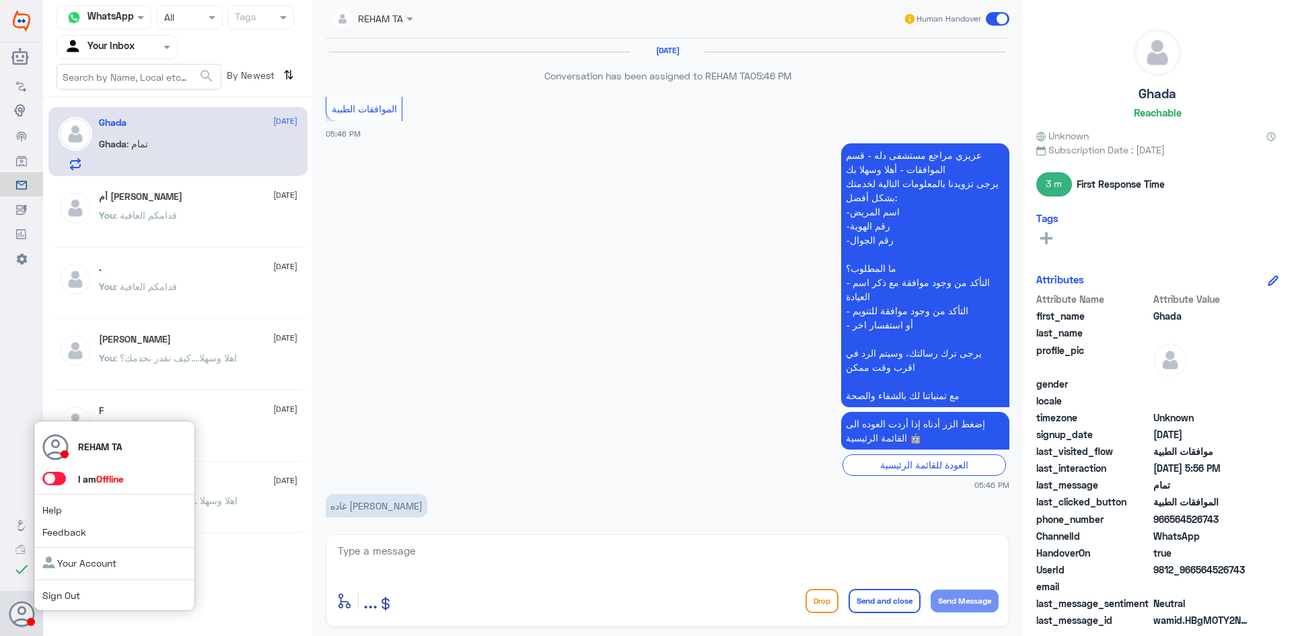
scroll to position [782, 0]
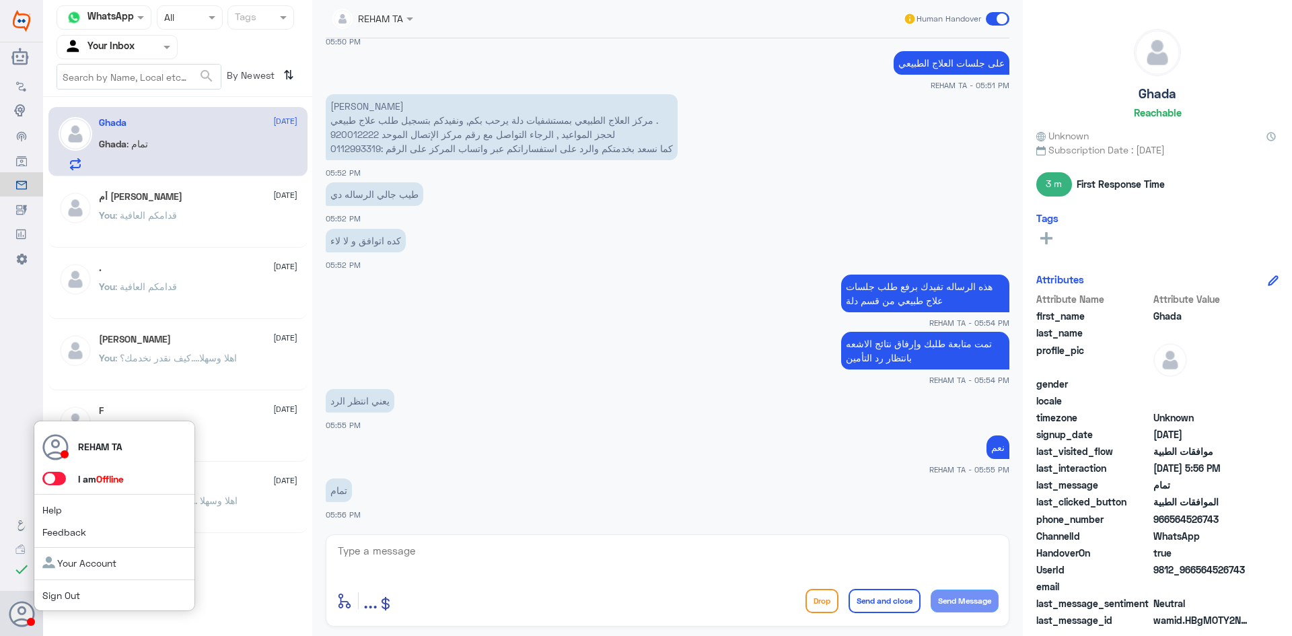
click at [52, 475] on span at bounding box center [54, 478] width 24 height 13
click at [0, 0] on input "checkbox" at bounding box center [0, 0] width 0 height 0
click at [97, 50] on input "text" at bounding box center [101, 46] width 74 height 15
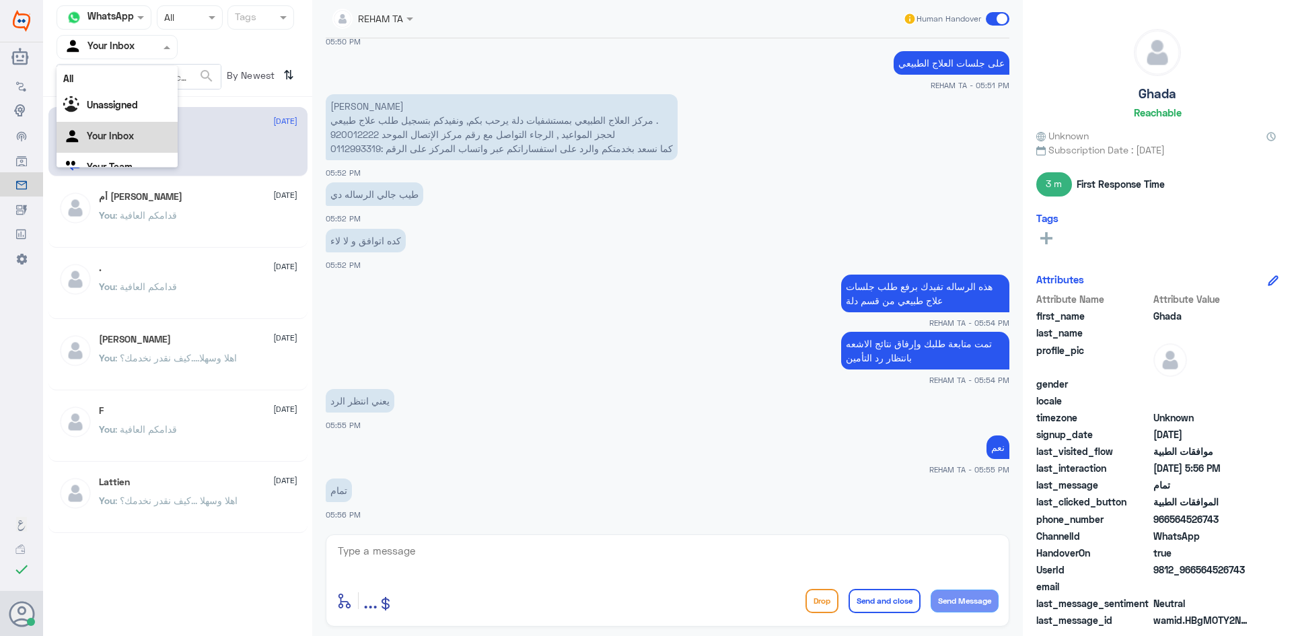
scroll to position [17, 0]
click at [109, 141] on div "Your Team" at bounding box center [117, 151] width 121 height 31
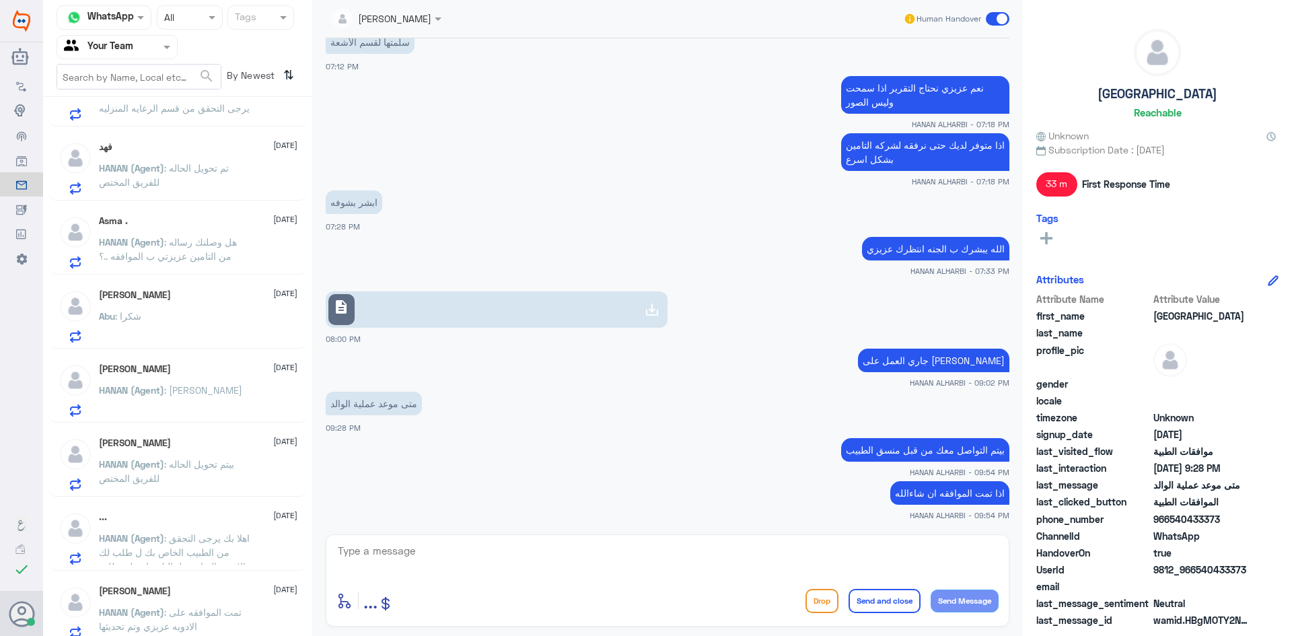
scroll to position [577, 0]
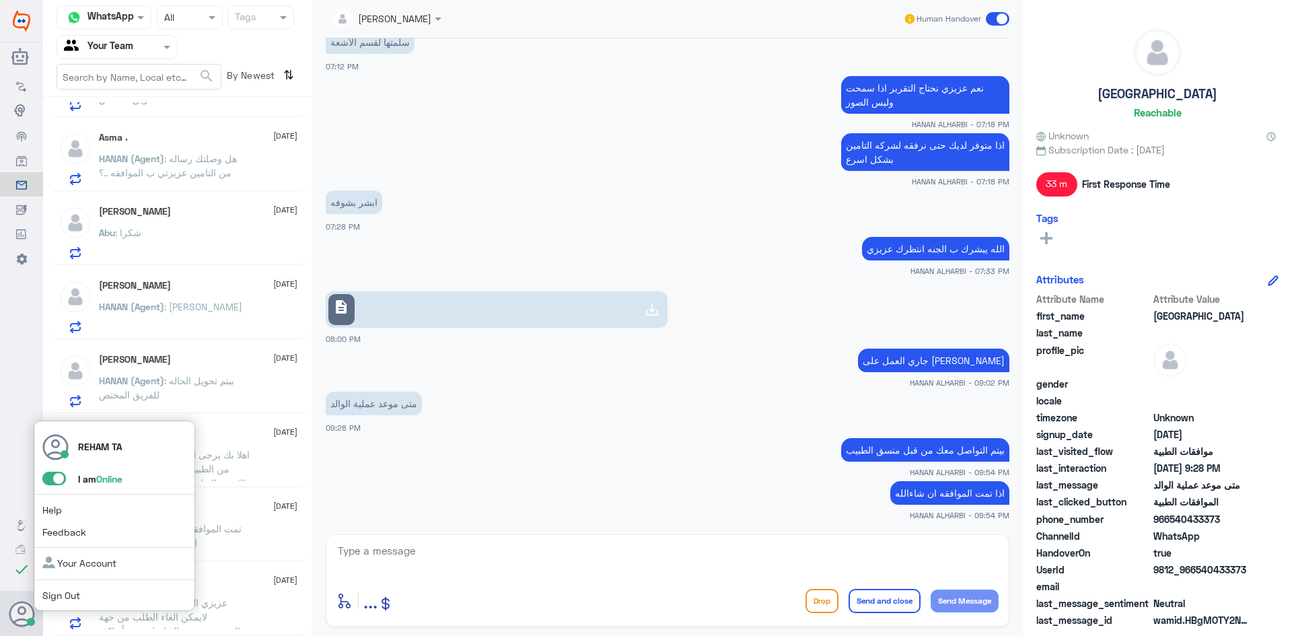
click at [60, 479] on span at bounding box center [54, 478] width 24 height 13
click at [0, 0] on input "checkbox" at bounding box center [0, 0] width 0 height 0
click at [67, 599] on link "Sign Out" at bounding box center [61, 594] width 38 height 11
